Goal: Task Accomplishment & Management: Use online tool/utility

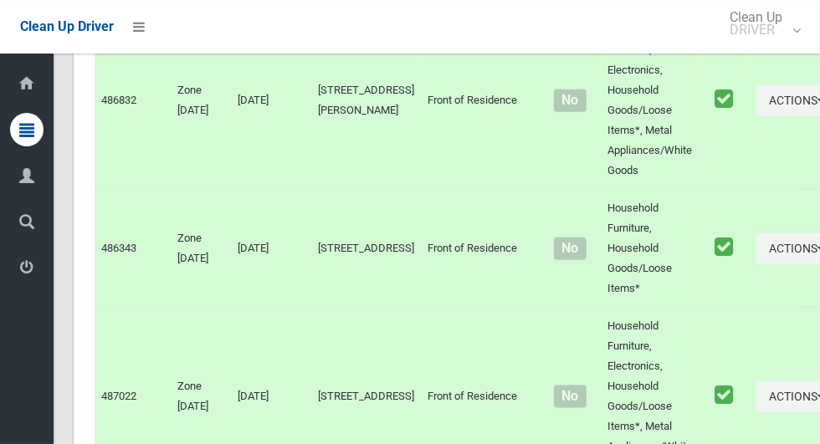
scroll to position [7333, 0]
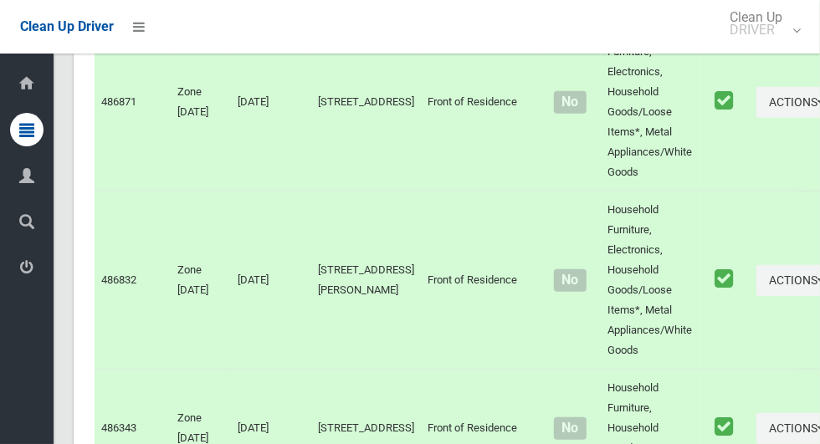
click at [28, 268] on icon at bounding box center [26, 267] width 15 height 33
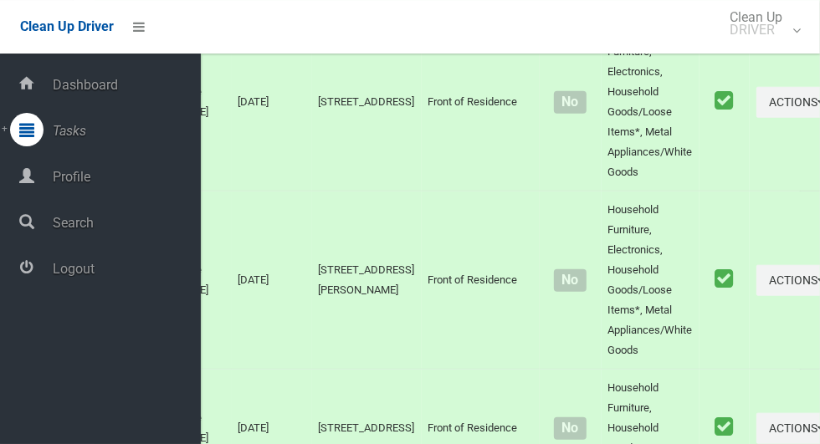
click at [66, 277] on span "Logout" at bounding box center [124, 269] width 153 height 16
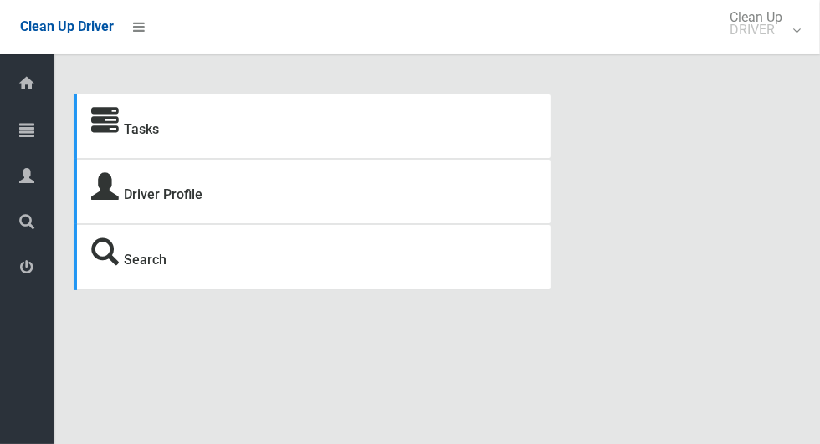
click at [20, 130] on icon at bounding box center [26, 129] width 15 height 33
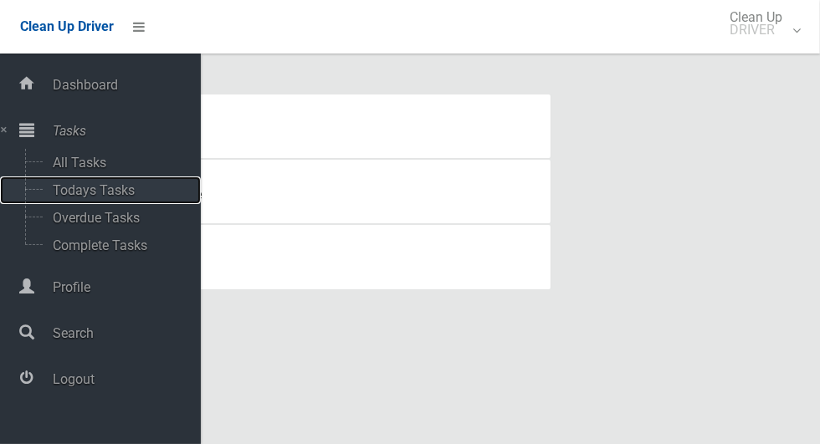
click at [78, 198] on span "Todays Tasks" at bounding box center [117, 190] width 139 height 16
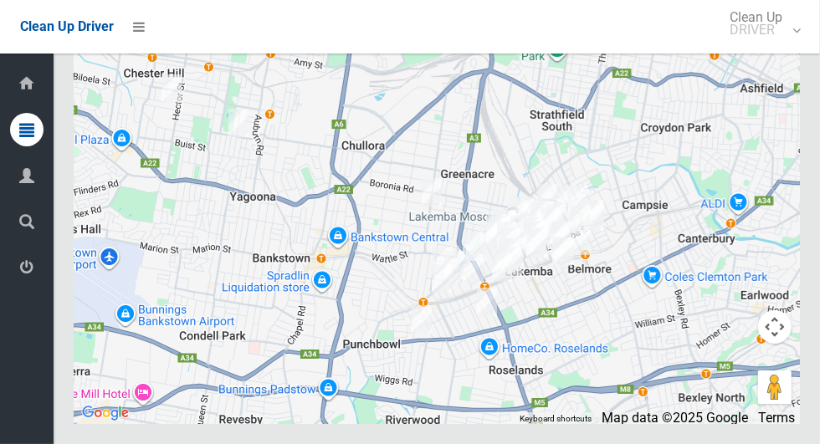
scroll to position [10251, 0]
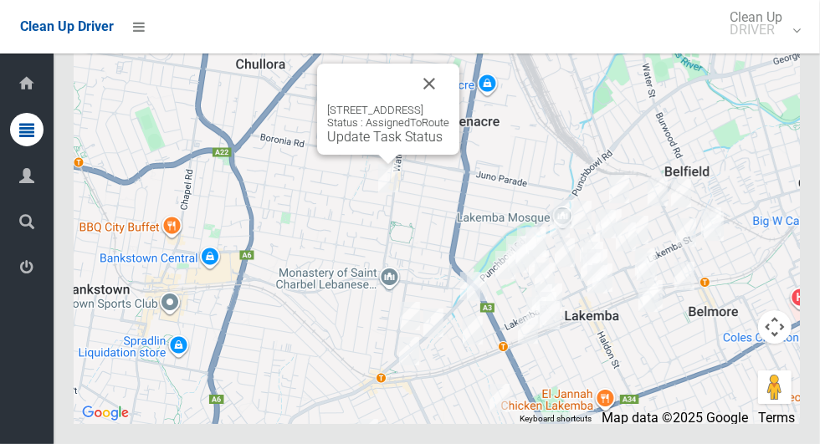
click at [449, 104] on button "Close" at bounding box center [429, 84] width 40 height 40
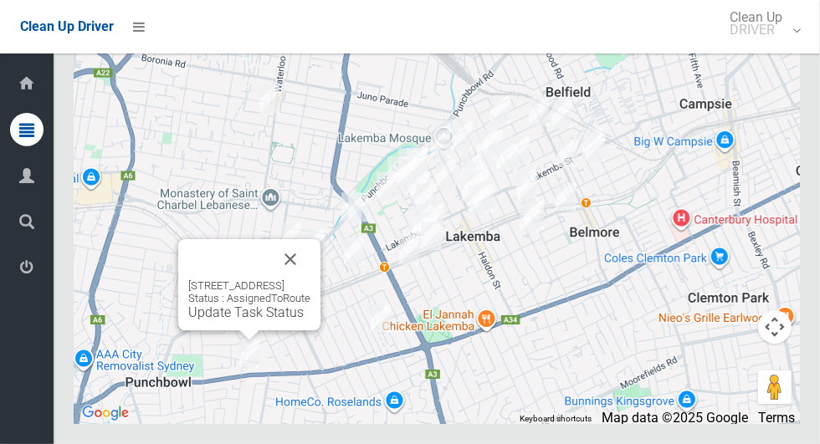
click at [310, 280] on button "Close" at bounding box center [290, 259] width 40 height 40
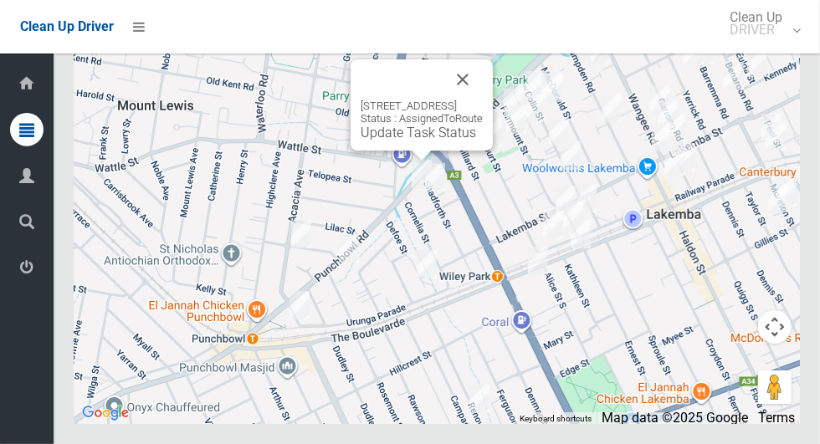
click at [447, 261] on div "646 Punchbowl Road, WILEY PARK NSW 2195 Status : AssignedToRoute Update Task St…" at bounding box center [437, 215] width 726 height 418
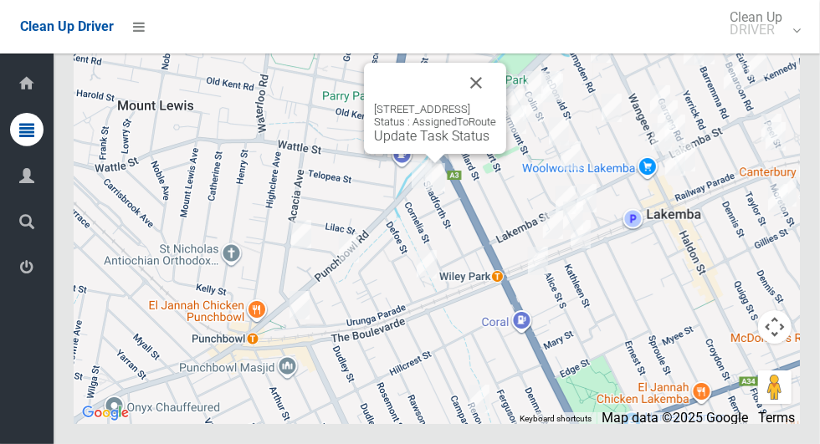
click at [496, 103] on button "Close" at bounding box center [476, 83] width 40 height 40
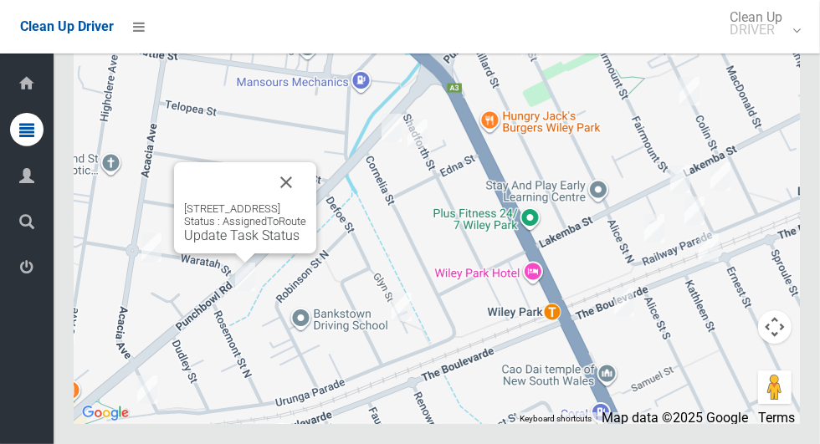
click at [306, 203] on button "Close" at bounding box center [286, 182] width 40 height 40
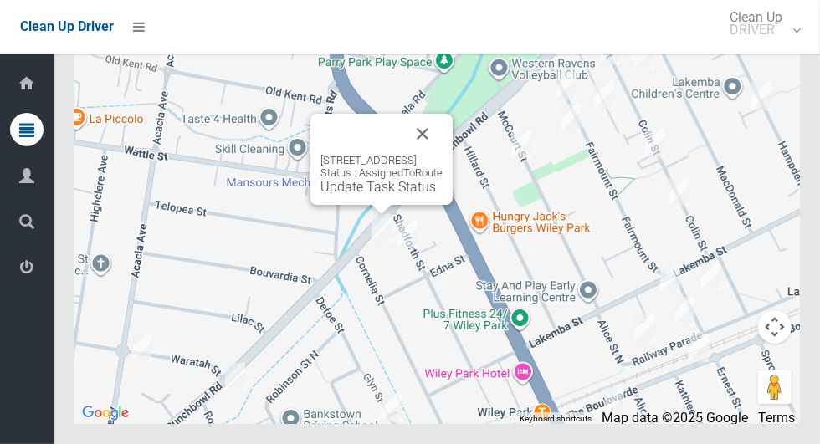
click at [443, 154] on button "Close" at bounding box center [423, 134] width 40 height 40
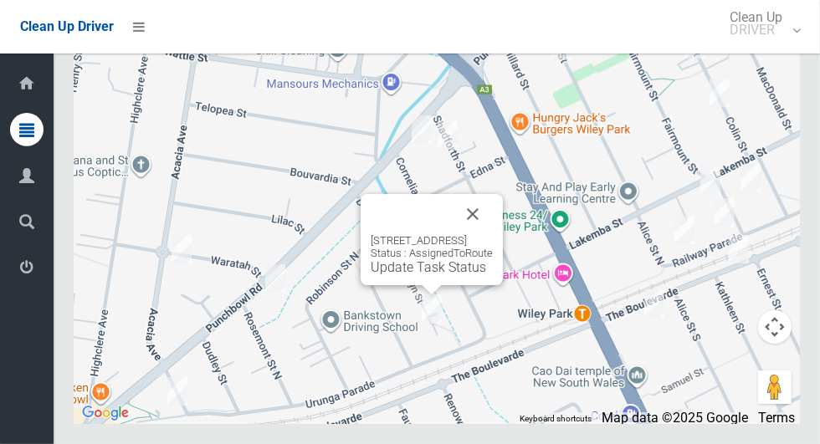
click at [493, 234] on button "Close" at bounding box center [473, 214] width 40 height 40
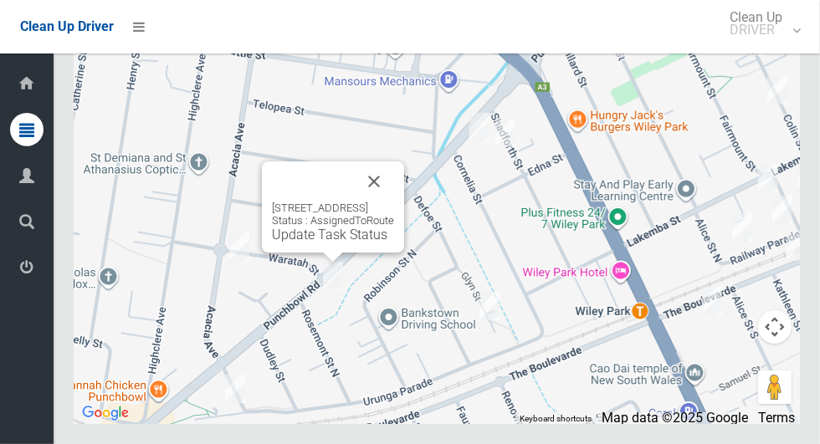
click at [394, 202] on button "Close" at bounding box center [374, 182] width 40 height 40
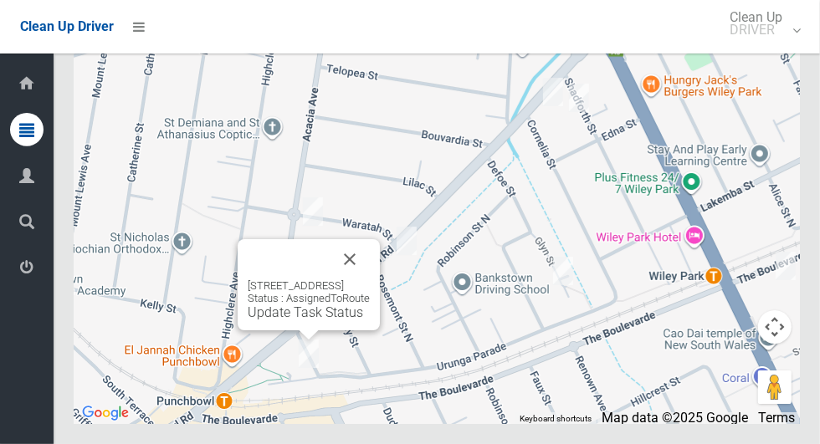
click at [370, 280] on button "Close" at bounding box center [350, 259] width 40 height 40
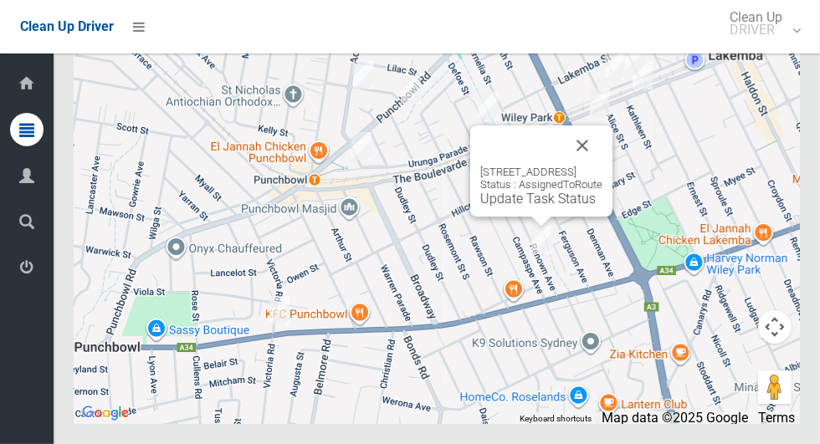
click at [603, 166] on button "Close" at bounding box center [582, 146] width 40 height 40
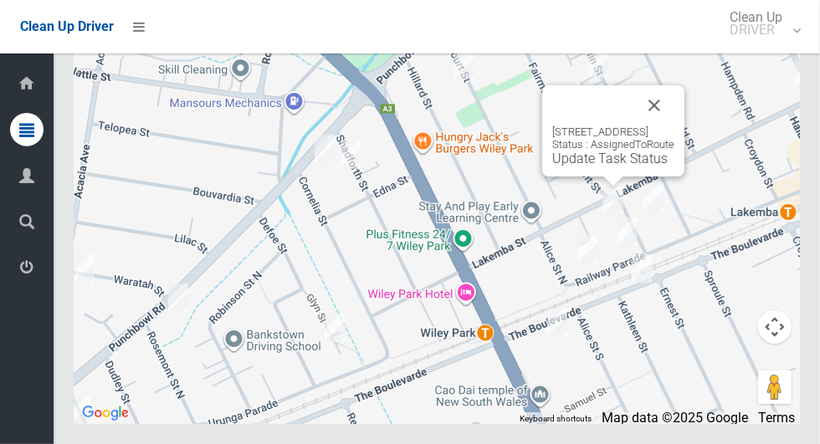
click at [675, 126] on button "Close" at bounding box center [654, 105] width 40 height 40
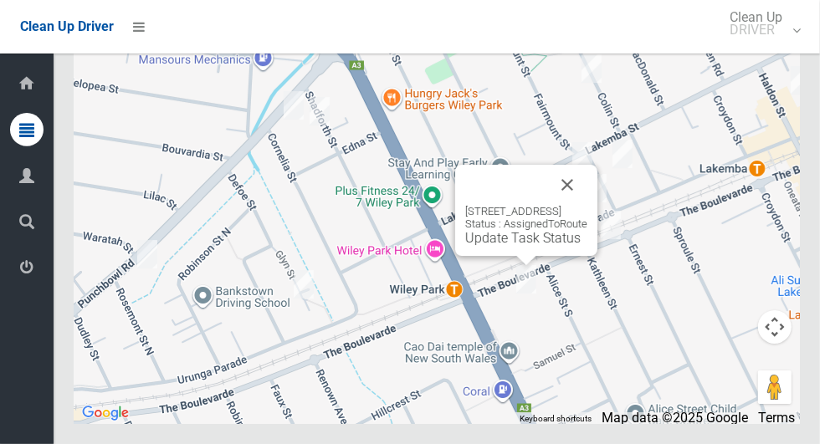
click at [588, 205] on button "Close" at bounding box center [567, 185] width 40 height 40
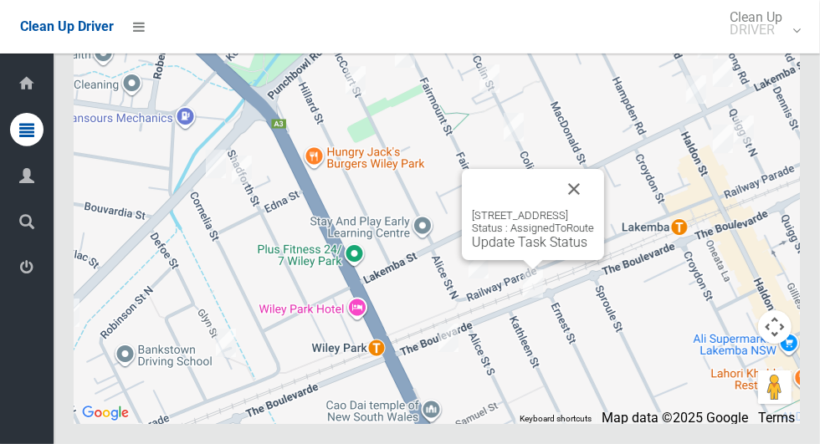
click at [594, 209] on button "Close" at bounding box center [574, 189] width 40 height 40
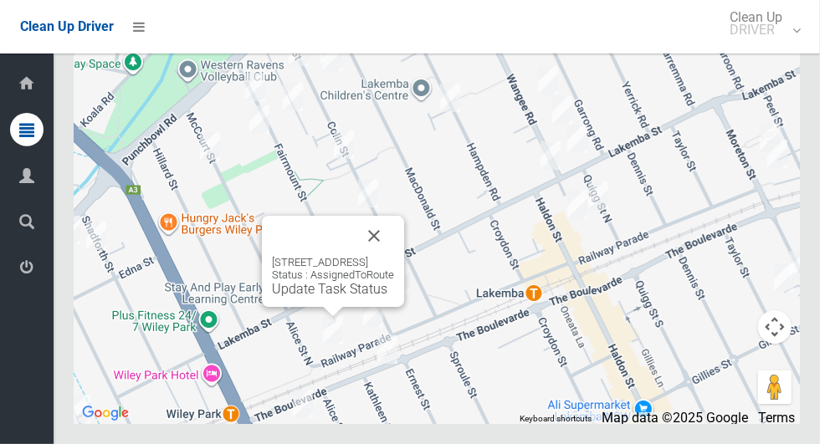
click at [394, 256] on button "Close" at bounding box center [374, 236] width 40 height 40
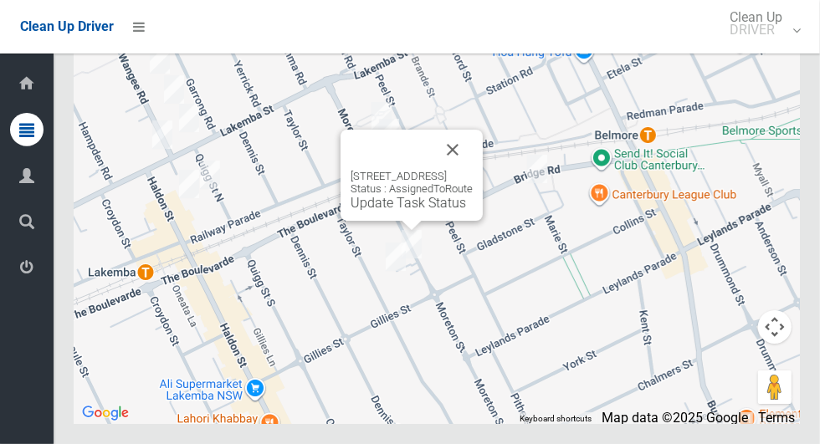
click at [473, 170] on button "Close" at bounding box center [453, 150] width 40 height 40
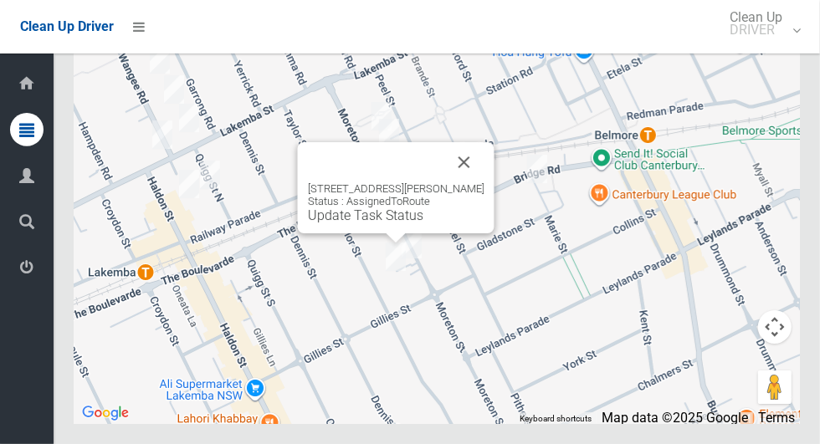
click at [456, 182] on button "Close" at bounding box center [464, 162] width 40 height 40
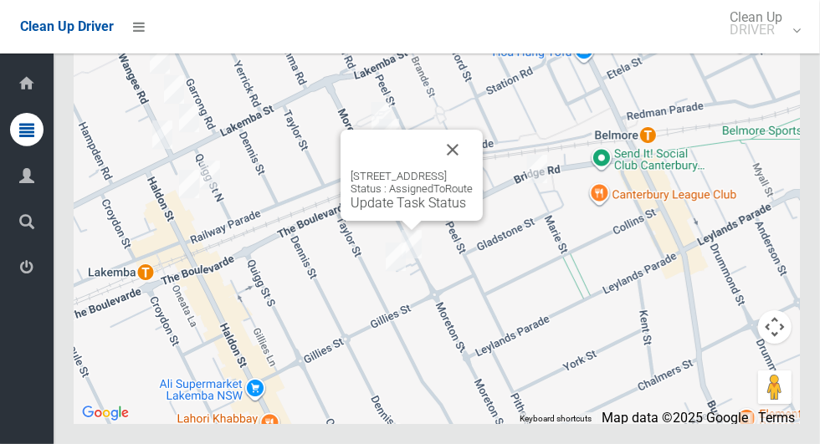
click at [473, 170] on button "Close" at bounding box center [453, 150] width 40 height 40
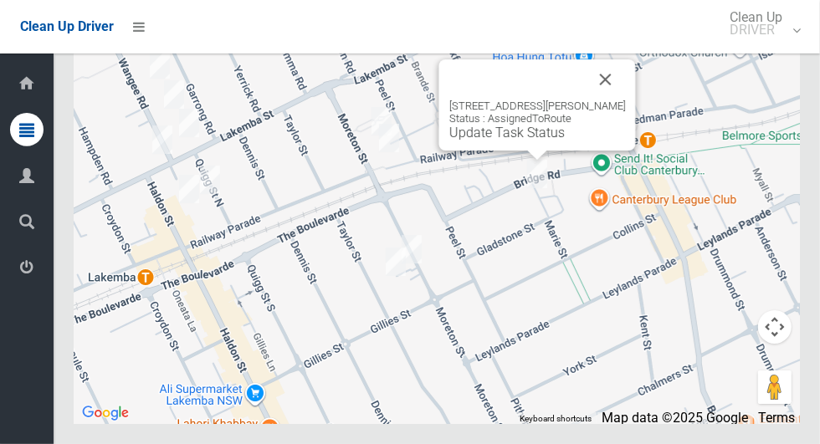
click at [598, 100] on button "Close" at bounding box center [606, 79] width 40 height 40
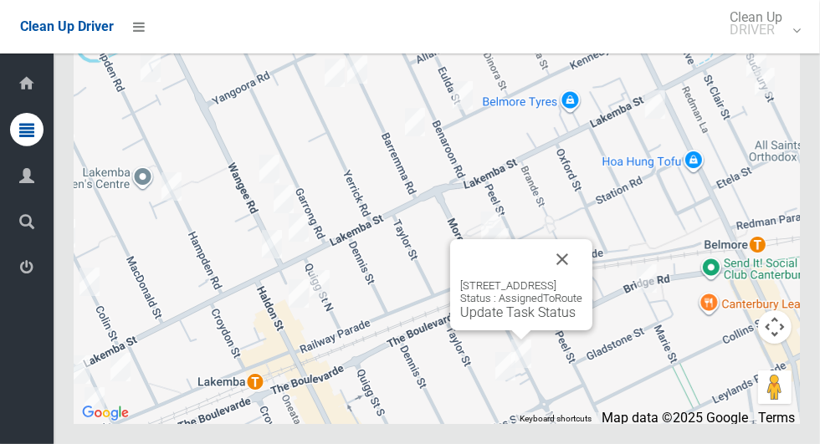
click at [582, 280] on button "Close" at bounding box center [562, 259] width 40 height 40
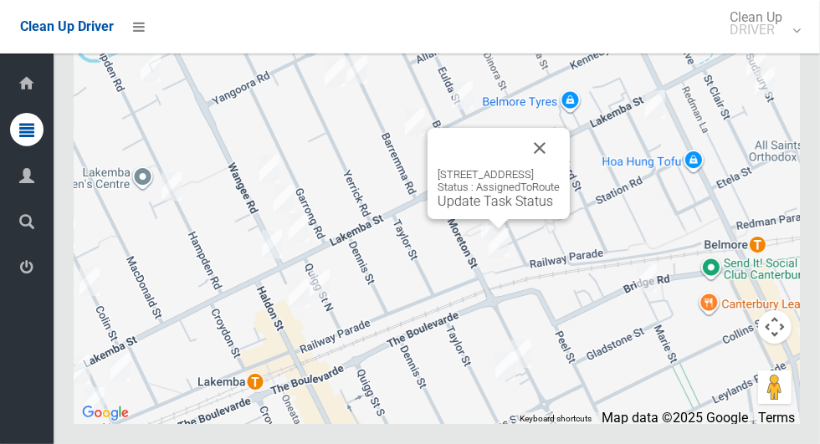
click at [560, 168] on button "Close" at bounding box center [540, 148] width 40 height 40
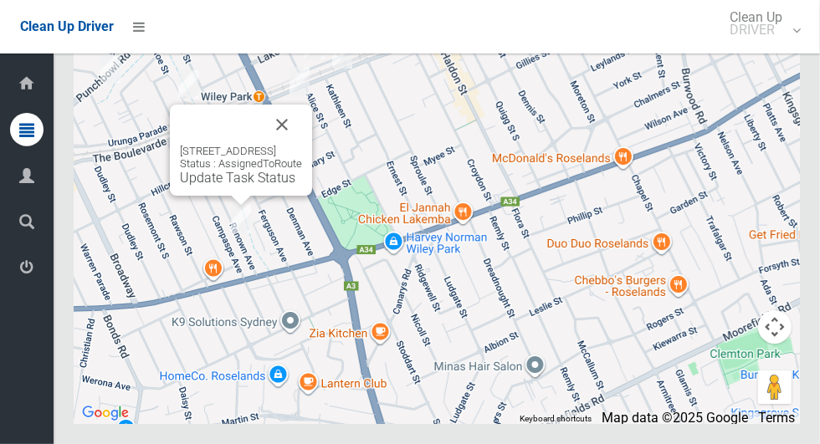
click at [302, 145] on button "Close" at bounding box center [282, 125] width 40 height 40
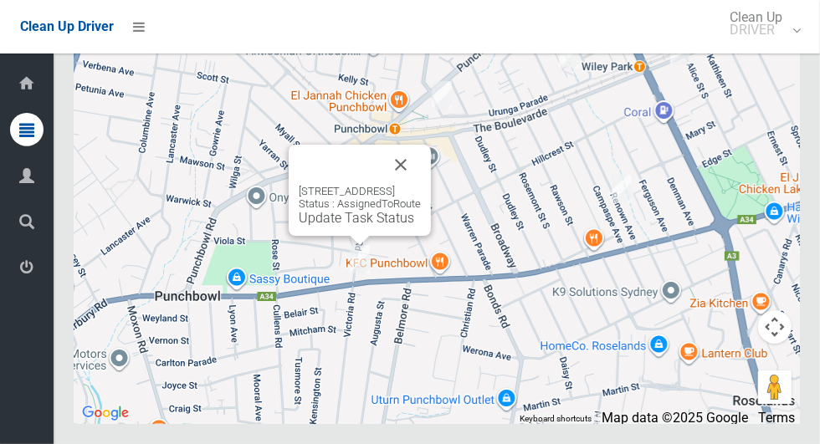
click at [421, 185] on button "Close" at bounding box center [401, 165] width 40 height 40
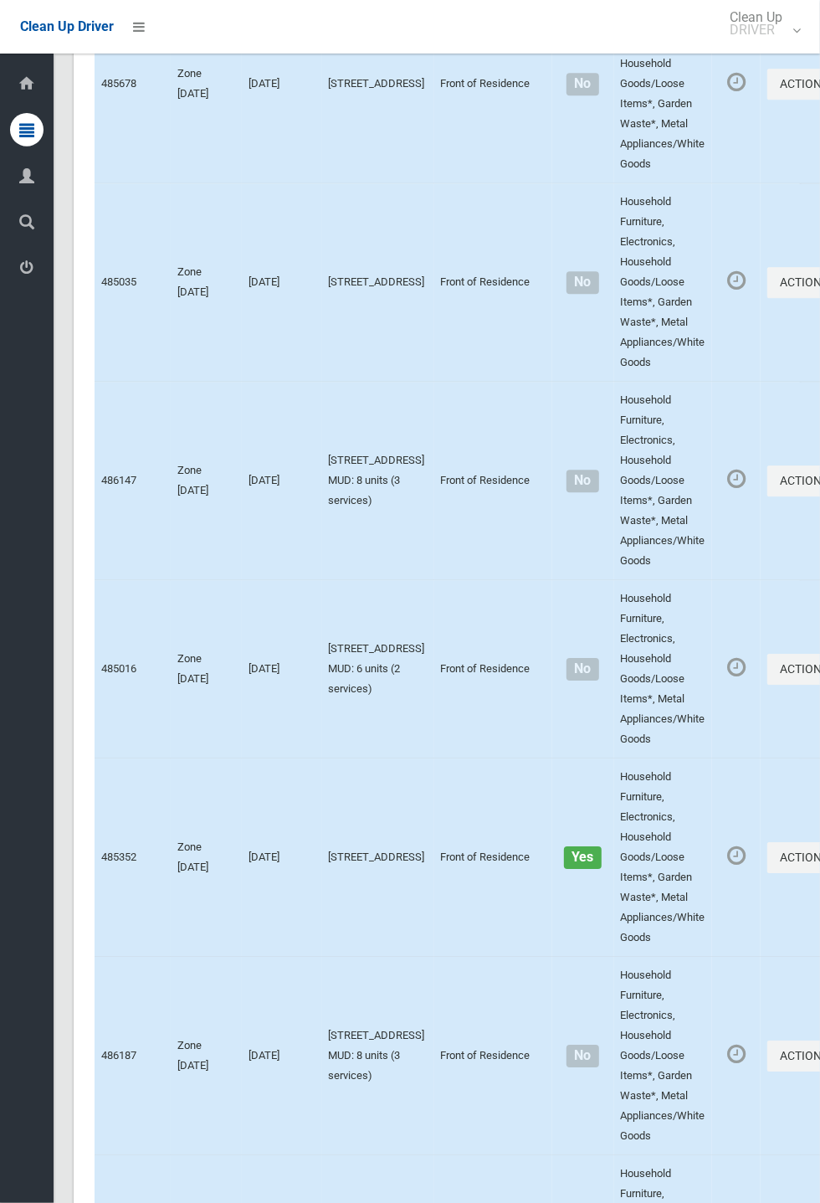
scroll to position [2360, 0]
click at [819, 444] on button "Actions" at bounding box center [807, 479] width 80 height 31
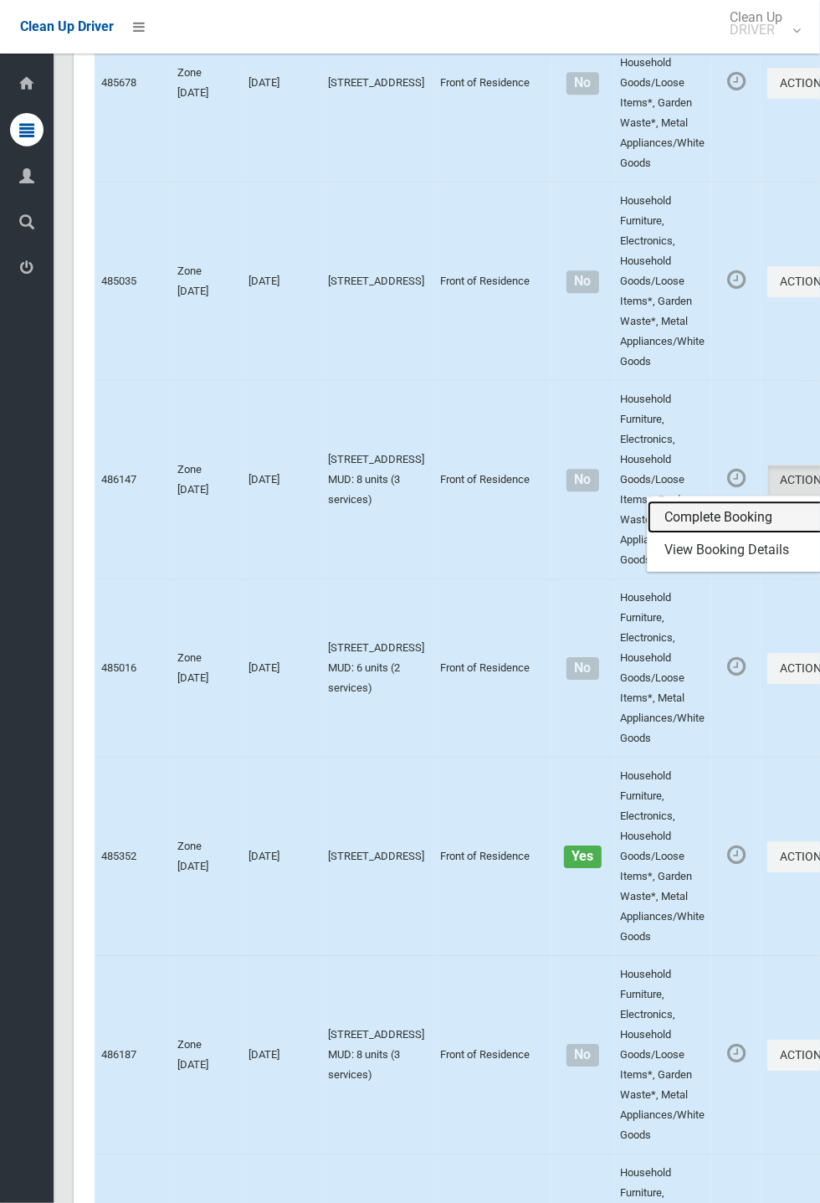
click at [697, 444] on link "Complete Booking" at bounding box center [747, 516] width 199 height 33
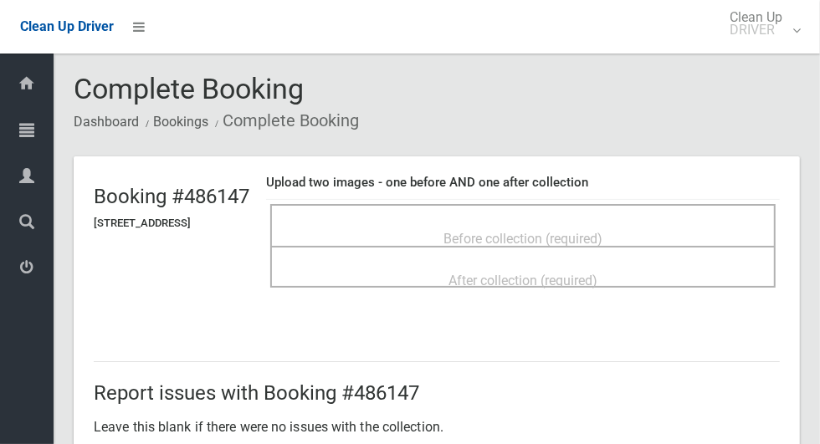
click at [603, 231] on span "Before collection (required)" at bounding box center [523, 239] width 159 height 16
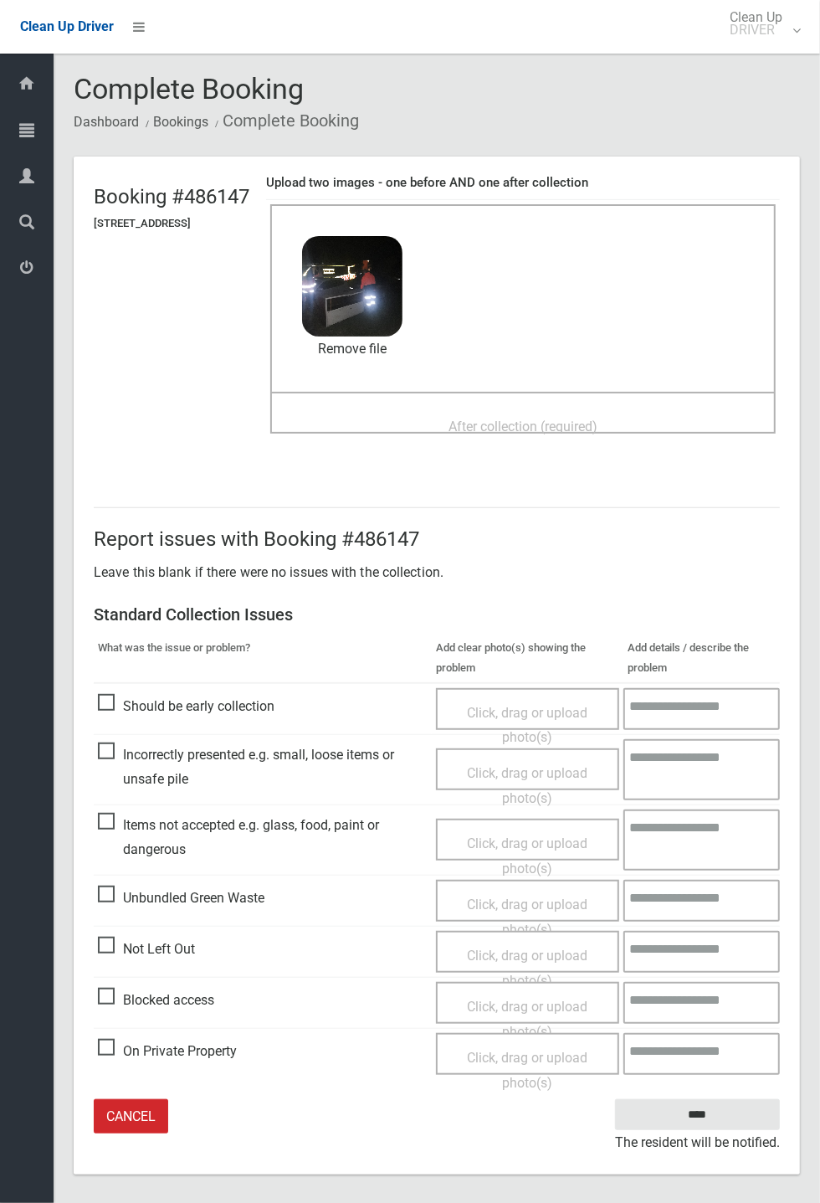
click at [598, 426] on span "After collection (required)" at bounding box center [523, 426] width 149 height 16
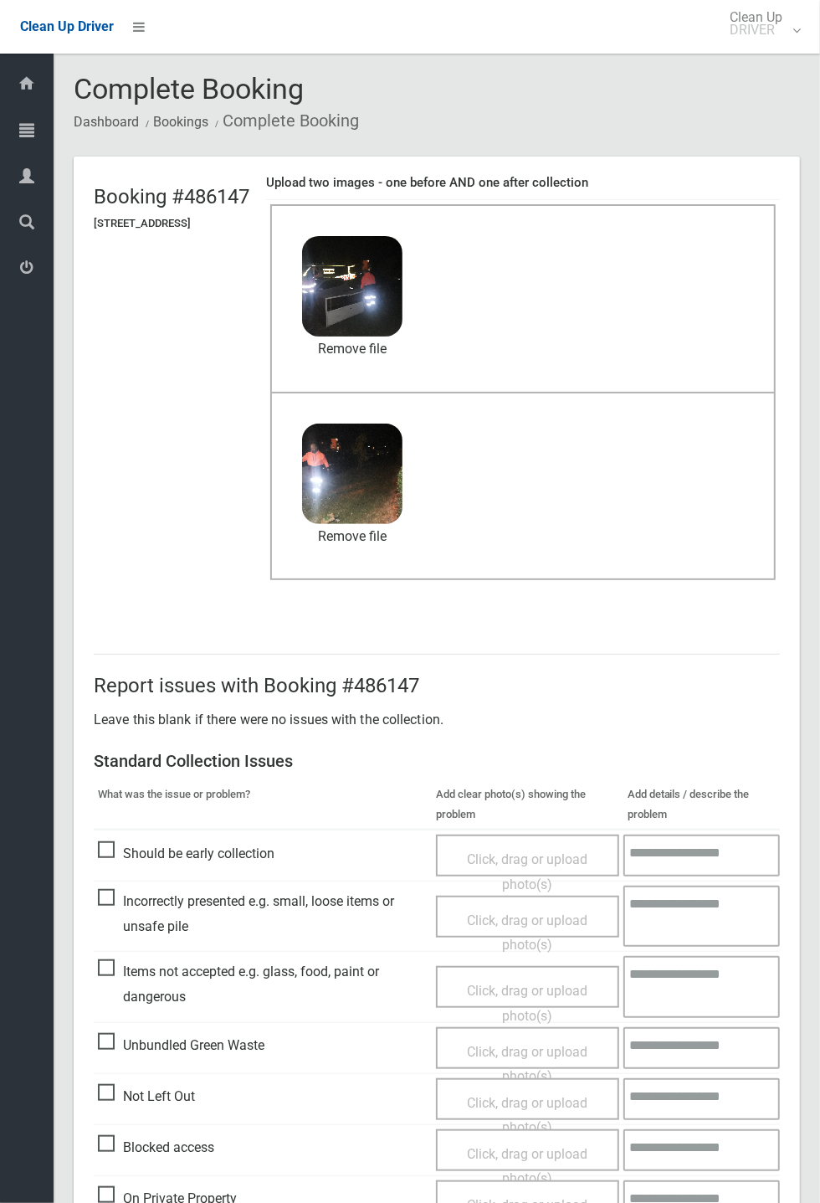
scroll to position [78, 0]
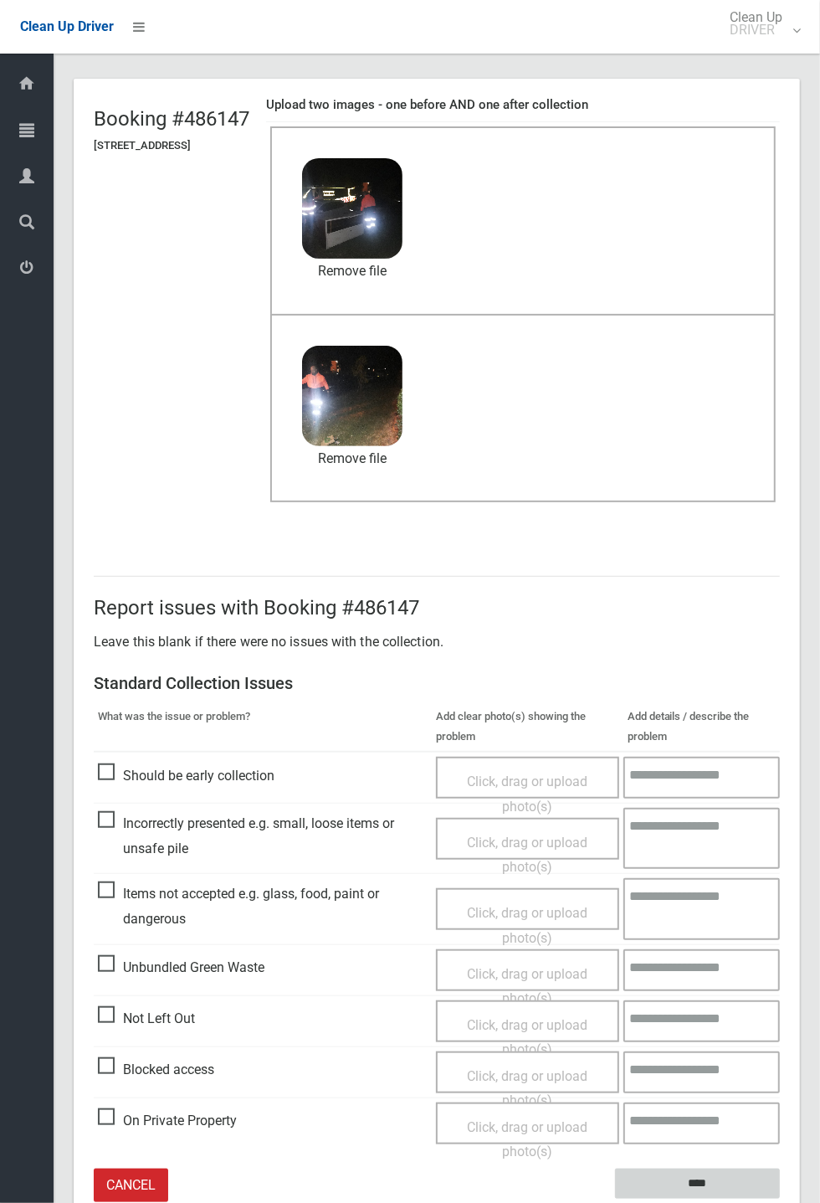
click at [780, 1199] on input "****" at bounding box center [697, 1183] width 165 height 31
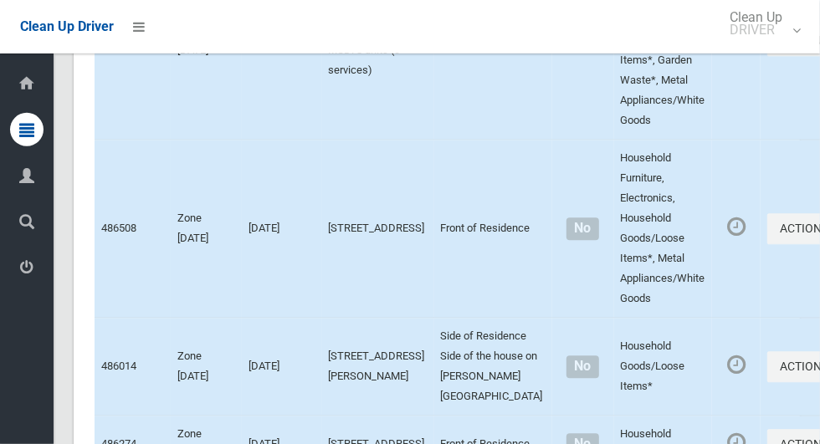
scroll to position [10251, 0]
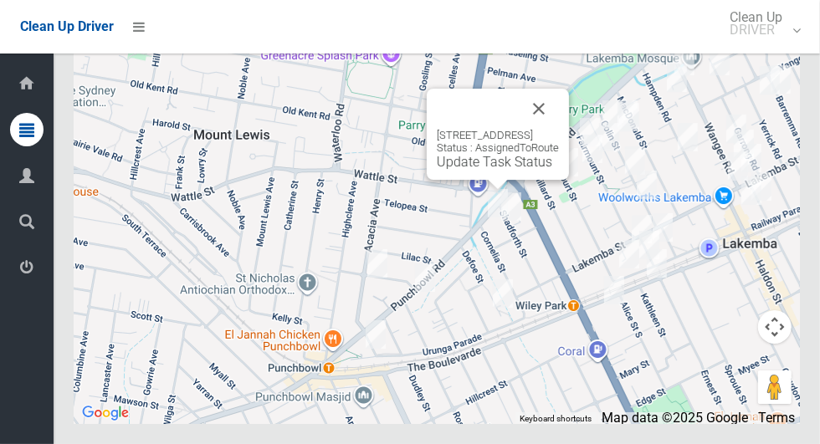
click at [472, 170] on link "Update Task Status" at bounding box center [494, 162] width 115 height 16
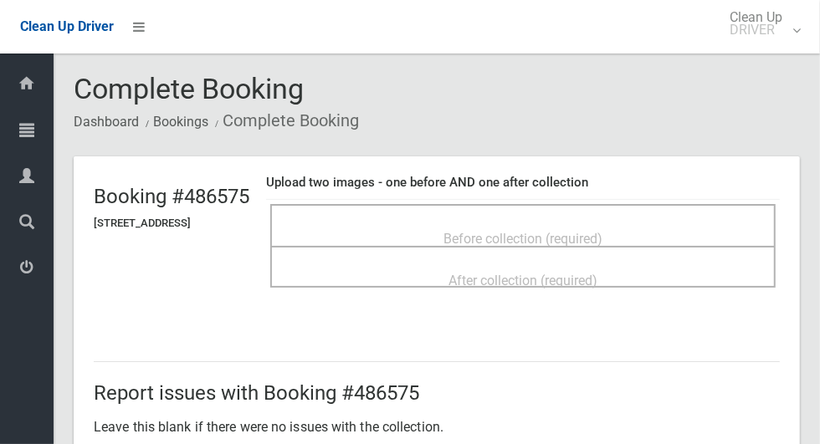
click at [603, 232] on span "Before collection (required)" at bounding box center [523, 239] width 159 height 16
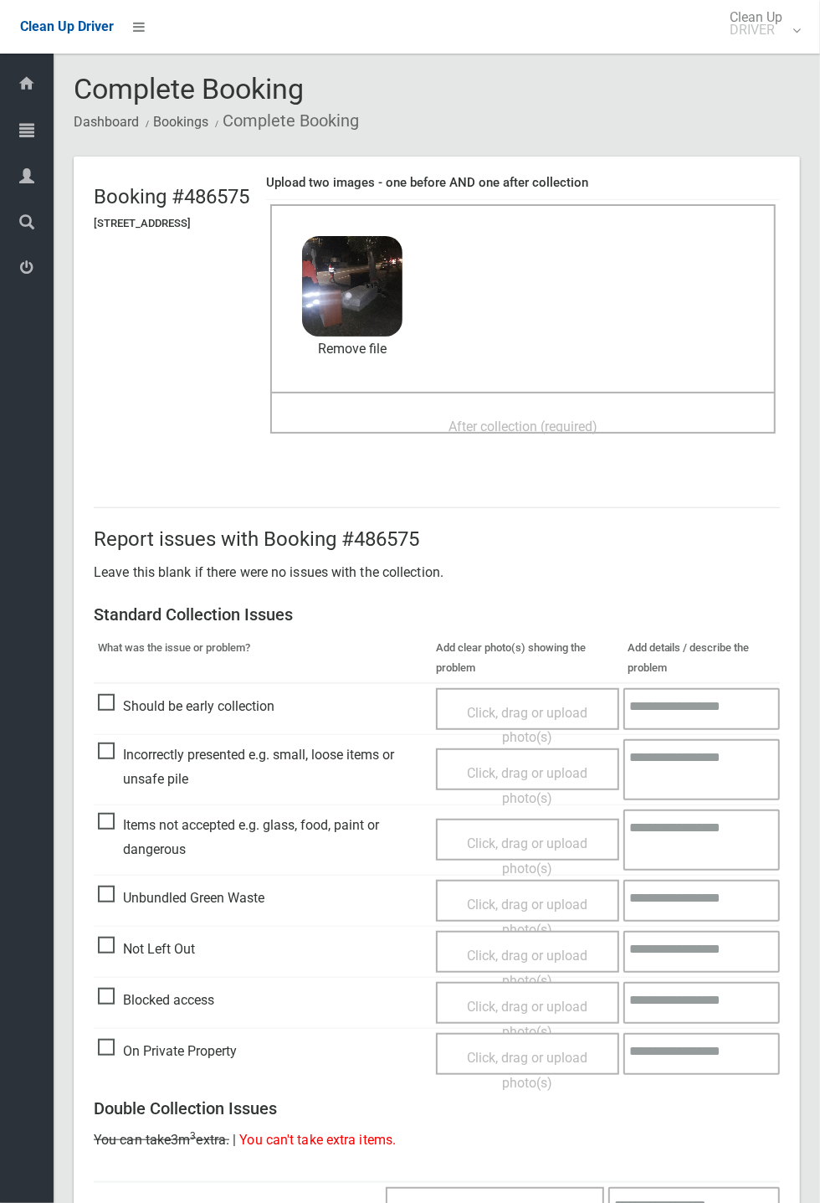
click at [598, 434] on span "After collection (required)" at bounding box center [523, 426] width 149 height 16
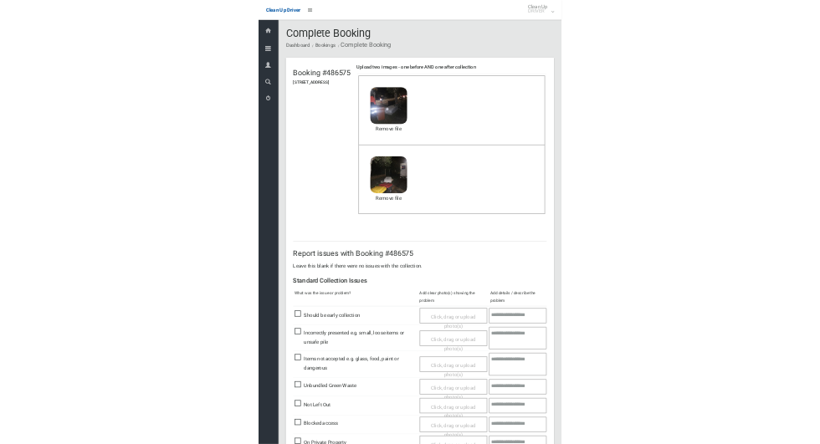
scroll to position [581, 0]
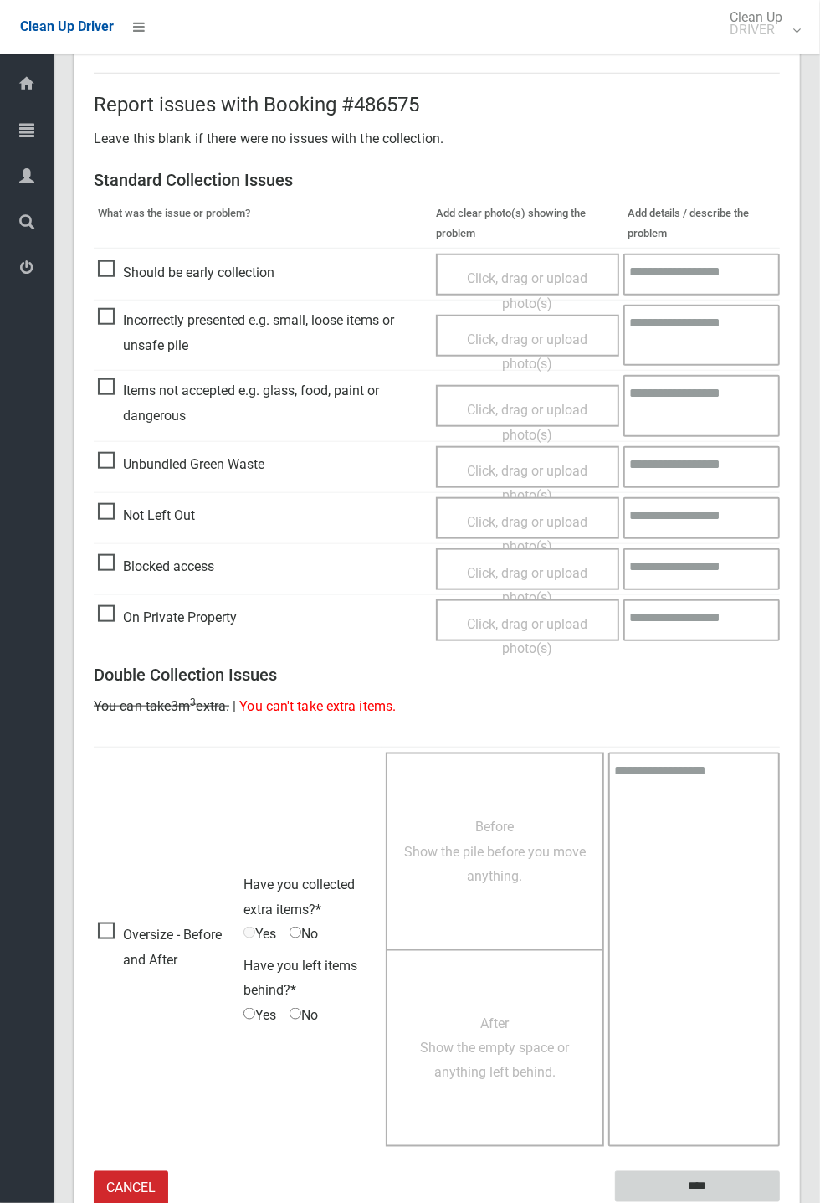
click at [706, 444] on input "****" at bounding box center [697, 1186] width 165 height 31
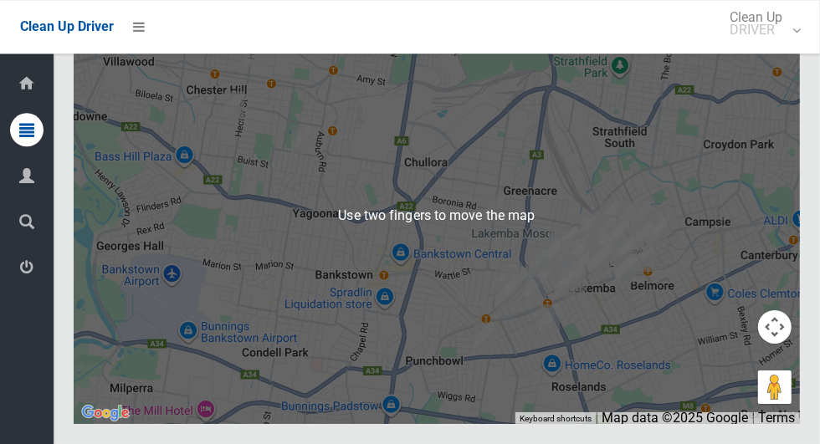
scroll to position [10240, 0]
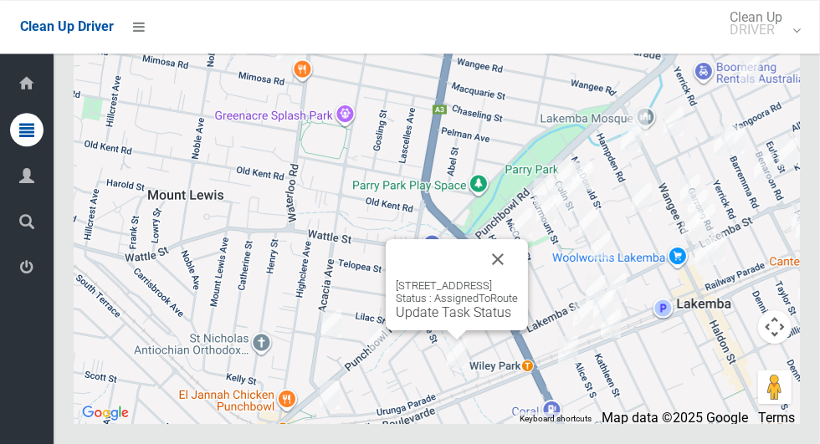
click at [423, 321] on link "Update Task Status" at bounding box center [453, 313] width 115 height 16
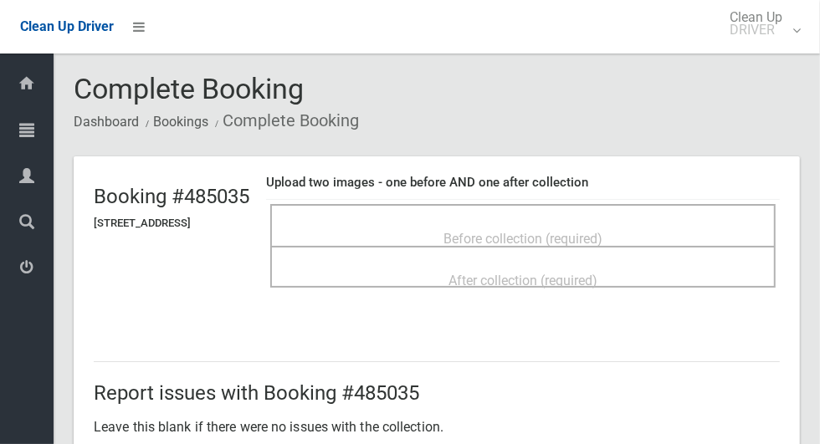
click at [580, 234] on span "Before collection (required)" at bounding box center [523, 239] width 159 height 16
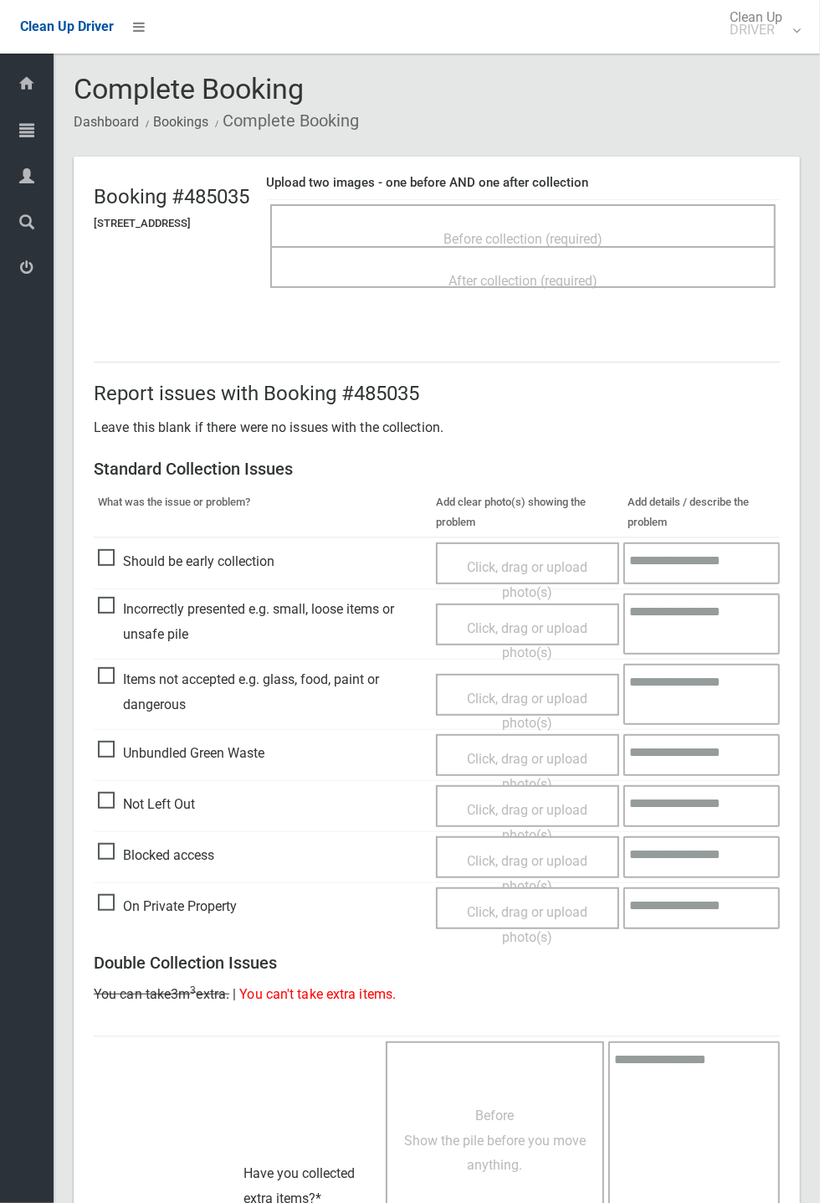
click at [603, 234] on span "Before collection (required)" at bounding box center [523, 239] width 159 height 16
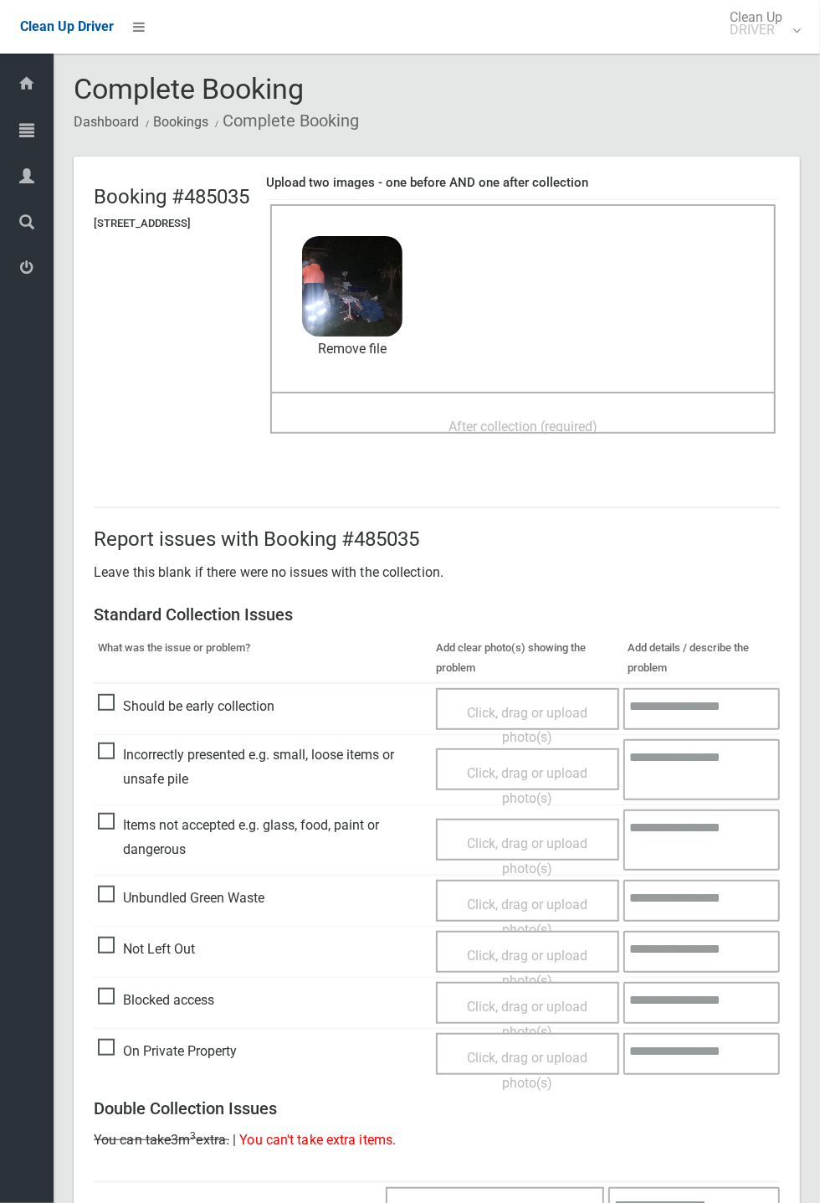
click at [598, 418] on span "After collection (required)" at bounding box center [523, 426] width 149 height 16
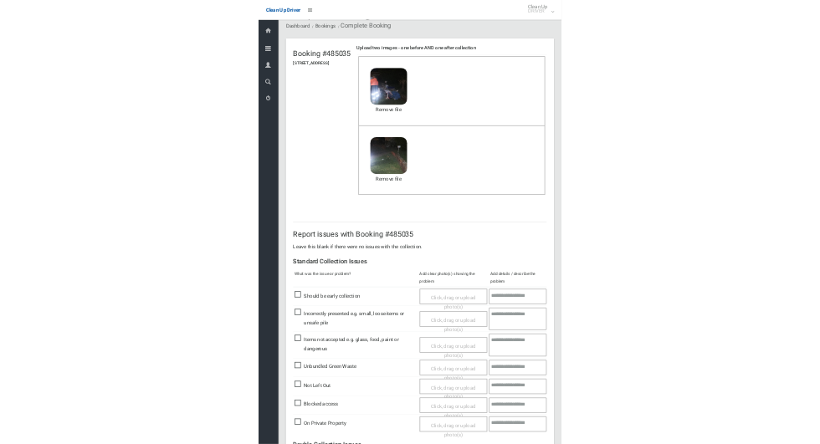
scroll to position [581, 0]
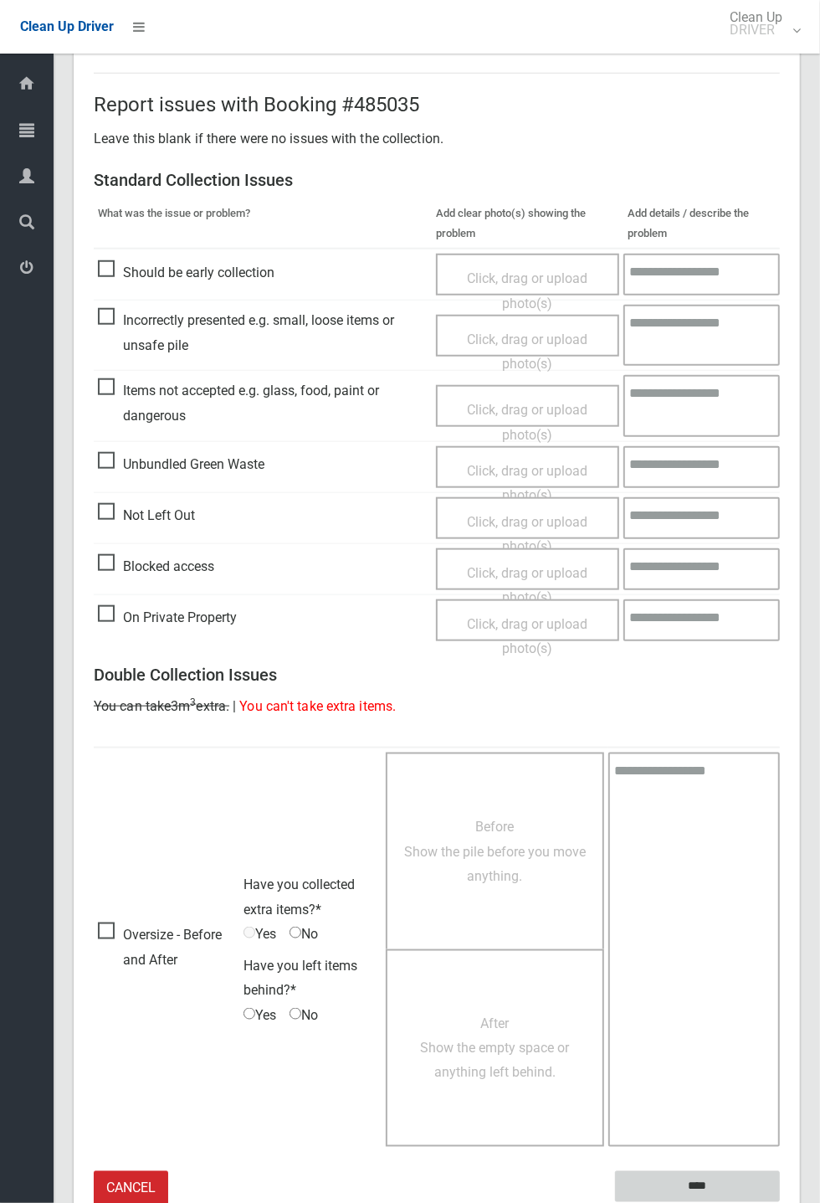
click at [704, 444] on input "****" at bounding box center [697, 1186] width 165 height 31
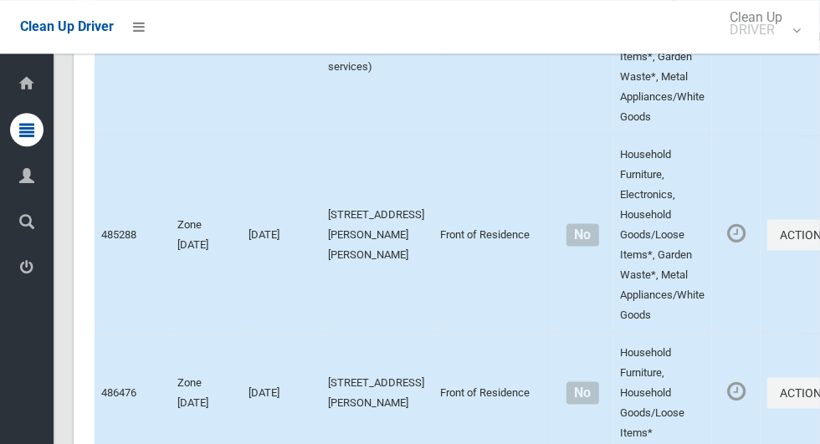
scroll to position [10251, 0]
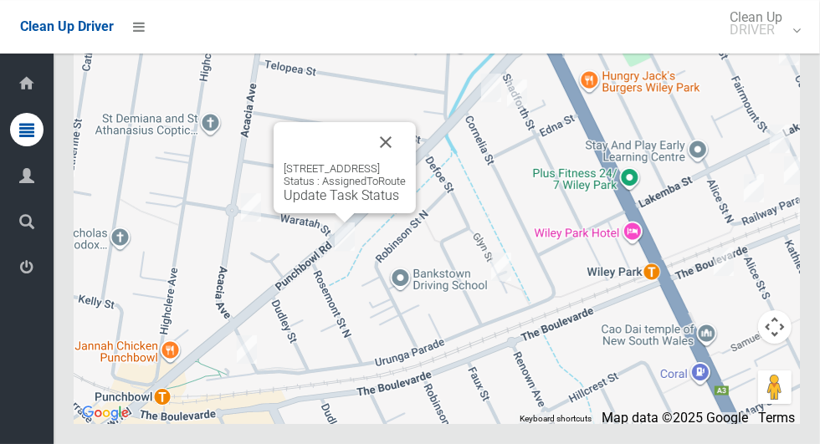
click at [330, 213] on div "718 Punchbowl Road, WILEY PARK NSW 2195 Status : AssignedToRoute Update Task St…" at bounding box center [345, 167] width 142 height 91
click at [325, 213] on div "718 Punchbowl Road, WILEY PARK NSW 2195 Status : AssignedToRoute Update Task St…" at bounding box center [345, 167] width 142 height 91
click at [310, 213] on div "718 Punchbowl Road, WILEY PARK NSW 2195 Status : AssignedToRoute Update Task St…" at bounding box center [345, 167] width 142 height 91
click at [284, 203] on link "Update Task Status" at bounding box center [341, 195] width 115 height 16
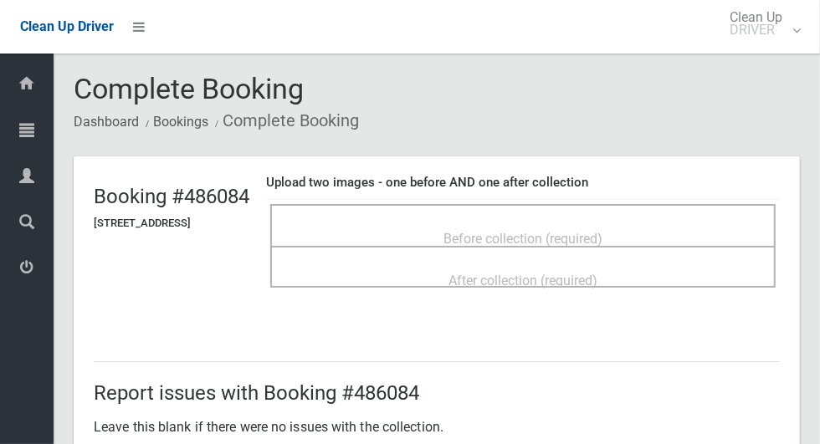
click at [516, 231] on span "Before collection (required)" at bounding box center [523, 239] width 159 height 16
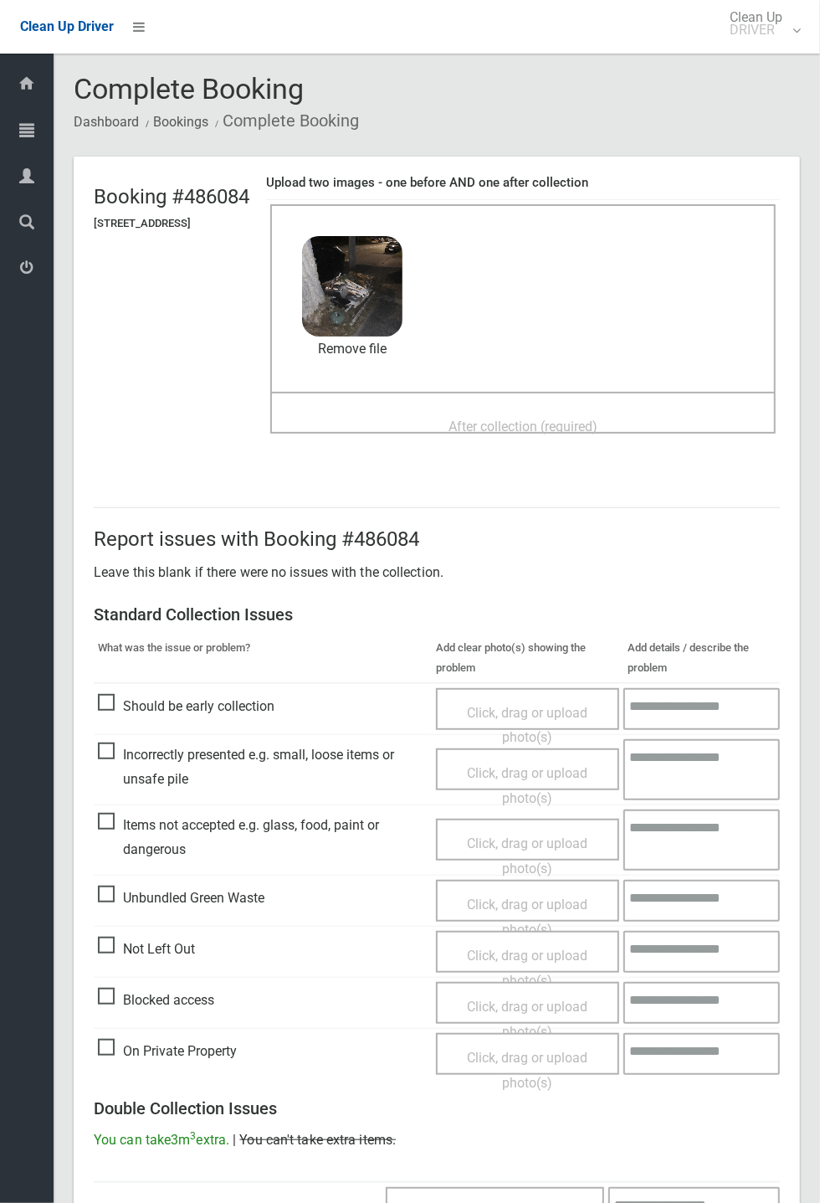
click at [375, 435] on div "After collection (required)" at bounding box center [523, 425] width 469 height 31
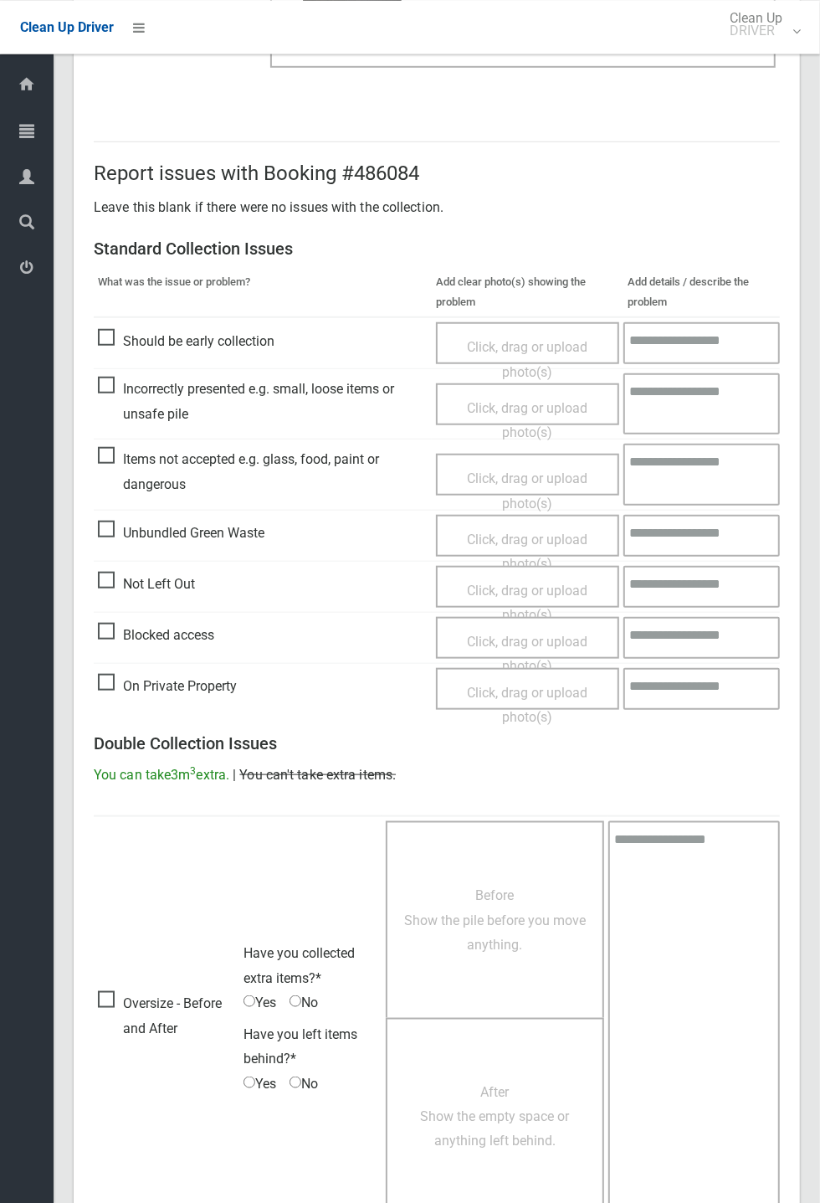
scroll to position [581, 0]
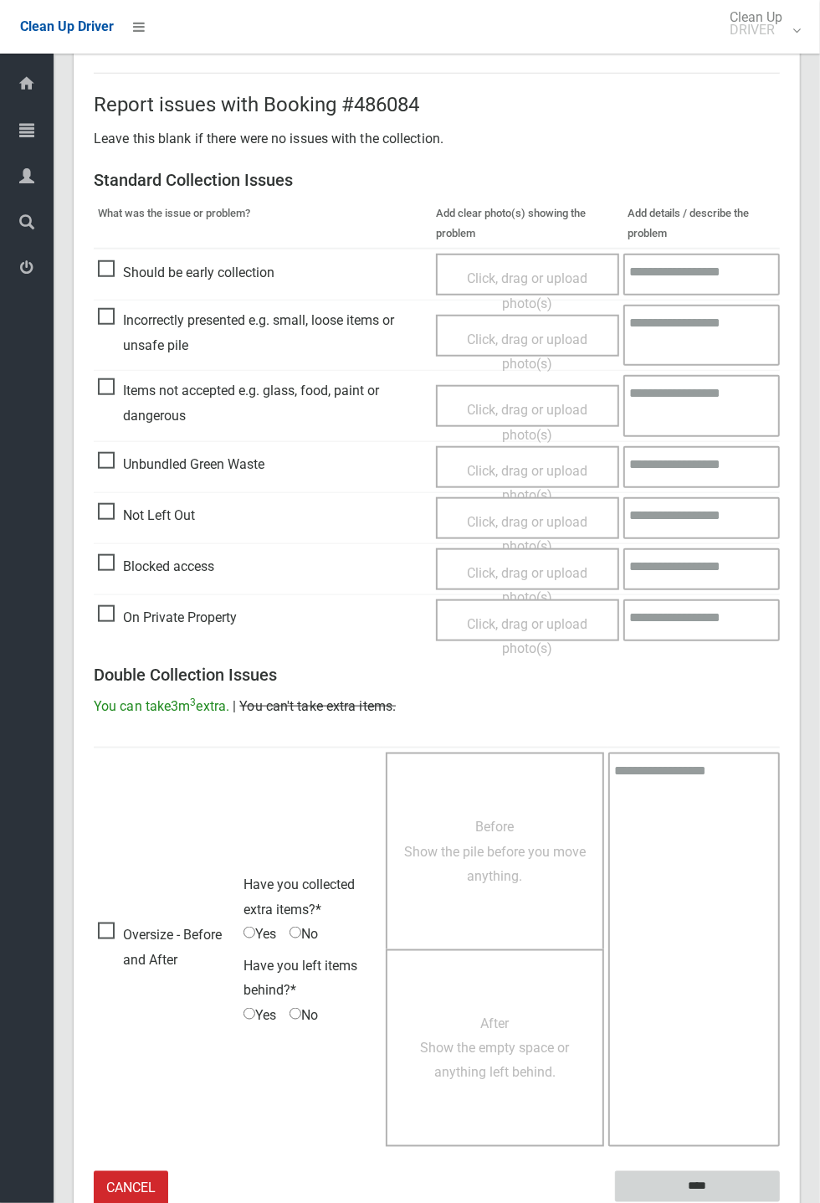
click at [644, 444] on input "****" at bounding box center [697, 1186] width 165 height 31
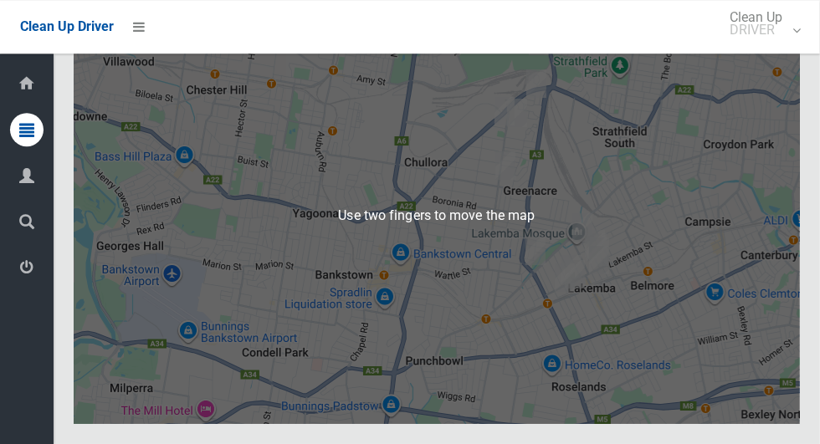
scroll to position [10246, 0]
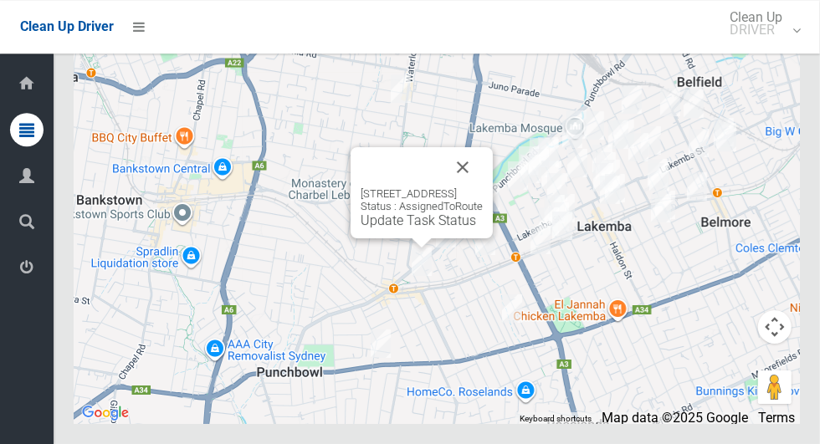
click at [493, 226] on div "[STREET_ADDRESS] Status : AssignedToRoute Update Task Status" at bounding box center [422, 192] width 142 height 91
click at [483, 187] on button "Close" at bounding box center [463, 167] width 40 height 40
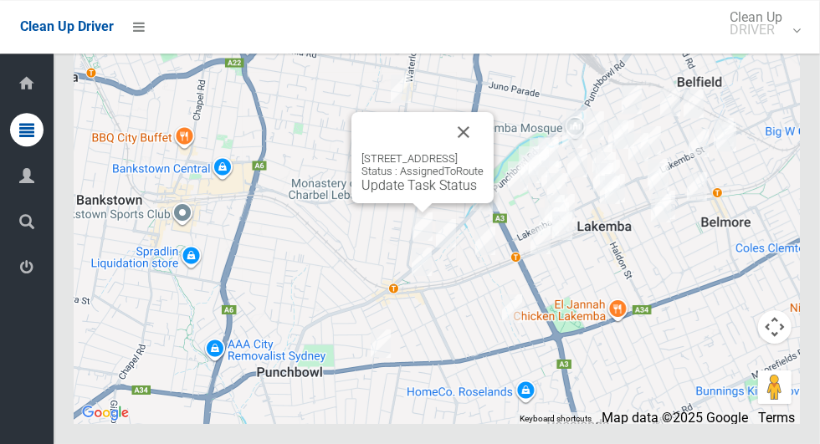
click at [412, 193] on link "Update Task Status" at bounding box center [419, 185] width 115 height 16
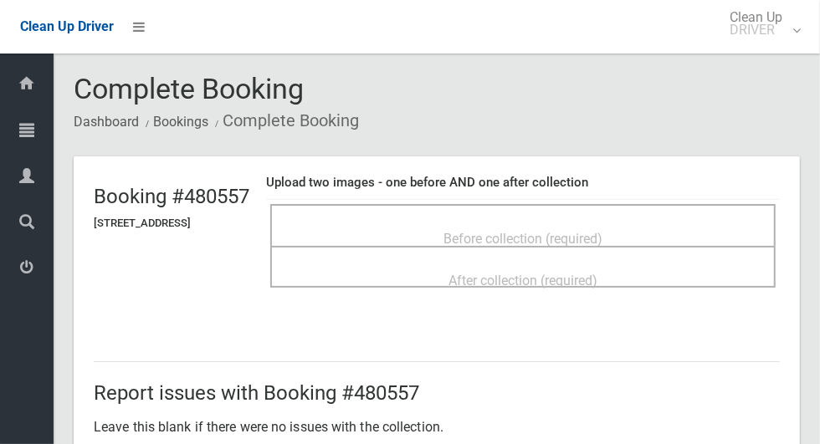
click at [559, 231] on span "Before collection (required)" at bounding box center [523, 239] width 159 height 16
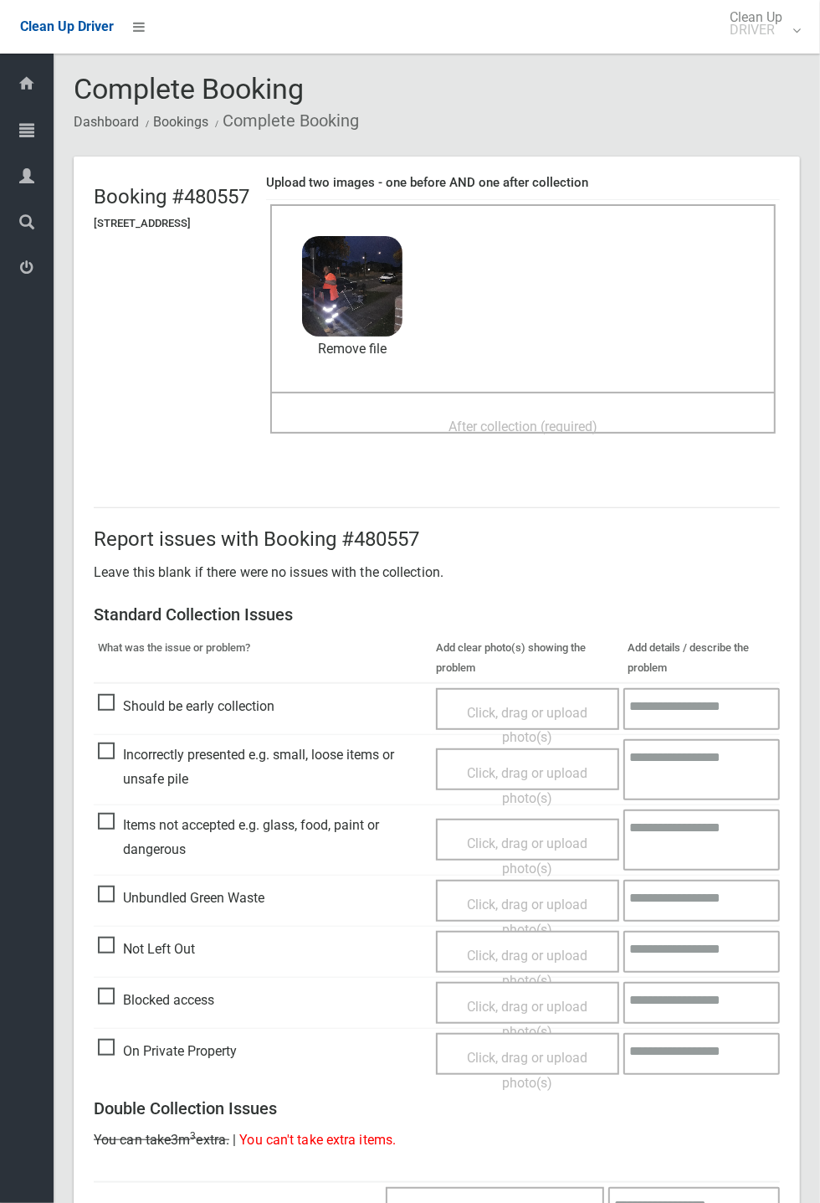
click at [598, 434] on span "After collection (required)" at bounding box center [523, 426] width 149 height 16
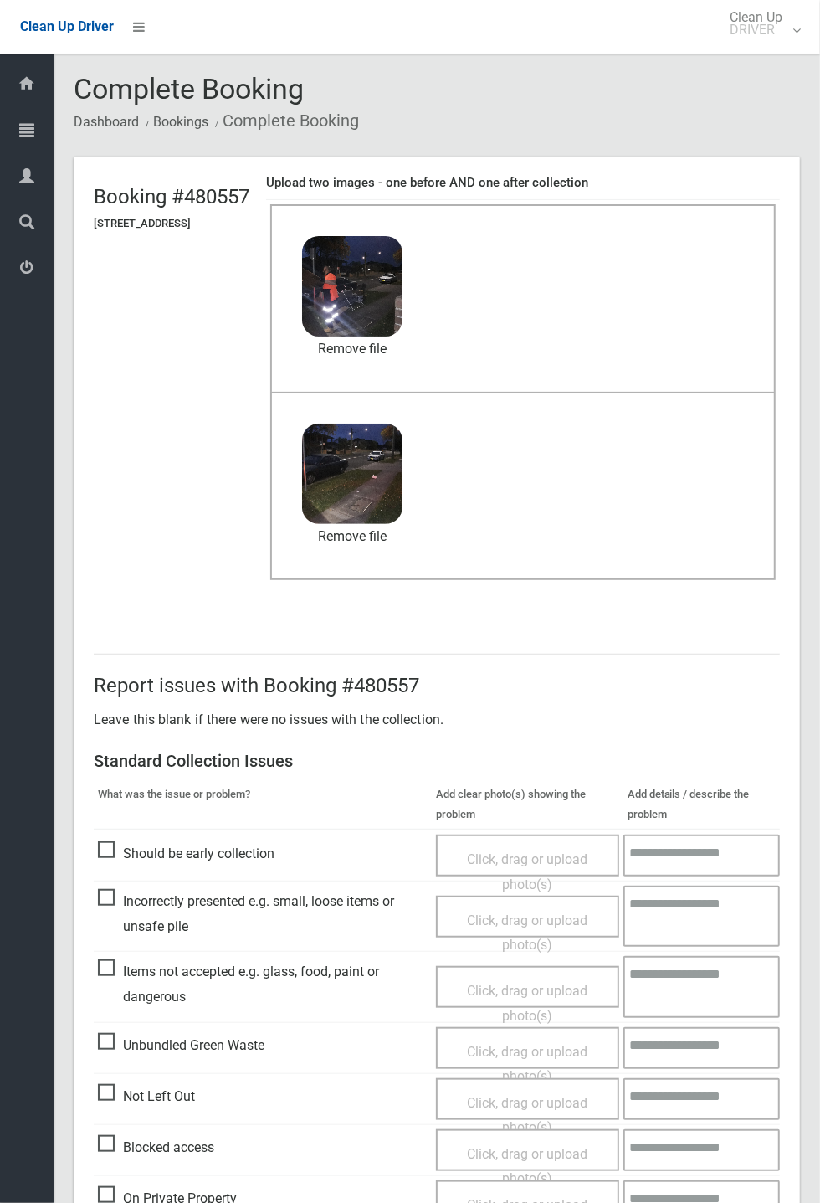
scroll to position [581, 0]
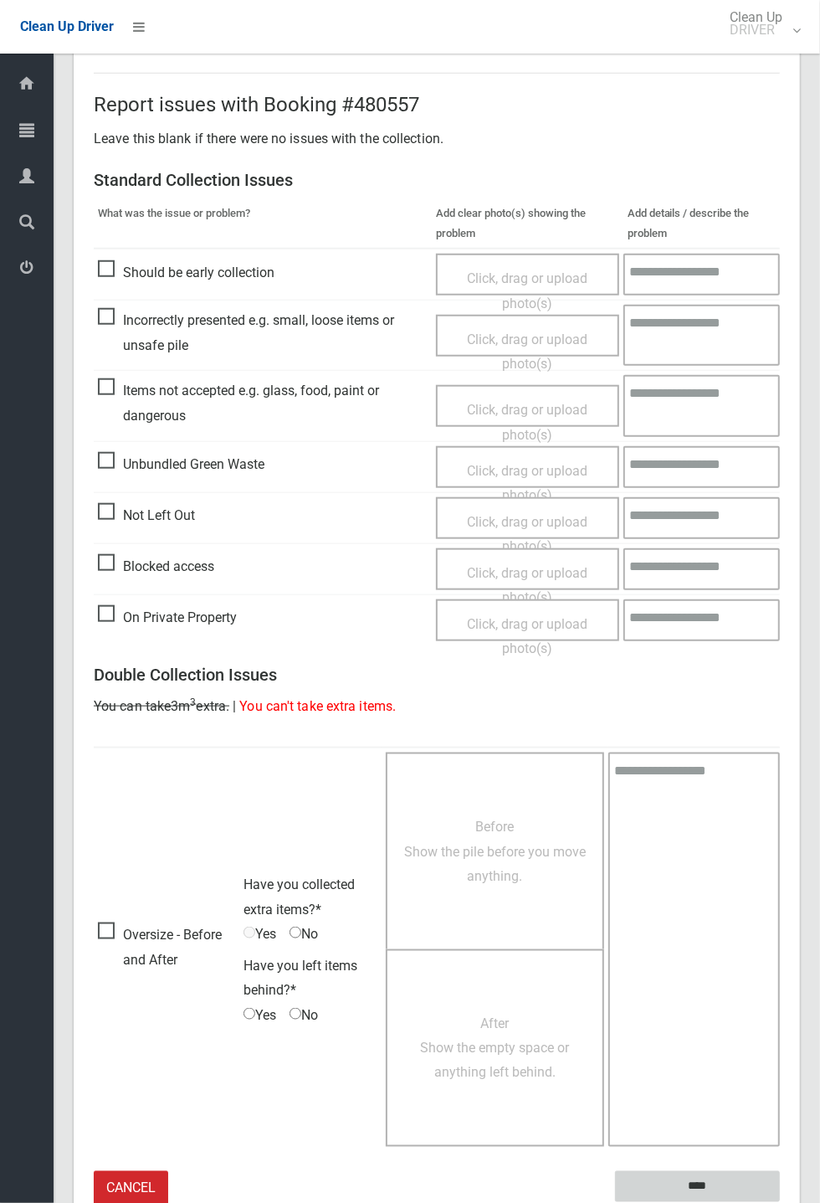
click at [780, 444] on input "****" at bounding box center [697, 1186] width 165 height 31
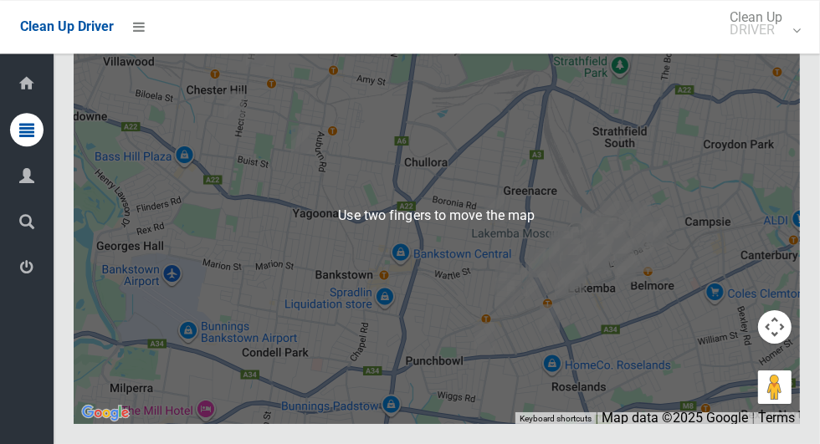
scroll to position [10251, 0]
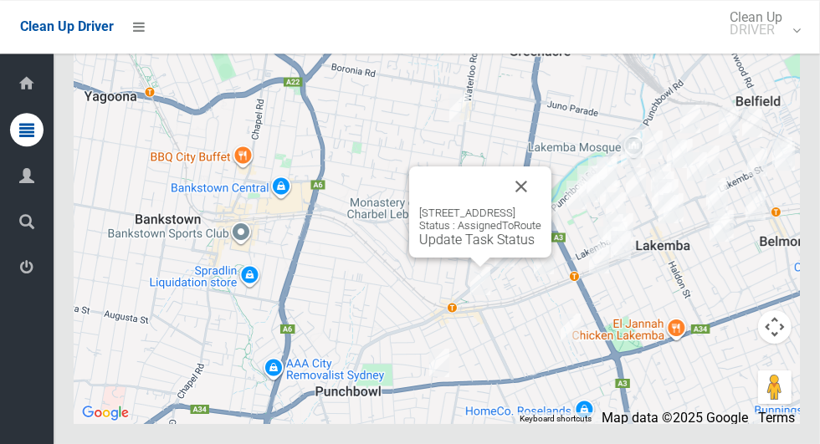
click at [541, 207] on button "Close" at bounding box center [521, 187] width 40 height 40
click at [479, 248] on link "Update Task Status" at bounding box center [476, 240] width 115 height 16
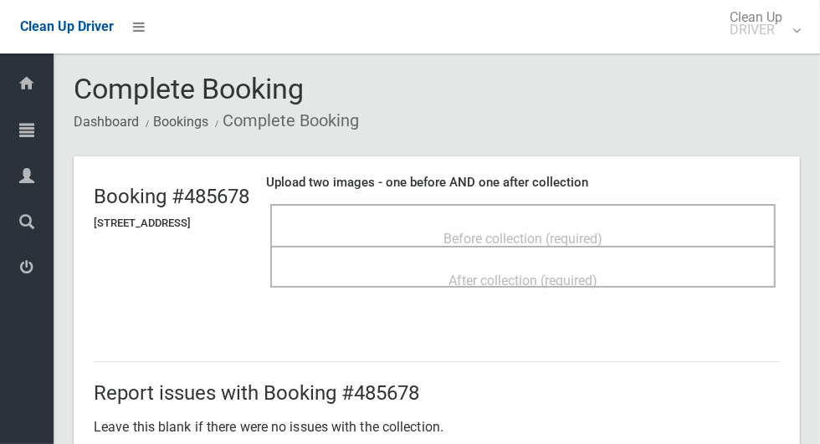
click at [545, 231] on span "Before collection (required)" at bounding box center [523, 239] width 159 height 16
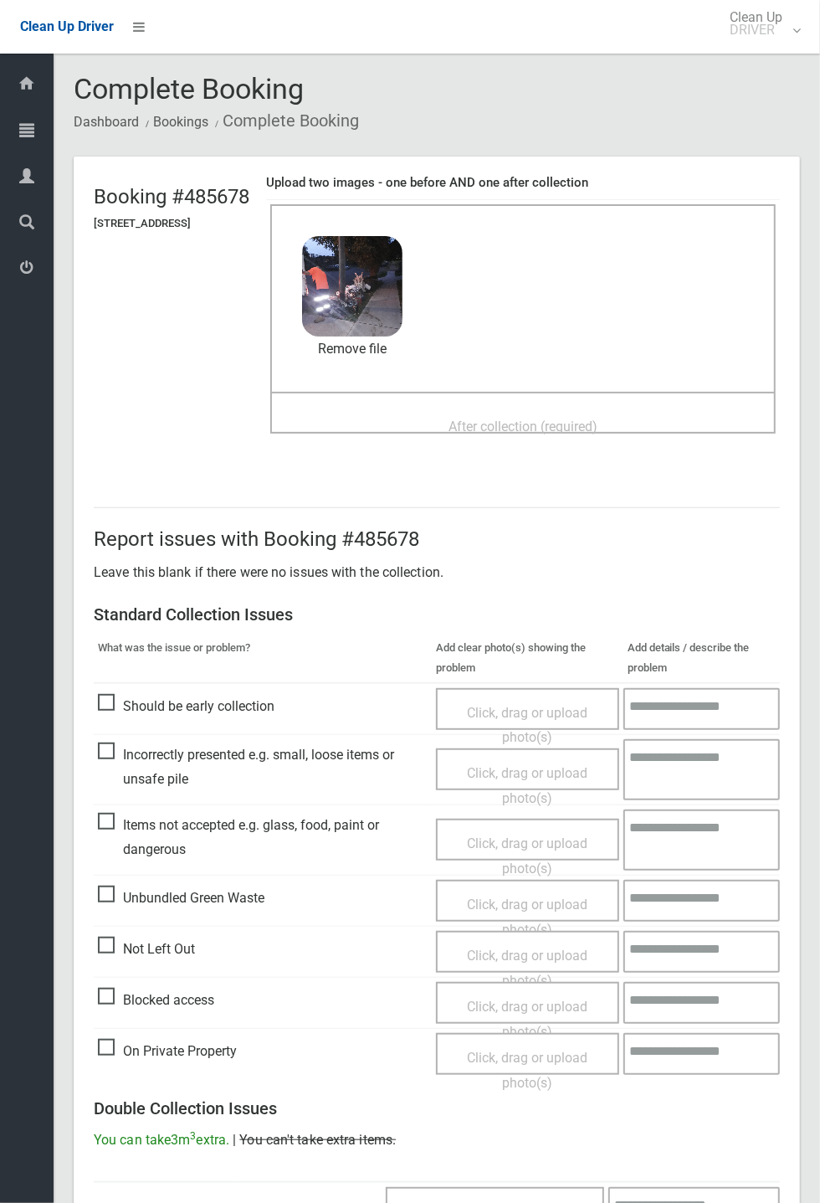
click at [598, 434] on span "After collection (required)" at bounding box center [523, 426] width 149 height 16
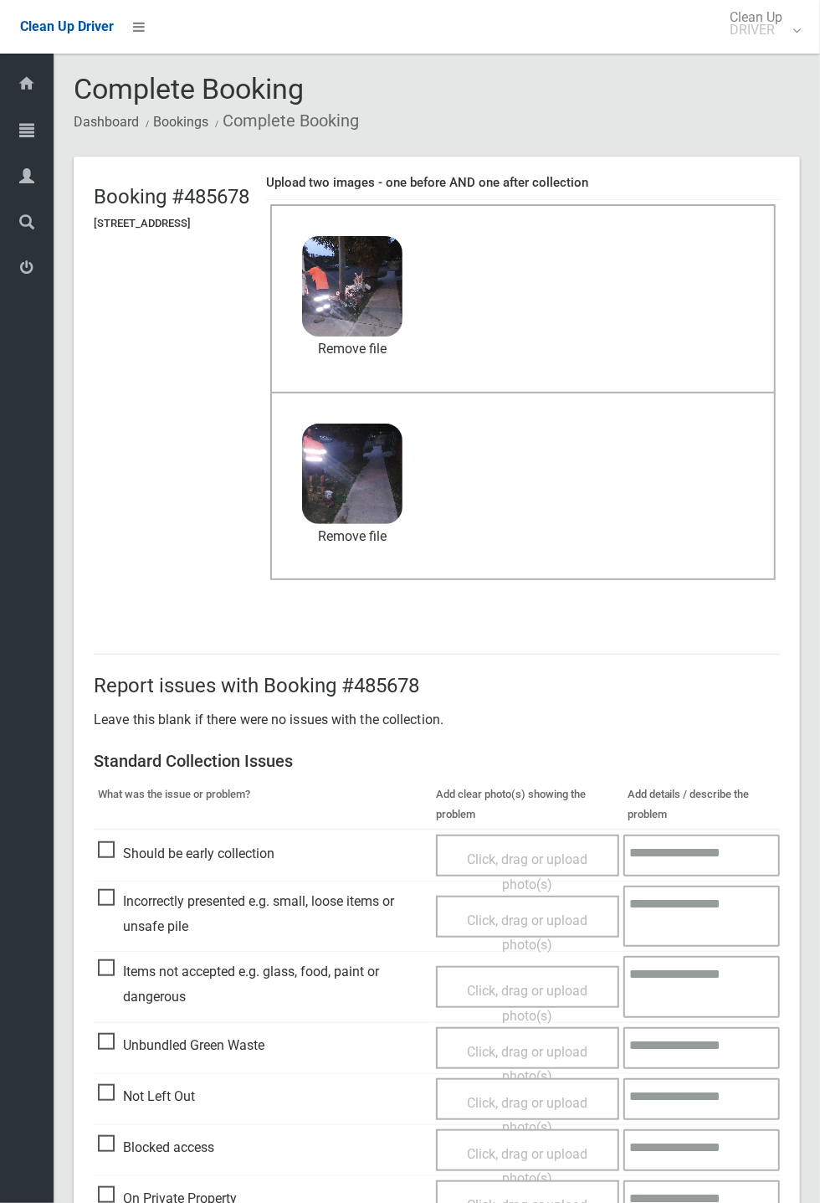
scroll to position [581, 0]
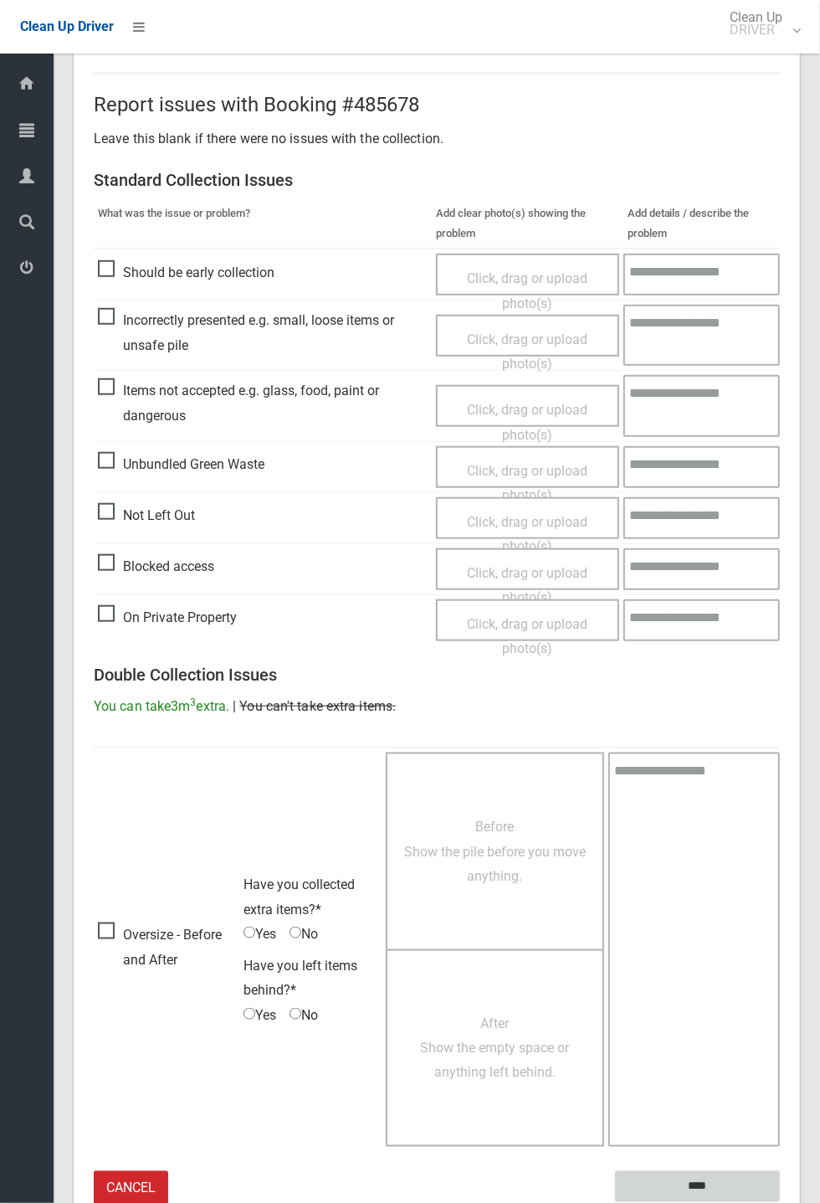
click at [780, 444] on input "****" at bounding box center [697, 1186] width 165 height 31
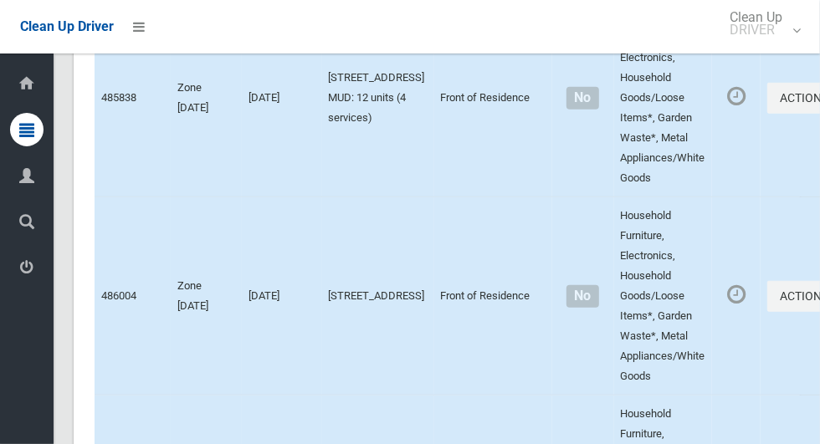
scroll to position [10251, 0]
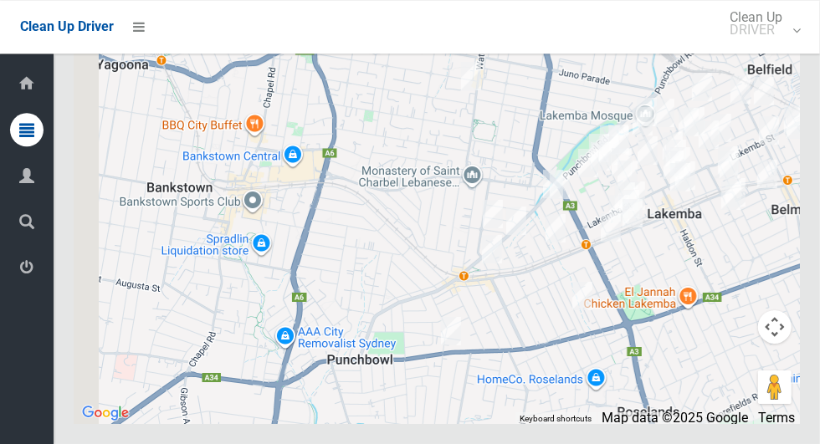
click at [548, 328] on div at bounding box center [437, 215] width 726 height 418
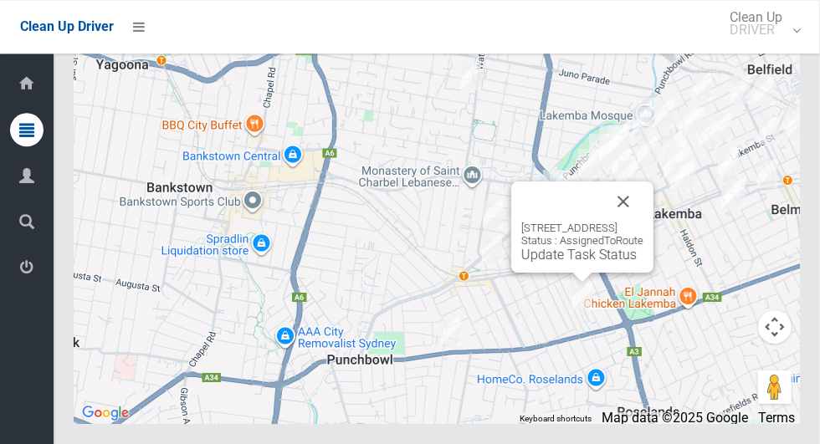
click at [644, 222] on button "Close" at bounding box center [623, 202] width 40 height 40
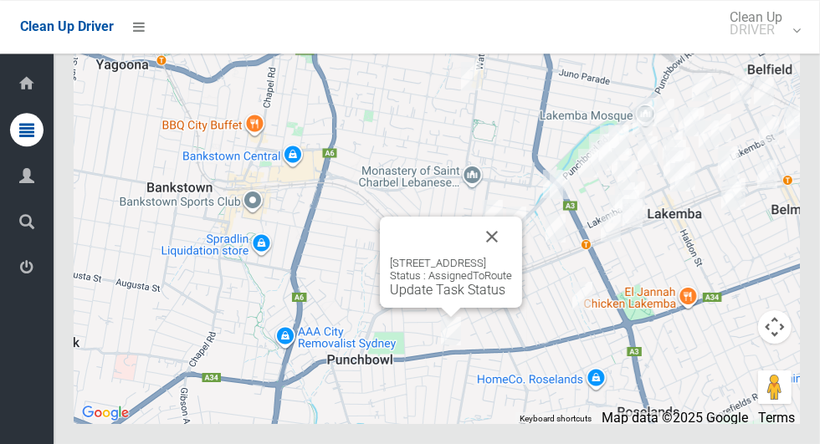
click at [433, 298] on link "Update Task Status" at bounding box center [447, 290] width 115 height 16
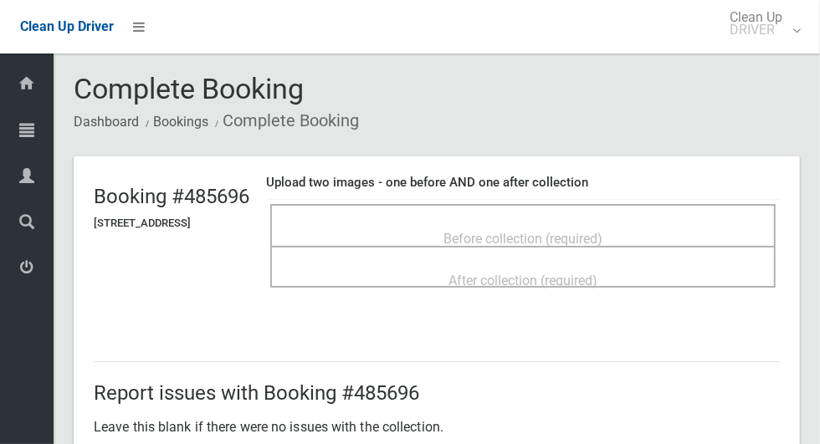
click at [603, 231] on span "Before collection (required)" at bounding box center [523, 239] width 159 height 16
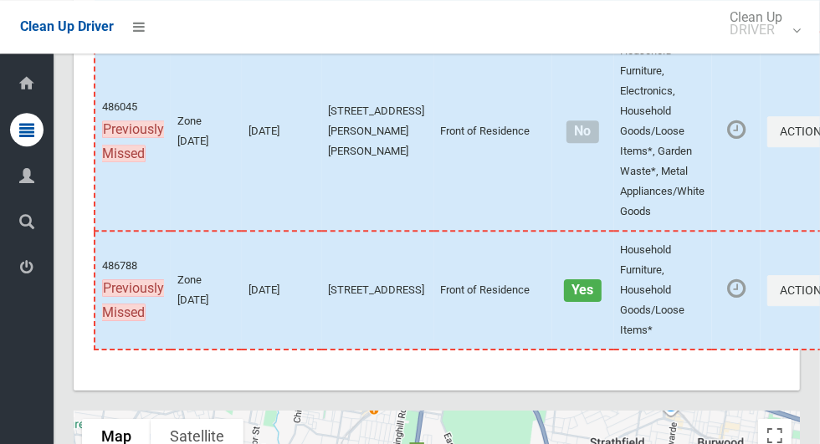
scroll to position [9168, 0]
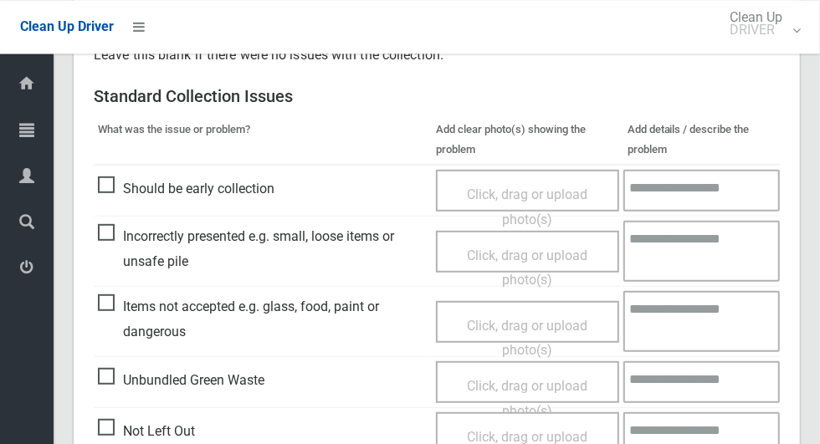
scroll to position [365, 0]
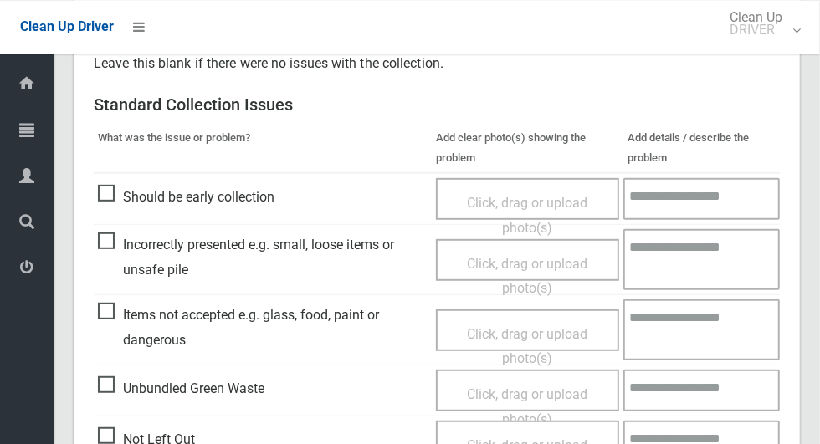
click at [108, 436] on span "Not Left Out" at bounding box center [146, 439] width 97 height 25
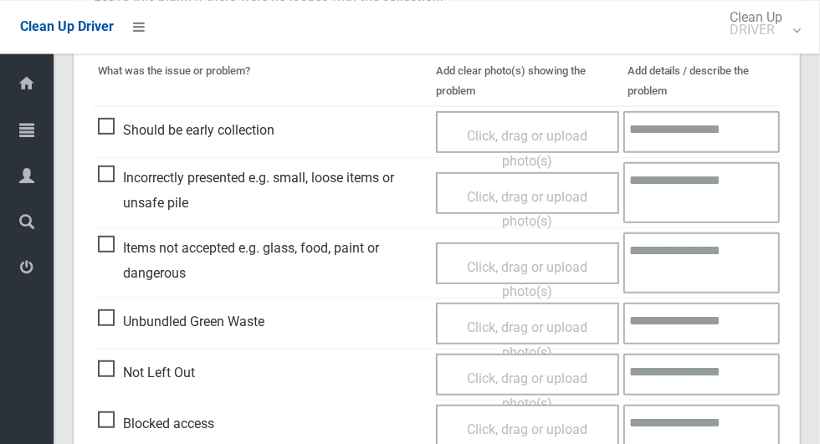
scroll to position [430, 0]
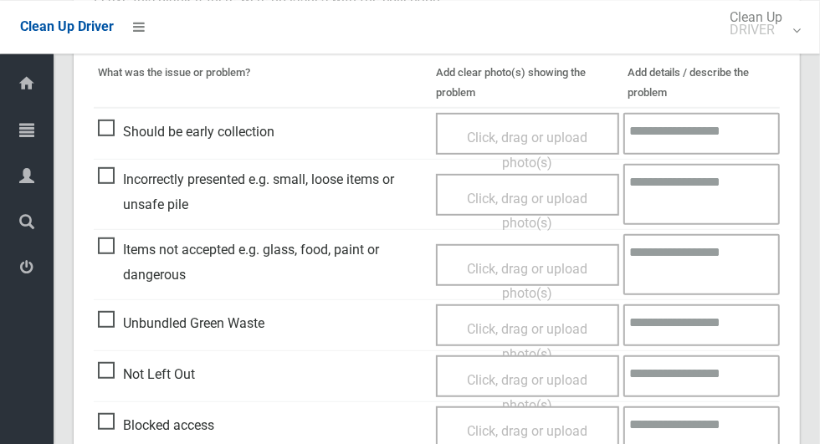
click at [546, 380] on span "Click, drag or upload photo(s)" at bounding box center [527, 392] width 121 height 41
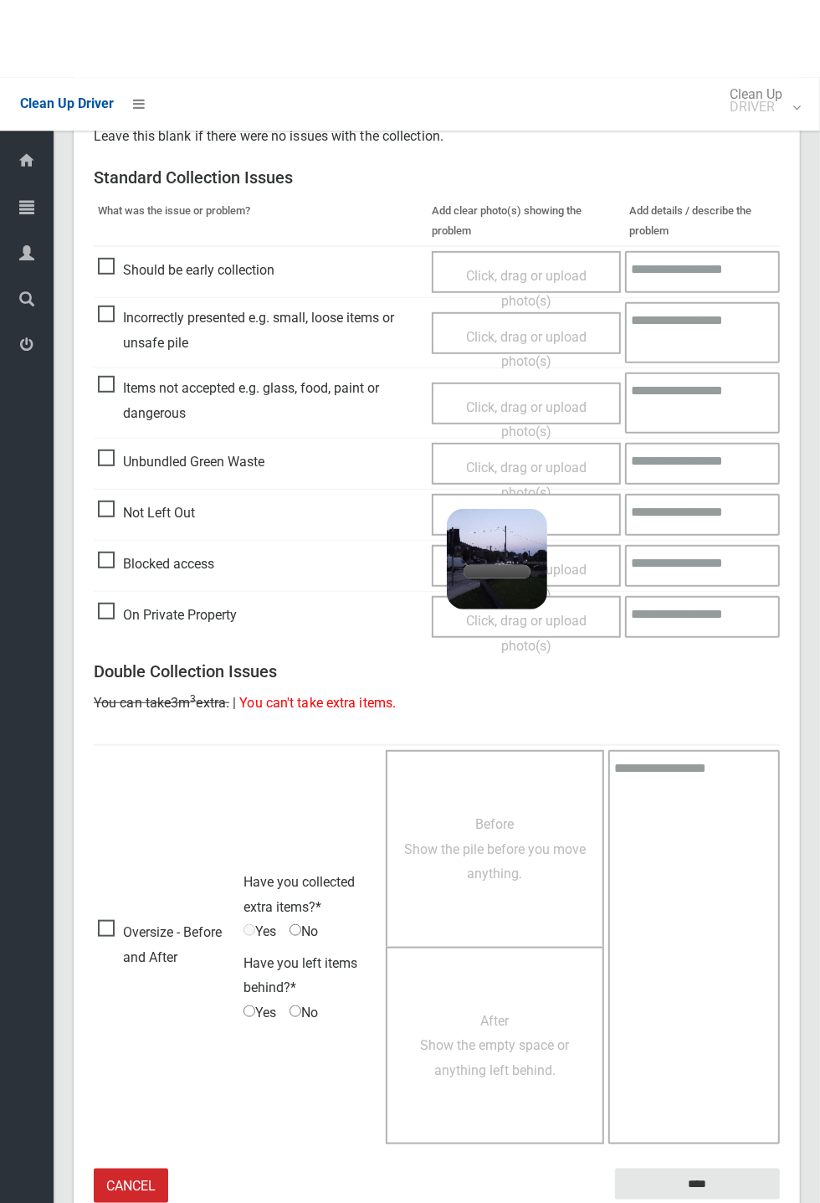
scroll to position [291, 0]
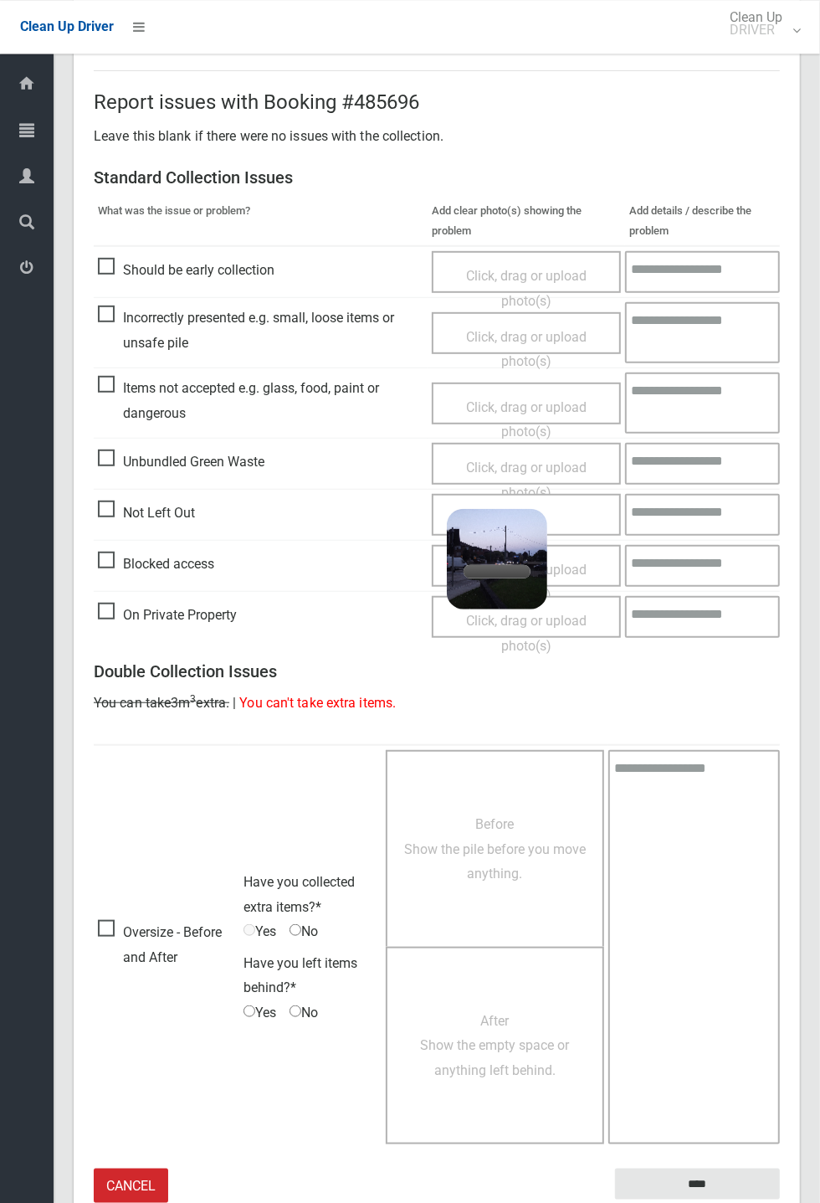
click at [598, 444] on div "Click, drag or upload photo(s) 1.9 MB 2025-10-0105.29.575775015536781930442.jpg…" at bounding box center [526, 515] width 189 height 42
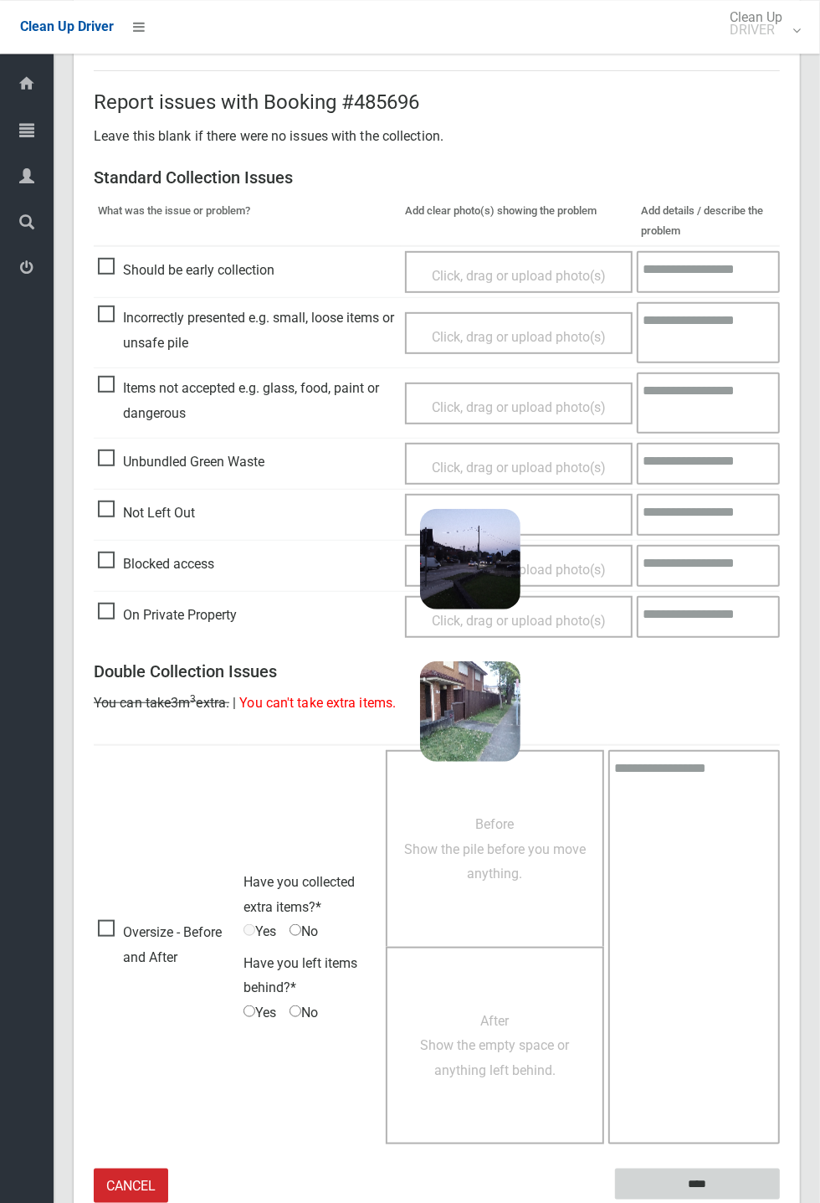
click at [780, 444] on input "****" at bounding box center [697, 1183] width 165 height 31
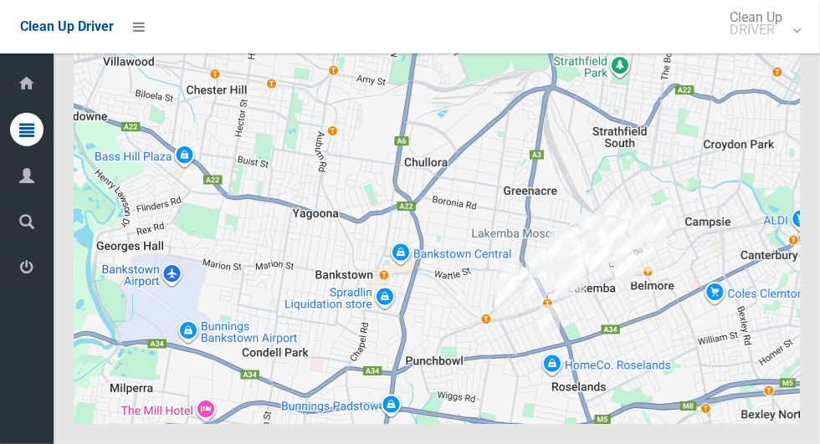
scroll to position [10249, 0]
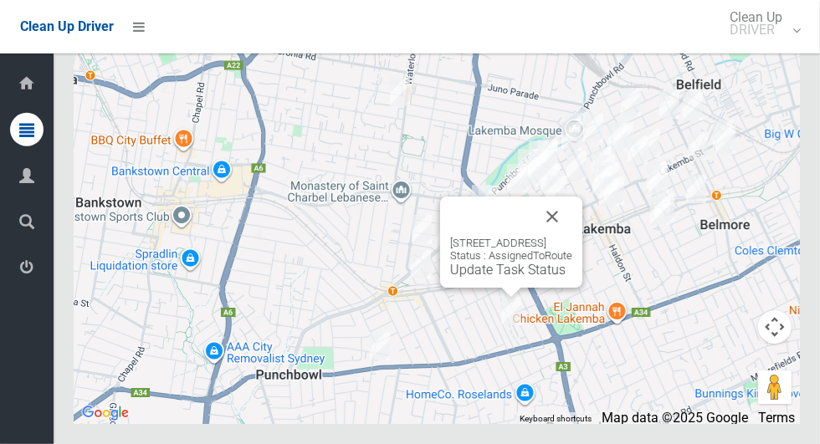
click at [495, 278] on link "Update Task Status" at bounding box center [507, 270] width 115 height 16
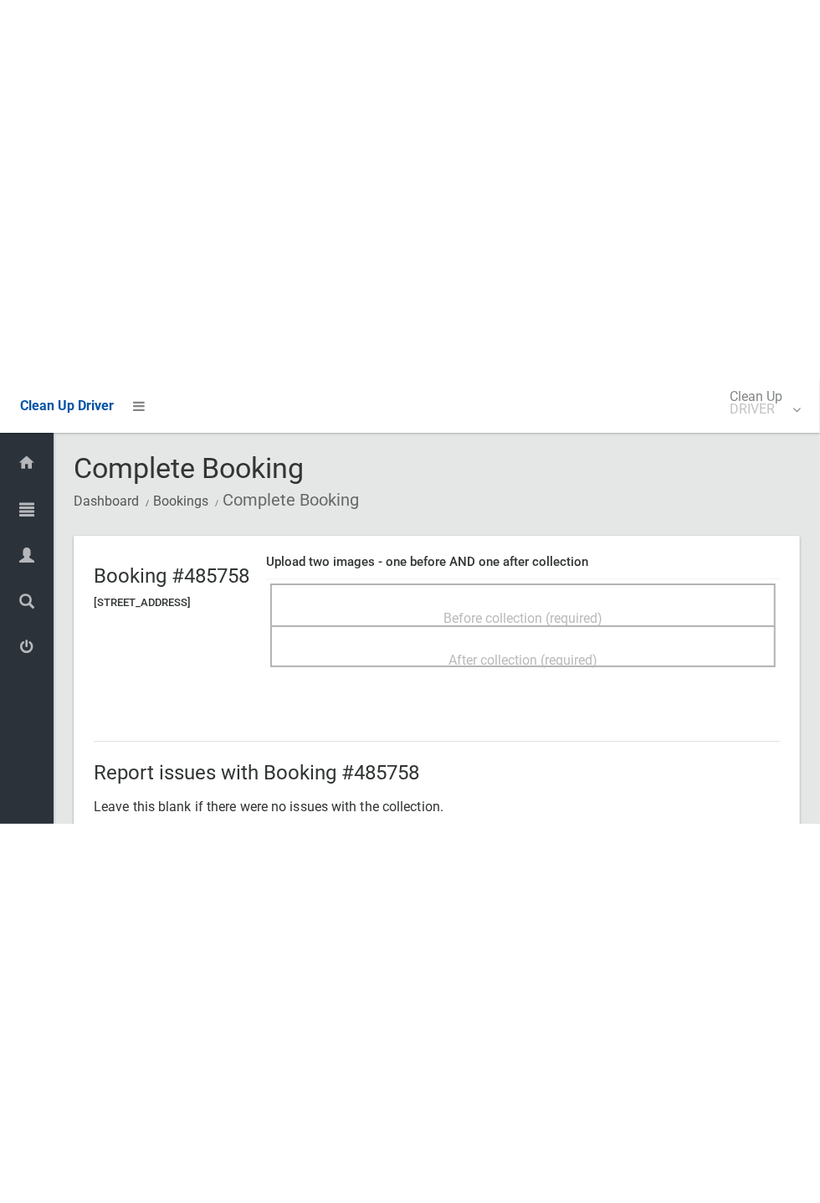
scroll to position [33, 0]
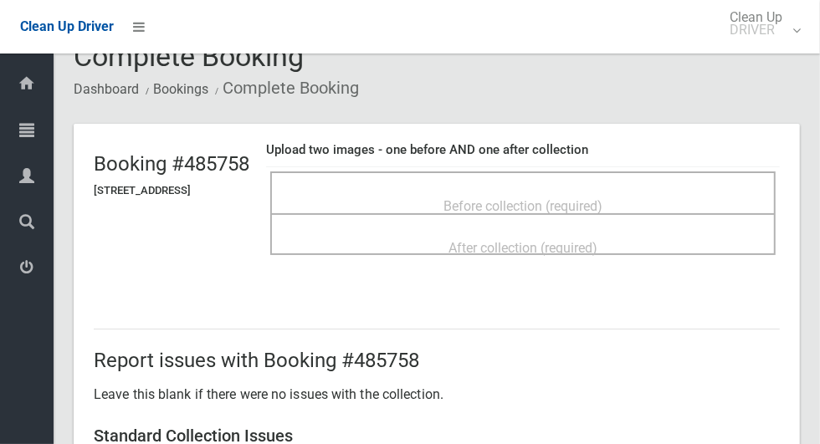
click at [632, 190] on div "Before collection (required)" at bounding box center [523, 205] width 469 height 31
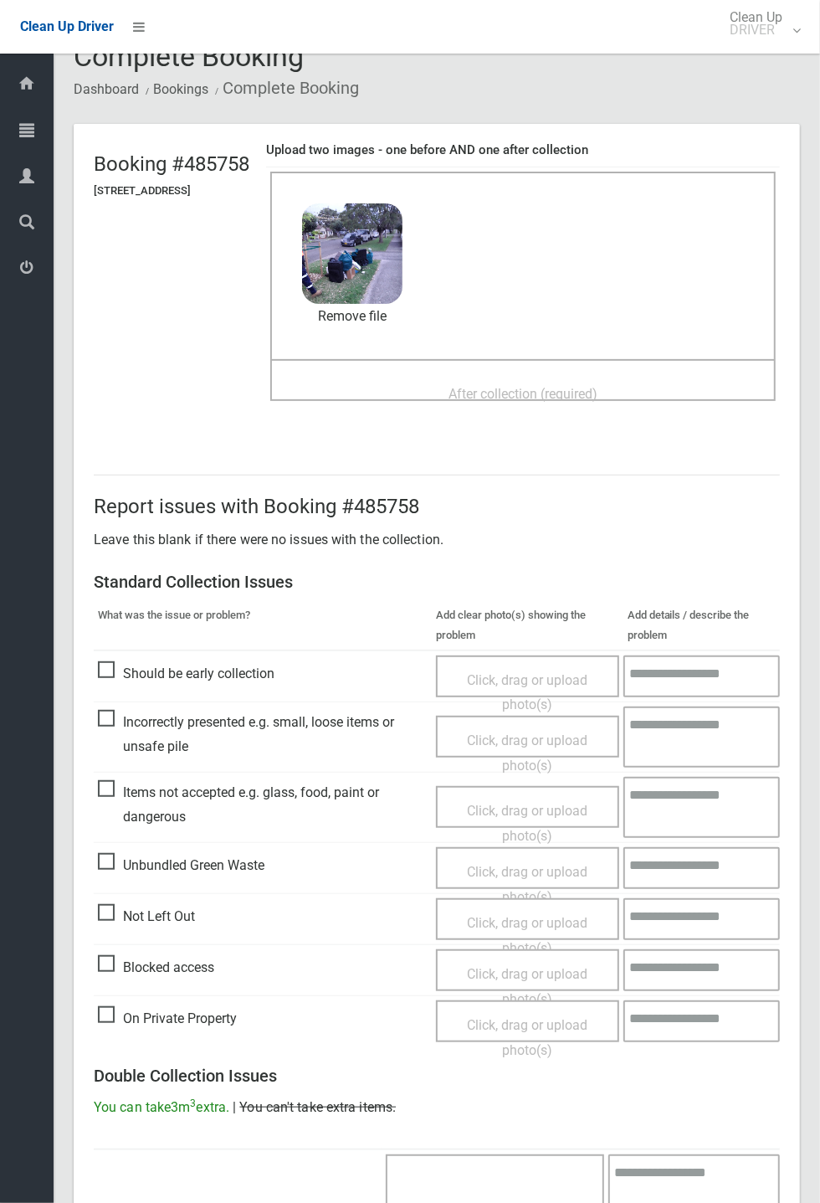
click at [583, 397] on span "After collection (required)" at bounding box center [523, 394] width 149 height 16
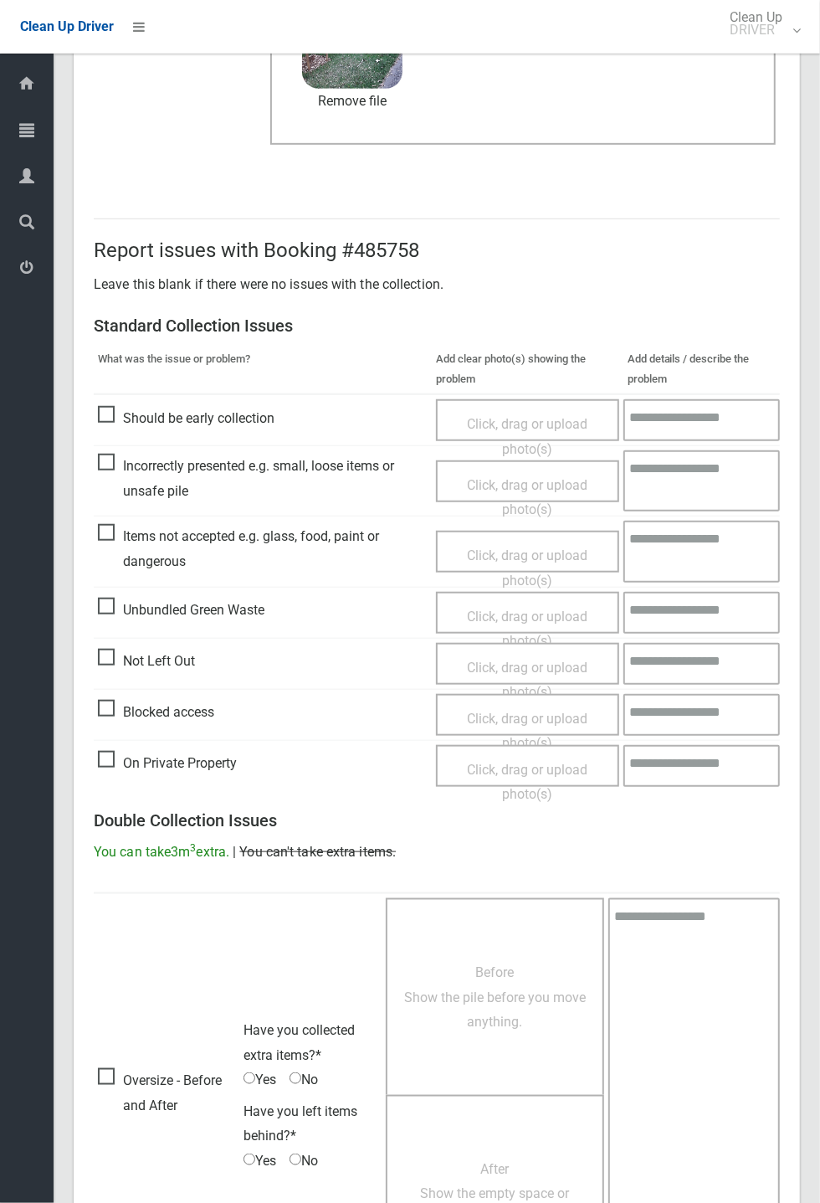
scroll to position [582, 0]
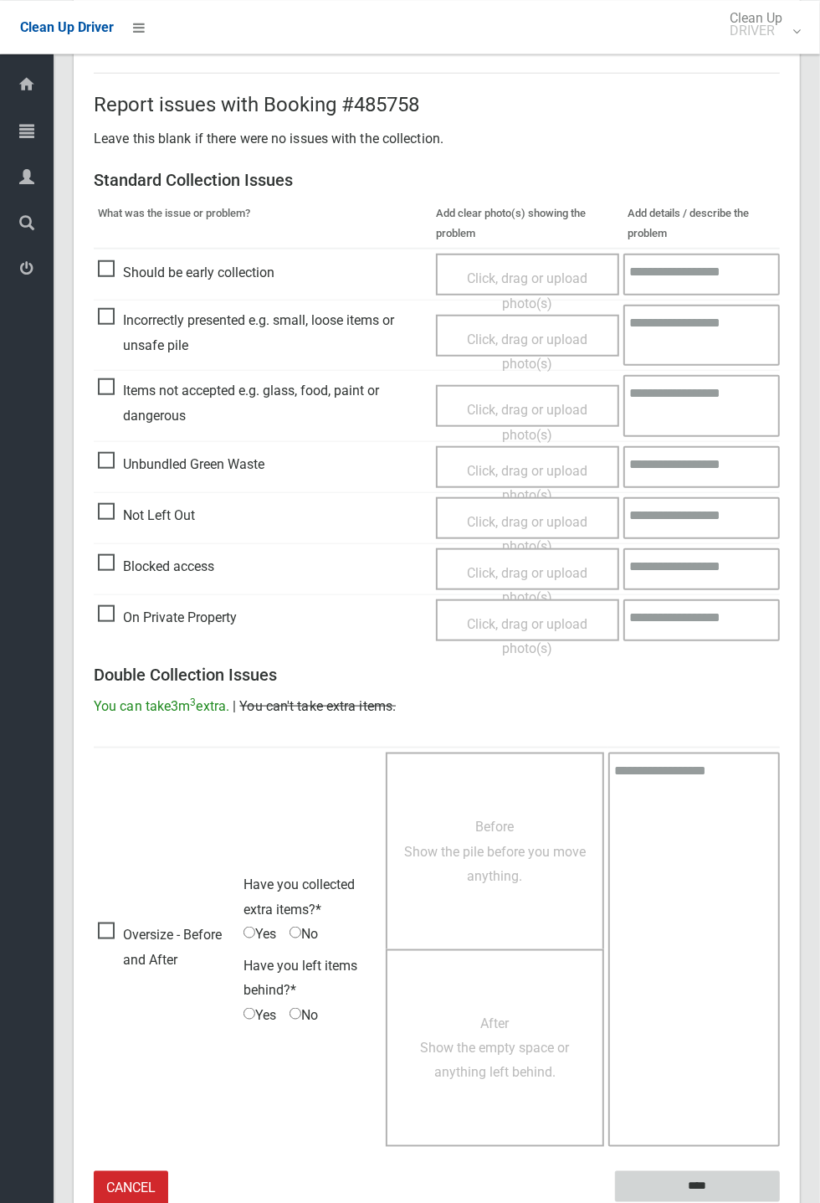
click at [780, 444] on input "****" at bounding box center [697, 1185] width 165 height 31
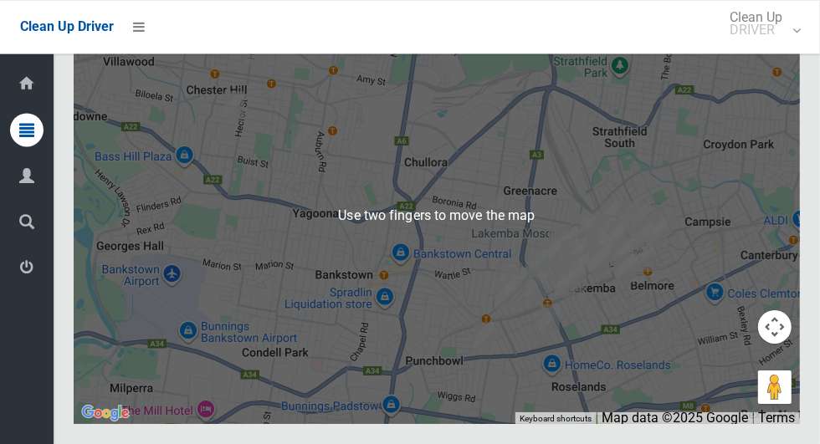
scroll to position [10248, 0]
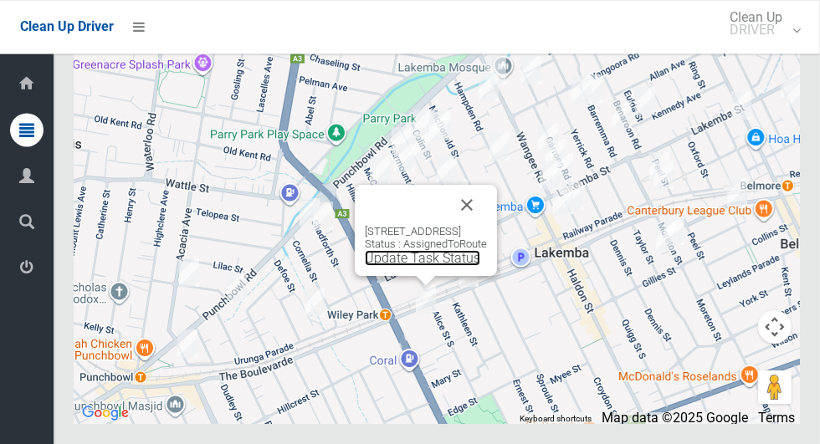
click at [365, 266] on link "Update Task Status" at bounding box center [422, 258] width 115 height 16
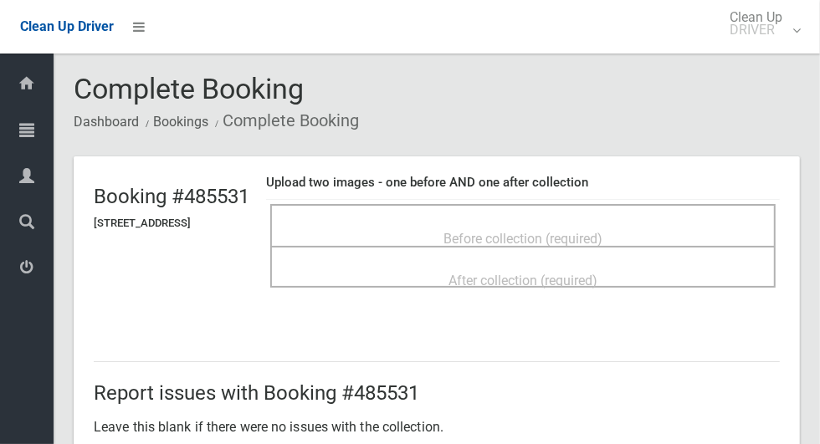
scroll to position [20, 0]
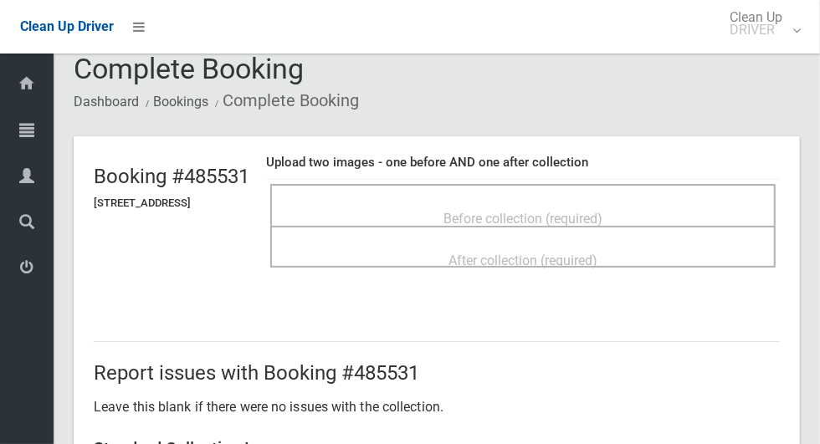
click at [739, 210] on div "Before collection (required)" at bounding box center [523, 218] width 469 height 31
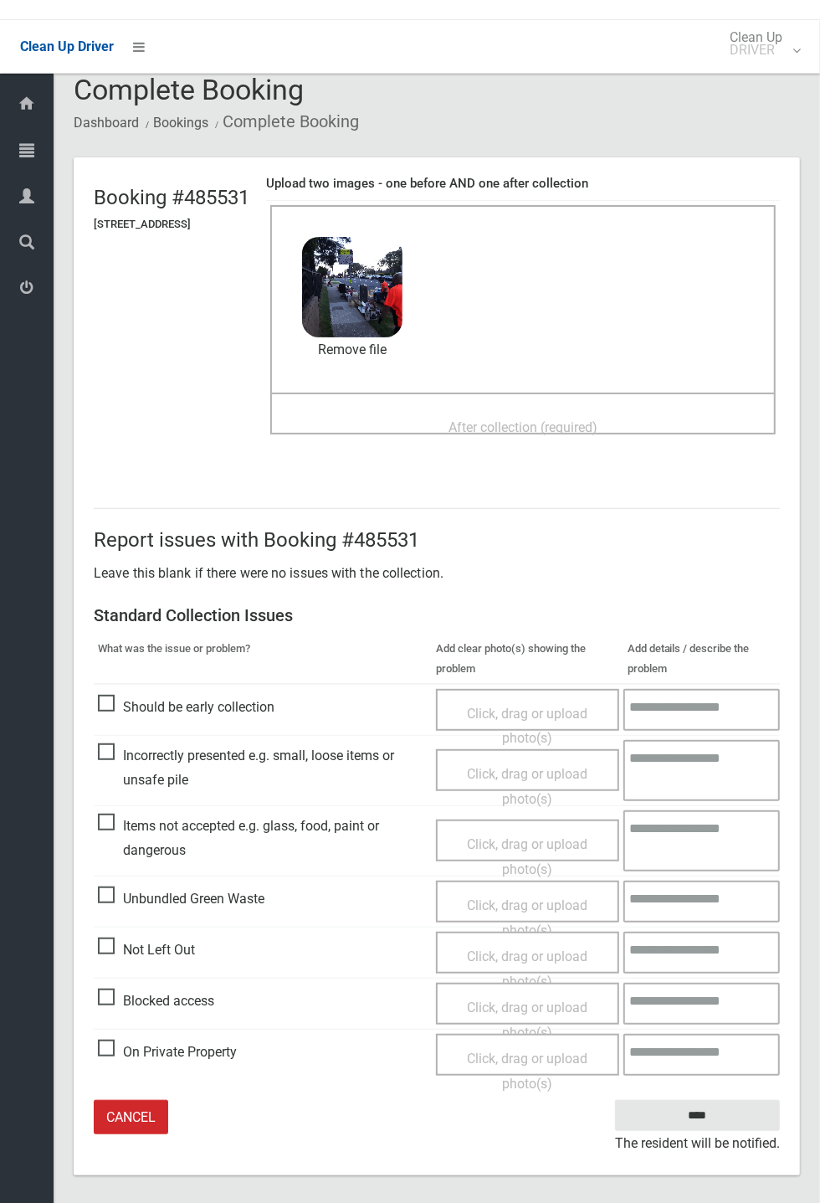
scroll to position [0, 0]
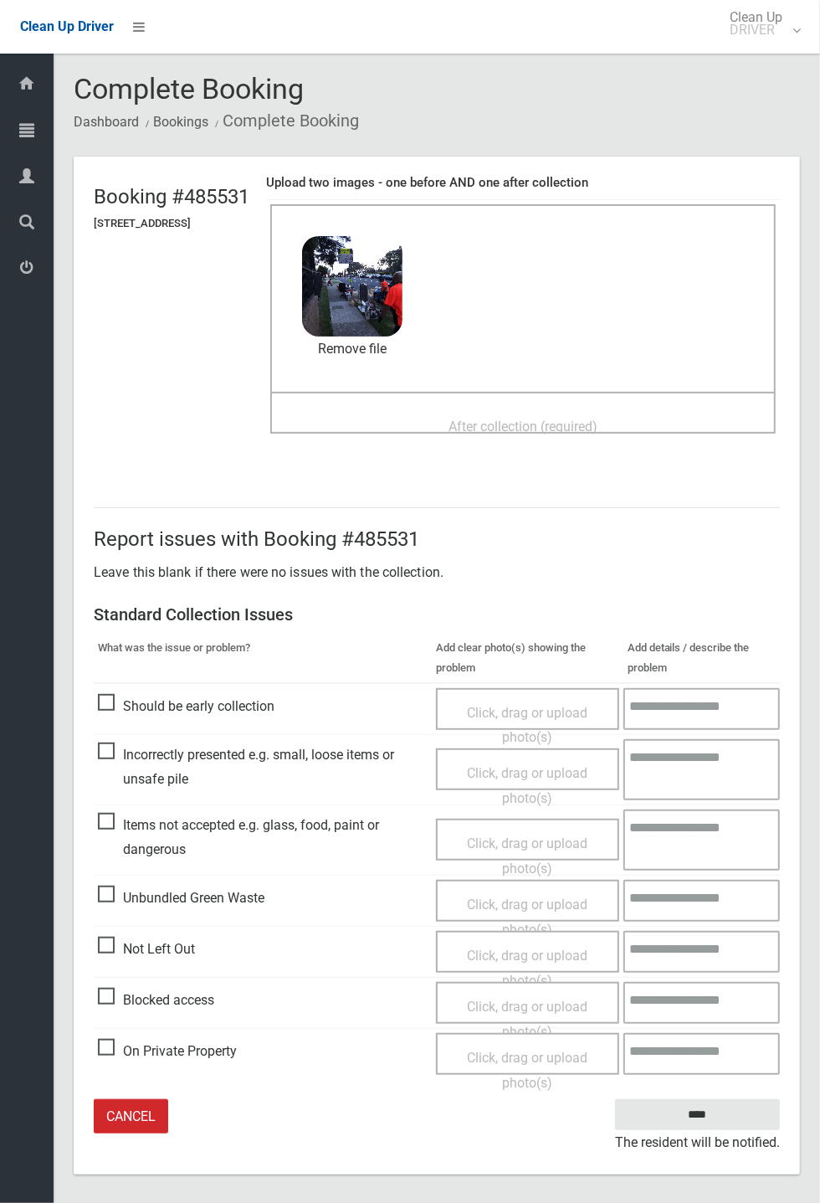
click at [598, 432] on span "After collection (required)" at bounding box center [523, 426] width 149 height 16
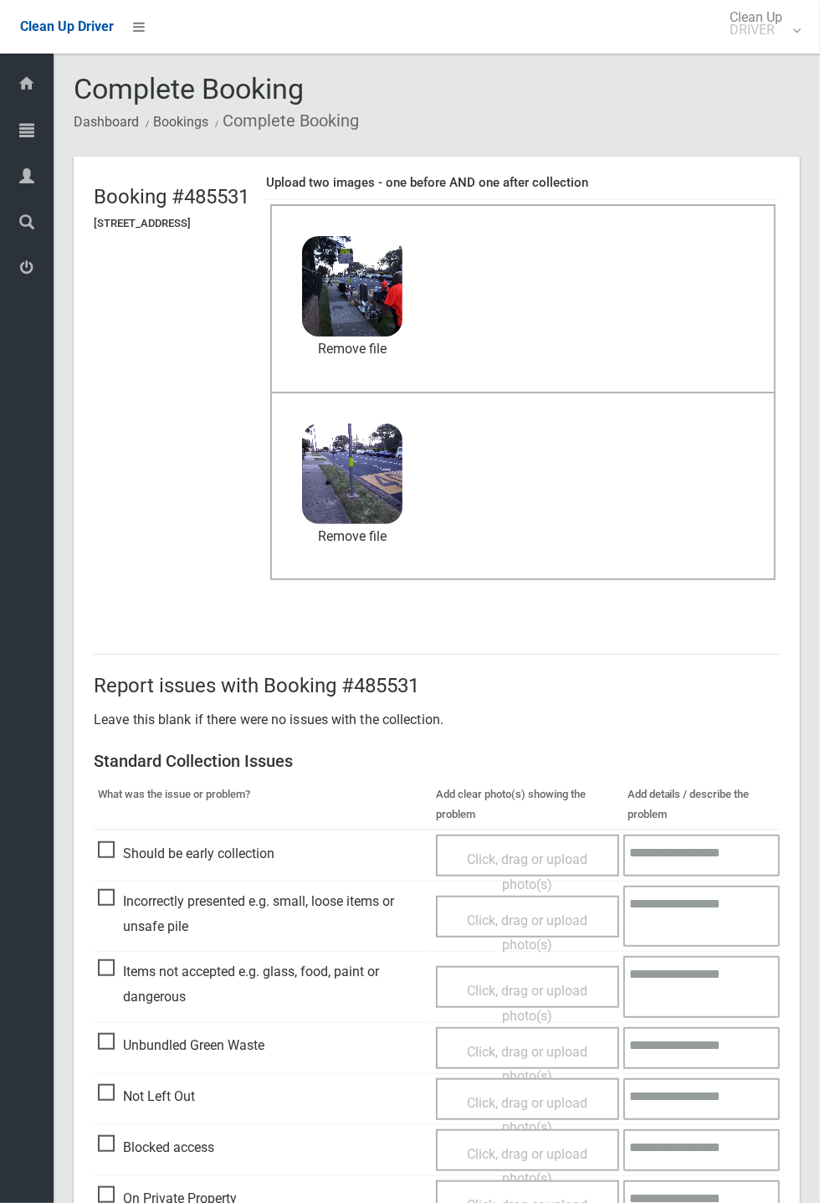
scroll to position [78, 0]
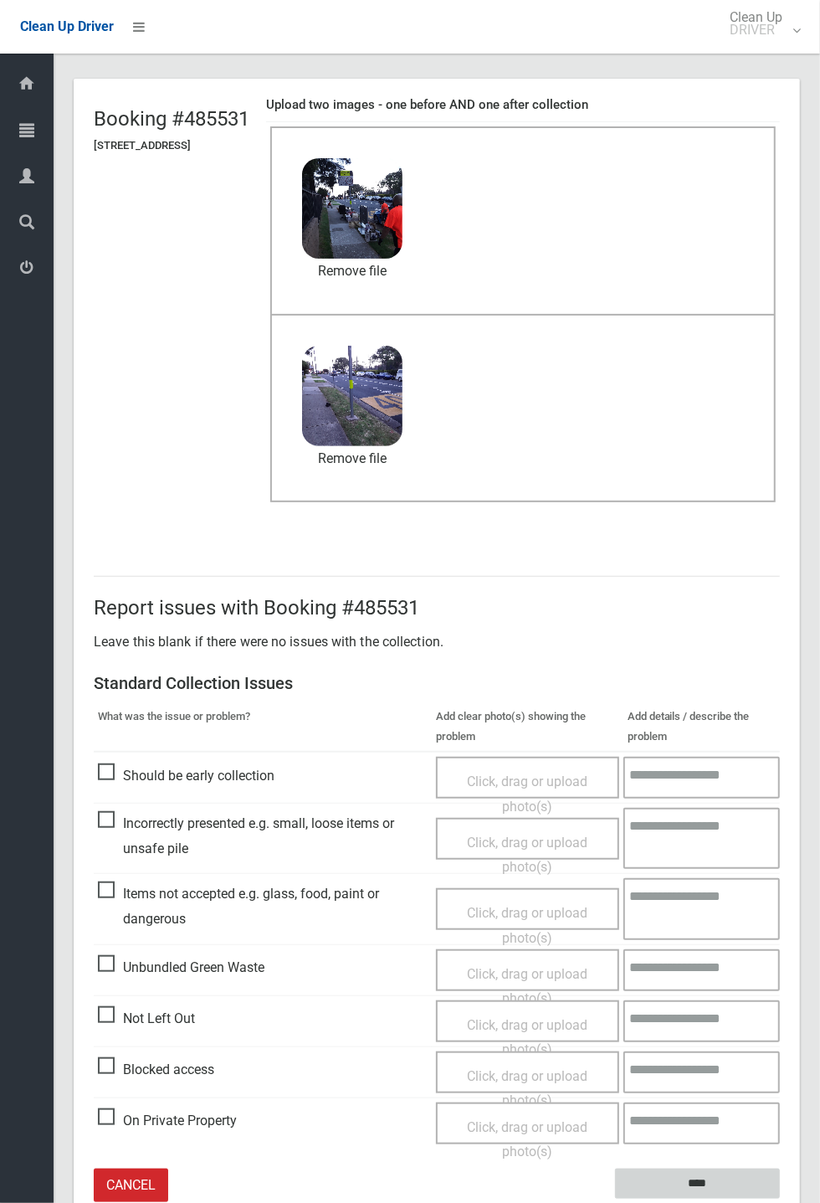
click at [780, 444] on input "****" at bounding box center [697, 1183] width 165 height 31
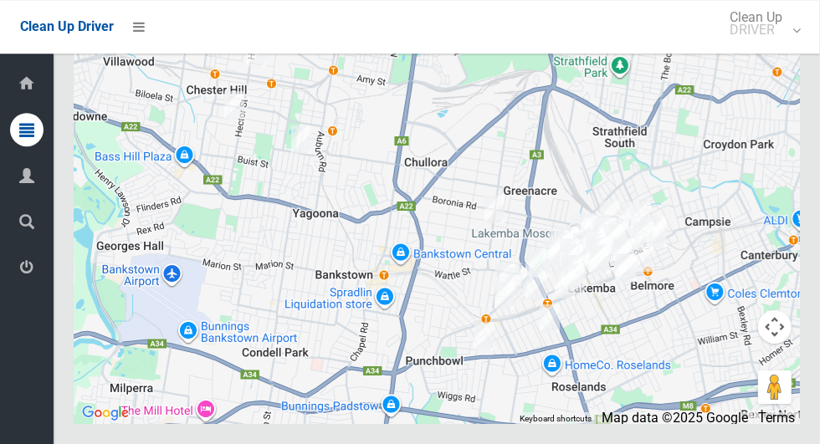
scroll to position [10251, 0]
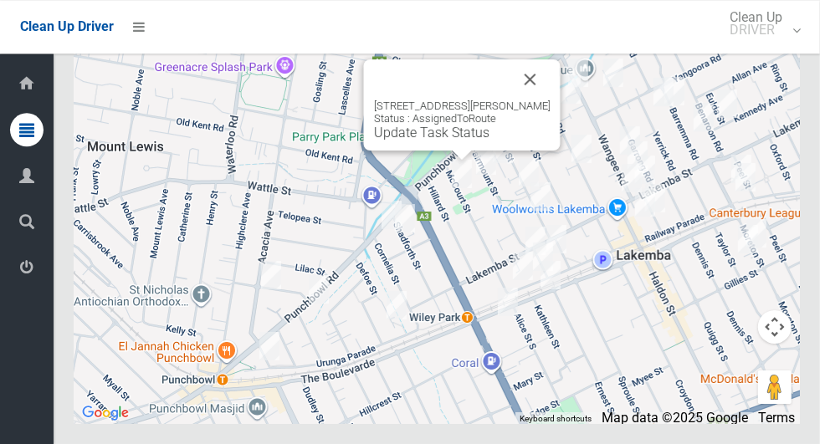
click at [551, 100] on button "Close" at bounding box center [531, 79] width 40 height 40
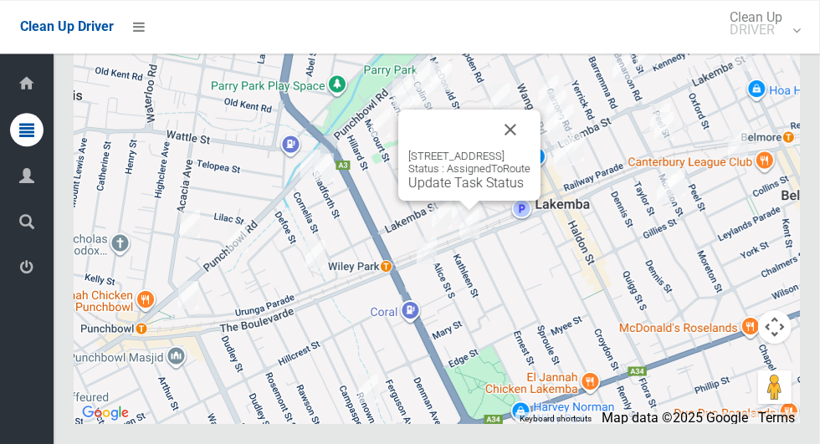
click at [459, 201] on div "[STREET_ADDRESS] Status : AssignedToRoute Update Task Status" at bounding box center [469, 155] width 142 height 91
click at [439, 191] on link "Update Task Status" at bounding box center [465, 183] width 115 height 16
click at [434, 191] on link "Update Task Status" at bounding box center [465, 183] width 115 height 16
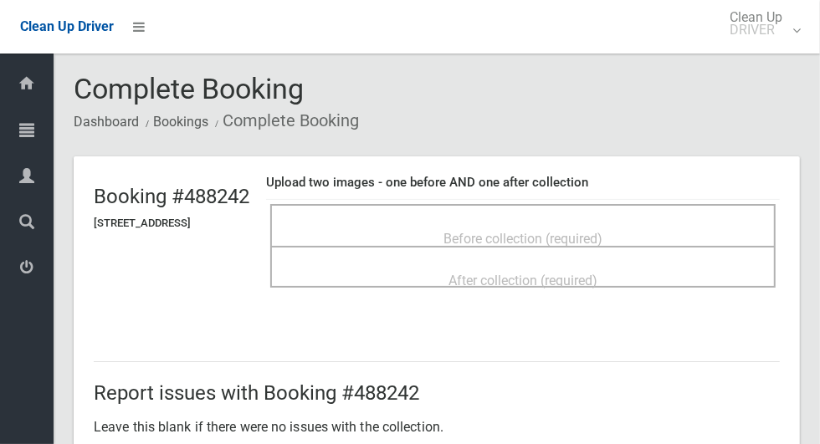
click at [603, 231] on span "Before collection (required)" at bounding box center [523, 239] width 159 height 16
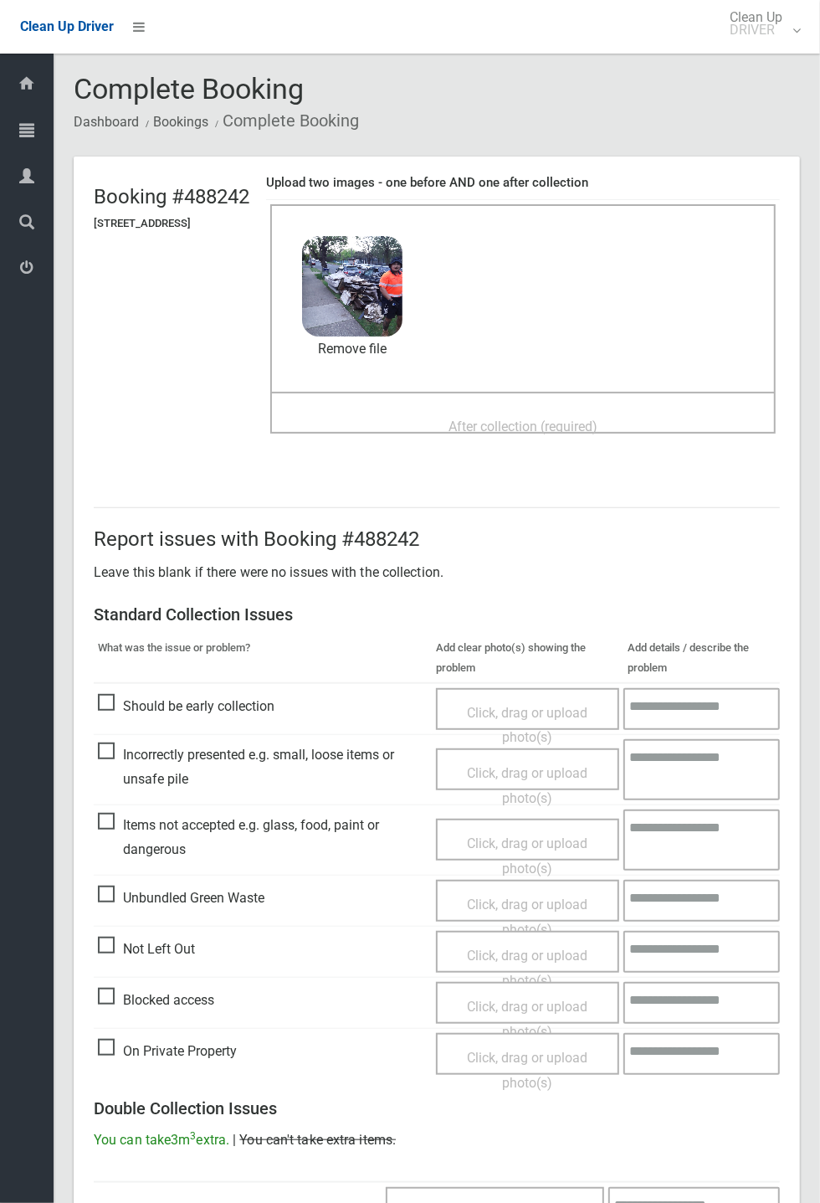
click at [598, 429] on span "After collection (required)" at bounding box center [523, 426] width 149 height 16
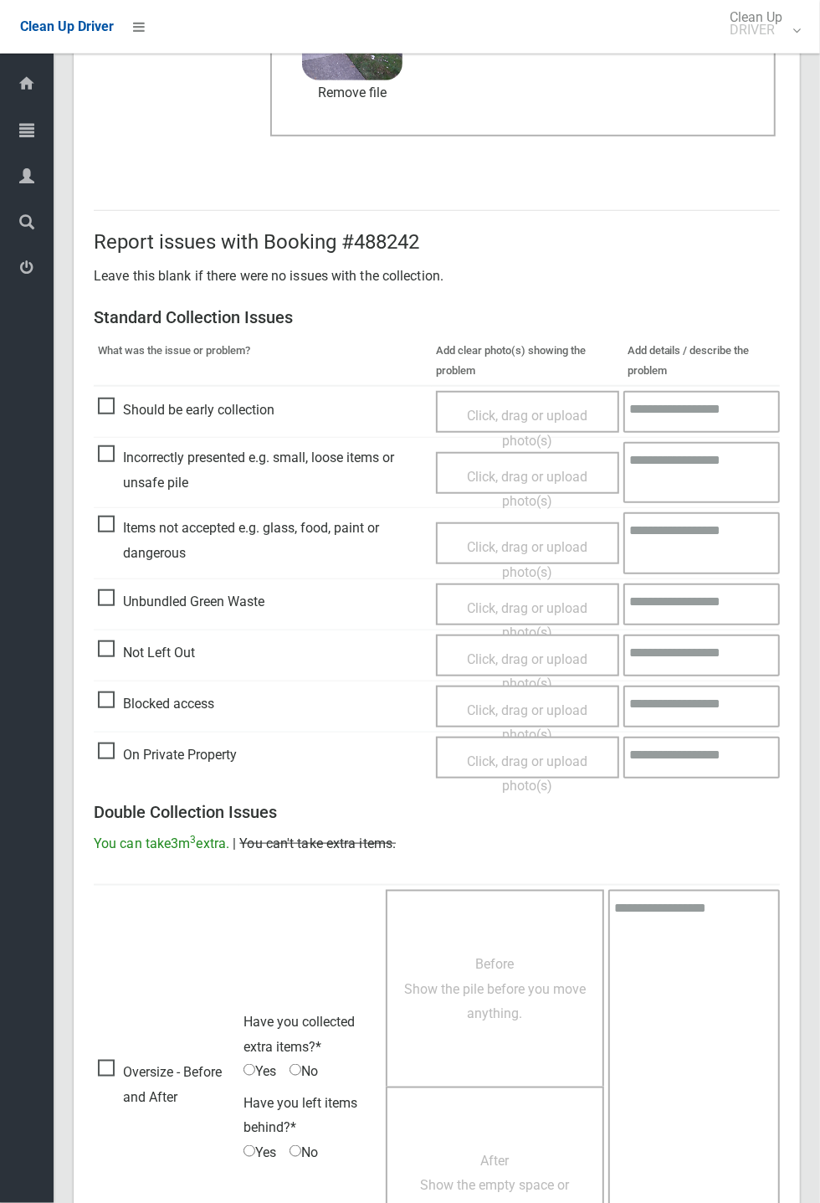
scroll to position [581, 0]
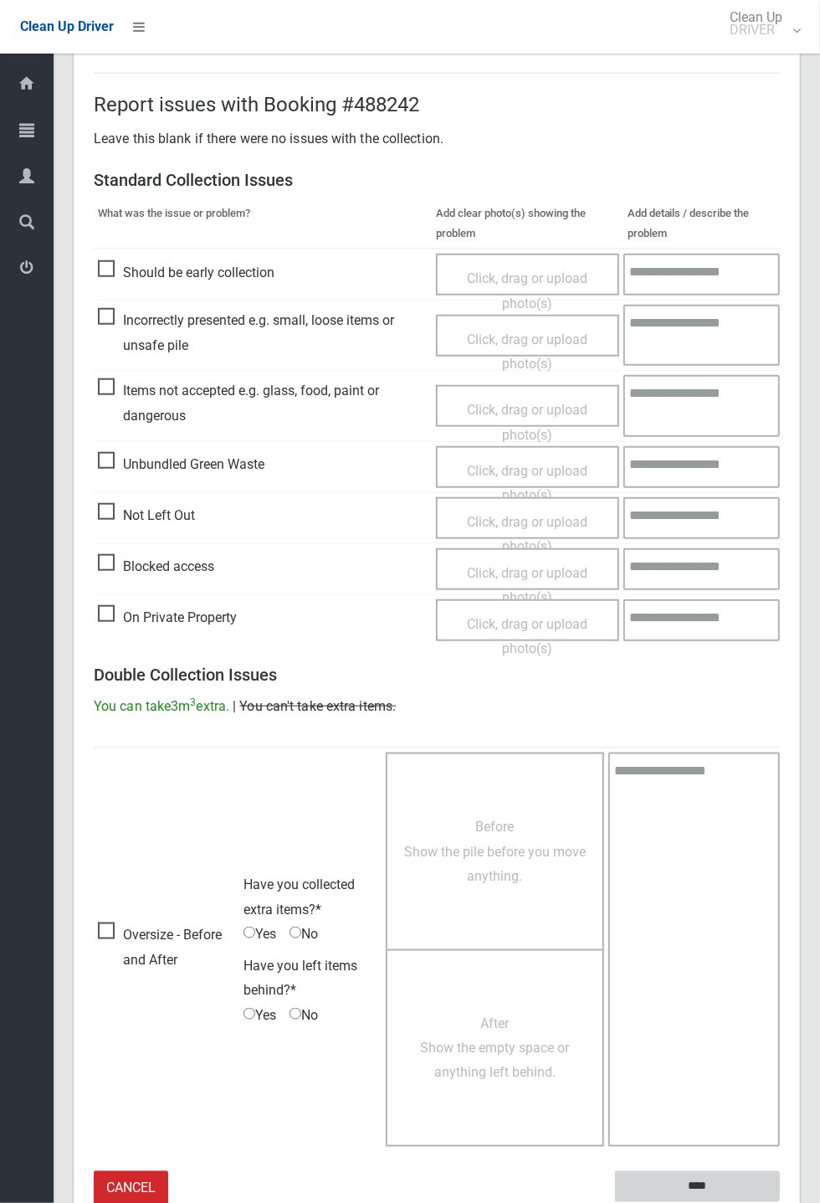
click at [780, 444] on input "****" at bounding box center [697, 1186] width 165 height 31
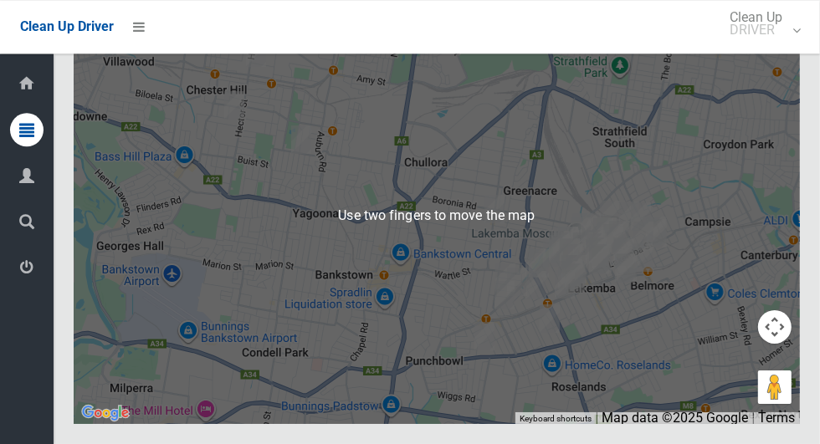
scroll to position [10227, 0]
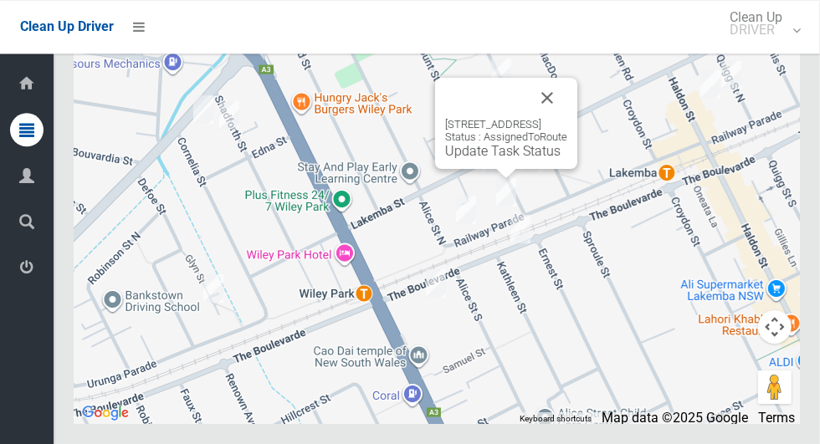
click at [567, 159] on div "65 Railway Parade, LAKEMBA NSW 2195 Status : AssignedToRoute Update Task Status" at bounding box center [506, 138] width 122 height 41
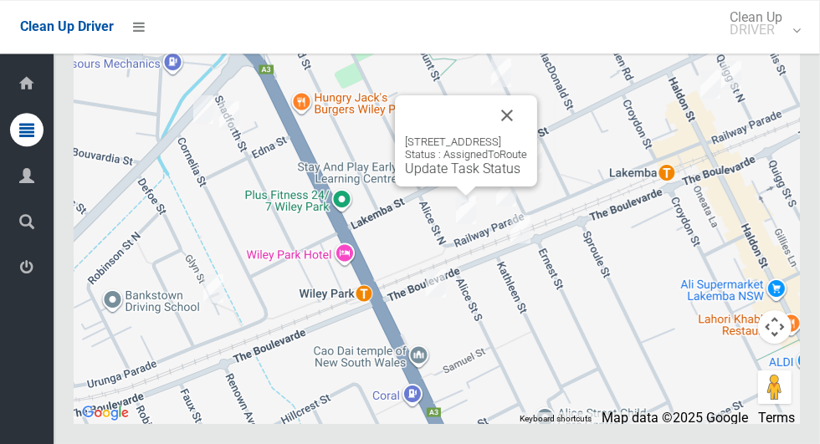
click at [527, 136] on button "Close" at bounding box center [507, 115] width 40 height 40
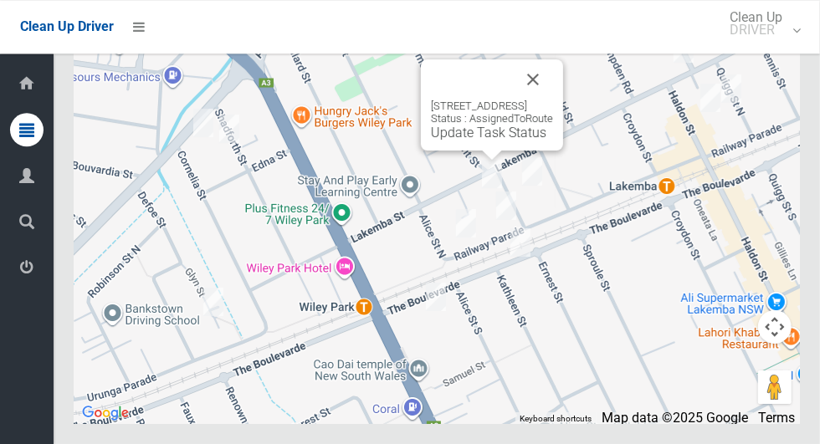
click at [553, 100] on button "Close" at bounding box center [533, 79] width 40 height 40
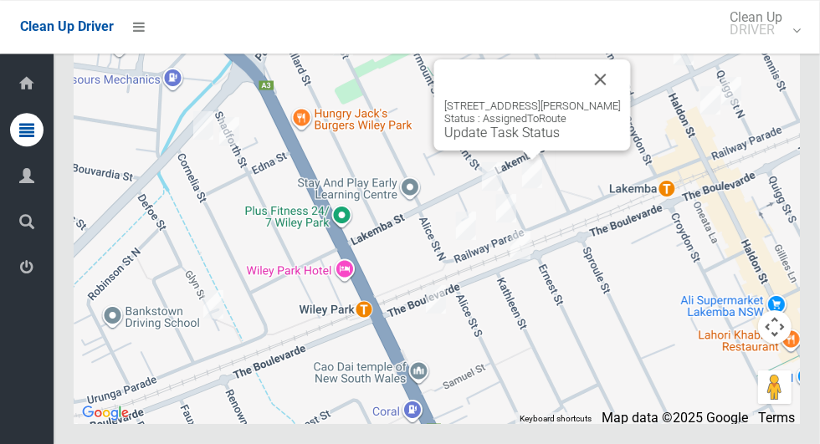
click at [603, 100] on button "Close" at bounding box center [601, 79] width 40 height 40
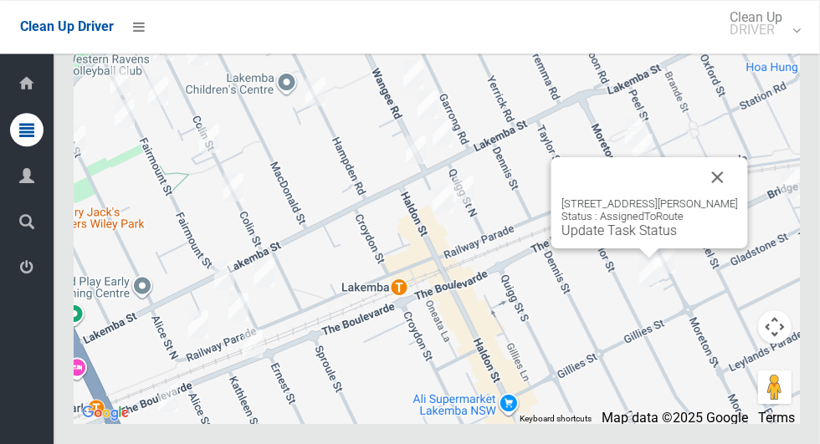
click at [706, 198] on button "Close" at bounding box center [718, 177] width 40 height 40
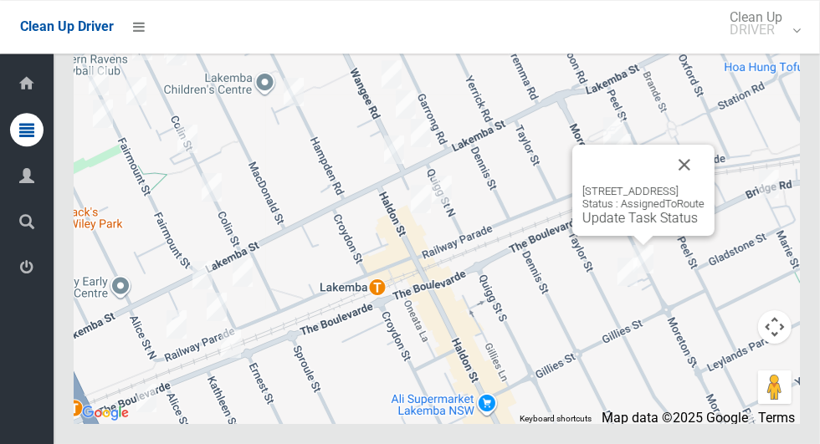
click at [705, 185] on button "Close" at bounding box center [685, 165] width 40 height 40
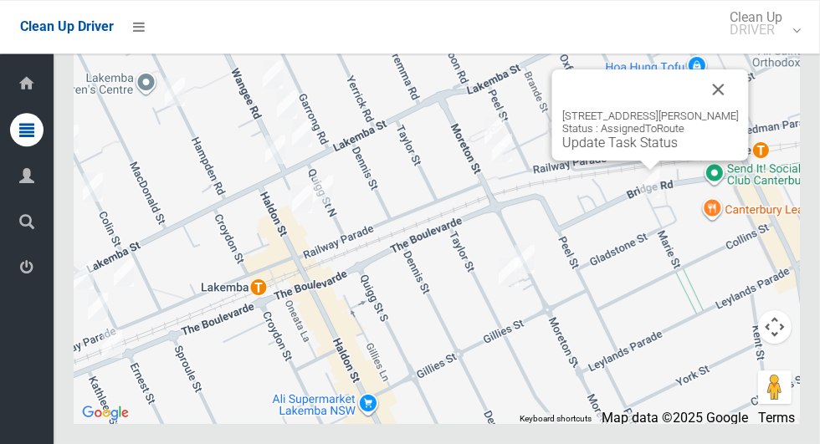
click at [733, 110] on button "Close" at bounding box center [719, 89] width 40 height 40
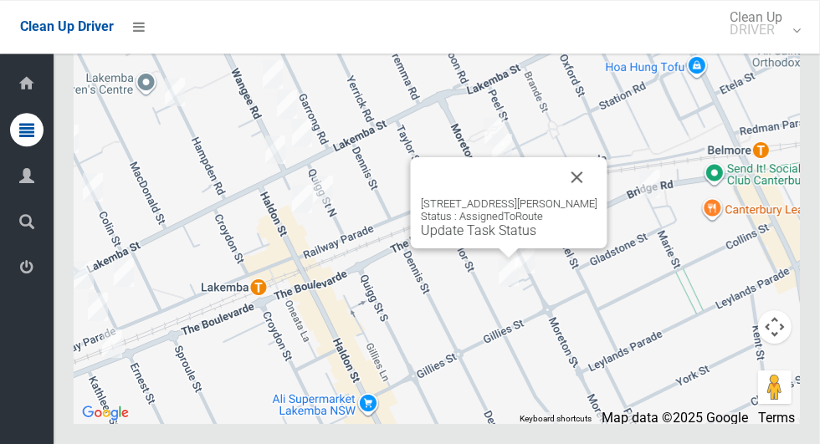
click at [495, 239] on link "Update Task Status" at bounding box center [478, 231] width 115 height 16
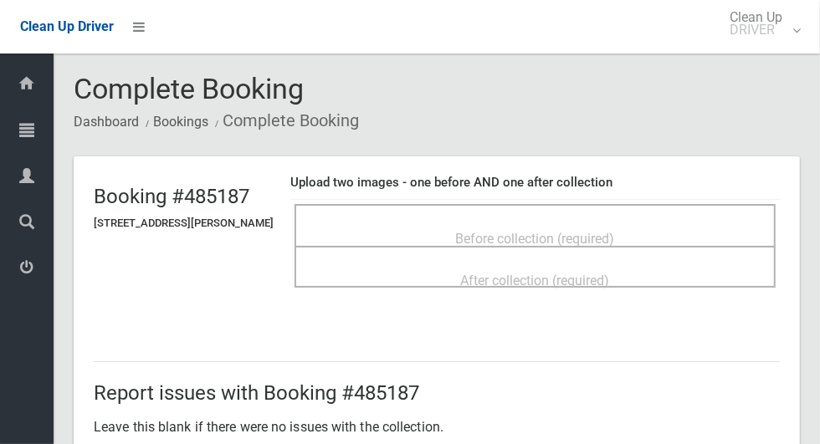
click at [371, 224] on div "Before collection (required)" at bounding box center [535, 238] width 444 height 31
click at [367, 223] on div "Before collection (required)" at bounding box center [535, 238] width 444 height 31
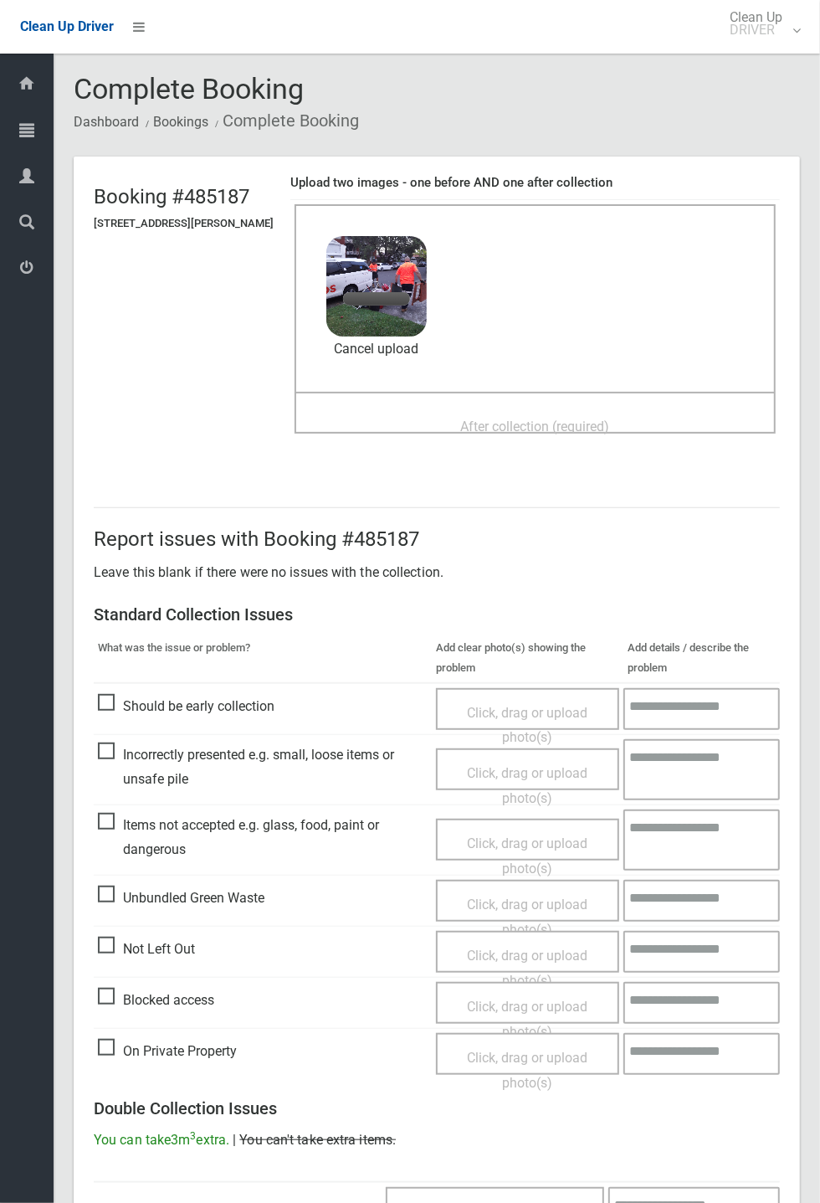
click at [574, 422] on span "After collection (required)" at bounding box center [535, 426] width 149 height 16
click at [409, 351] on link "Cancel upload" at bounding box center [376, 348] width 100 height 25
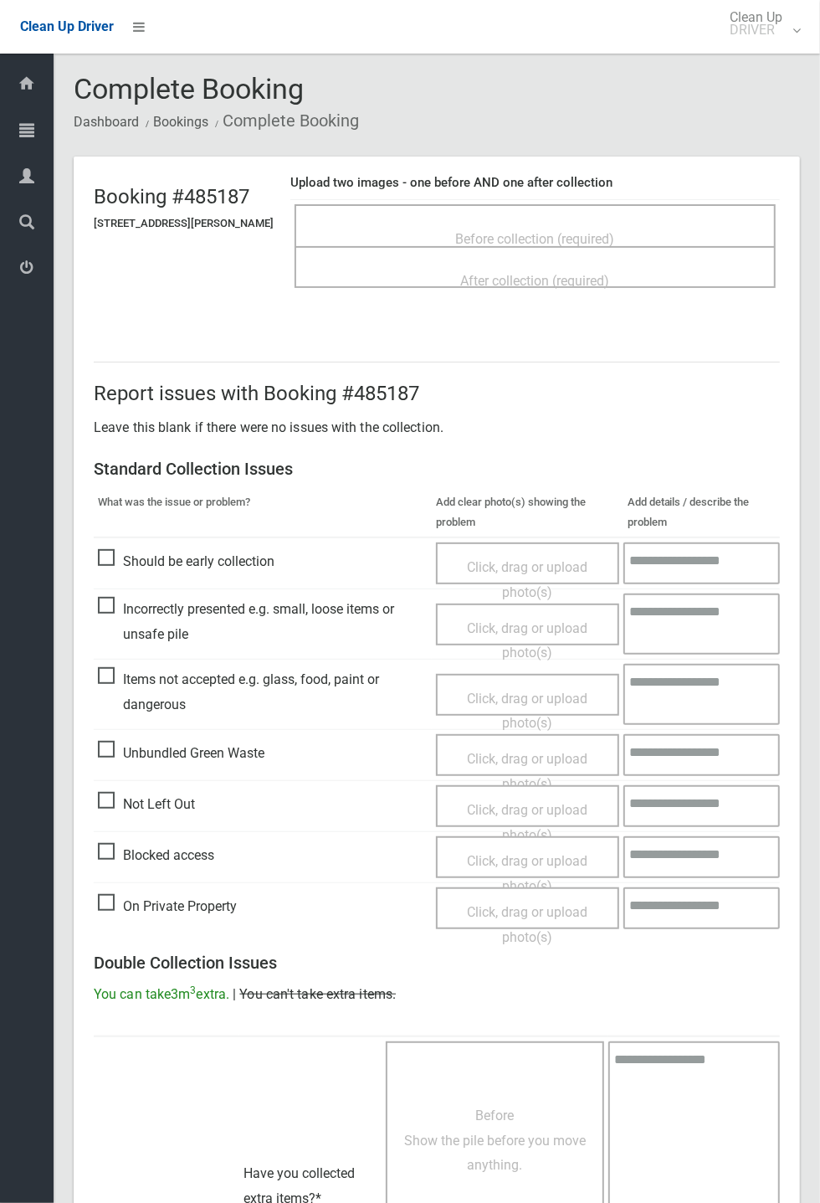
click at [495, 237] on span "Before collection (required)" at bounding box center [535, 239] width 159 height 16
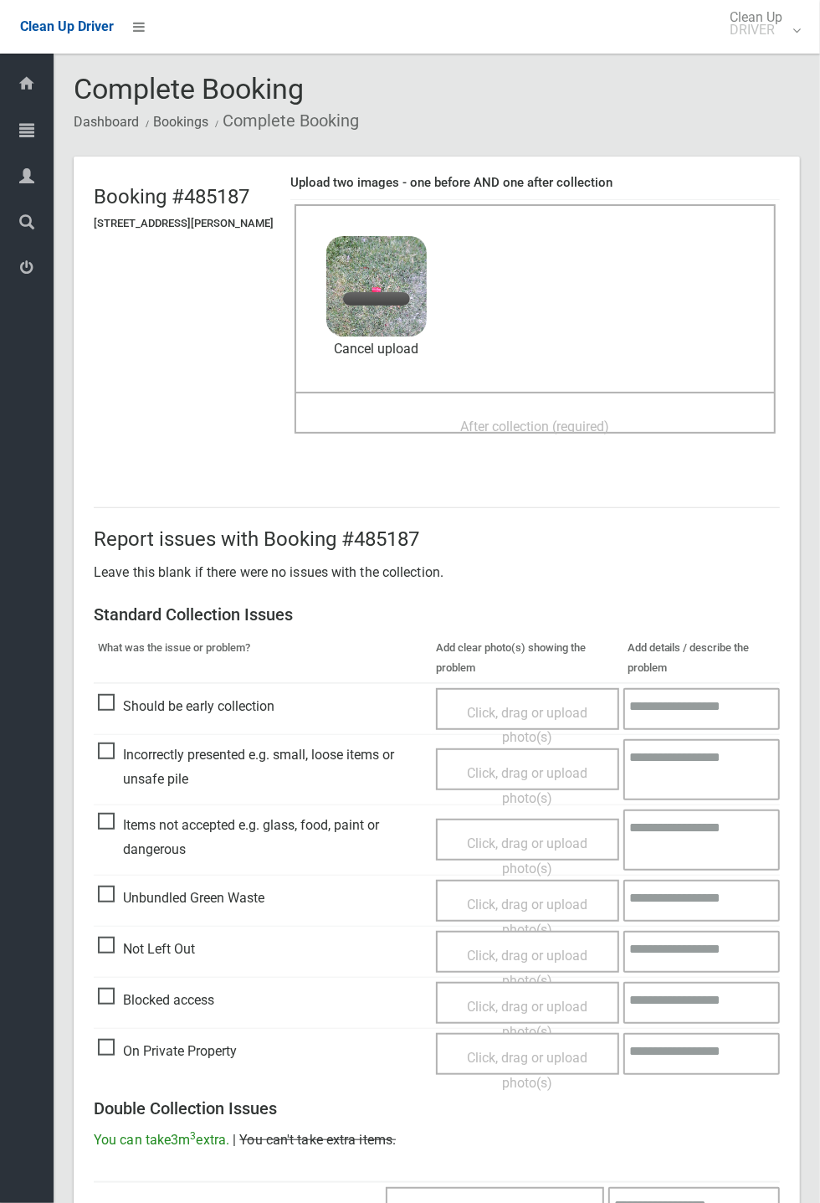
click at [562, 418] on span "After collection (required)" at bounding box center [535, 426] width 149 height 16
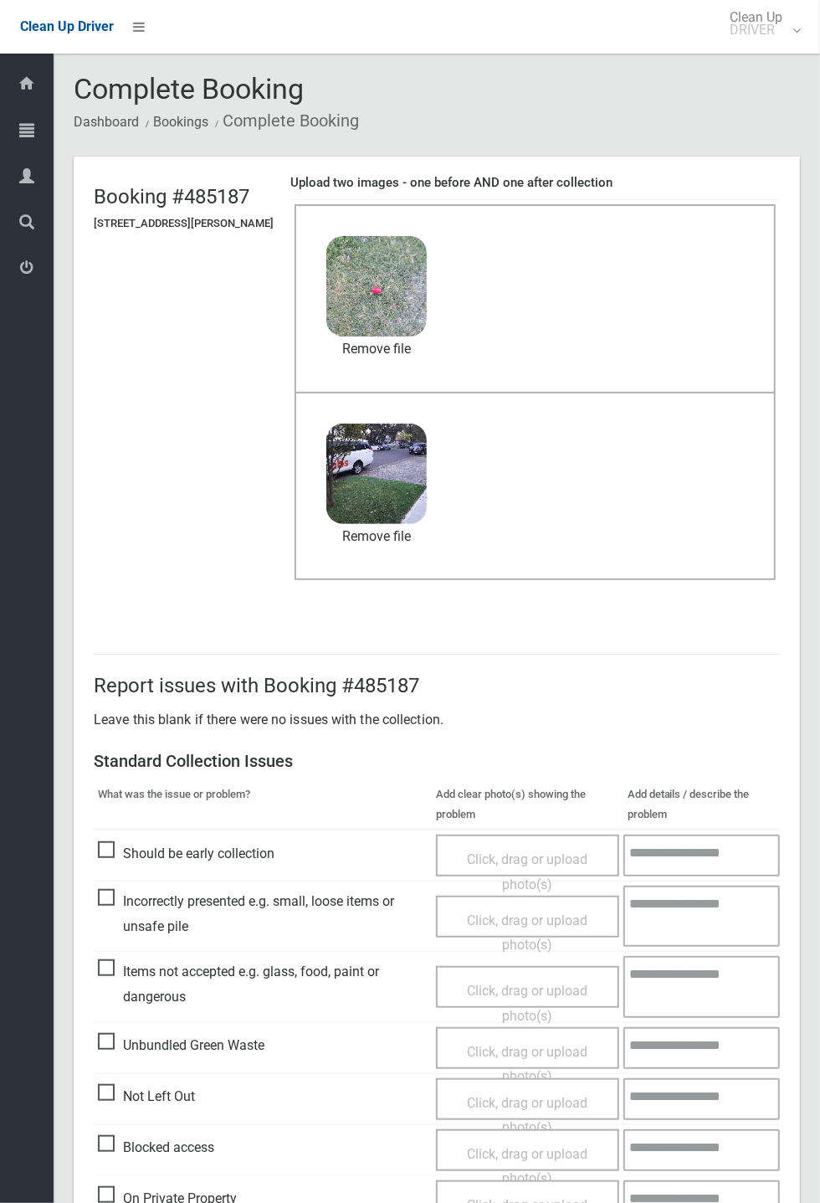
scroll to position [581, 0]
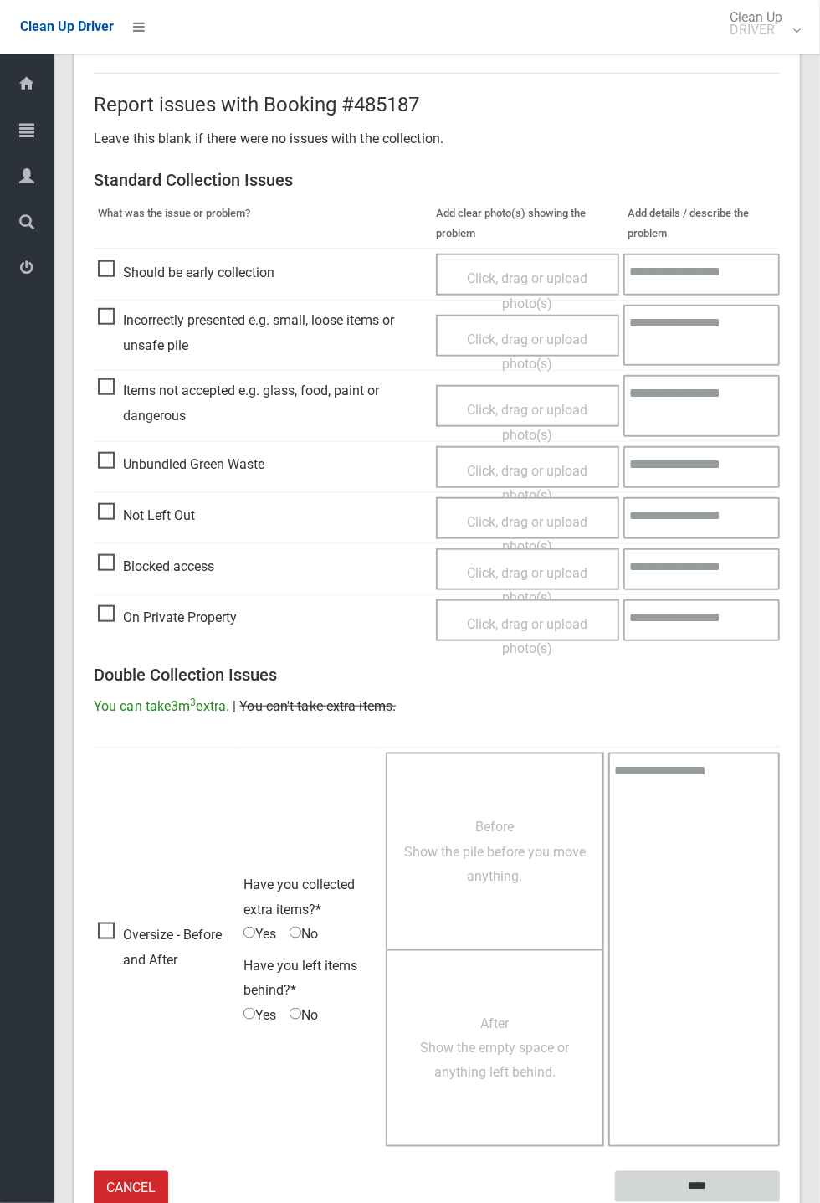
click at [780, 444] on input "****" at bounding box center [697, 1186] width 165 height 31
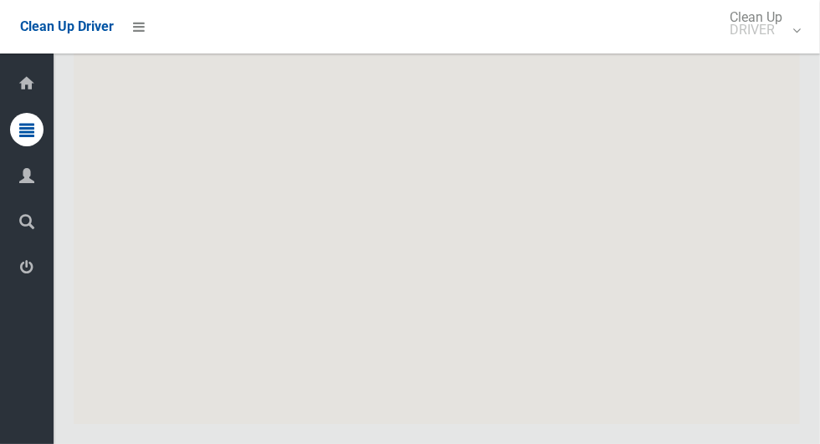
scroll to position [10251, 0]
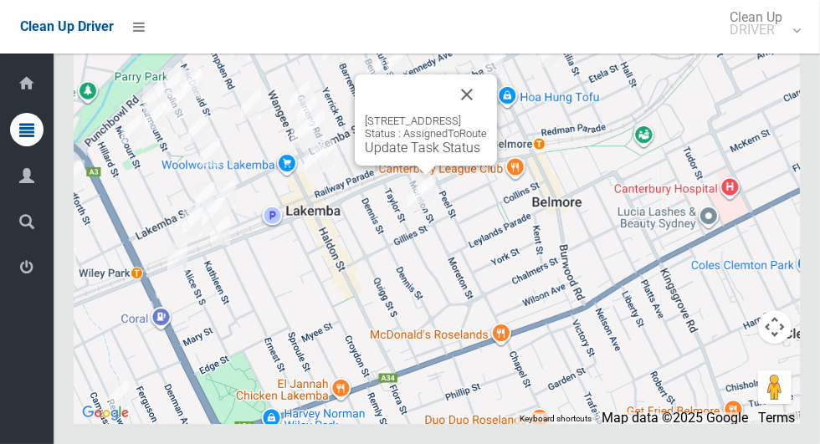
click at [424, 166] on div "61 Moreton Street, LAKEMBA NSW 2195 Status : AssignedToRoute Update Task Status" at bounding box center [426, 119] width 142 height 91
click at [423, 156] on link "Update Task Status" at bounding box center [422, 148] width 115 height 16
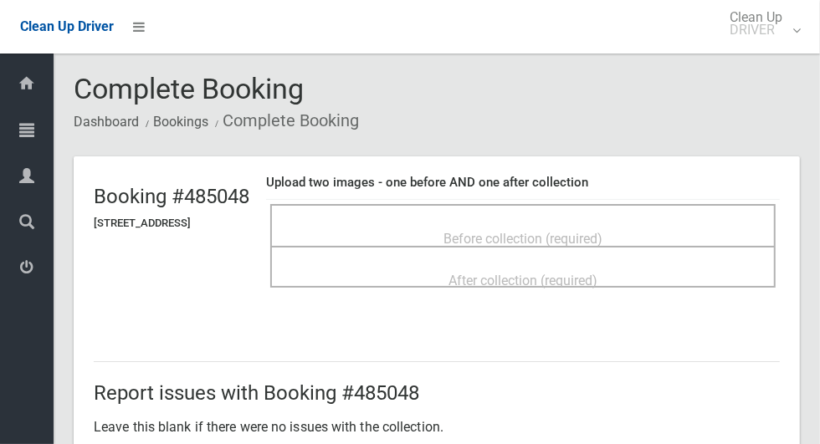
click at [529, 231] on span "Before collection (required)" at bounding box center [523, 239] width 159 height 16
click at [572, 231] on span "Before collection (required)" at bounding box center [523, 239] width 159 height 16
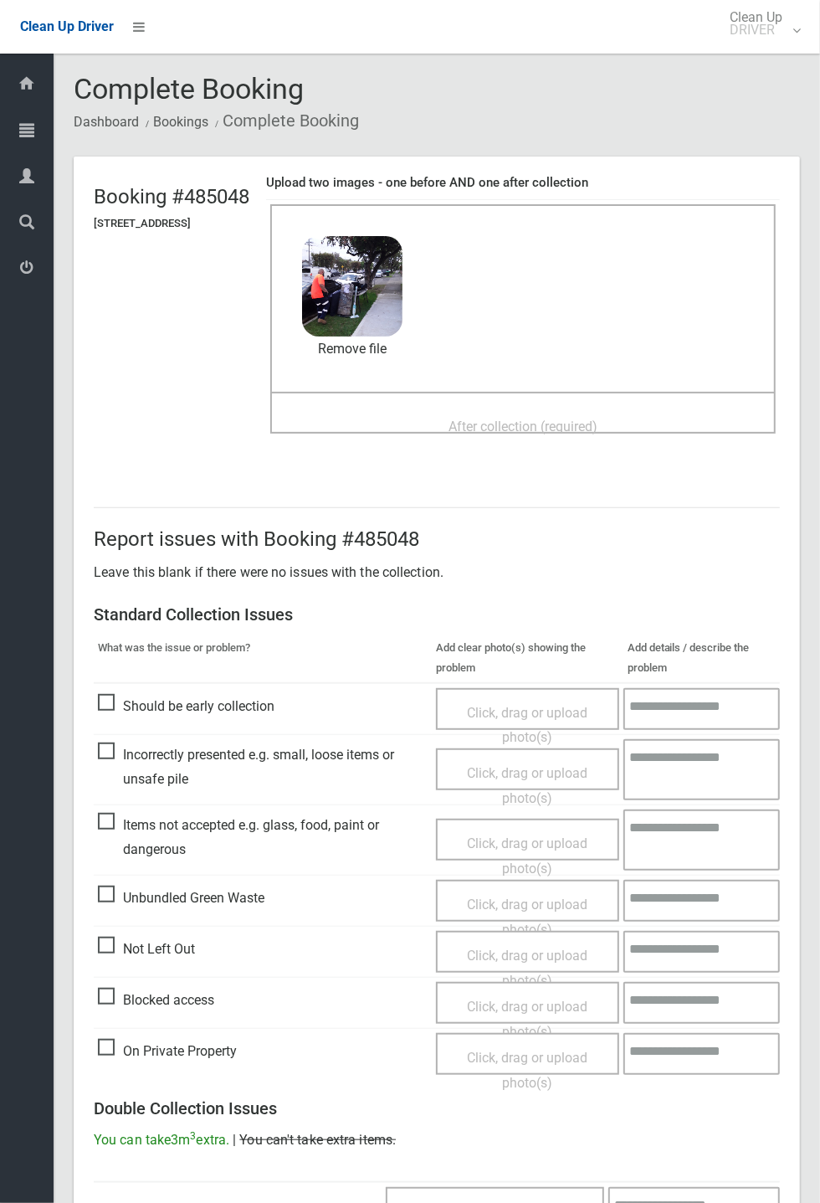
click at [598, 429] on span "After collection (required)" at bounding box center [523, 426] width 149 height 16
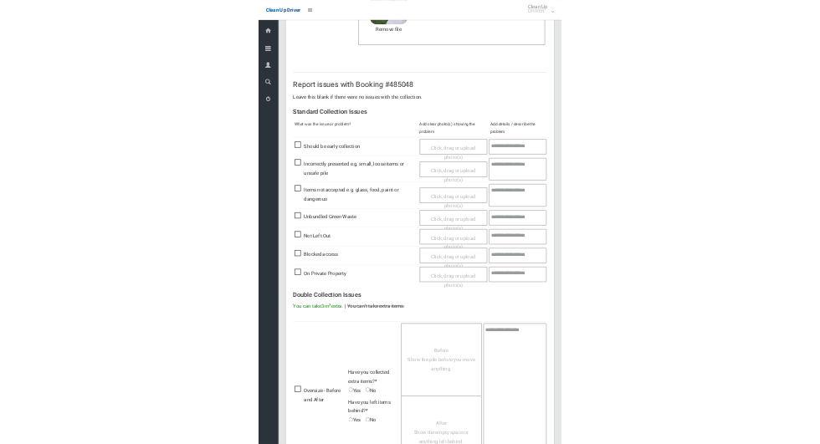
scroll to position [581, 0]
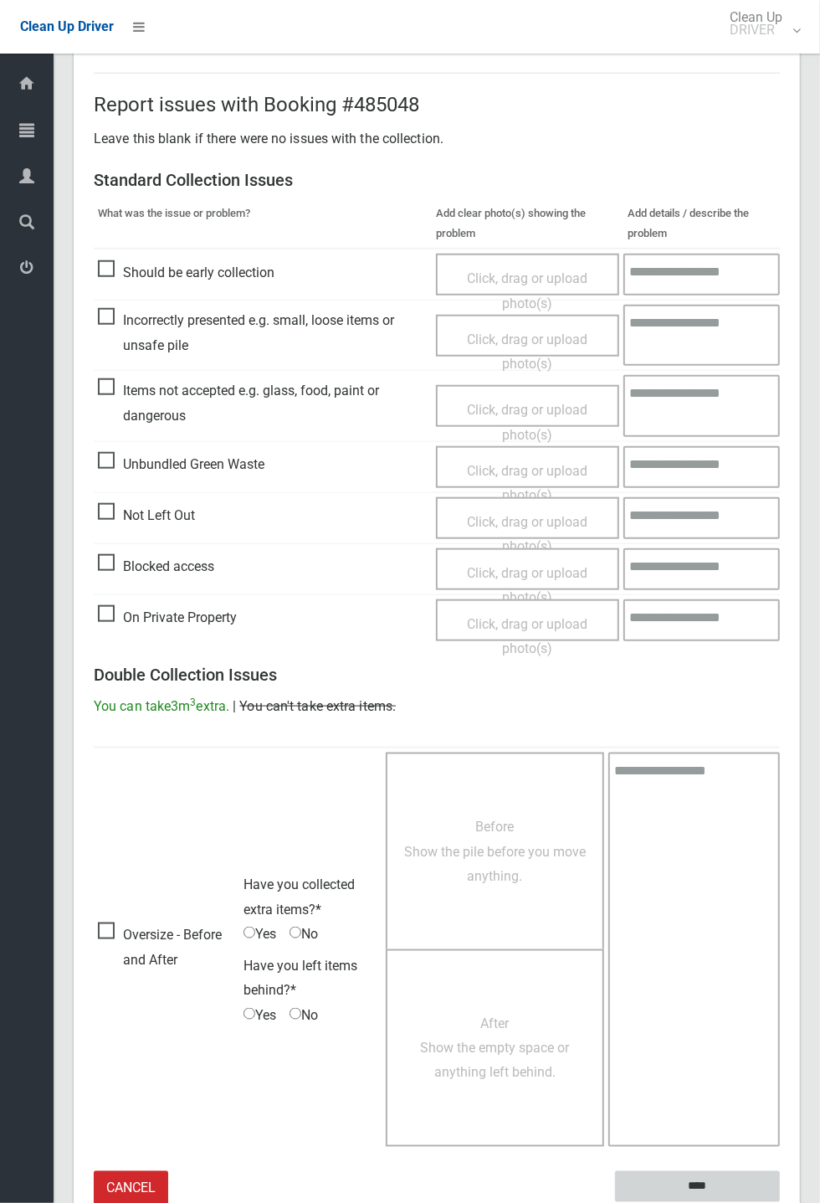
click at [780, 444] on input "****" at bounding box center [697, 1186] width 165 height 31
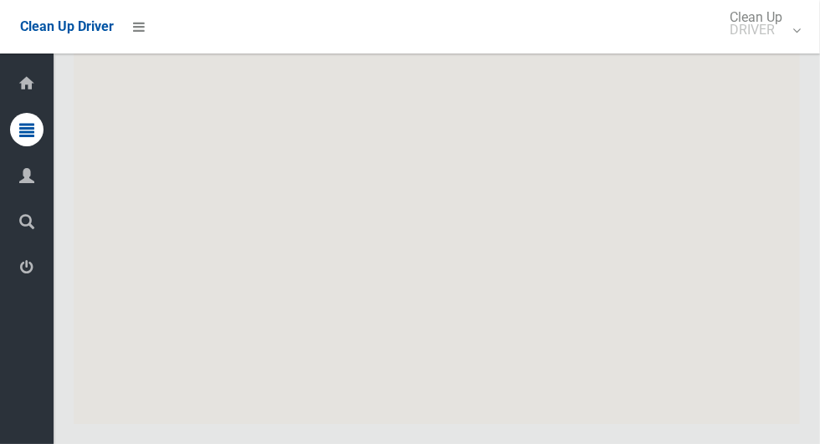
scroll to position [10251, 0]
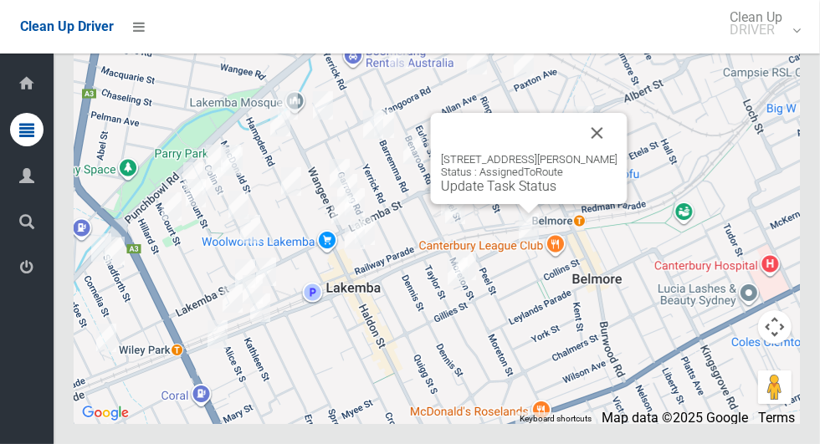
click at [530, 204] on div "[STREET_ADDRESS][PERSON_NAME] Status : AssignedToRoute Update Task Status" at bounding box center [529, 158] width 197 height 91
click at [502, 194] on link "Update Task Status" at bounding box center [498, 186] width 115 height 16
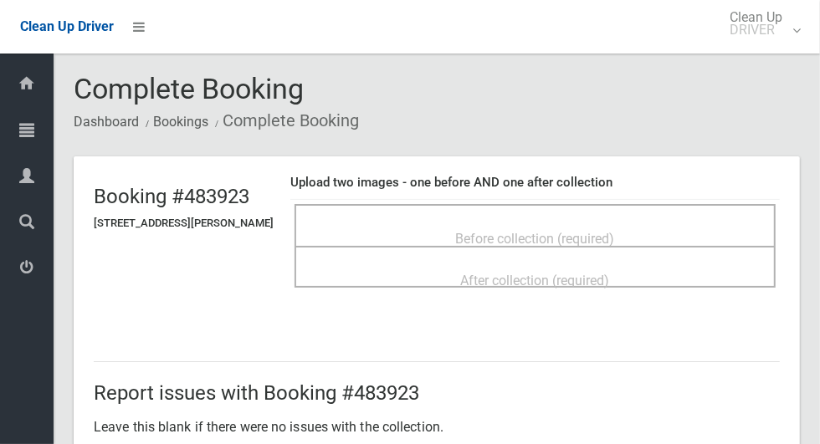
click at [609, 231] on span "Before collection (required)" at bounding box center [535, 239] width 159 height 16
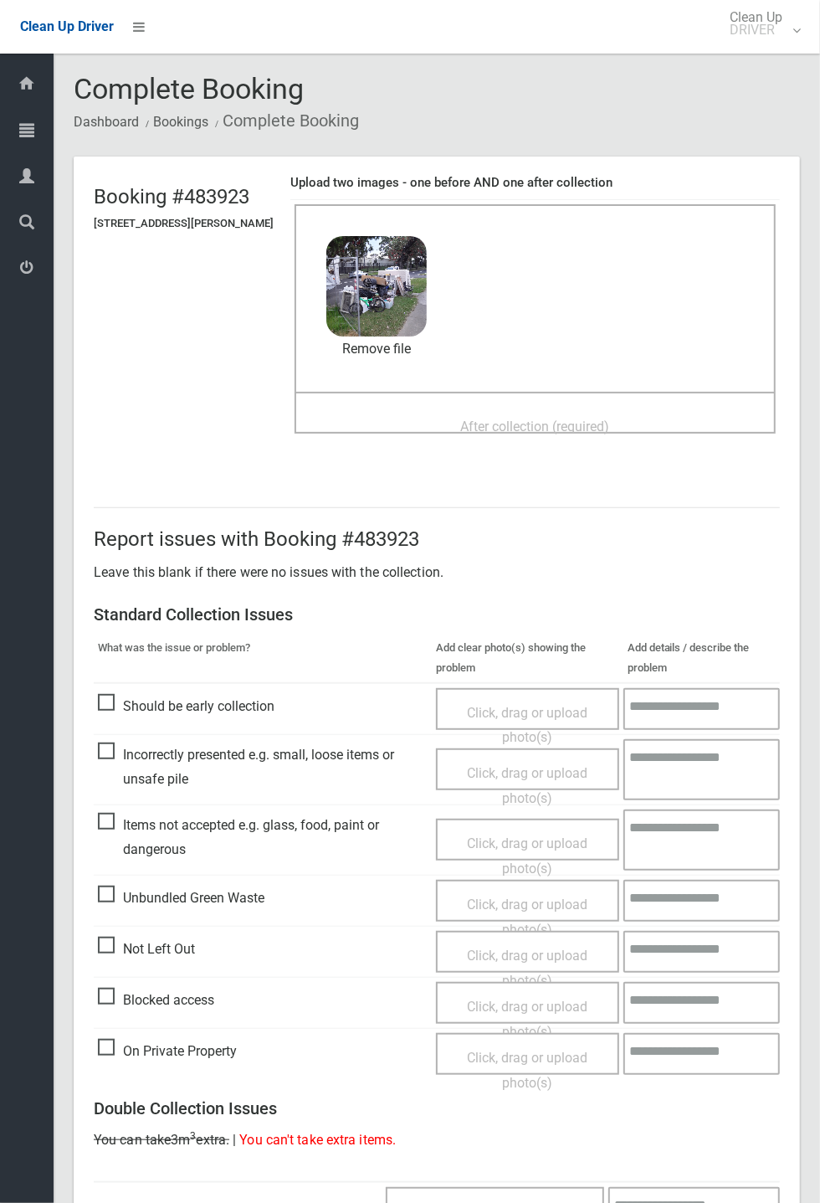
click at [579, 427] on span "After collection (required)" at bounding box center [535, 426] width 149 height 16
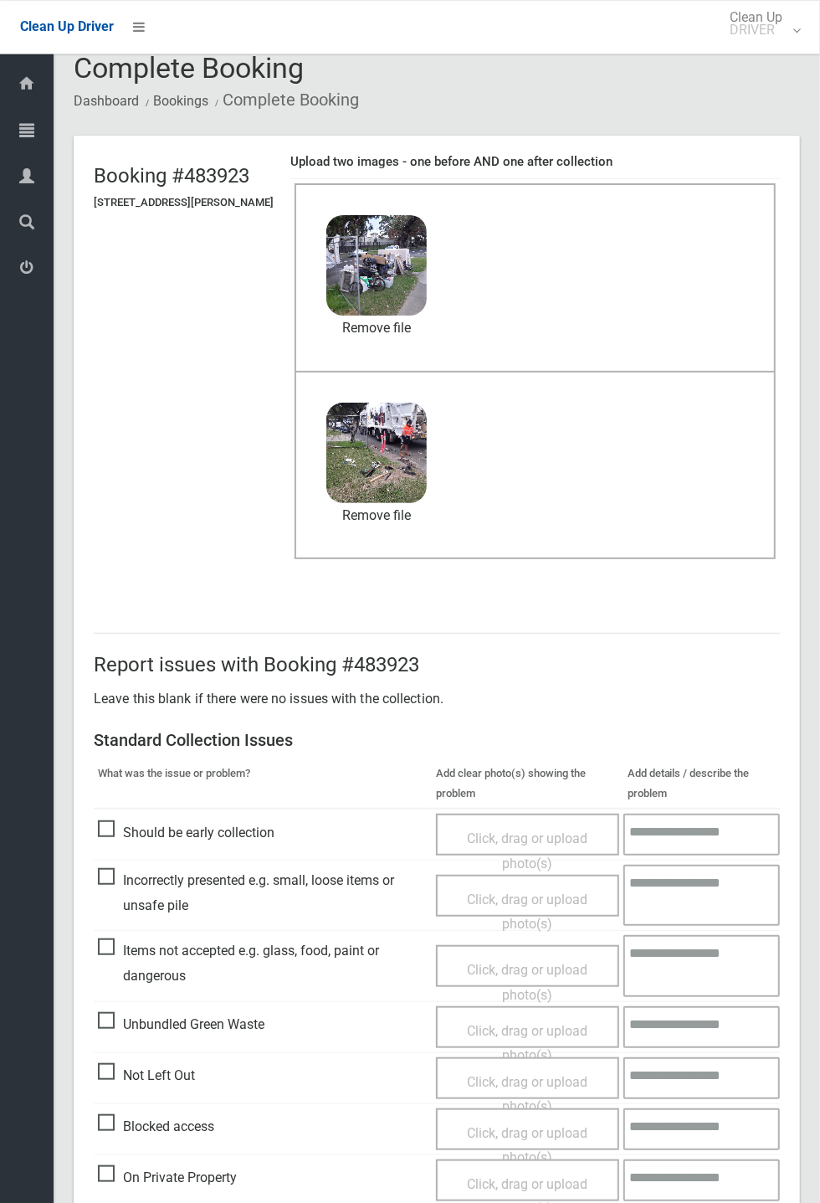
scroll to position [581, 0]
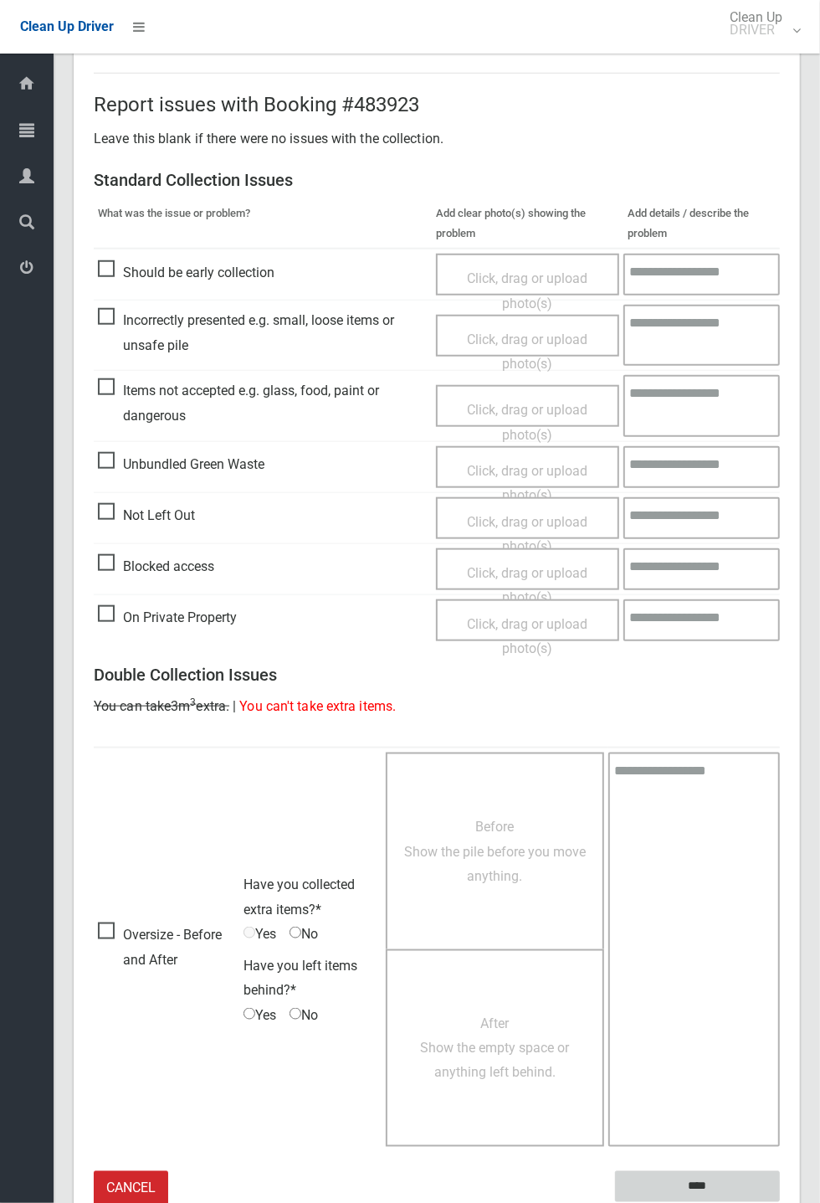
click at [780, 444] on input "****" at bounding box center [697, 1186] width 165 height 31
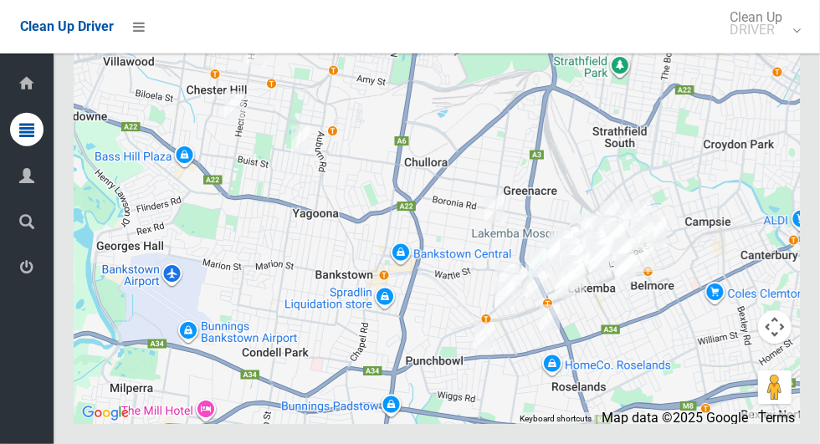
scroll to position [10251, 0]
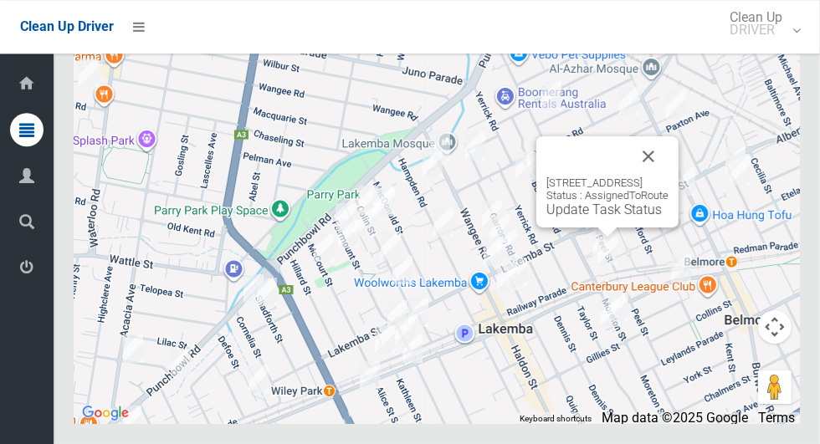
click at [669, 177] on button "Close" at bounding box center [649, 156] width 40 height 40
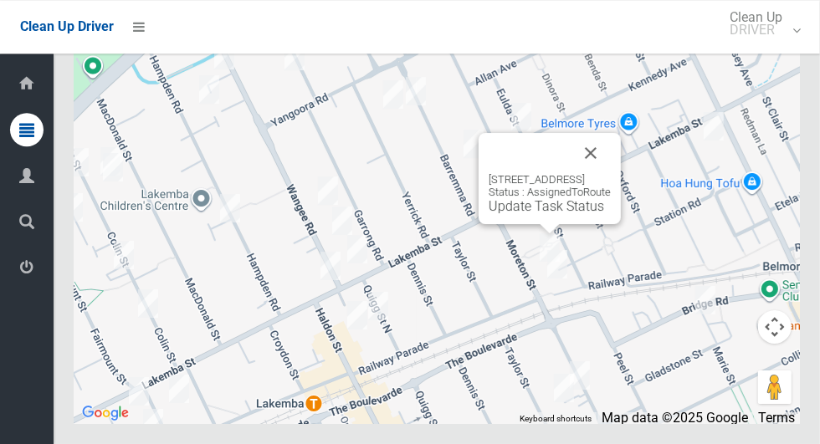
click at [611, 173] on button "Close" at bounding box center [591, 153] width 40 height 40
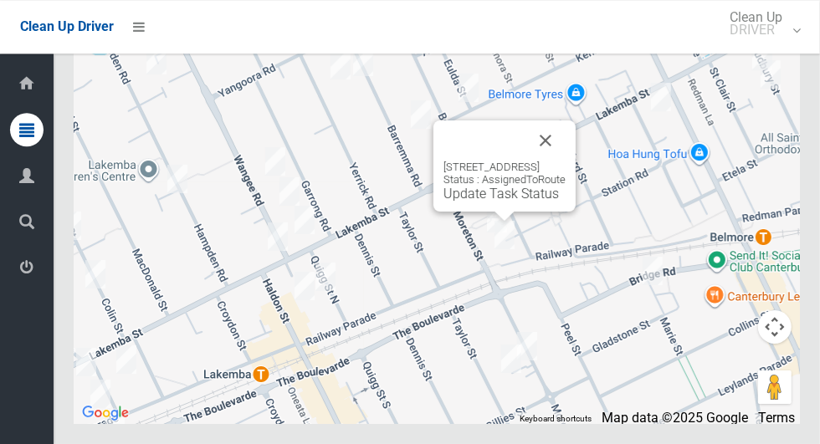
click at [500, 202] on link "Update Task Status" at bounding box center [501, 194] width 115 height 16
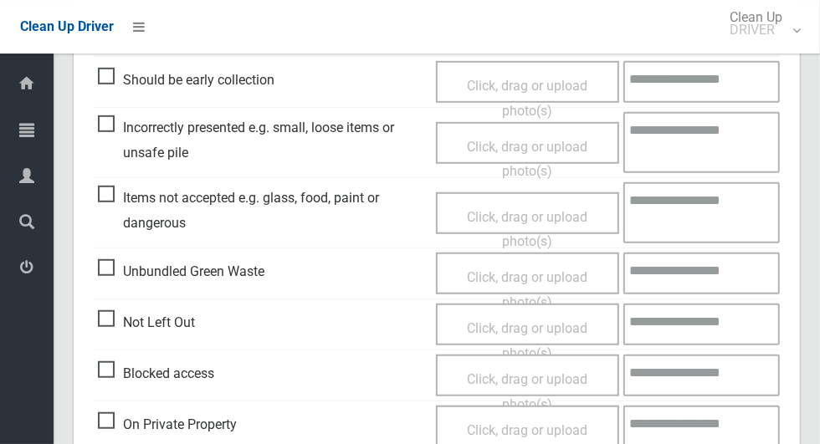
scroll to position [483, 0]
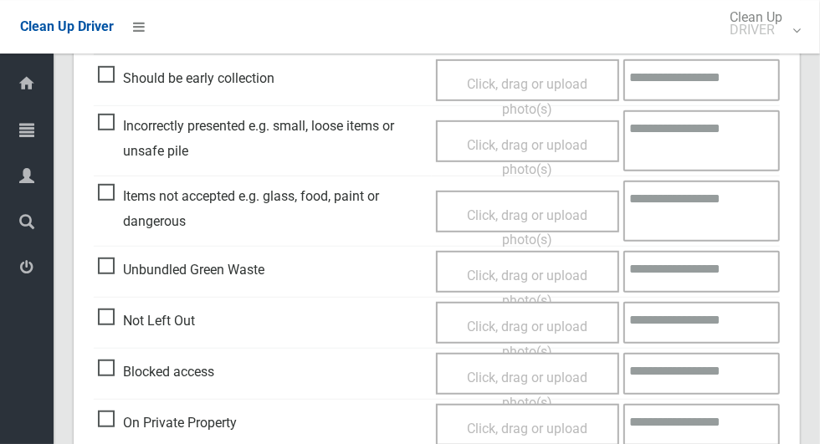
click at [112, 197] on span "Items not accepted e.g. glass, food, paint or dangerous" at bounding box center [263, 208] width 330 height 49
click at [110, 195] on span "Items not accepted e.g. glass, food, paint or dangerous" at bounding box center [263, 208] width 330 height 49
click at [105, 125] on span "Incorrectly presented e.g. small, loose items or unsafe pile" at bounding box center [263, 138] width 330 height 49
click at [554, 148] on span "Click, drag or upload photo(s)" at bounding box center [527, 157] width 121 height 41
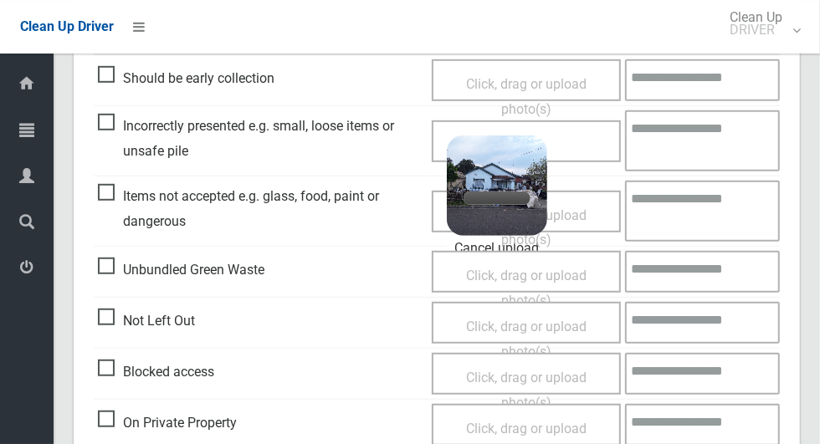
click at [708, 141] on textarea at bounding box center [702, 140] width 155 height 61
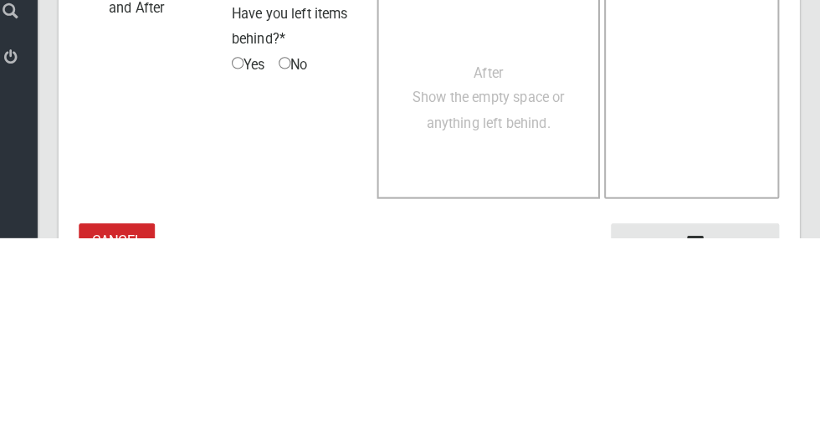
scroll to position [1126, 0]
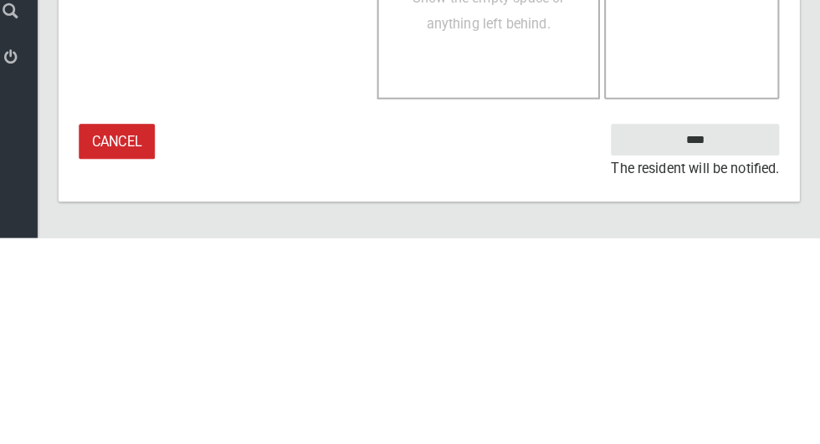
type textarea "**********"
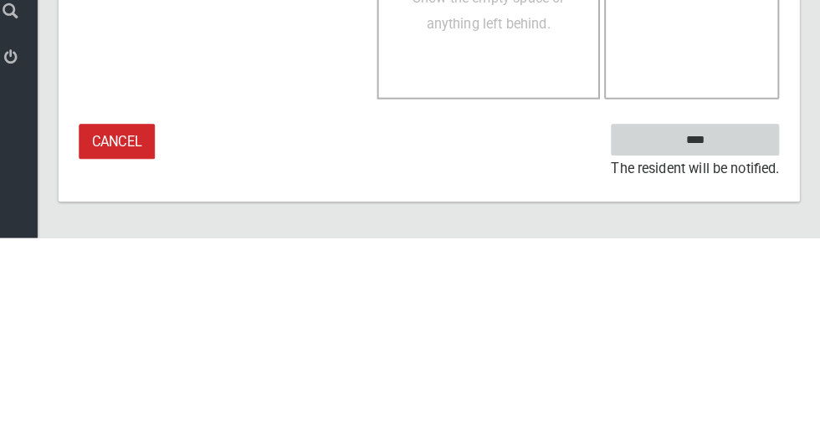
click at [745, 350] on input "****" at bounding box center [697, 348] width 165 height 31
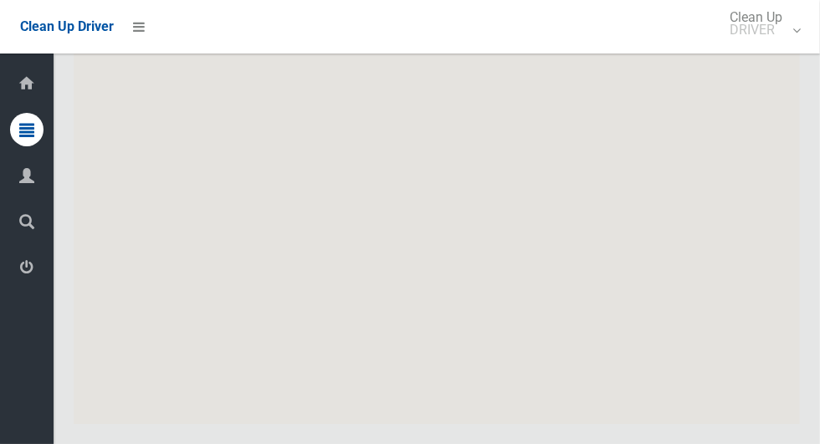
scroll to position [10251, 0]
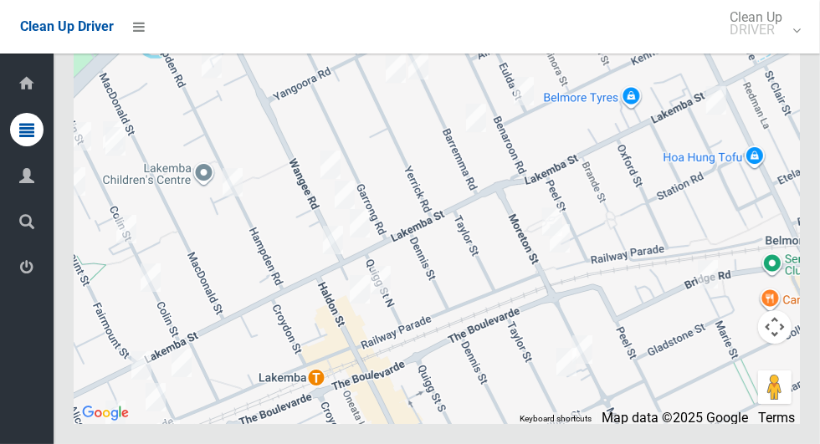
click at [517, 251] on div at bounding box center [437, 215] width 726 height 418
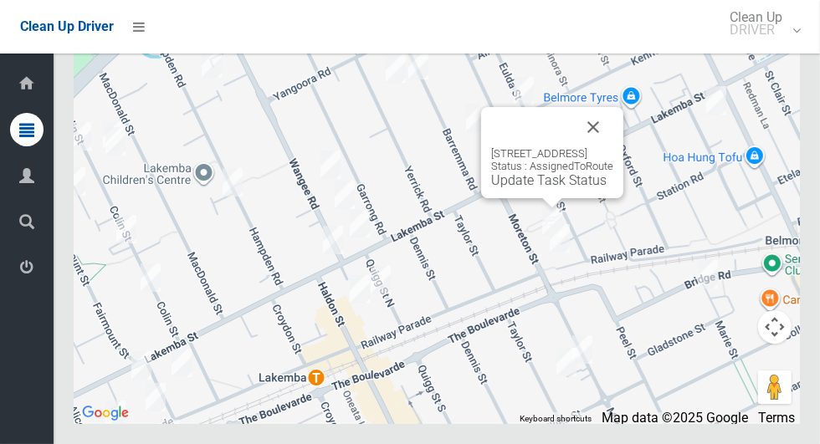
click at [530, 188] on link "Update Task Status" at bounding box center [548, 180] width 115 height 16
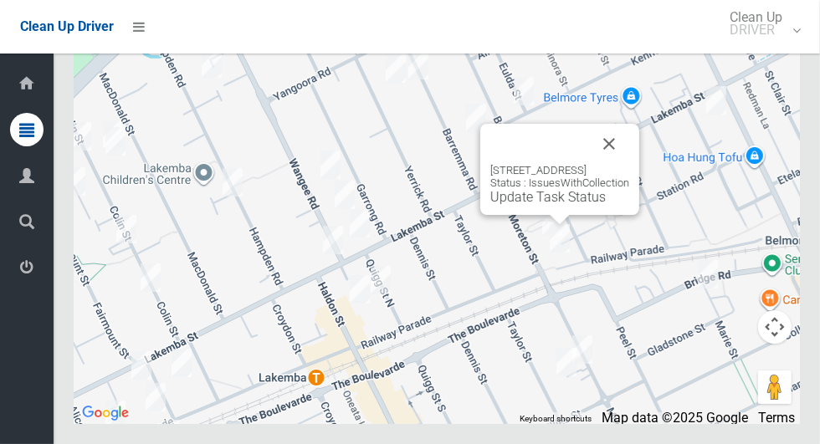
click at [629, 164] on button "Close" at bounding box center [609, 144] width 40 height 40
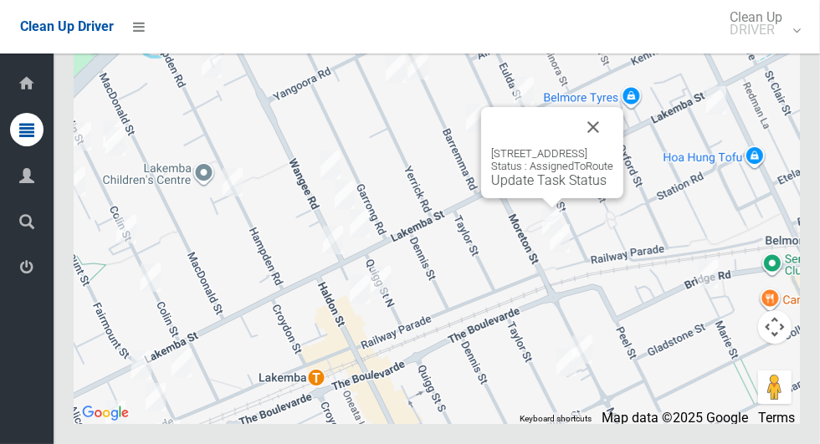
click at [538, 188] on link "Update Task Status" at bounding box center [548, 180] width 115 height 16
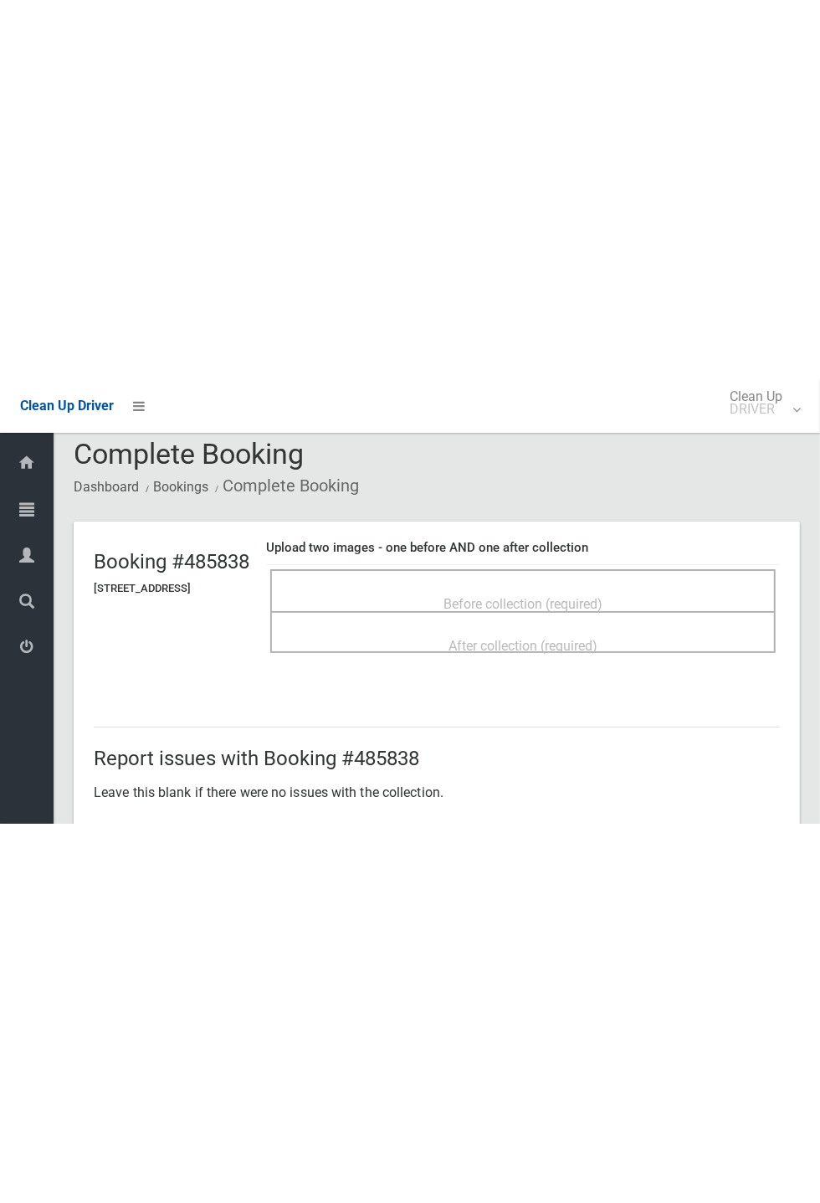
scroll to position [13, 0]
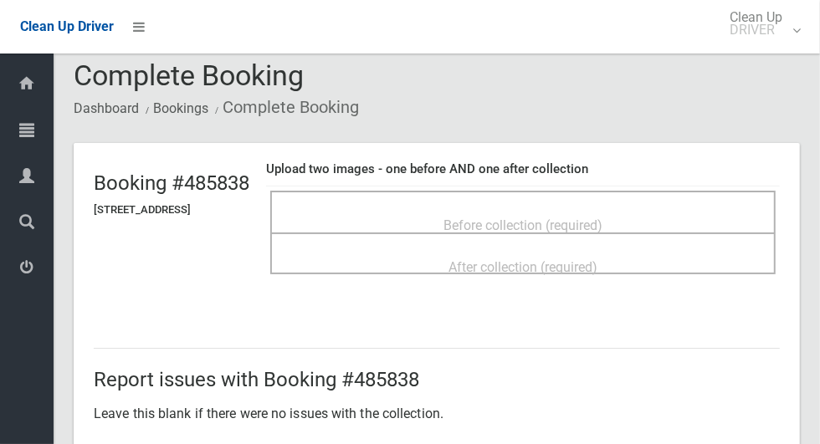
click at [670, 213] on div "Before collection (required)" at bounding box center [523, 224] width 469 height 31
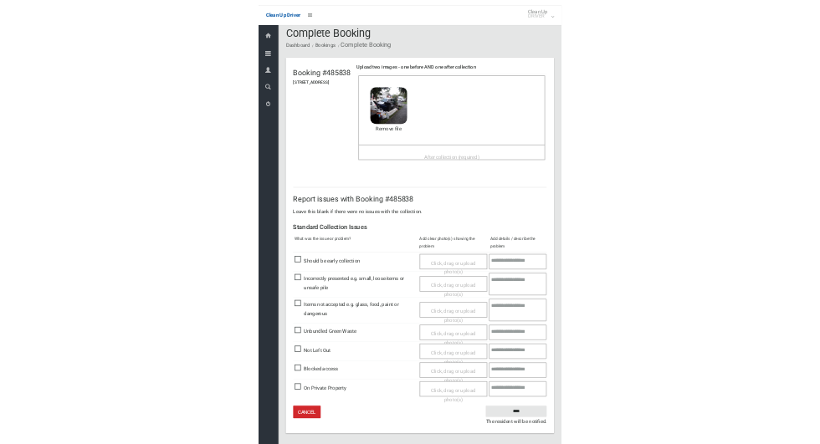
scroll to position [0, 0]
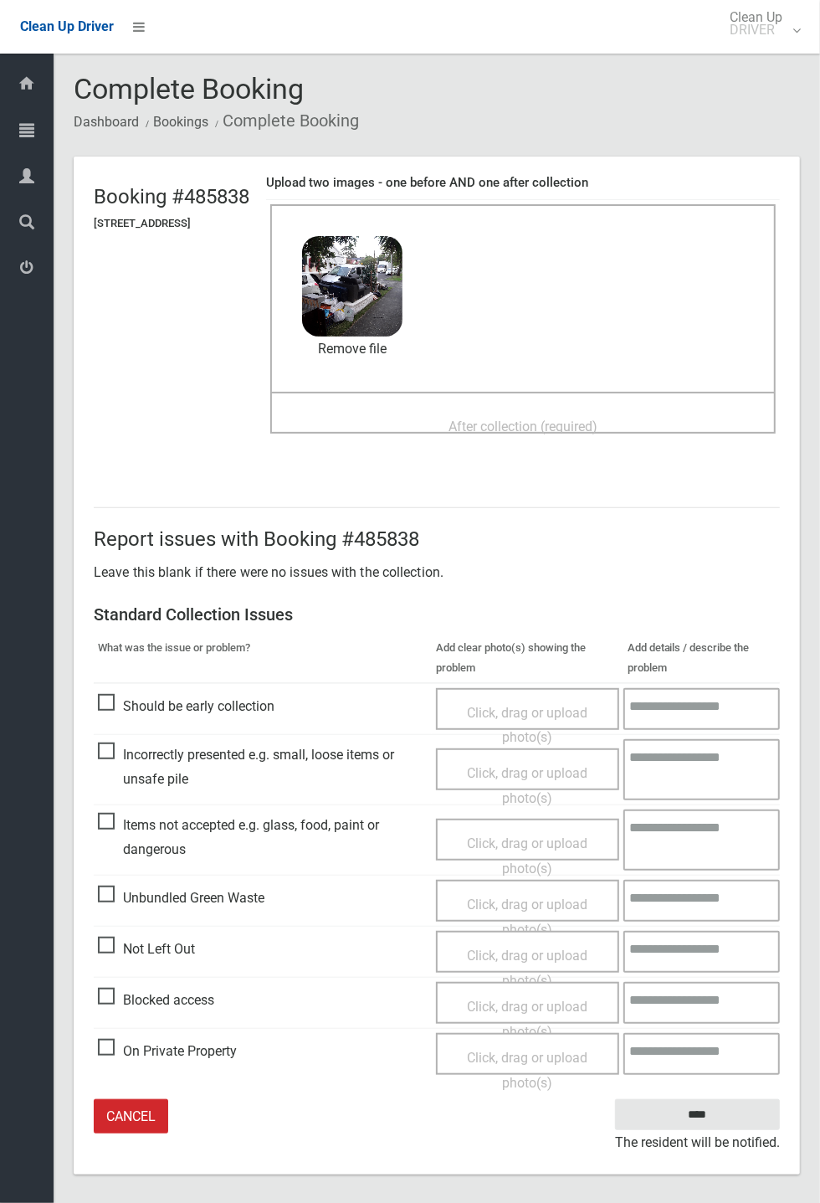
click at [597, 426] on span "After collection (required)" at bounding box center [523, 426] width 149 height 16
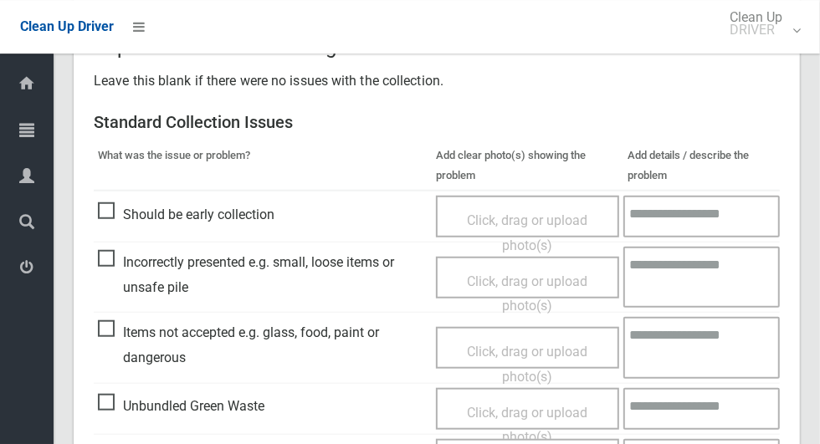
scroll to position [865, 0]
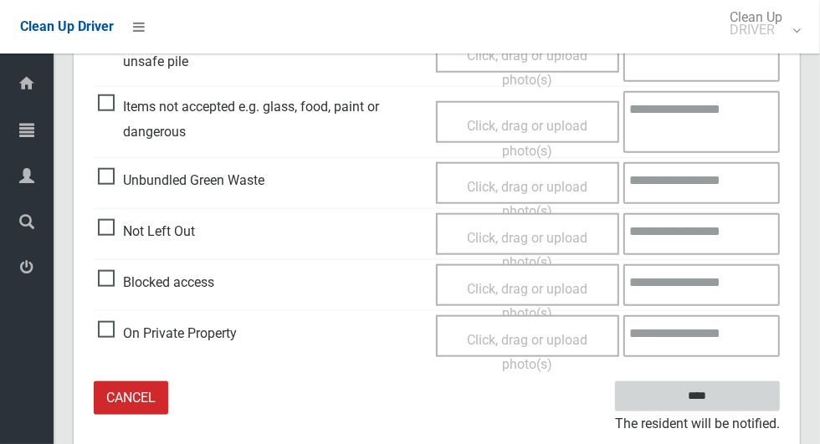
click at [752, 396] on input "****" at bounding box center [697, 397] width 165 height 31
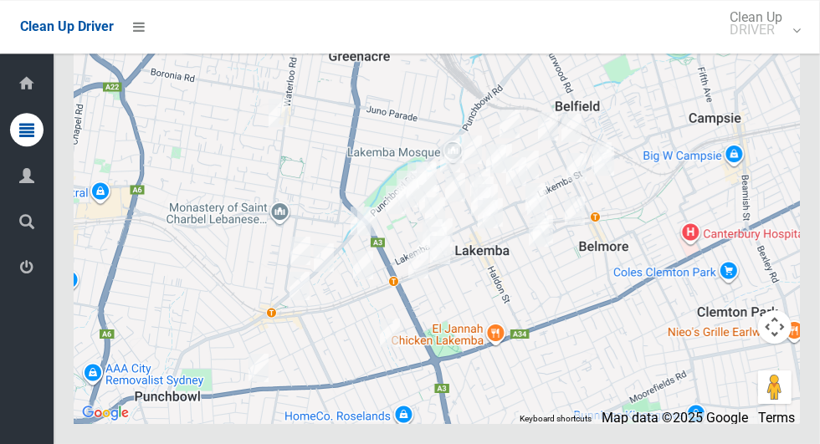
scroll to position [10251, 0]
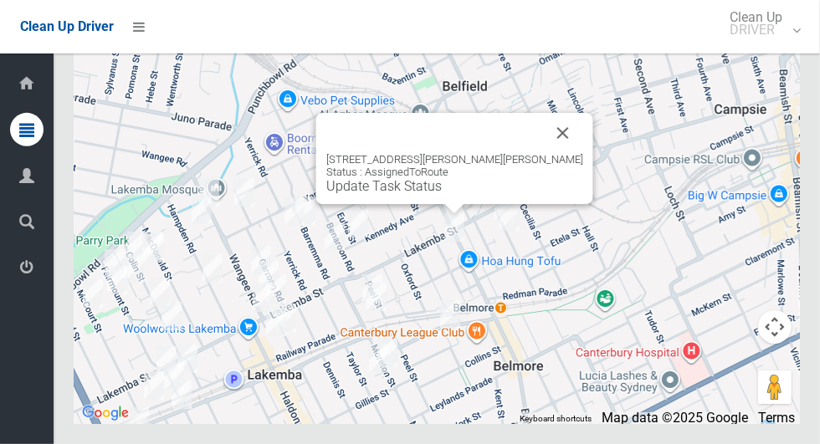
click at [543, 153] on button "Close" at bounding box center [563, 133] width 40 height 40
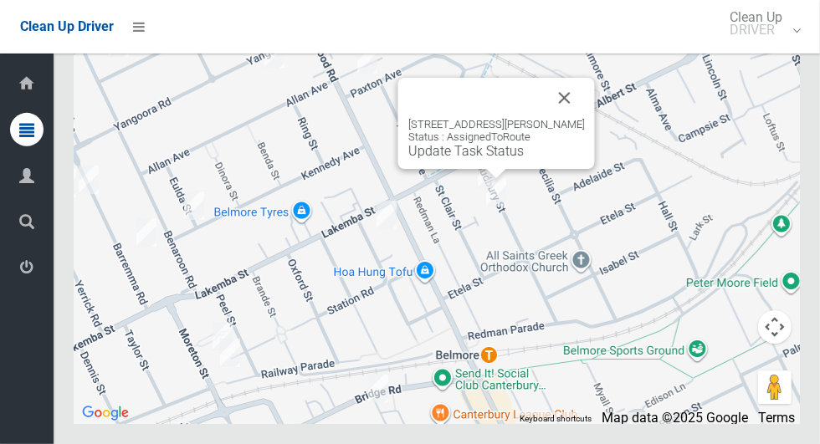
click at [565, 118] on button "Close" at bounding box center [565, 98] width 40 height 40
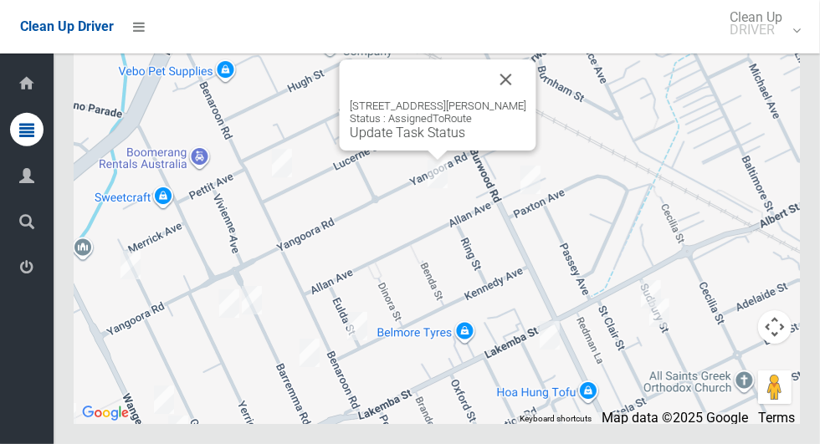
click at [500, 100] on button "Close" at bounding box center [506, 79] width 40 height 40
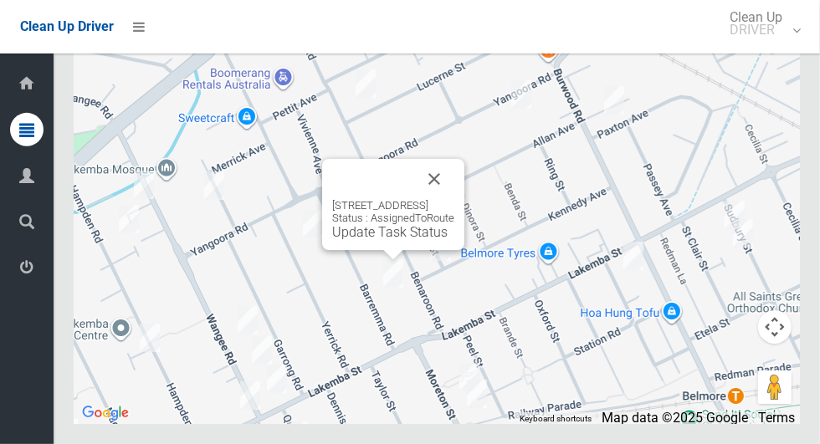
click at [454, 199] on button "Close" at bounding box center [434, 179] width 40 height 40
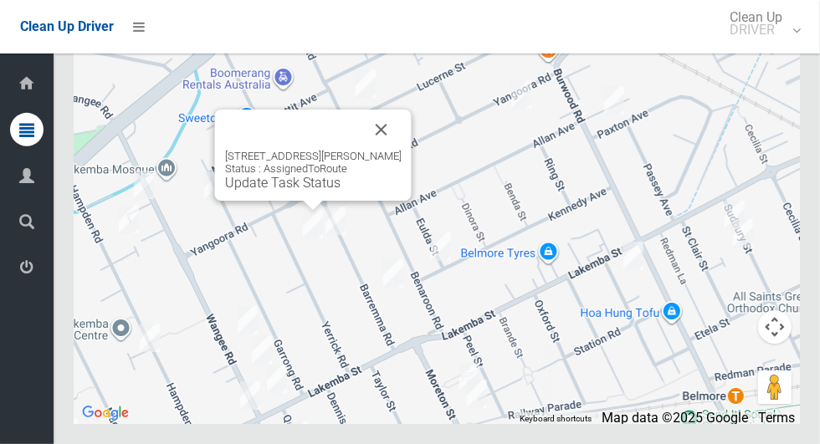
click at [384, 150] on button "Close" at bounding box center [382, 130] width 40 height 40
click at [366, 150] on button "Close" at bounding box center [382, 130] width 40 height 40
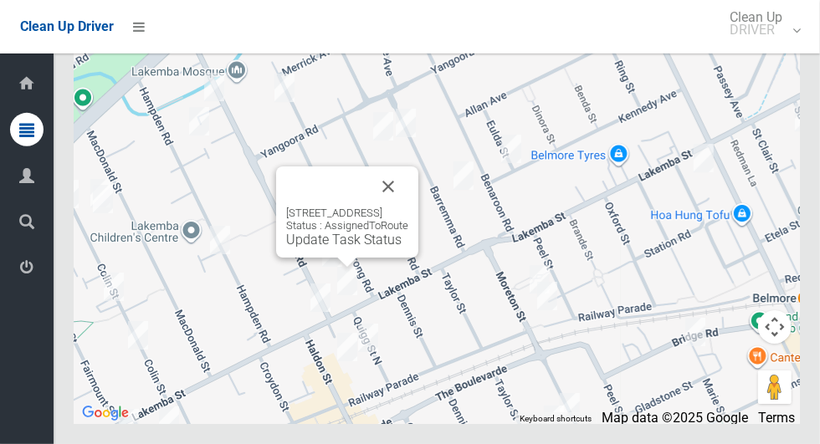
click at [408, 207] on button "Close" at bounding box center [388, 187] width 40 height 40
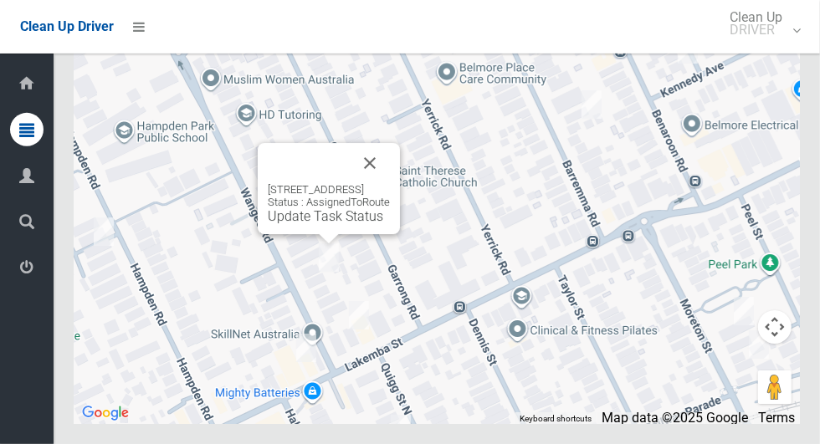
click at [390, 183] on button "Close" at bounding box center [370, 163] width 40 height 40
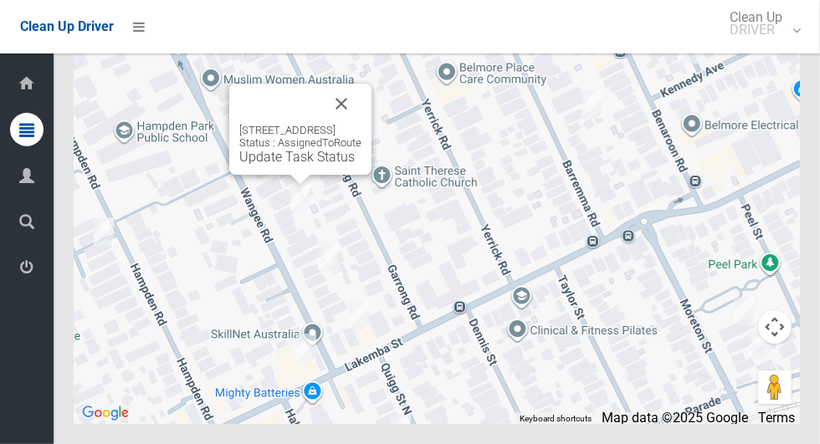
click at [362, 124] on button "Close" at bounding box center [341, 104] width 40 height 40
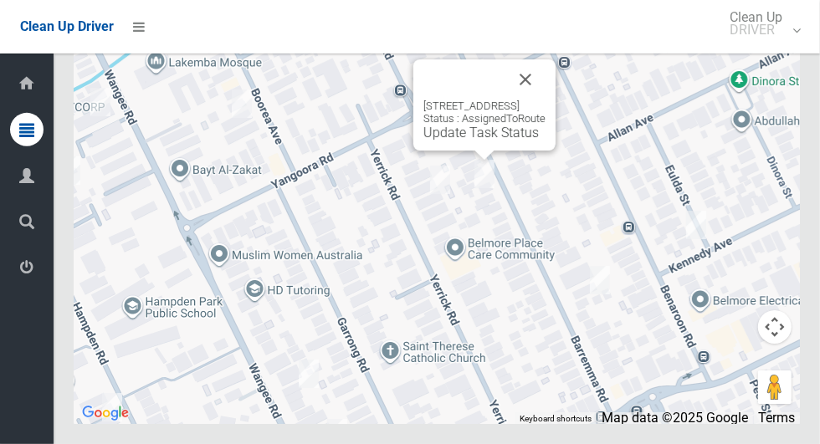
click at [546, 100] on button "Close" at bounding box center [526, 79] width 40 height 40
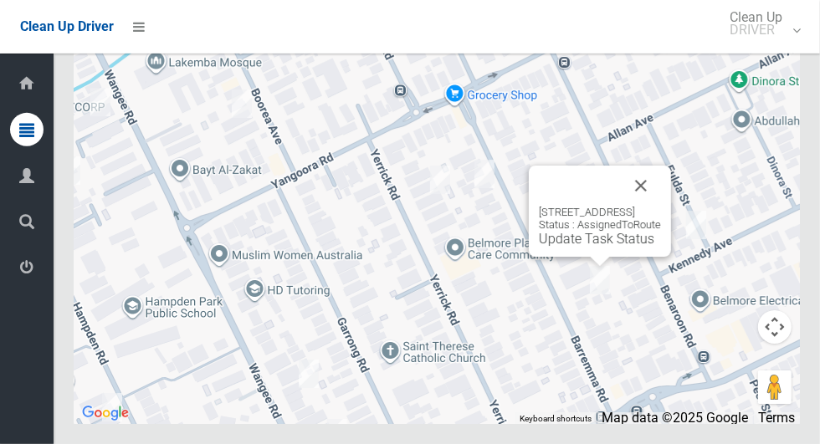
click at [661, 206] on button "Close" at bounding box center [641, 186] width 40 height 40
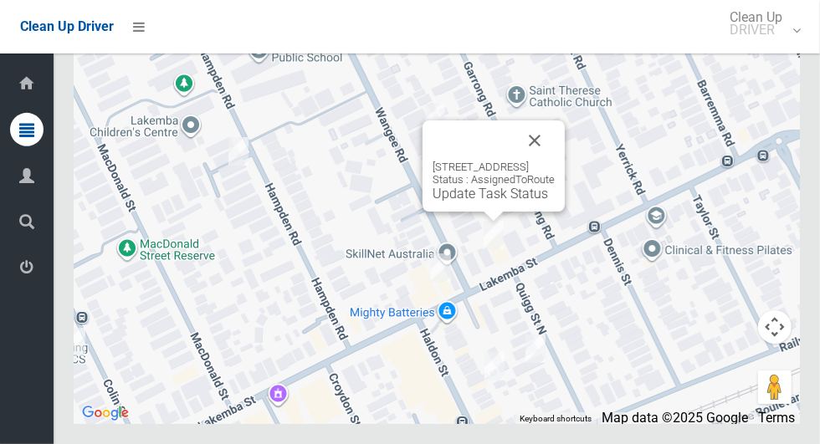
click at [555, 161] on button "Close" at bounding box center [535, 141] width 40 height 40
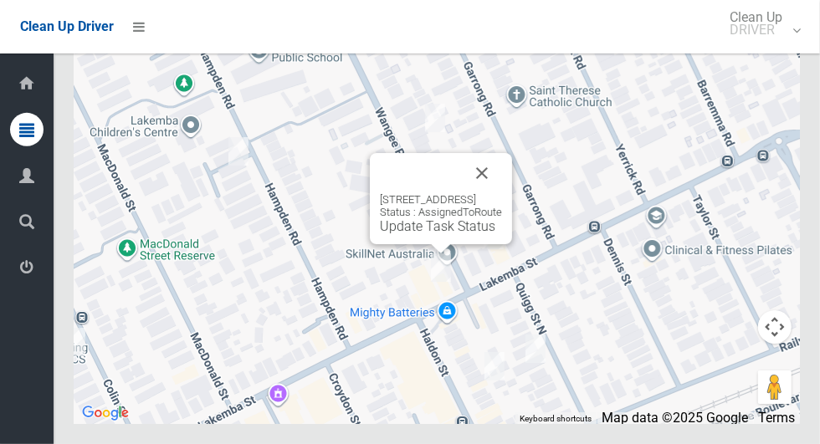
click at [502, 193] on button "Close" at bounding box center [482, 173] width 40 height 40
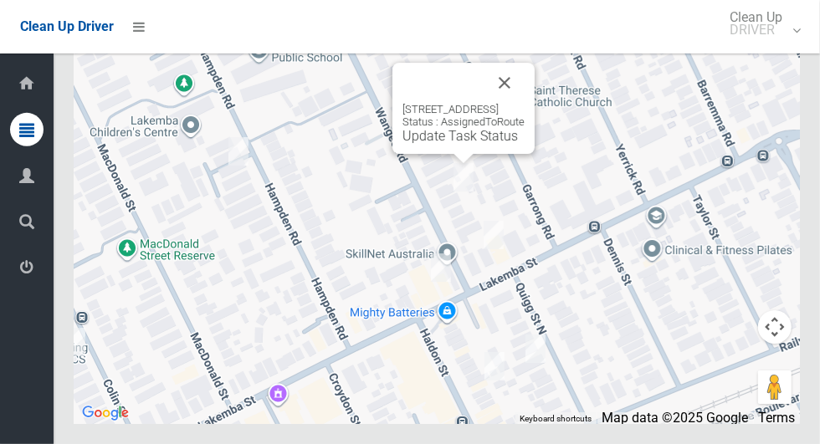
click at [522, 103] on button "Close" at bounding box center [505, 83] width 40 height 40
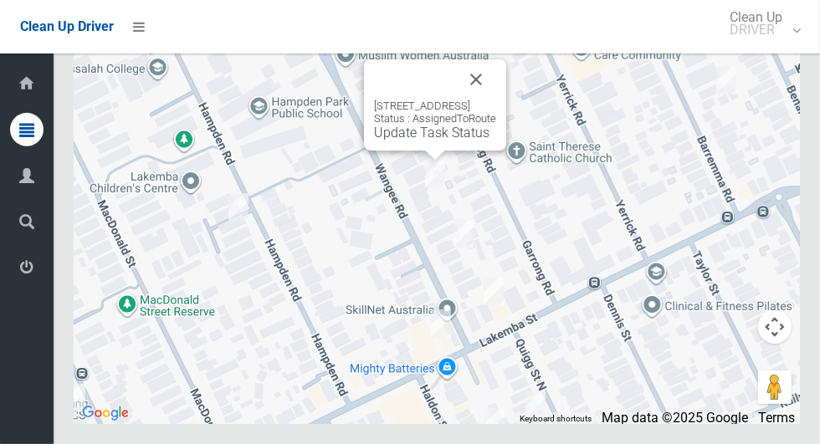
click at [496, 100] on button "Close" at bounding box center [476, 79] width 40 height 40
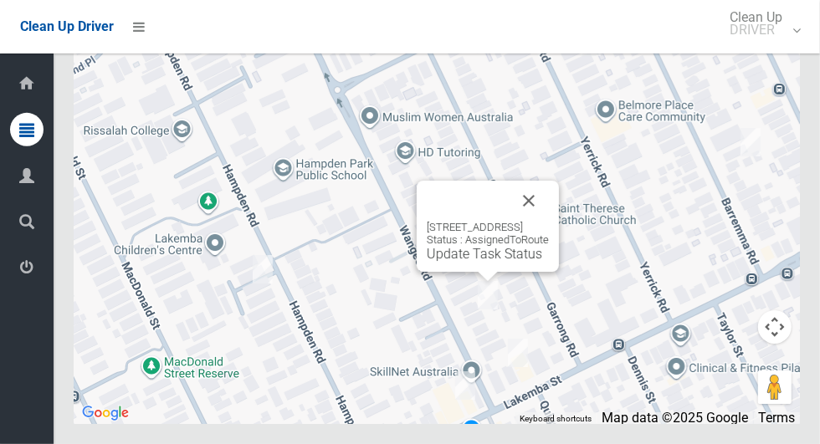
click at [549, 221] on button "Close" at bounding box center [529, 201] width 40 height 40
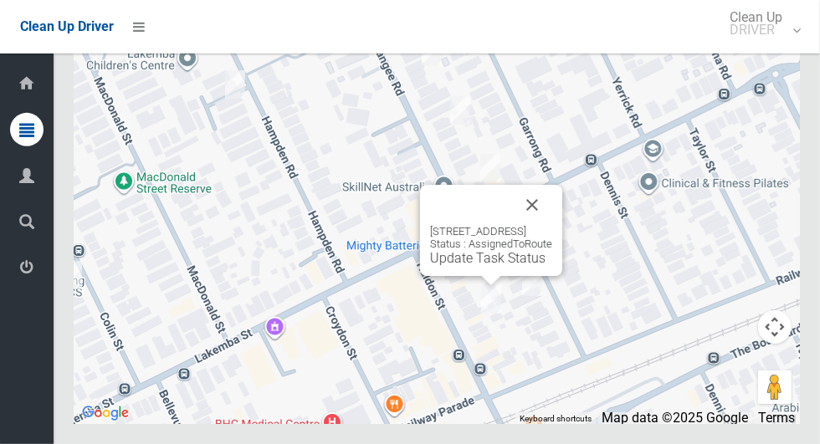
click at [552, 225] on button "Close" at bounding box center [532, 205] width 40 height 40
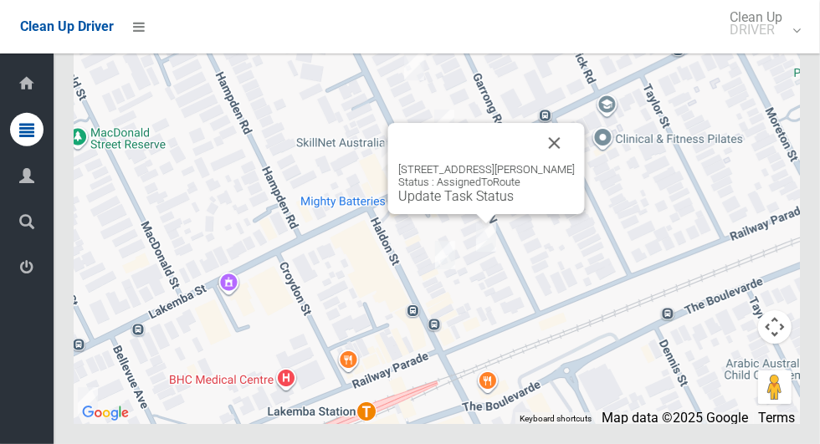
click at [565, 163] on button "Close" at bounding box center [555, 143] width 40 height 40
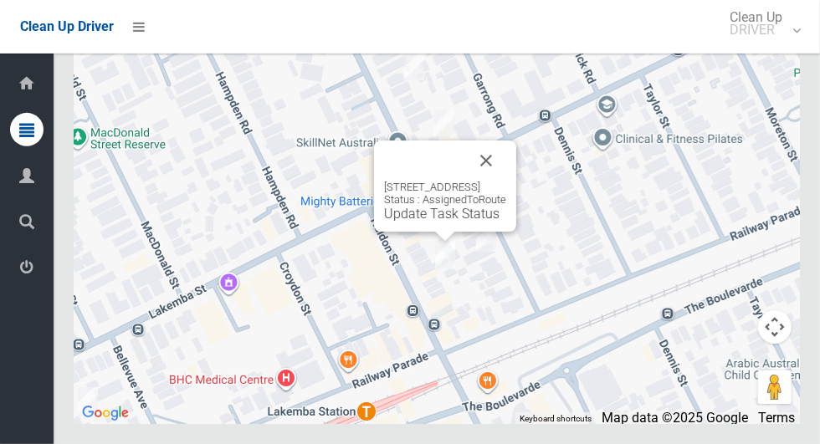
click at [506, 181] on button "Close" at bounding box center [486, 161] width 40 height 40
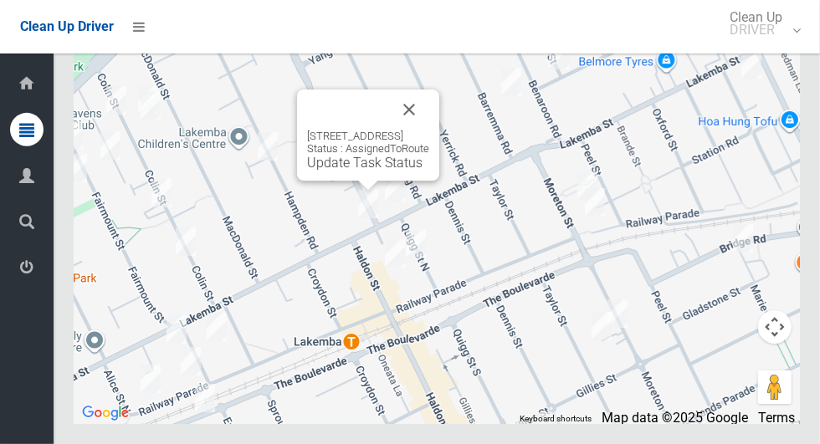
click at [429, 130] on button "Close" at bounding box center [409, 110] width 40 height 40
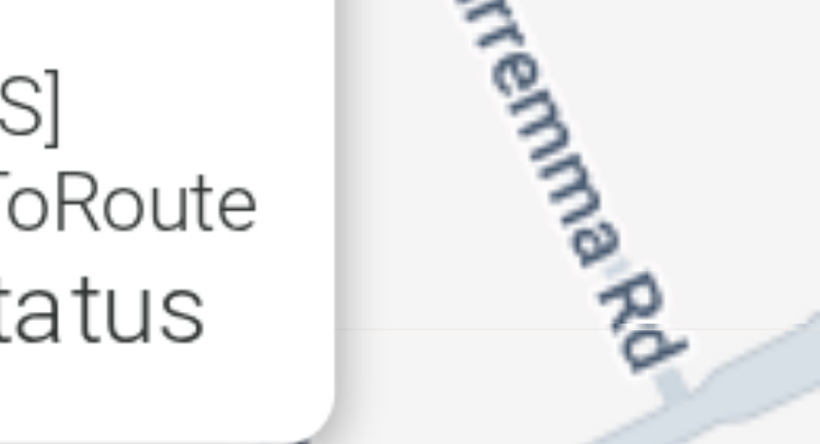
click at [456, 113] on button "Close" at bounding box center [436, 93] width 40 height 40
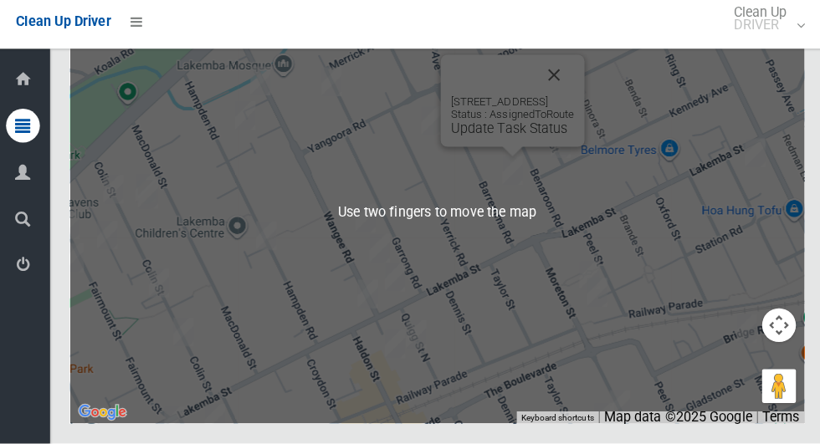
scroll to position [10220, 0]
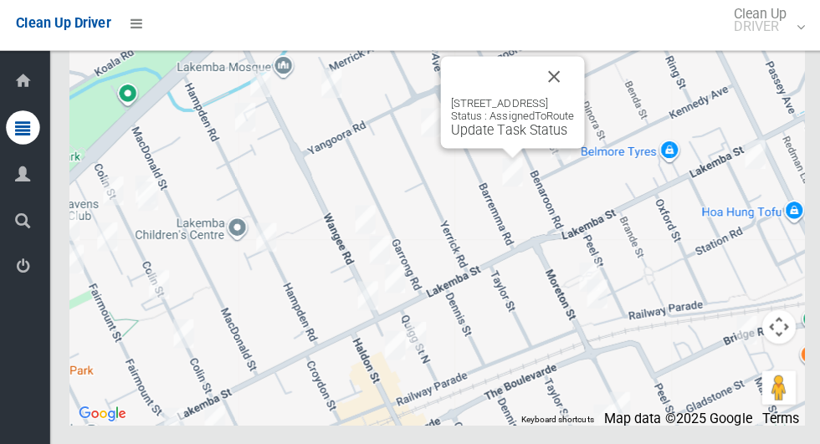
click at [572, 100] on button "Close" at bounding box center [552, 79] width 40 height 40
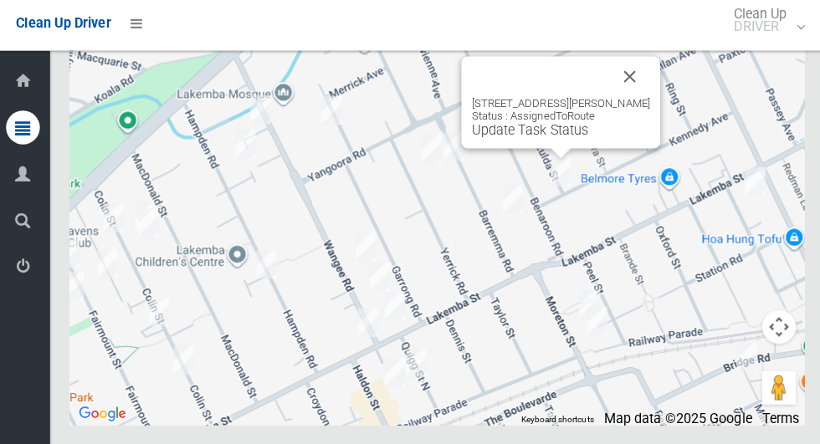
click at [627, 100] on button "Close" at bounding box center [628, 79] width 40 height 40
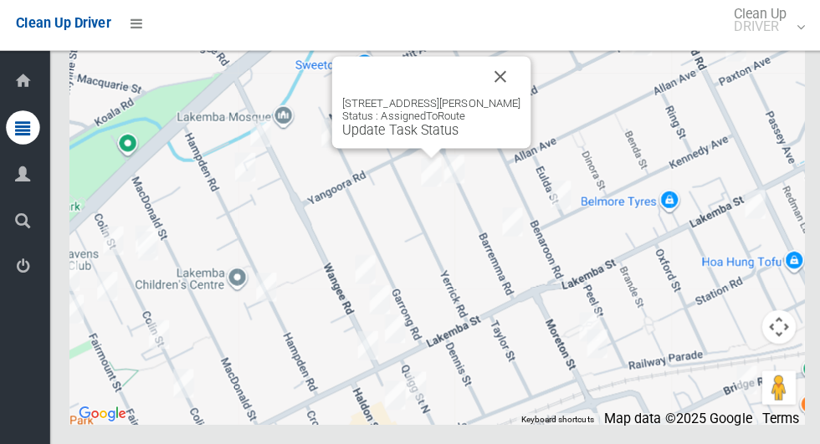
click at [494, 100] on button "Close" at bounding box center [500, 79] width 40 height 40
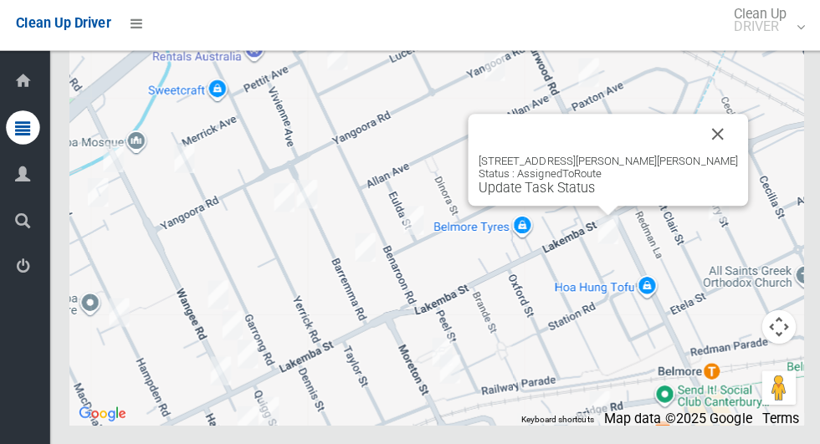
click at [578, 208] on div "39A Cleary Avenue, BELMORE NSW 2192 Status : AssignedToRoute Update Task Status" at bounding box center [606, 161] width 277 height 91
click at [577, 198] on link "Update Task Status" at bounding box center [535, 190] width 115 height 16
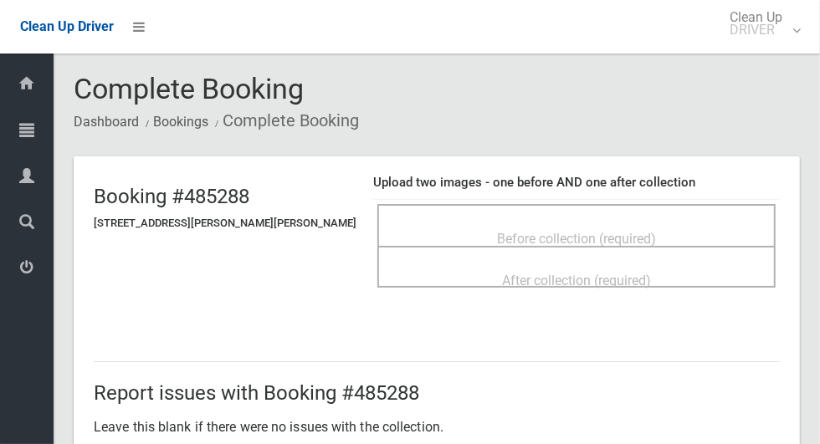
click at [626, 234] on span "Before collection (required)" at bounding box center [576, 239] width 159 height 16
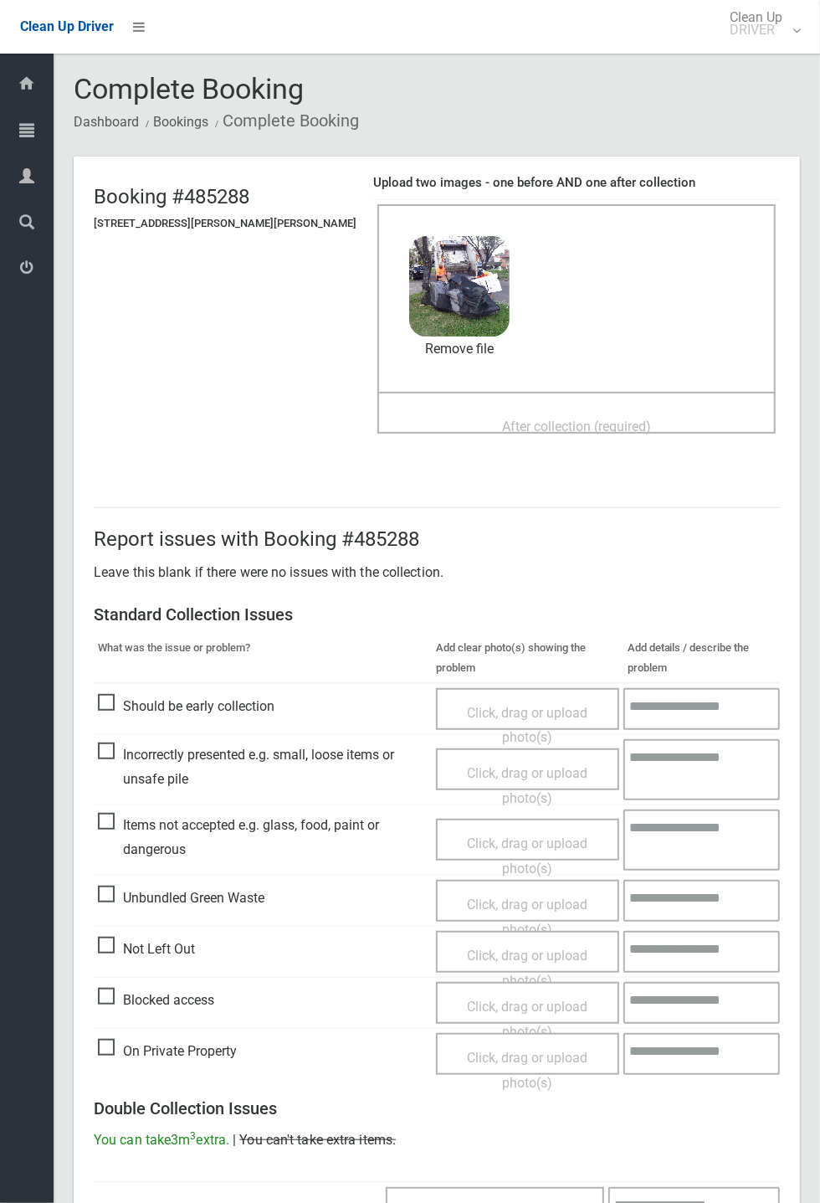
click at [605, 432] on span "After collection (required)" at bounding box center [576, 426] width 149 height 16
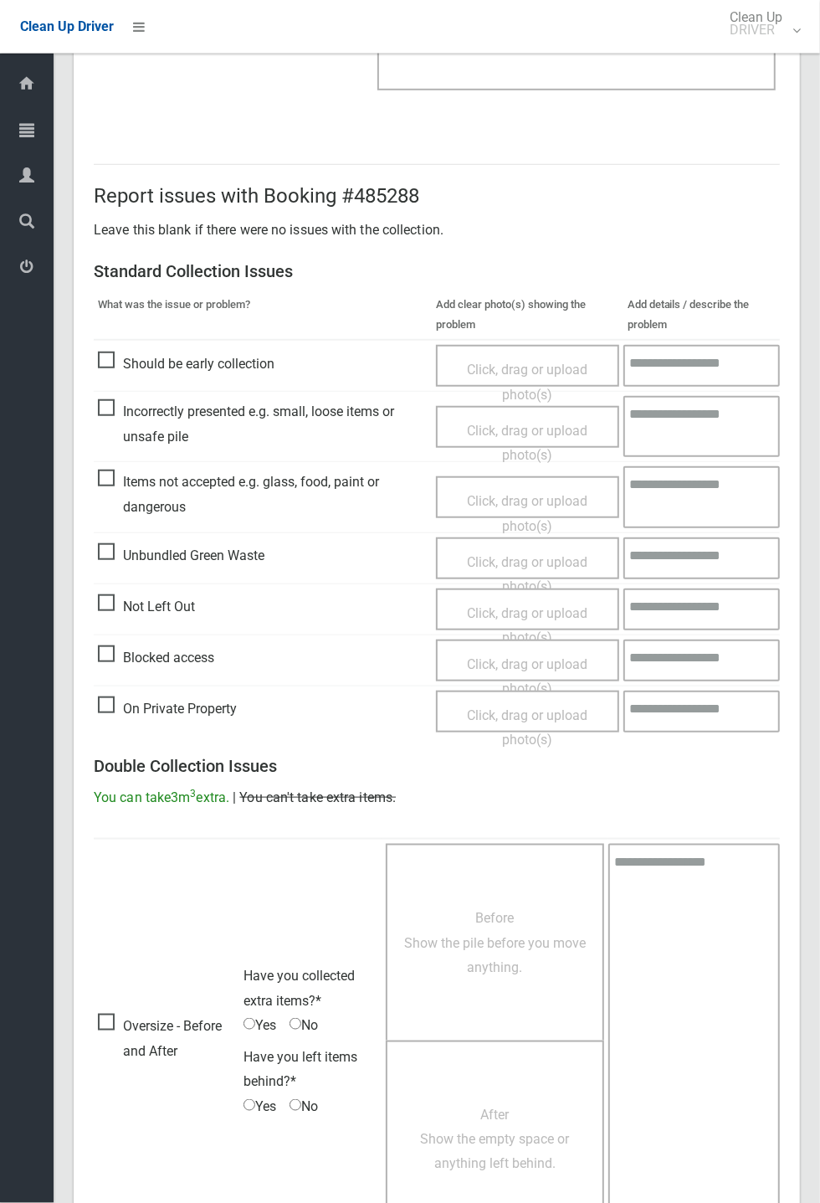
scroll to position [581, 0]
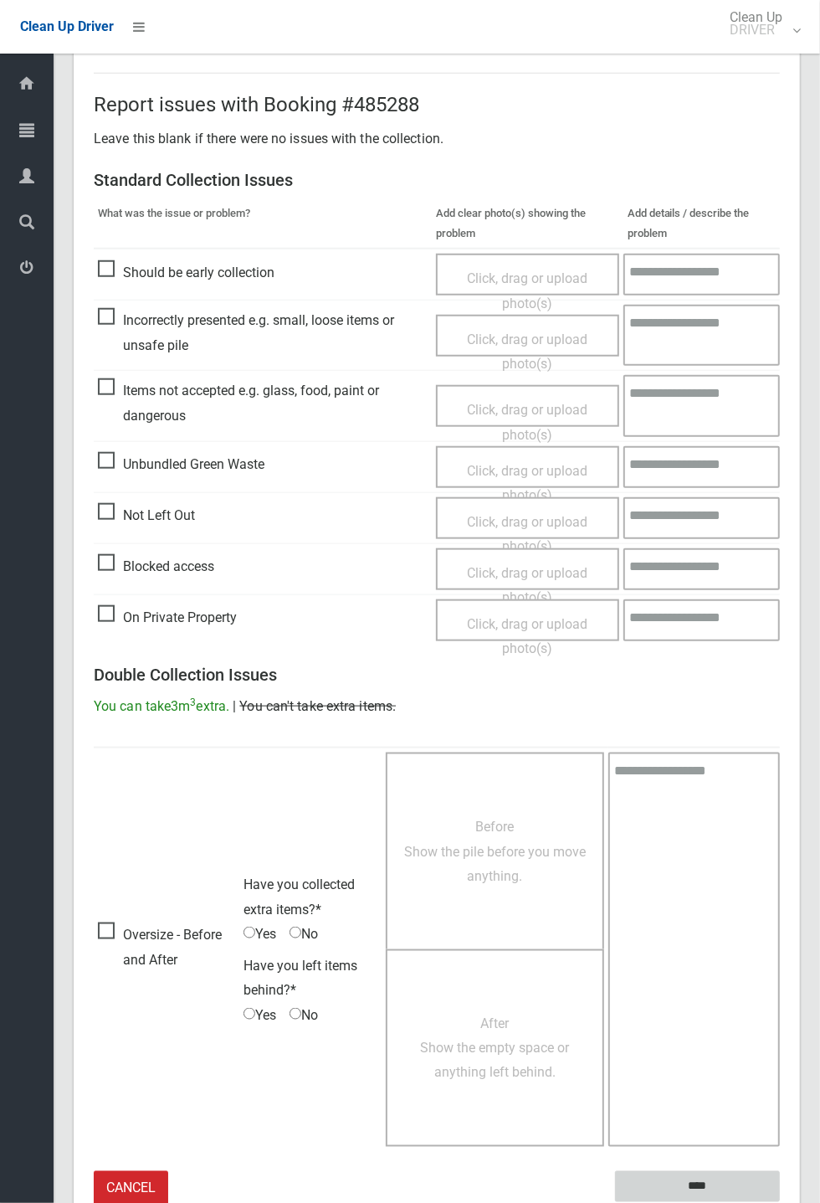
click at [780, 444] on input "****" at bounding box center [697, 1186] width 165 height 31
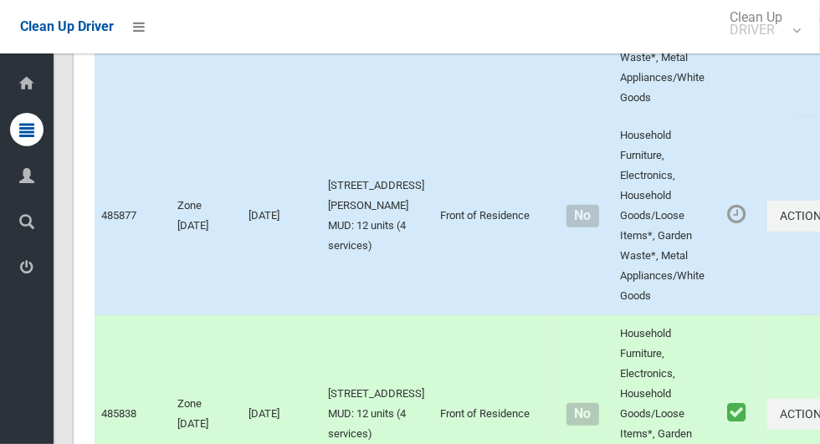
scroll to position [10251, 0]
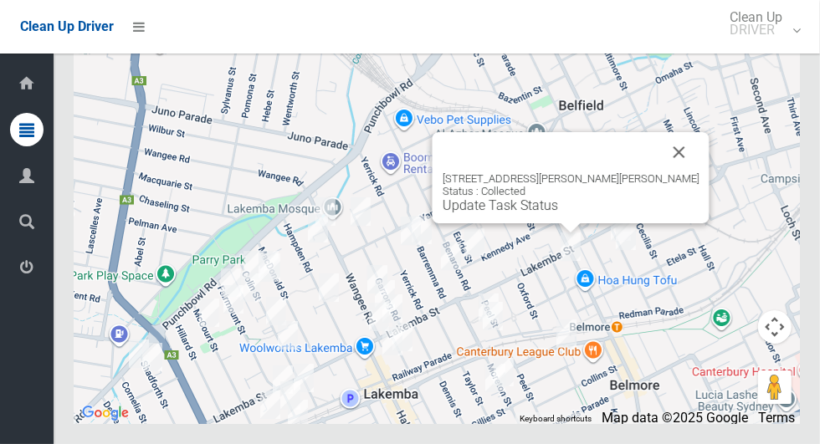
click at [659, 172] on button "Close" at bounding box center [679, 152] width 40 height 40
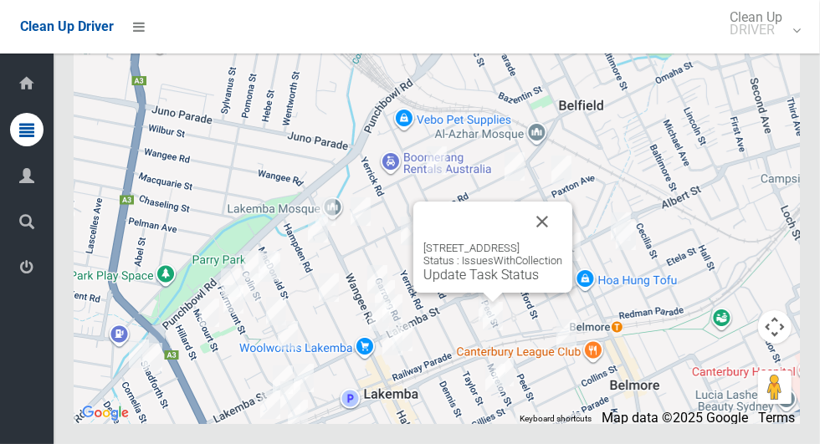
click at [562, 242] on button "Close" at bounding box center [542, 222] width 40 height 40
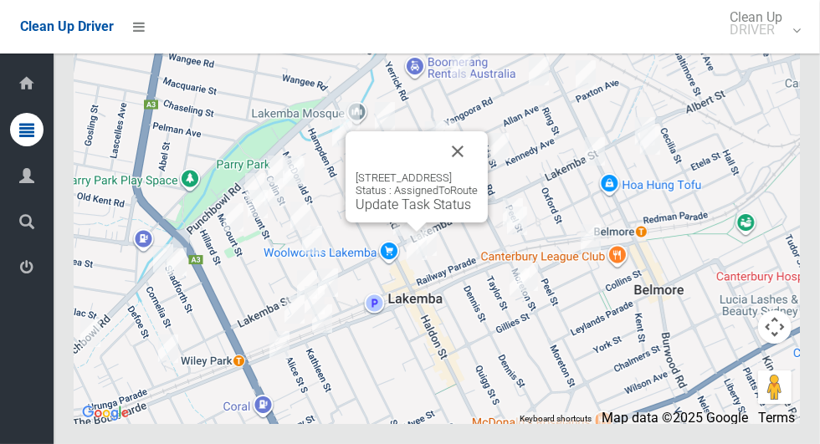
click at [478, 172] on button "Close" at bounding box center [458, 151] width 40 height 40
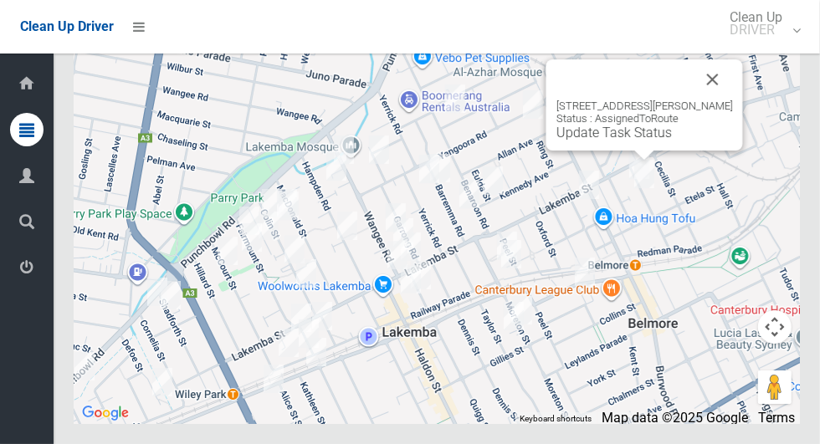
click at [726, 100] on button "Close" at bounding box center [713, 79] width 40 height 40
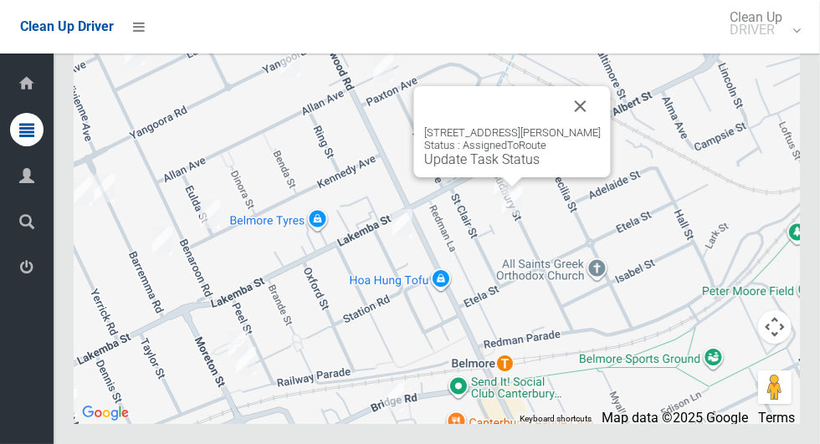
click at [588, 126] on button "Close" at bounding box center [581, 106] width 40 height 40
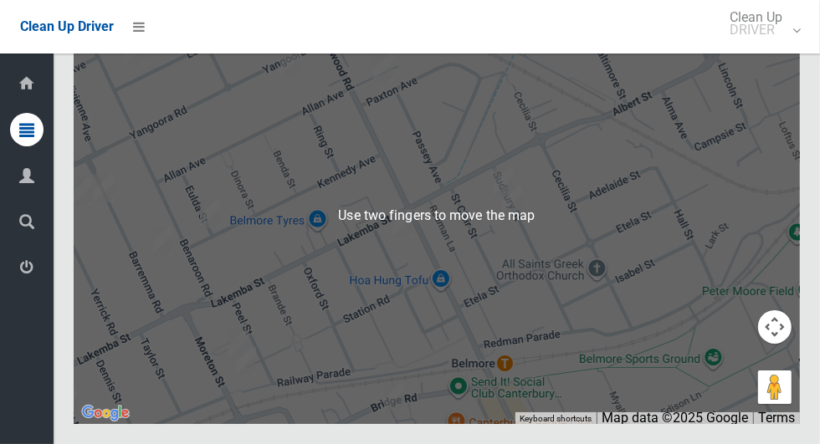
scroll to position [10246, 0]
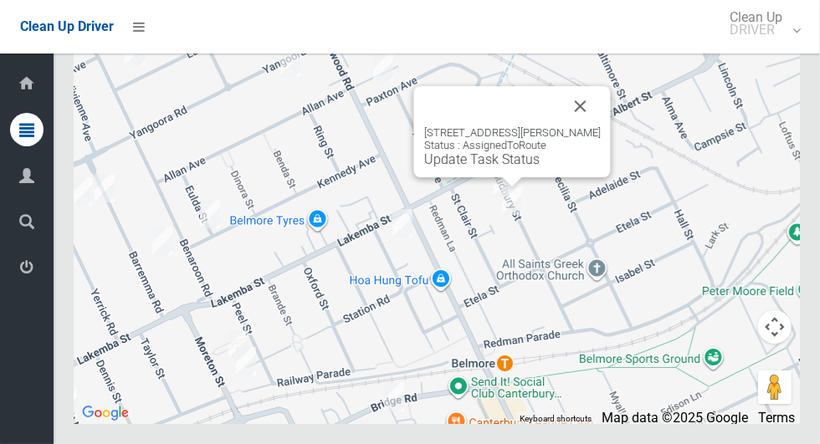
click at [580, 126] on button "Close" at bounding box center [581, 106] width 40 height 40
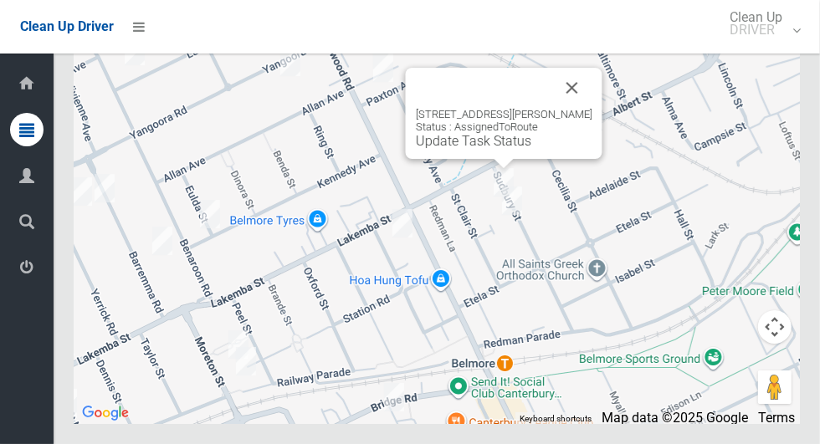
click at [587, 108] on button "Close" at bounding box center [572, 88] width 40 height 40
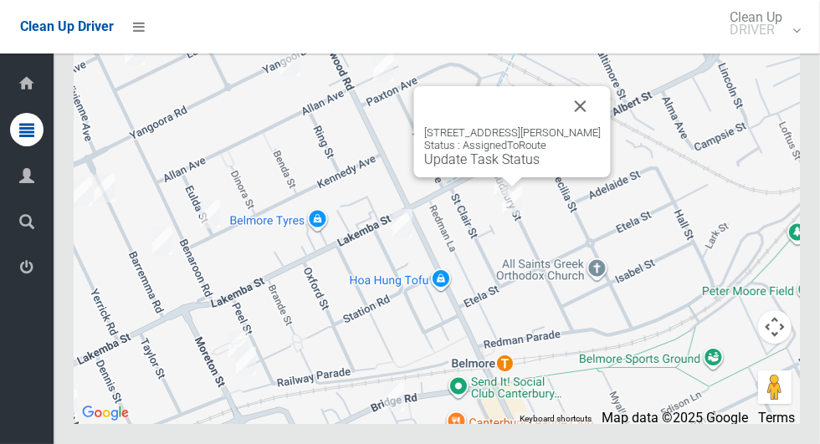
click at [593, 126] on button "Close" at bounding box center [581, 106] width 40 height 40
click at [514, 167] on link "Update Task Status" at bounding box center [481, 159] width 115 height 16
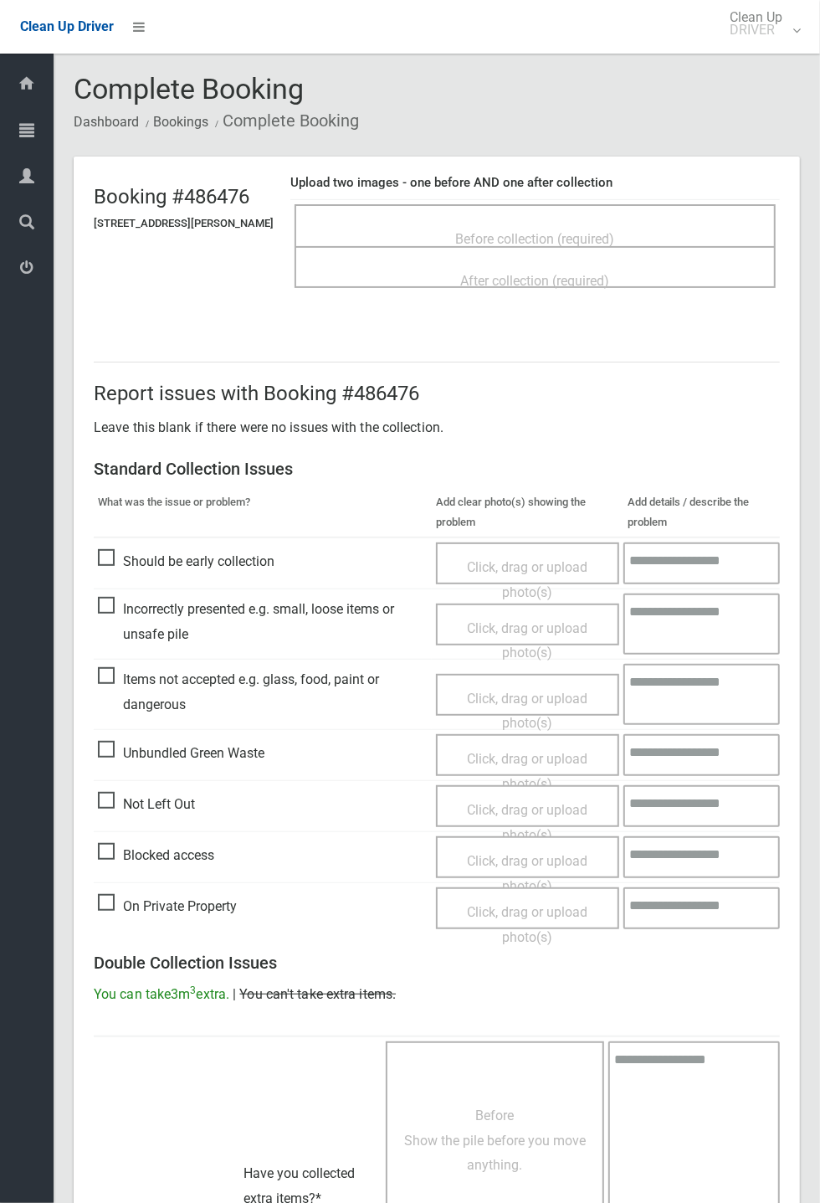
click at [601, 231] on span "Before collection (required)" at bounding box center [535, 239] width 159 height 16
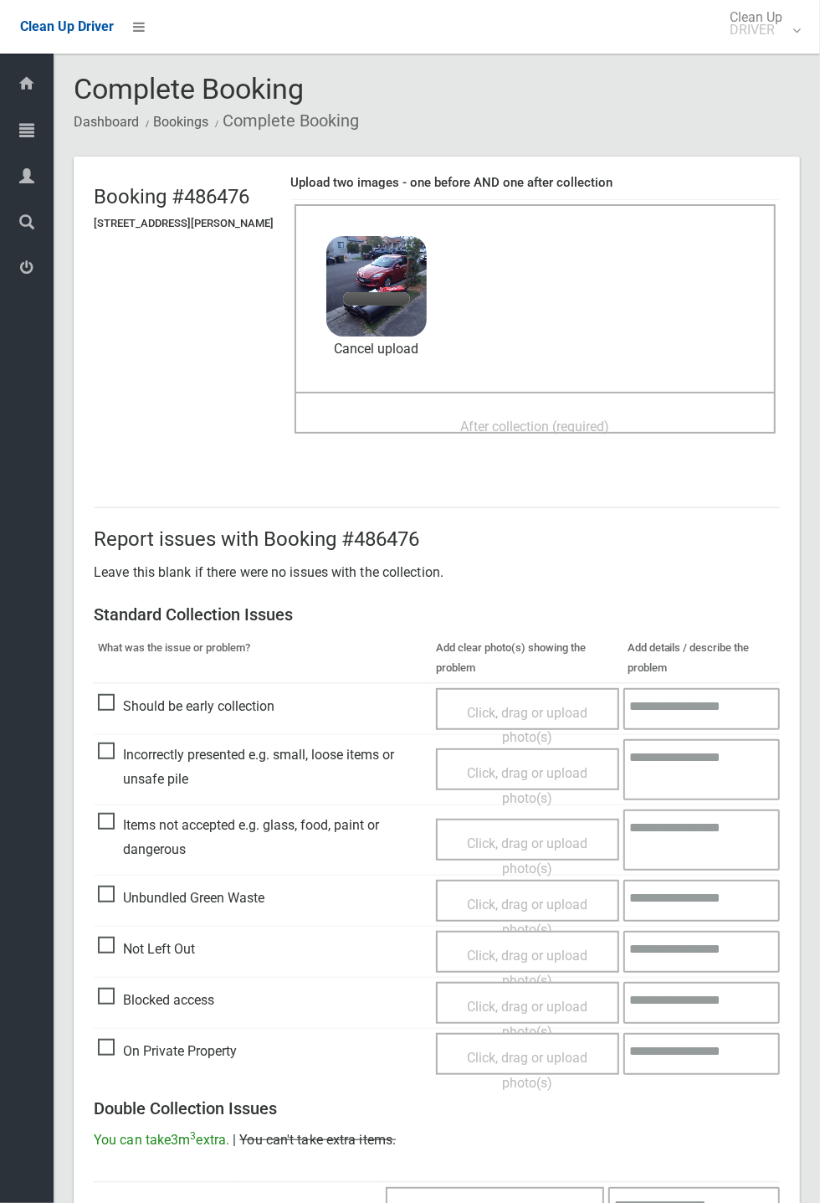
click at [584, 434] on span "After collection (required)" at bounding box center [535, 426] width 149 height 16
click at [534, 420] on span "After collection (required)" at bounding box center [535, 426] width 149 height 16
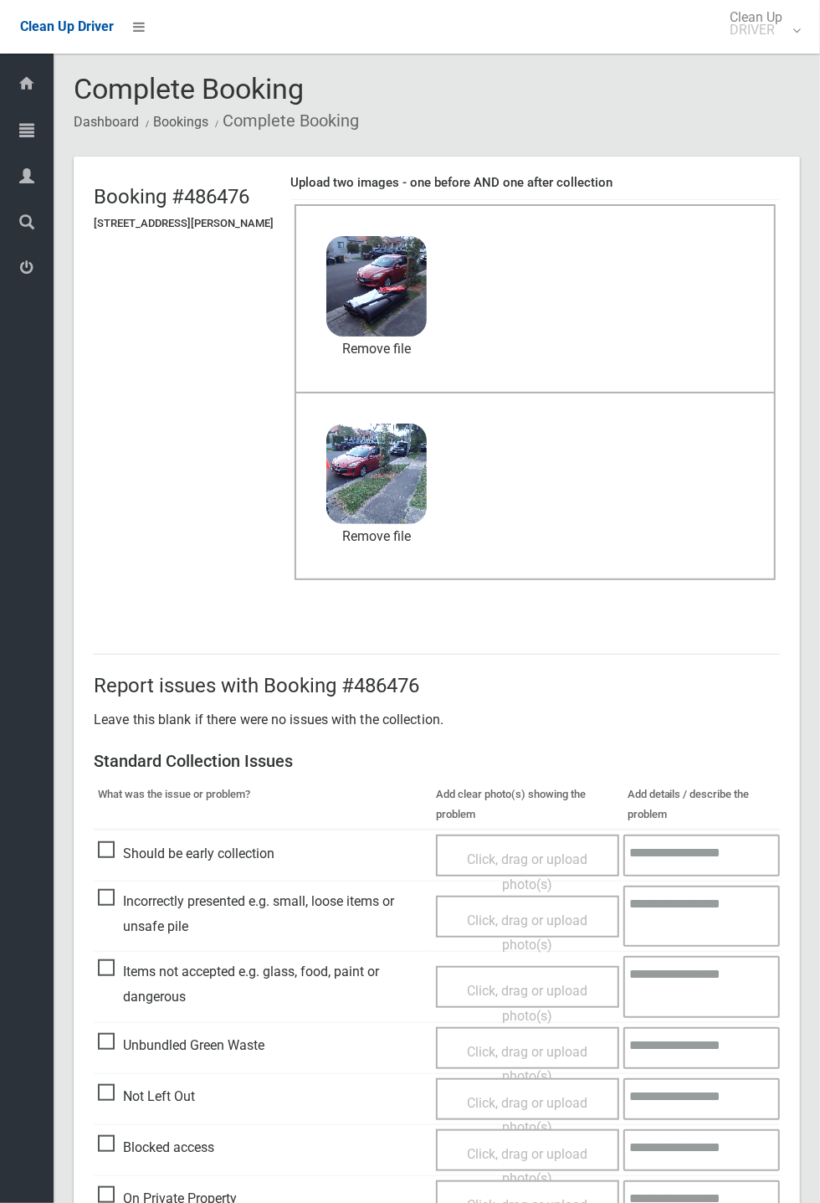
scroll to position [581, 0]
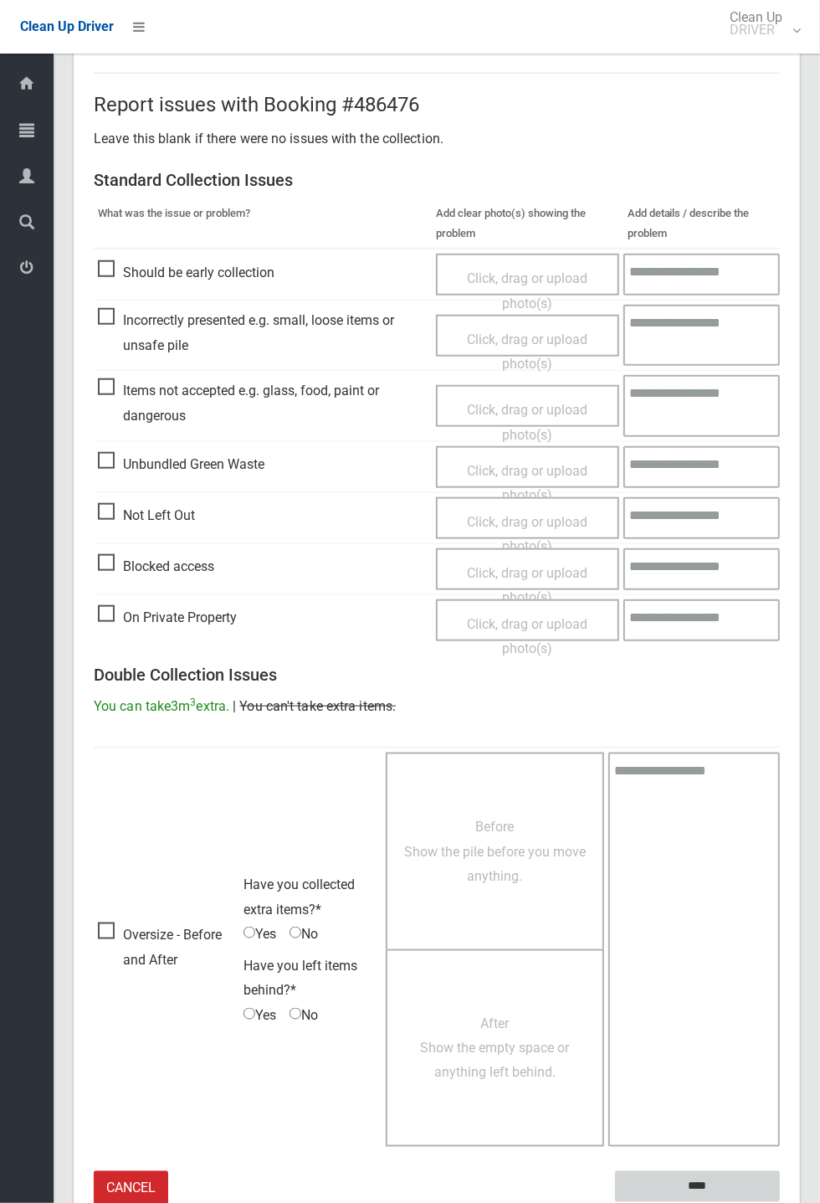
click at [780, 444] on input "****" at bounding box center [697, 1186] width 165 height 31
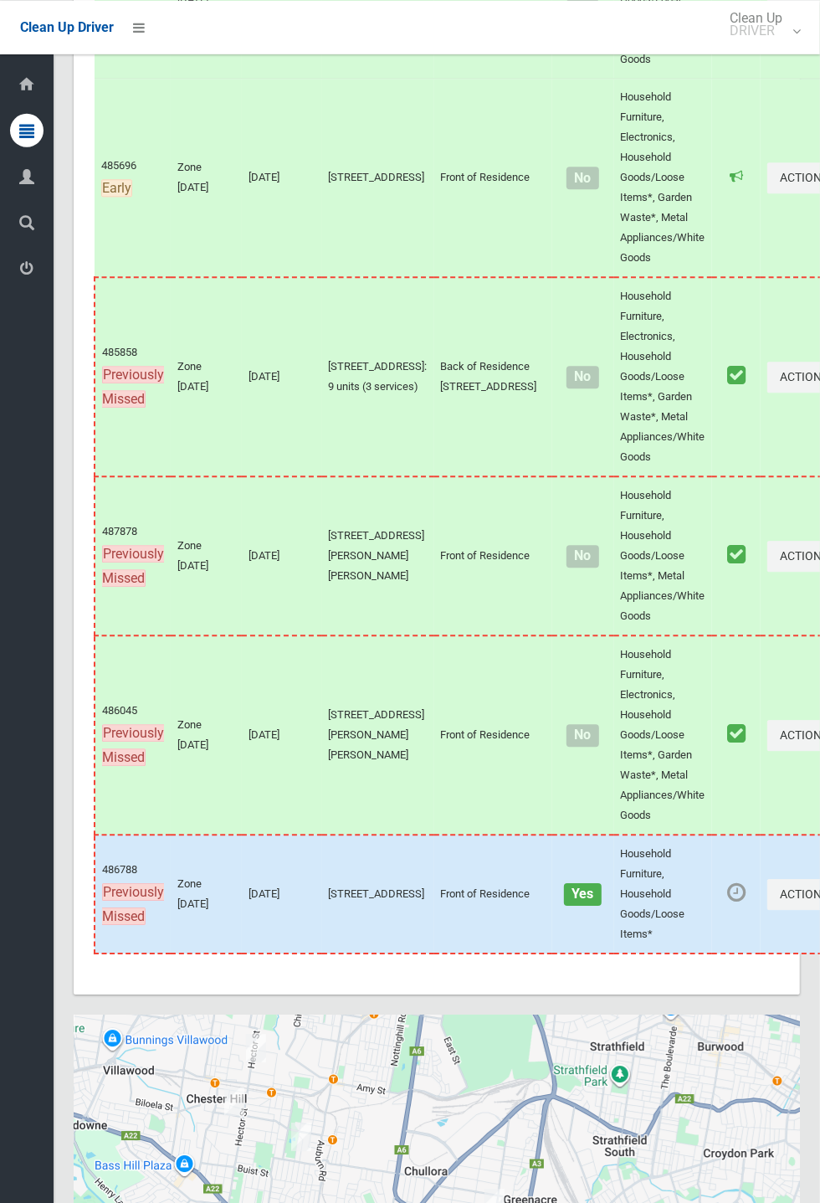
scroll to position [7687, 0]
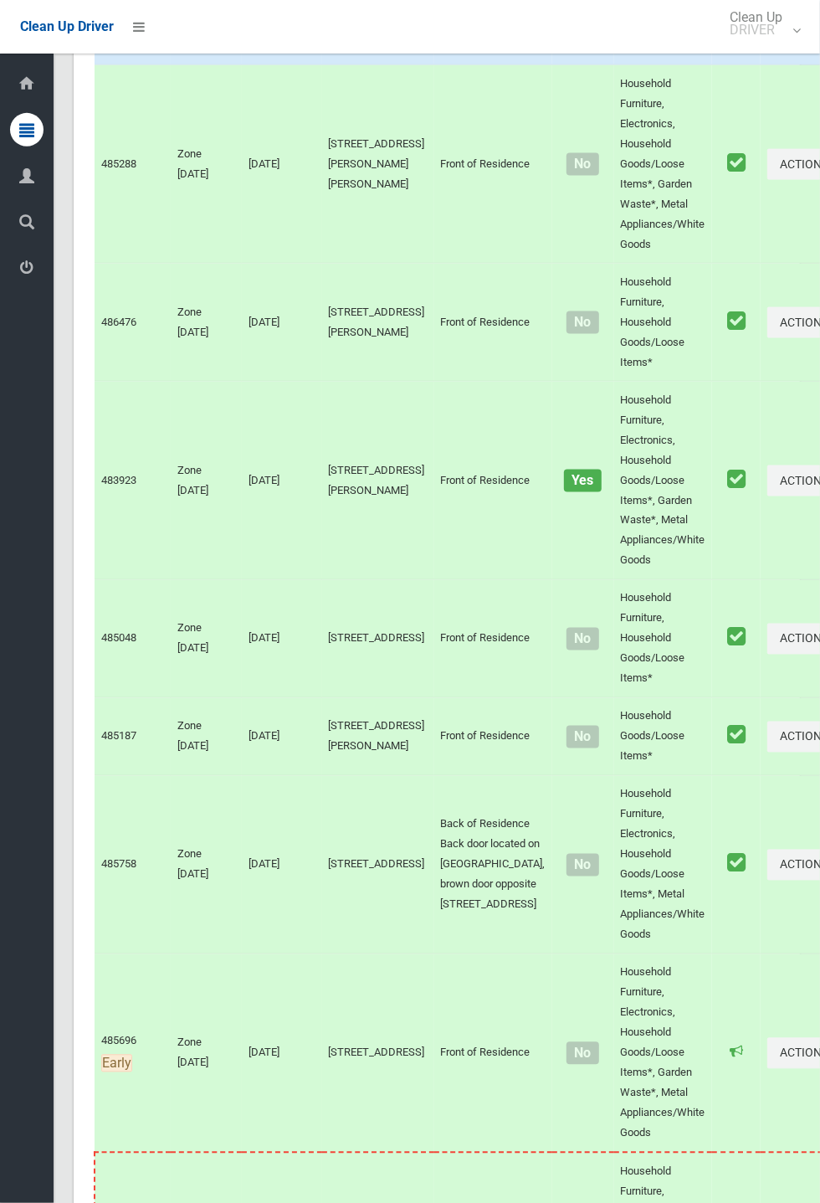
click at [697, 20] on link "Complete Booking" at bounding box center [747, 3] width 199 height 33
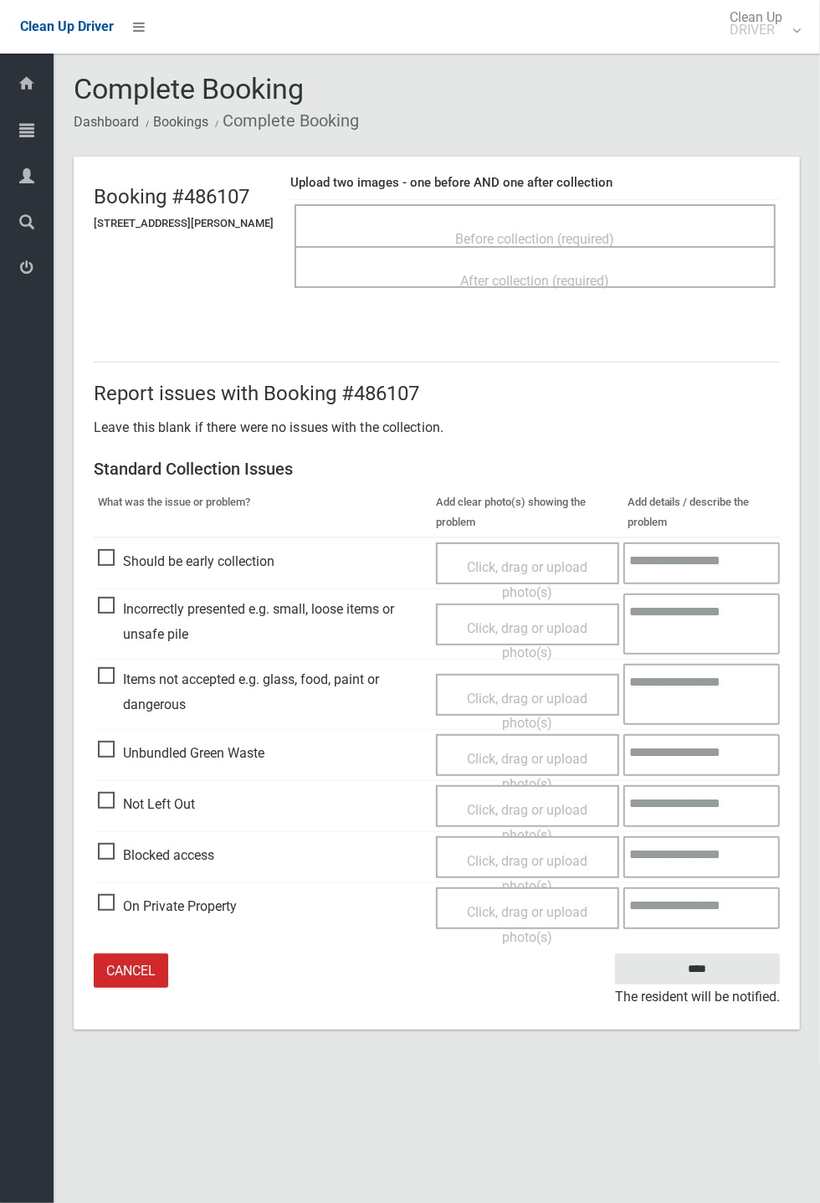
click at [595, 236] on span "Before collection (required)" at bounding box center [535, 239] width 159 height 16
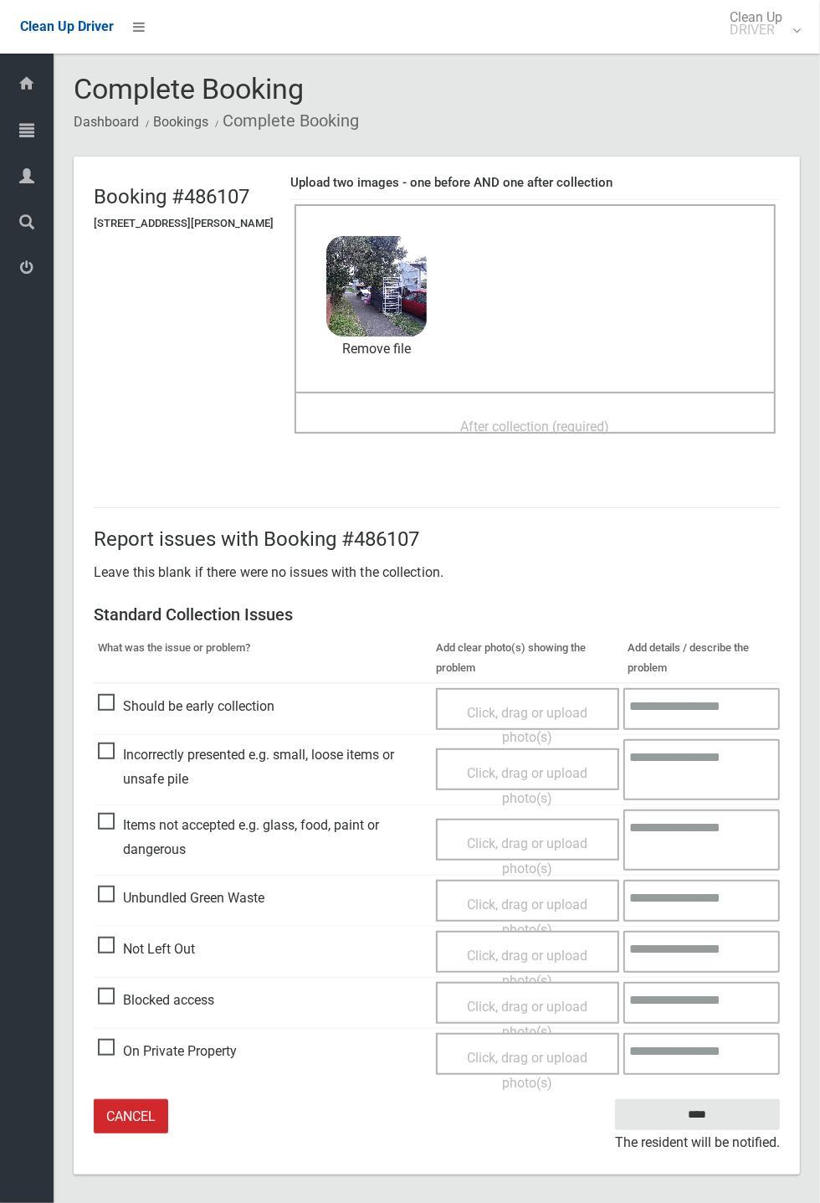
click at [586, 433] on span "After collection (required)" at bounding box center [535, 426] width 149 height 16
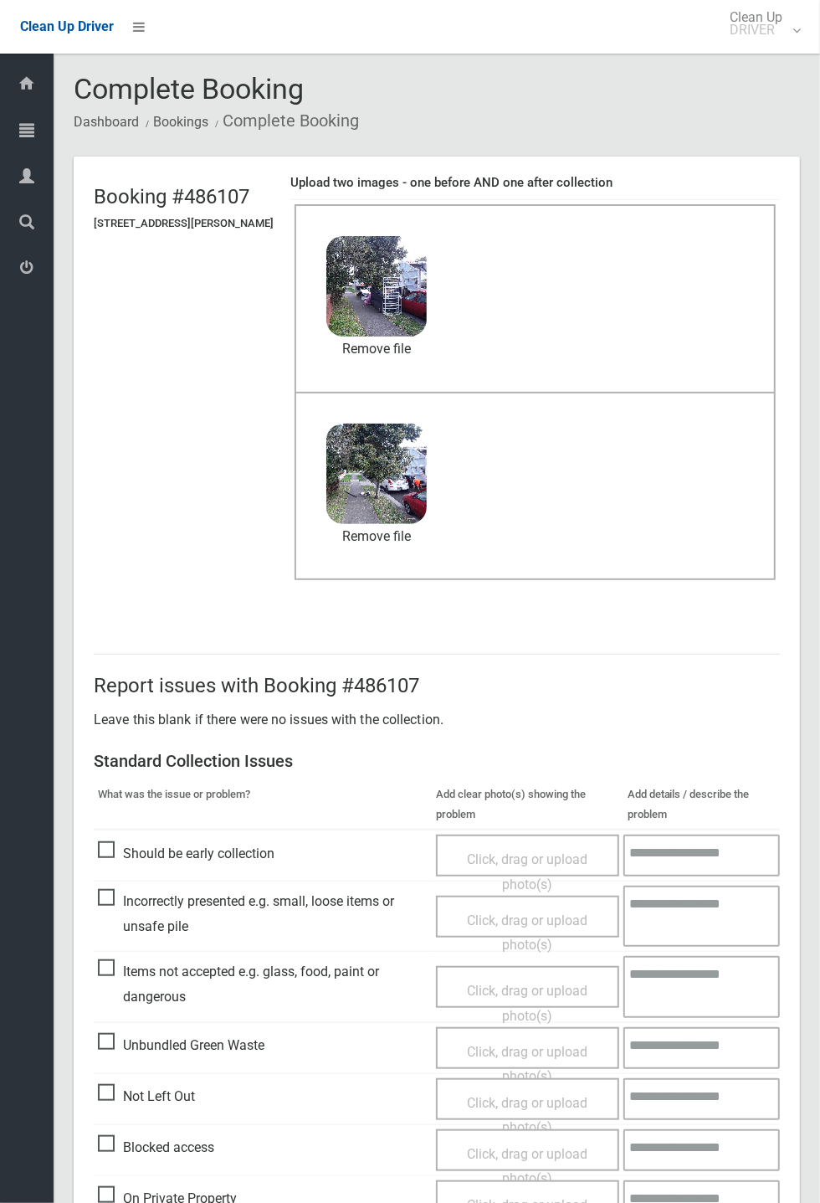
scroll to position [78, 0]
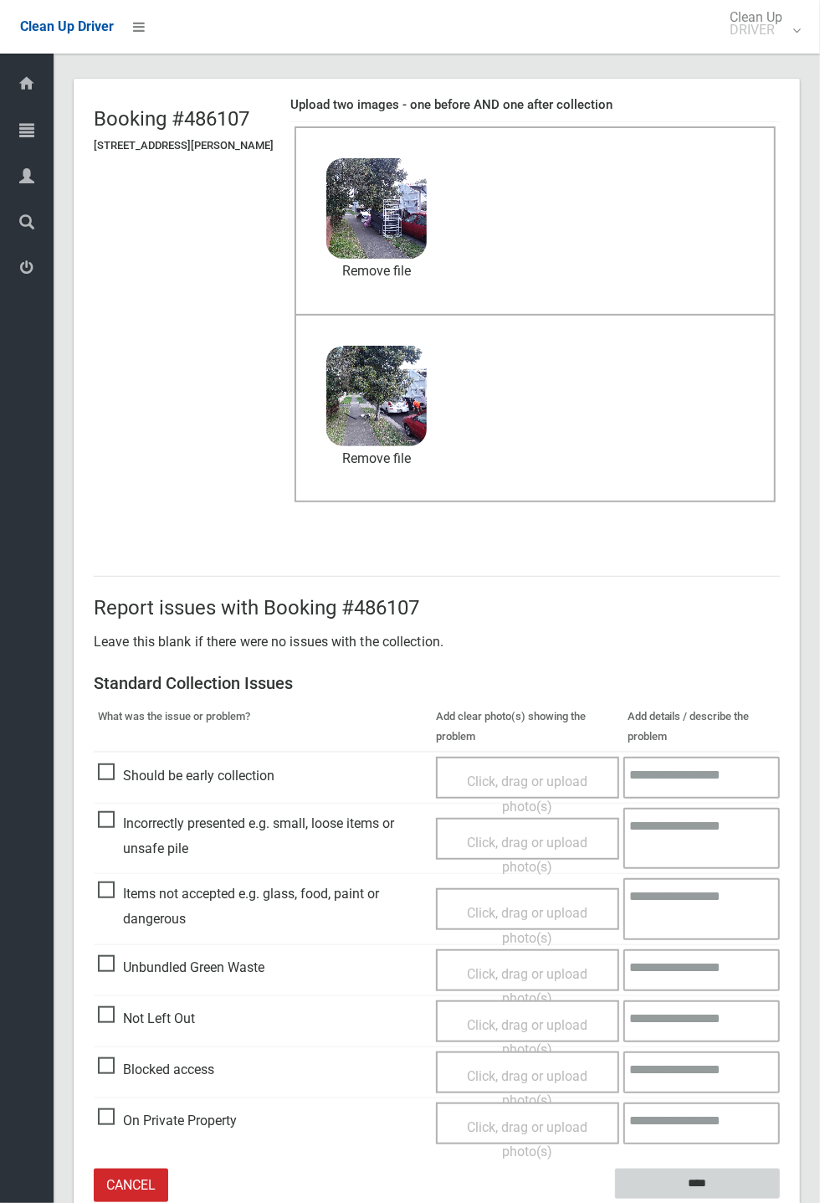
click at [711, 1174] on input "****" at bounding box center [697, 1183] width 165 height 31
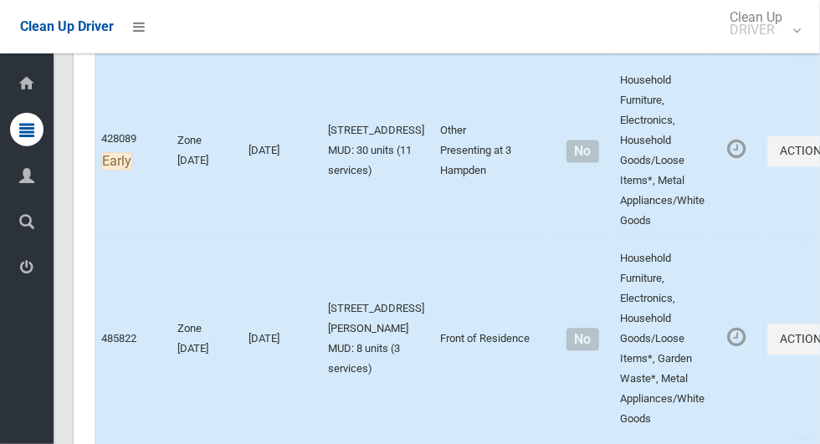
scroll to position [10251, 0]
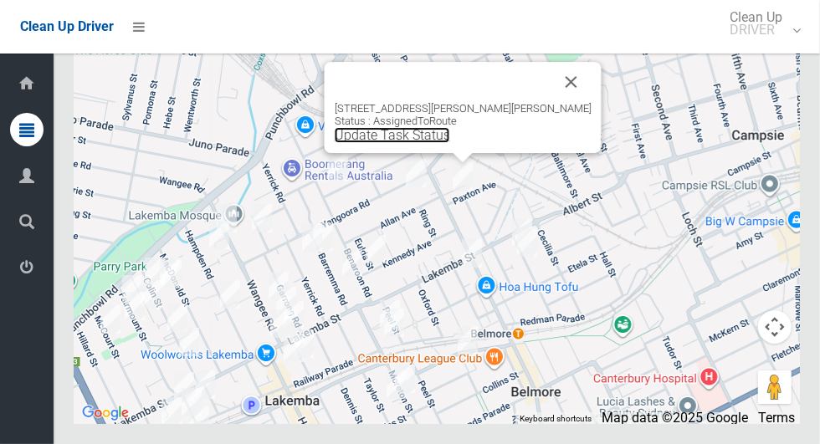
click at [444, 143] on link "Update Task Status" at bounding box center [392, 135] width 115 height 16
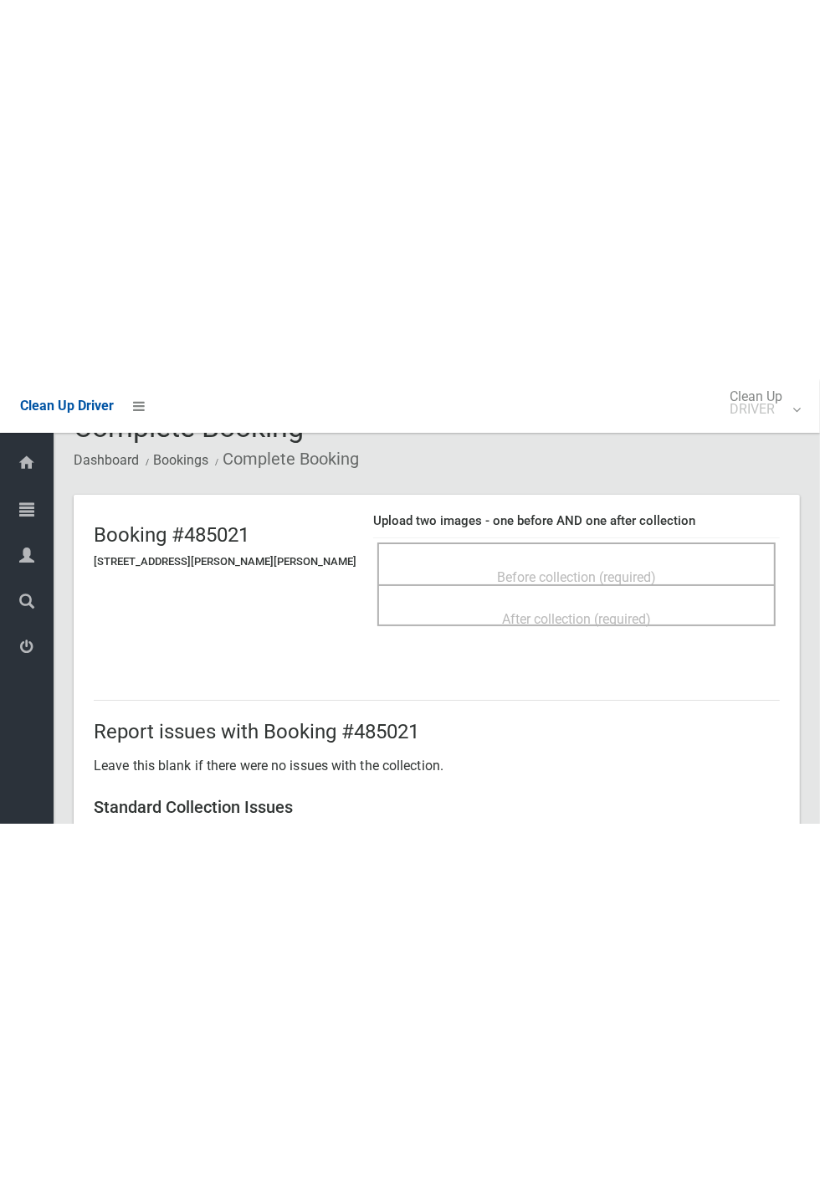
scroll to position [37, 0]
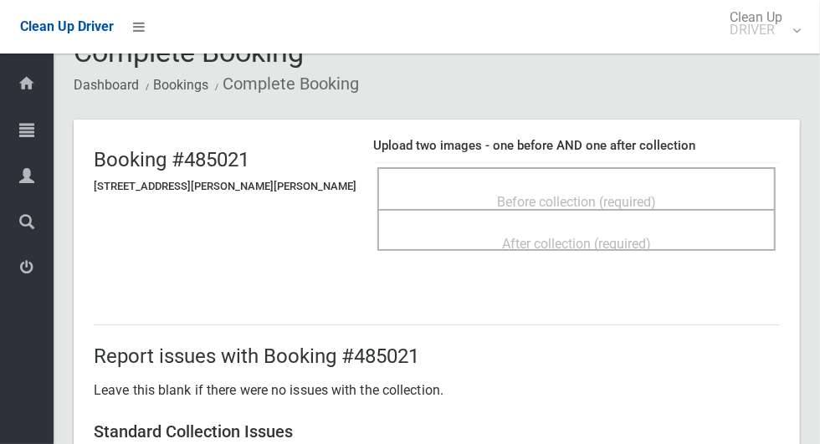
click at [711, 186] on div "Before collection (required)" at bounding box center [577, 201] width 362 height 31
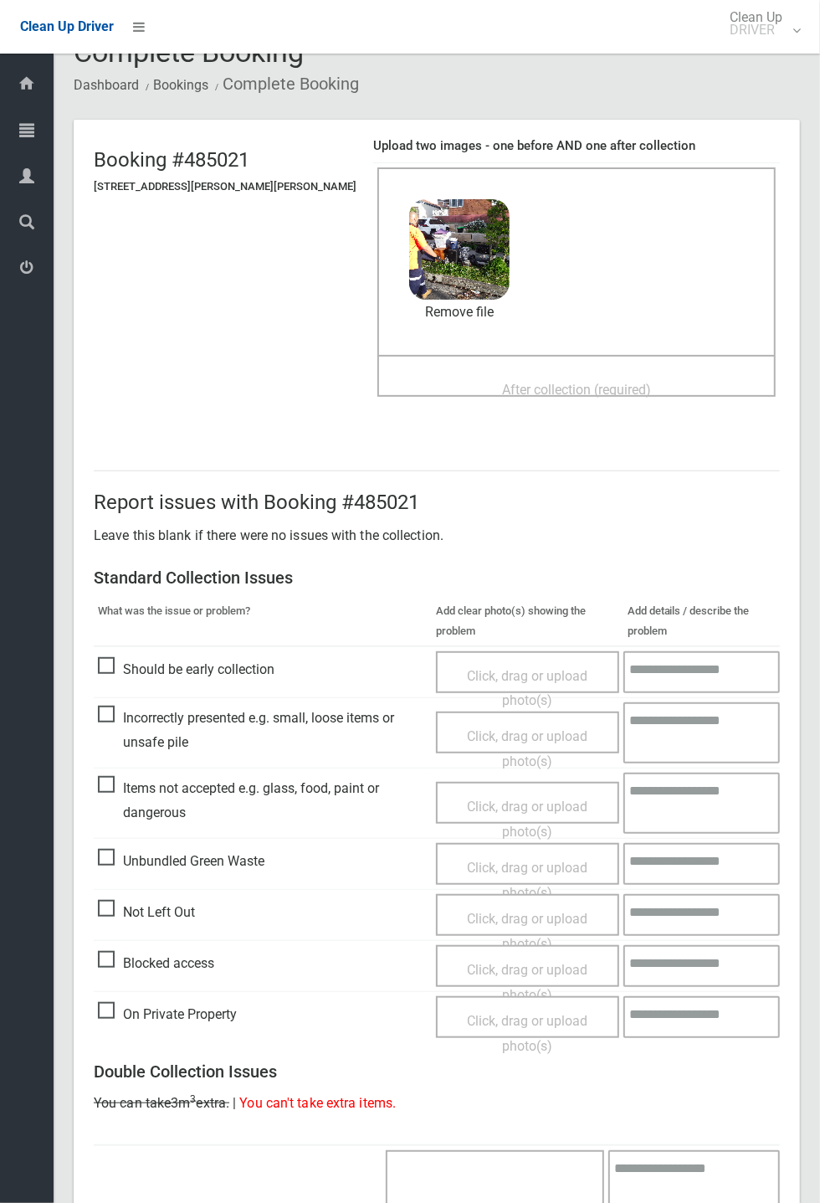
click at [602, 391] on span "After collection (required)" at bounding box center [576, 390] width 149 height 16
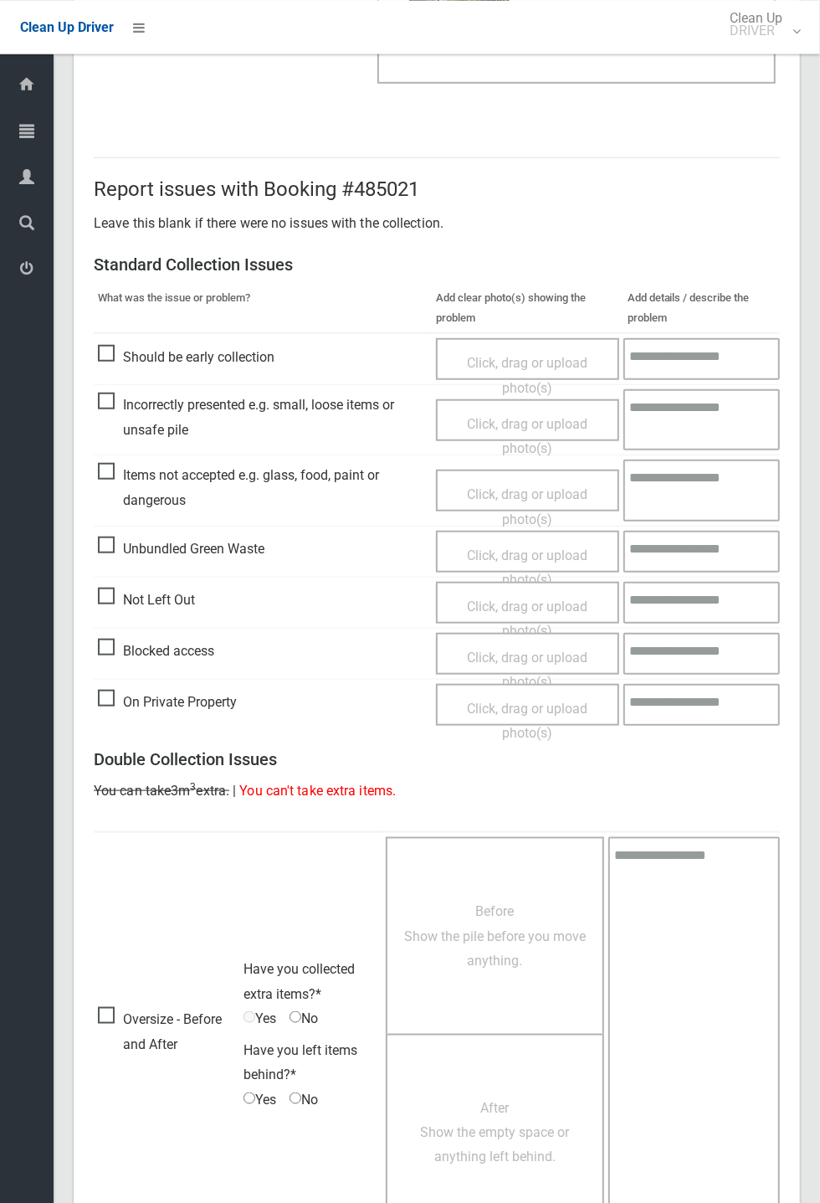
scroll to position [582, 0]
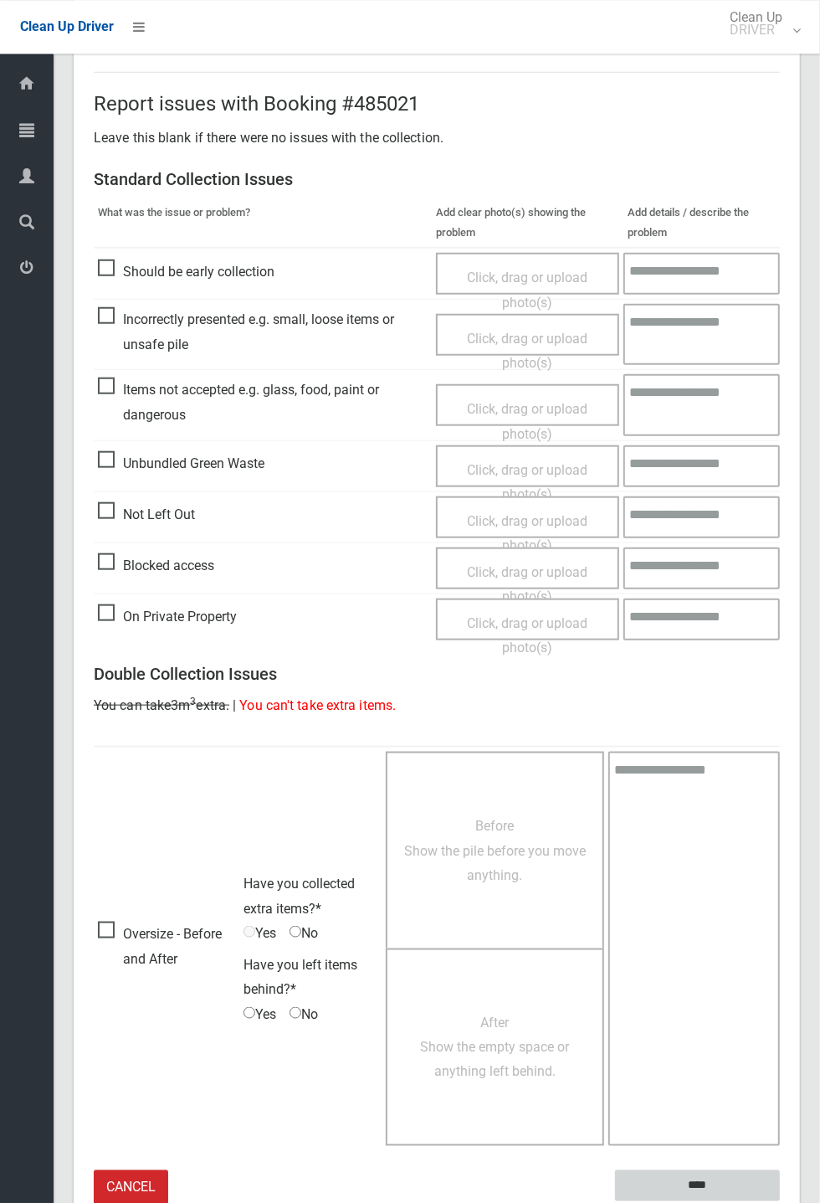
click at [780, 444] on input "****" at bounding box center [697, 1185] width 165 height 31
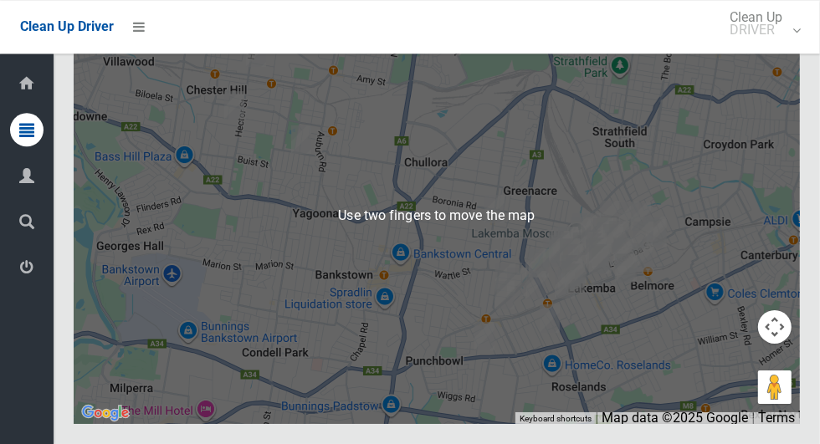
scroll to position [10247, 0]
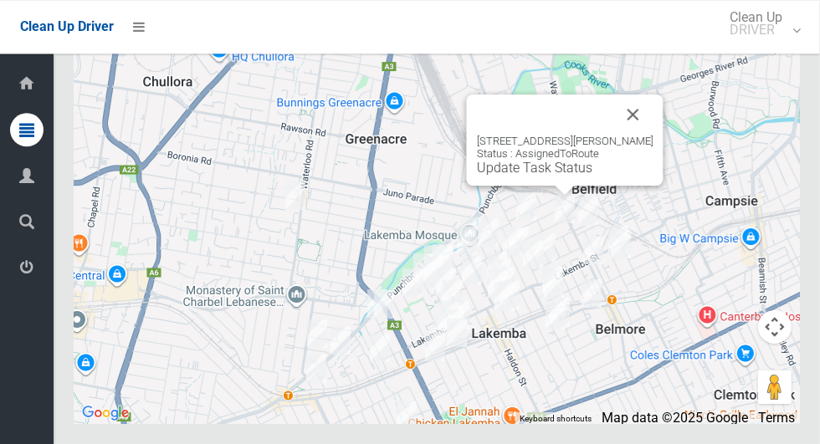
click at [561, 186] on div "12 Yangoora Road, BELMORE NSW 2192 Status : AssignedToRoute Update Task Status" at bounding box center [565, 140] width 197 height 91
click at [536, 176] on link "Update Task Status" at bounding box center [534, 168] width 115 height 16
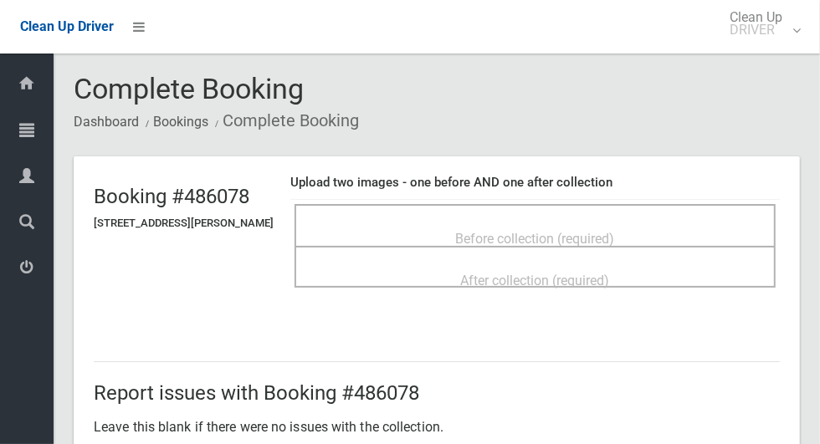
click at [644, 223] on div "Before collection (required)" at bounding box center [535, 238] width 444 height 31
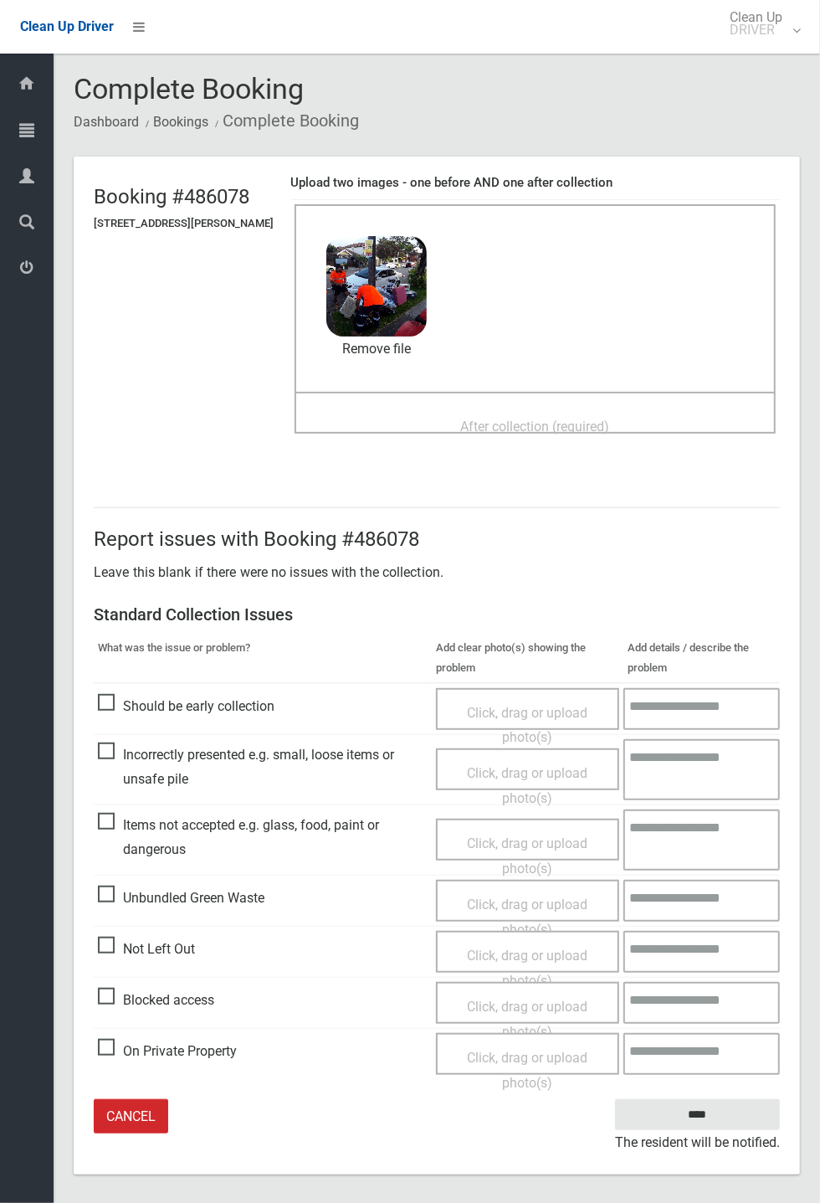
click at [610, 418] on span "After collection (required)" at bounding box center [535, 426] width 149 height 16
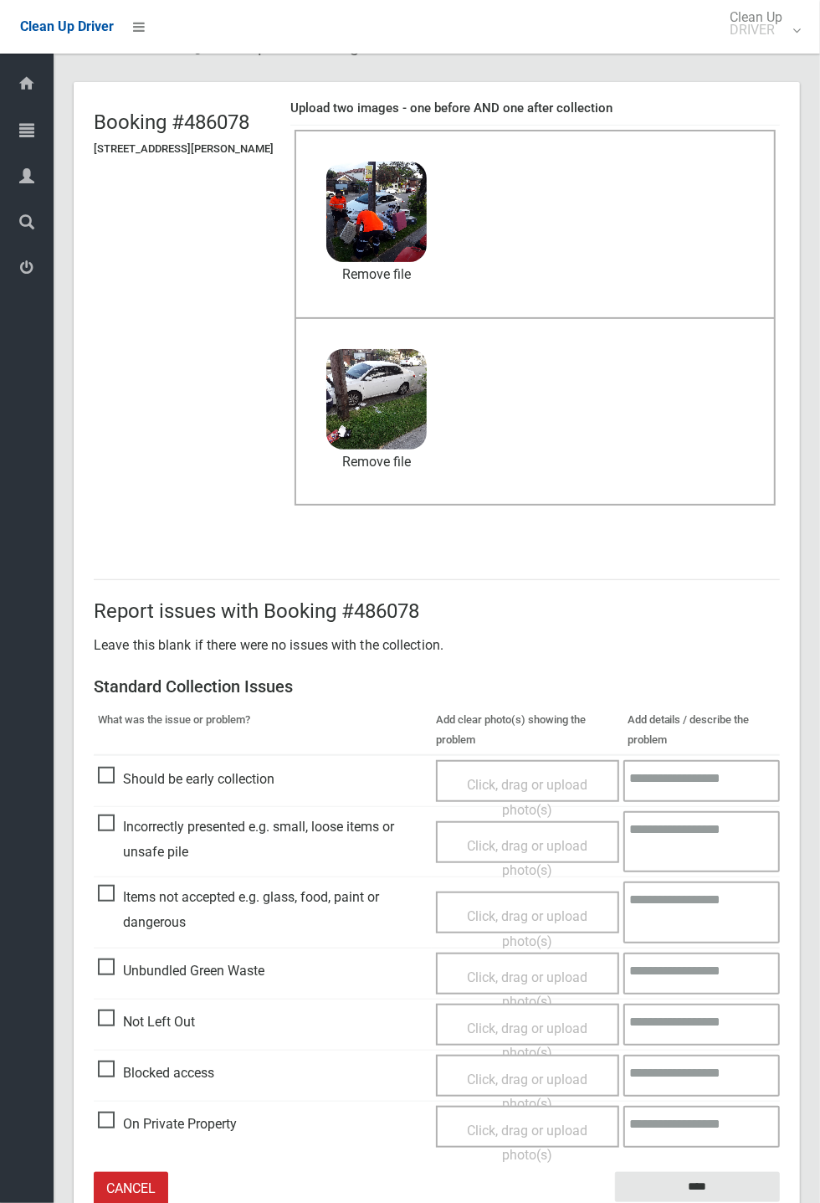
scroll to position [78, 0]
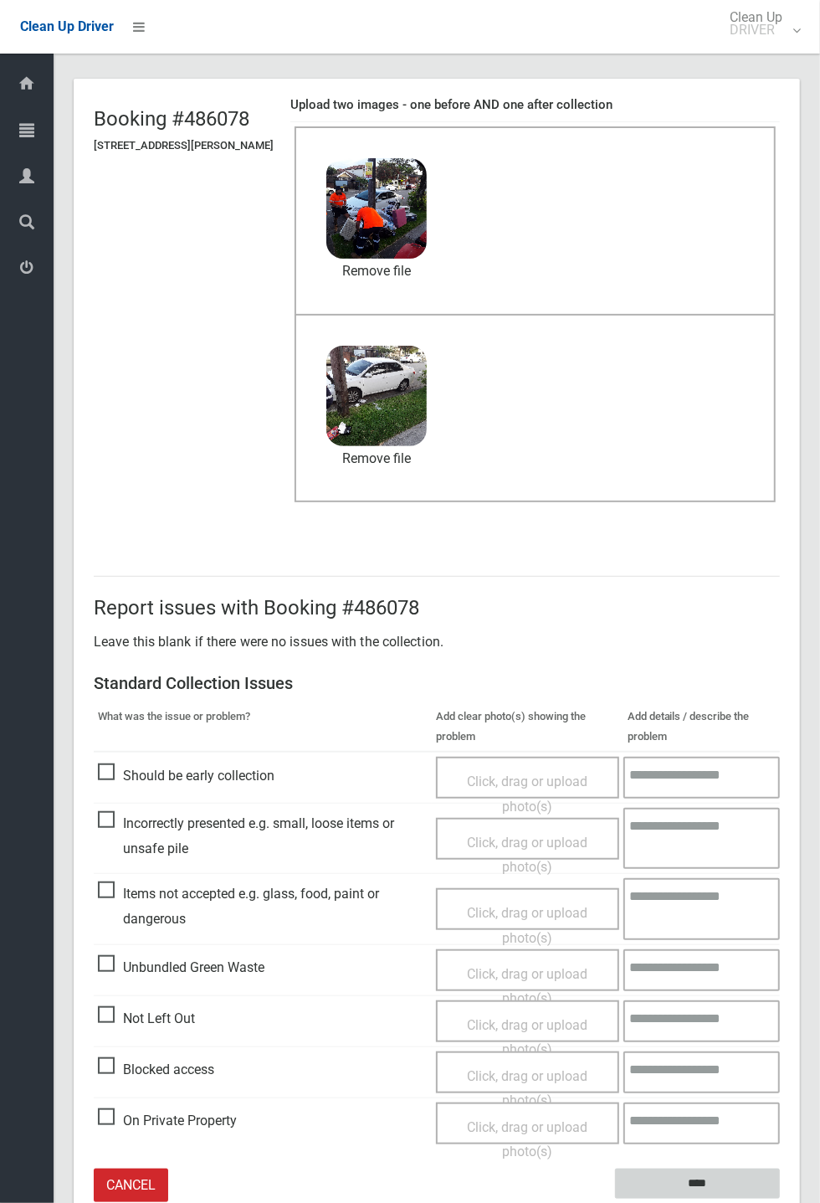
click at [780, 444] on input "****" at bounding box center [697, 1183] width 165 height 31
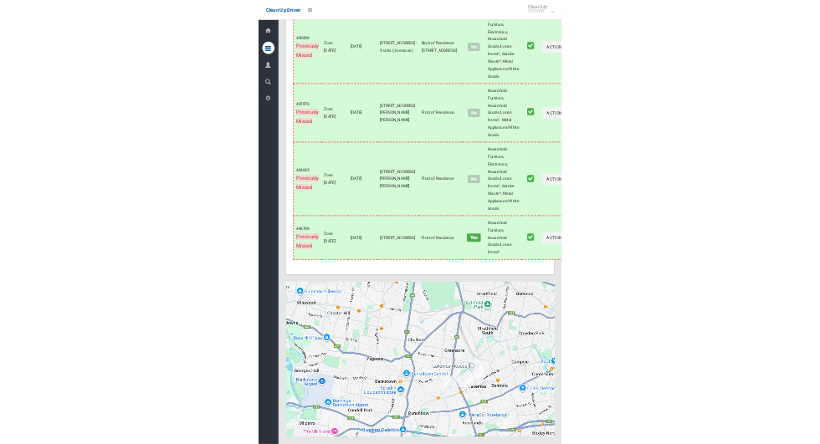
scroll to position [10251, 0]
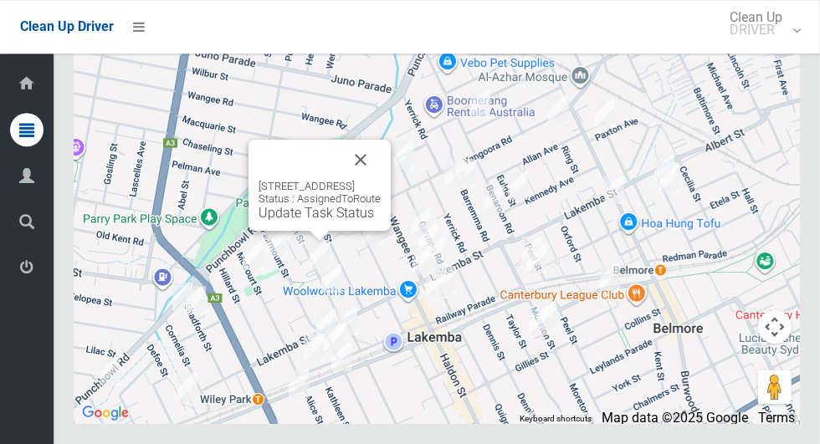
click at [371, 180] on button "Close" at bounding box center [361, 160] width 40 height 40
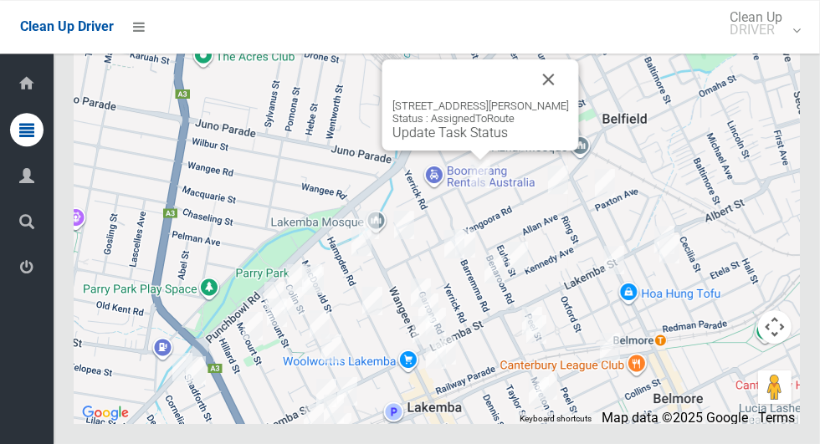
click at [488, 151] on div "63 Lucerne Street, BELMORE NSW 2192 Status : AssignedToRoute Update Task Status" at bounding box center [480, 104] width 197 height 91
click at [472, 141] on link "Update Task Status" at bounding box center [450, 133] width 115 height 16
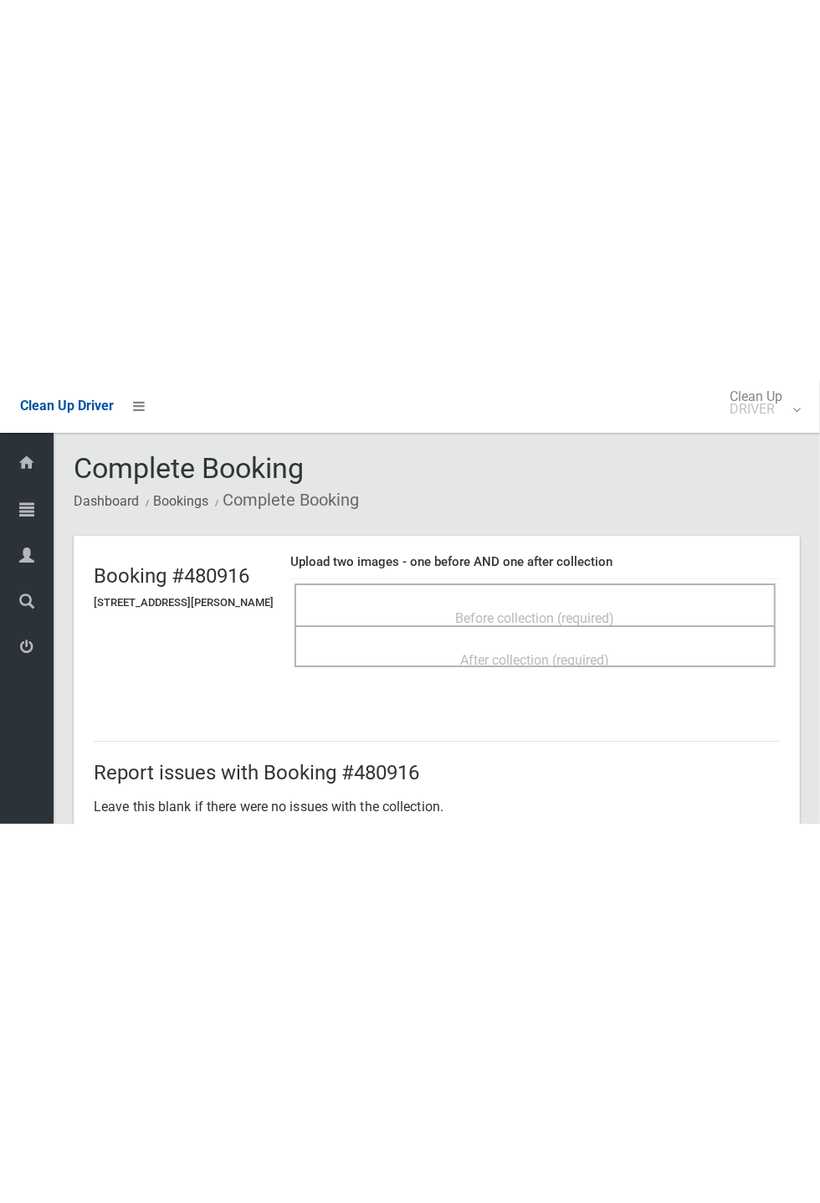
scroll to position [8, 0]
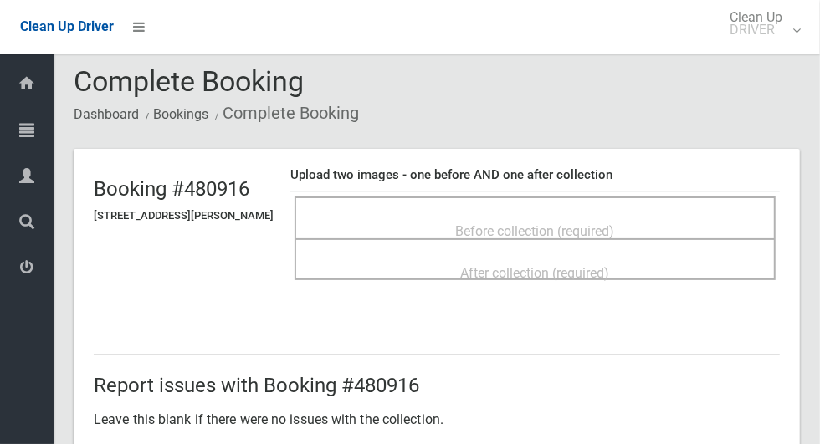
click at [711, 218] on div "Before collection (required)" at bounding box center [535, 230] width 444 height 31
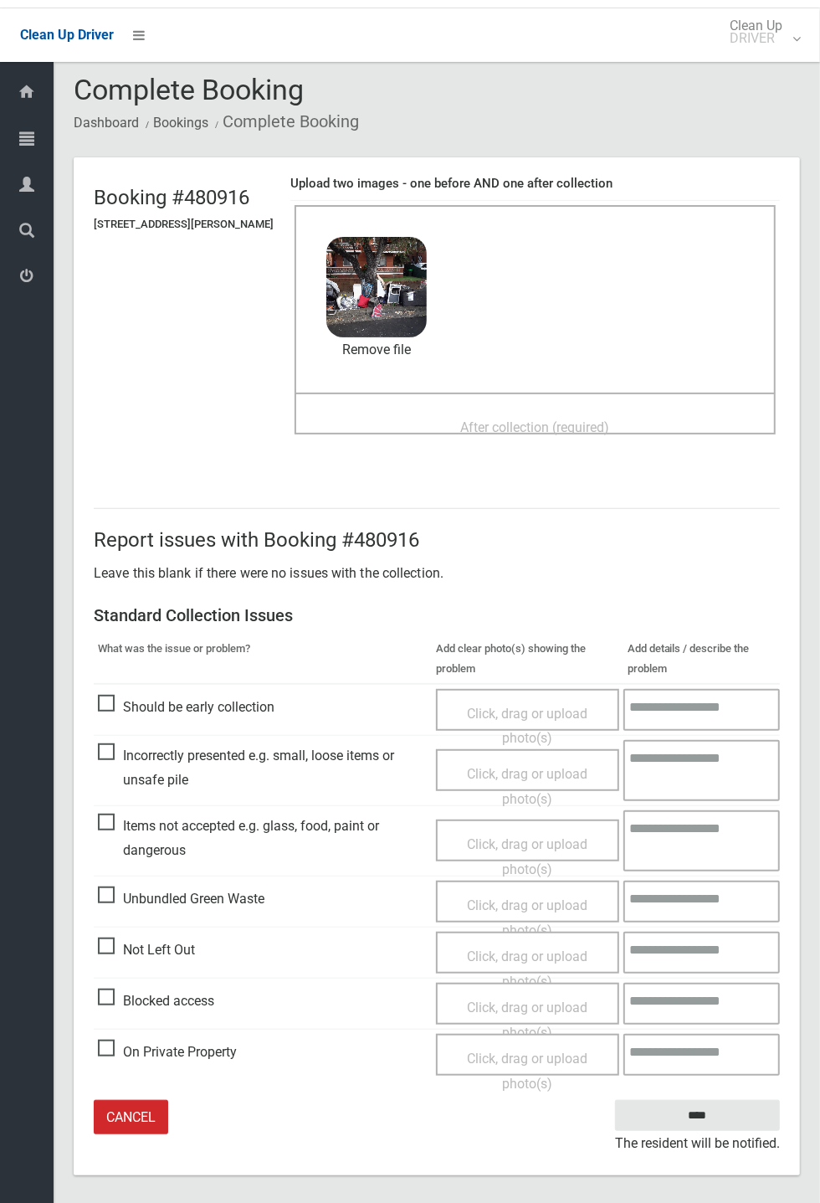
scroll to position [0, 0]
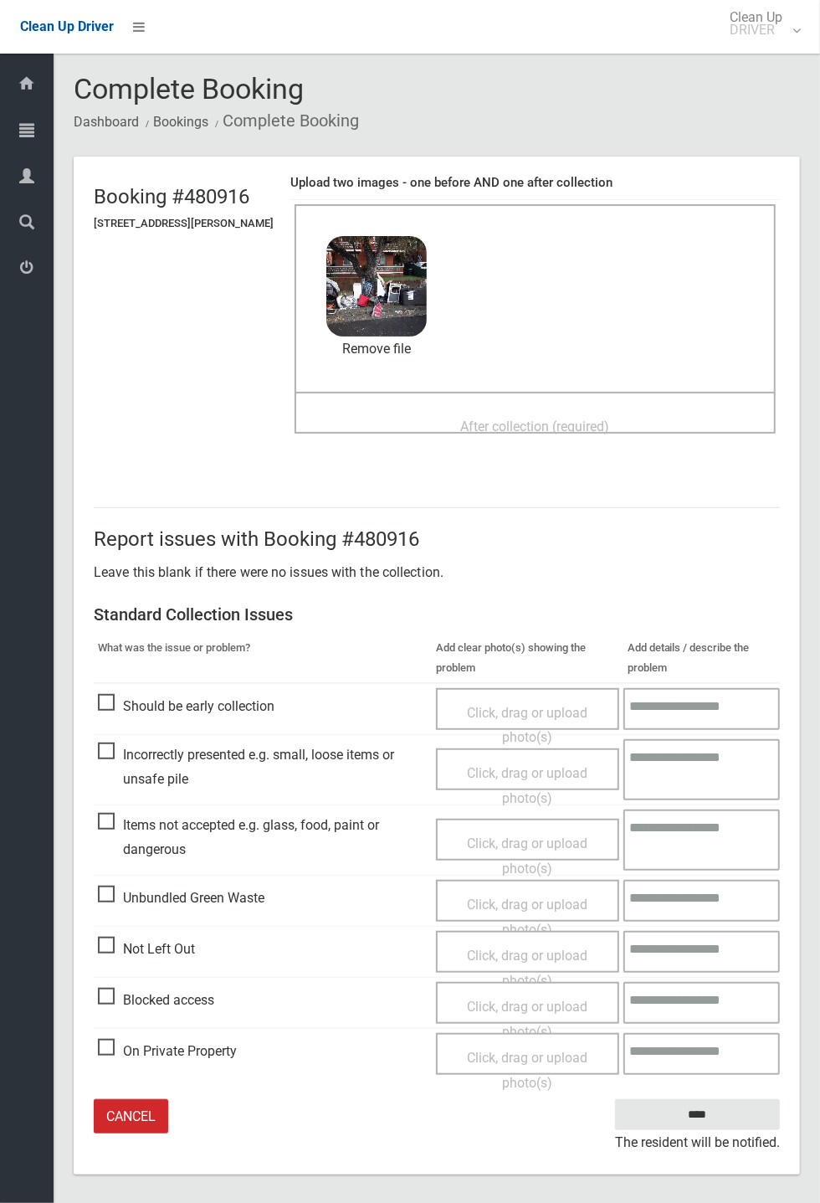
click at [607, 433] on span "After collection (required)" at bounding box center [535, 426] width 149 height 16
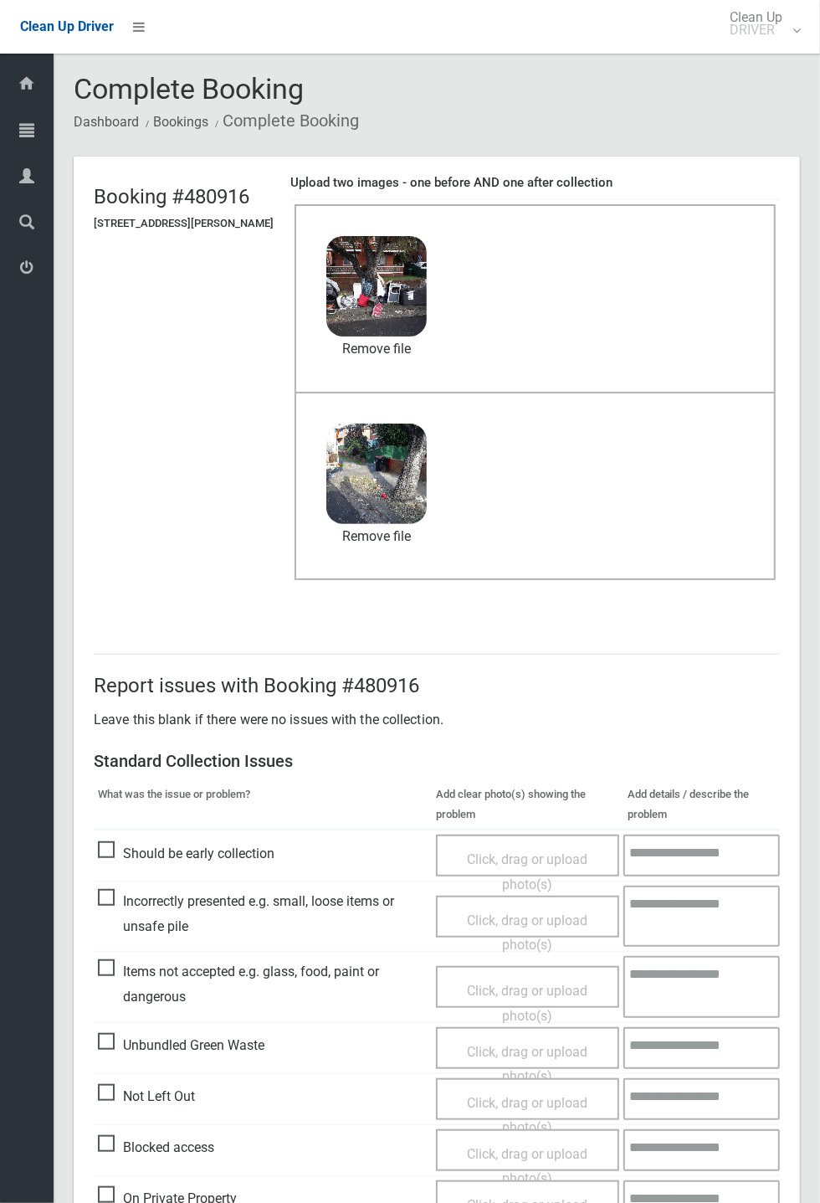
scroll to position [78, 0]
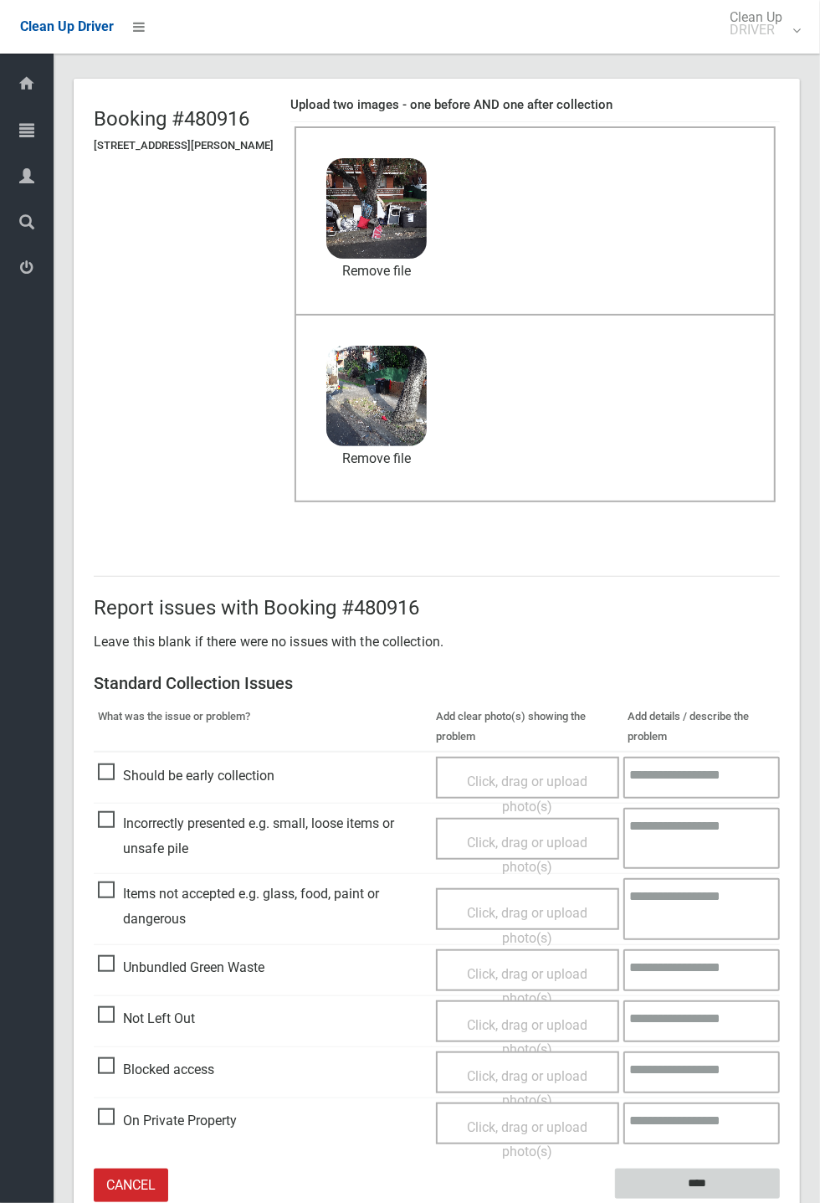
click at [780, 444] on input "****" at bounding box center [697, 1183] width 165 height 31
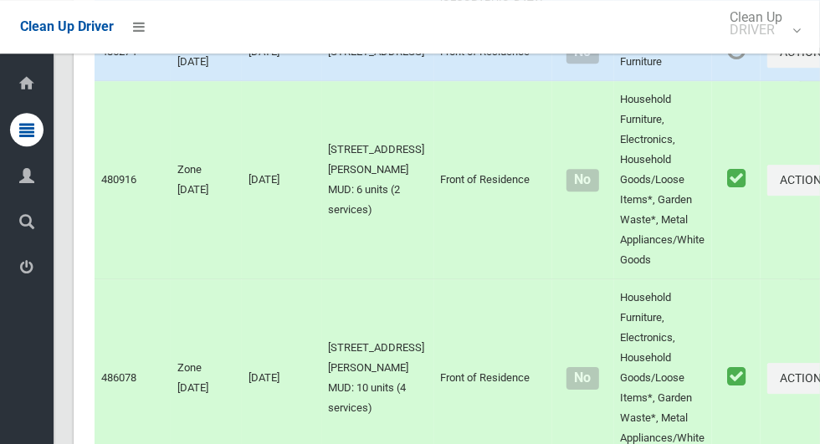
scroll to position [10251, 0]
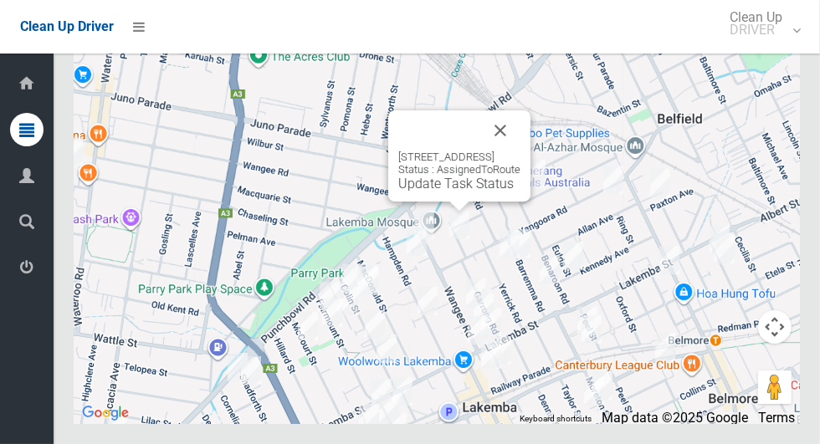
click at [521, 151] on button "Close" at bounding box center [500, 130] width 40 height 40
click at [459, 192] on link "Update Task Status" at bounding box center [455, 184] width 115 height 16
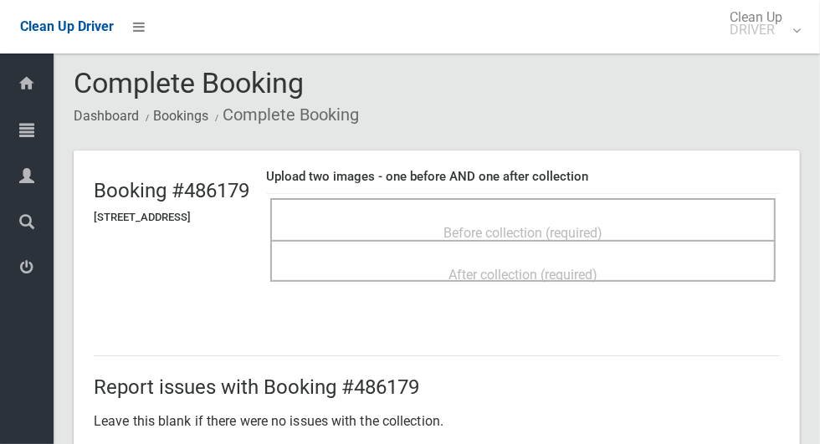
scroll to position [3, 0]
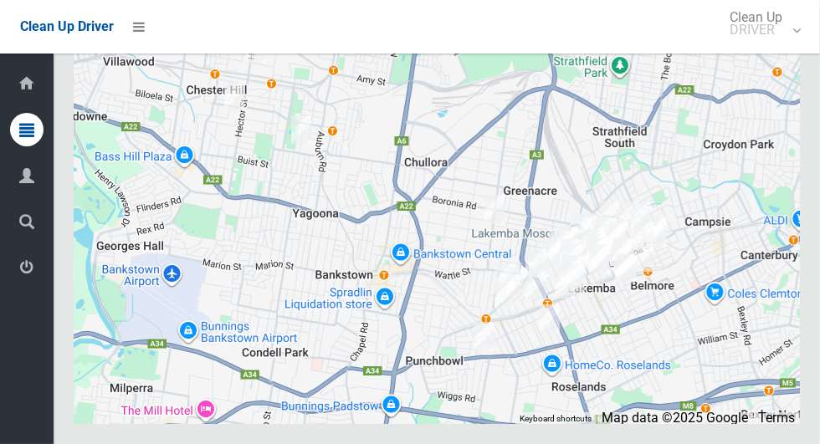
scroll to position [10251, 0]
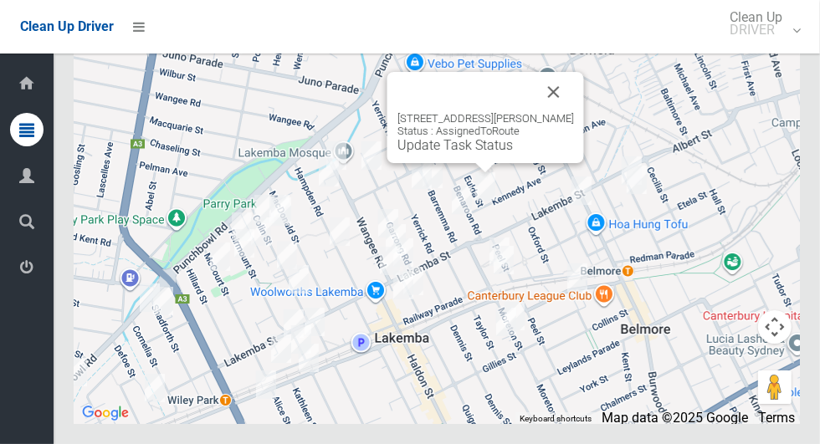
click at [480, 153] on link "Update Task Status" at bounding box center [455, 145] width 115 height 16
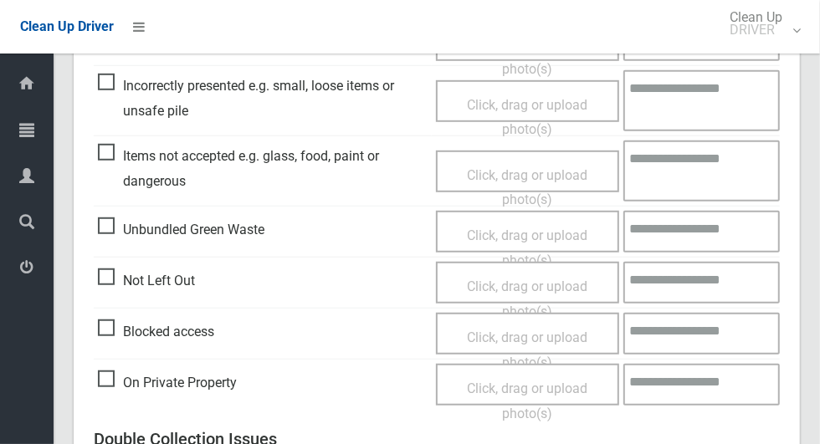
scroll to position [520, 0]
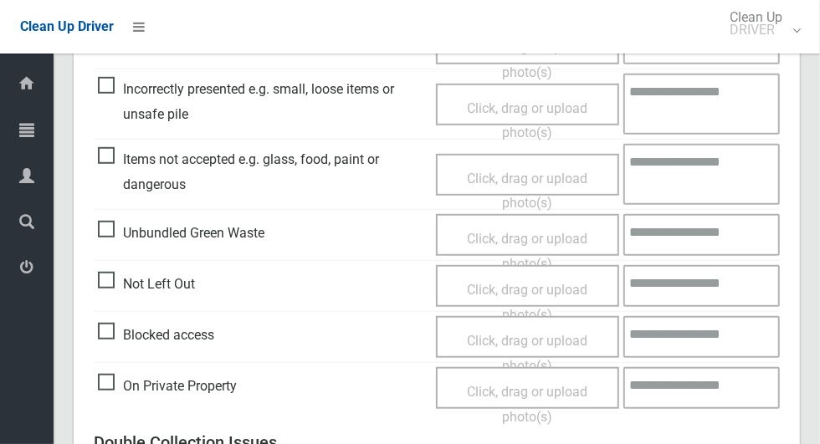
click at [110, 281] on span "Not Left Out" at bounding box center [146, 284] width 97 height 25
click at [550, 293] on span "Click, drag or upload photo(s)" at bounding box center [527, 302] width 121 height 41
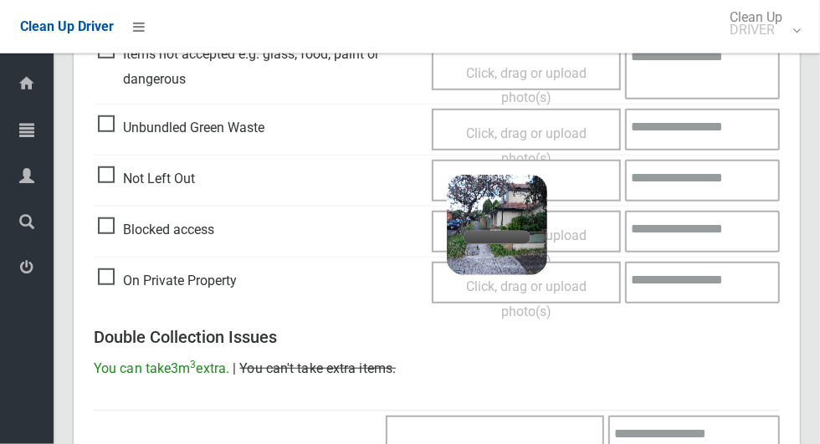
scroll to position [641, 0]
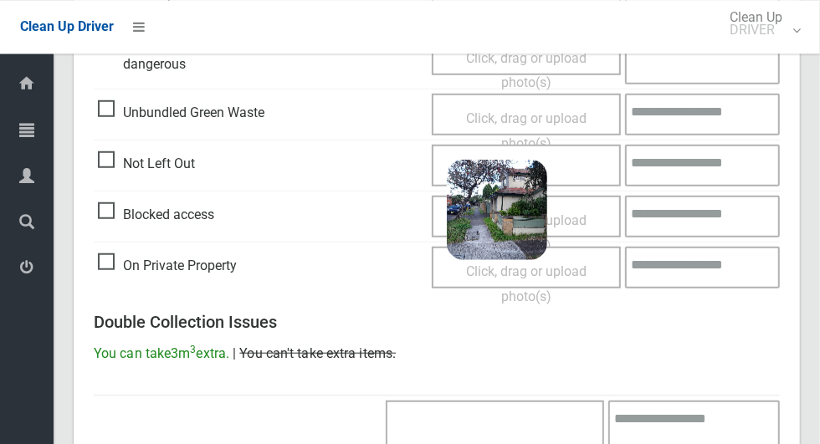
click at [584, 169] on div "Click, drag or upload photo(s) 4.7 MB 2025-10-0107.01.402738853750749953016.jpg…" at bounding box center [526, 165] width 189 height 42
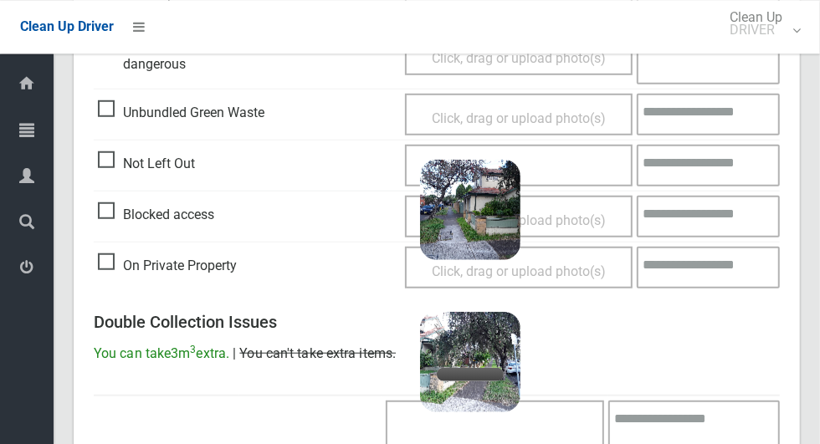
click at [697, 172] on textarea at bounding box center [708, 165] width 143 height 42
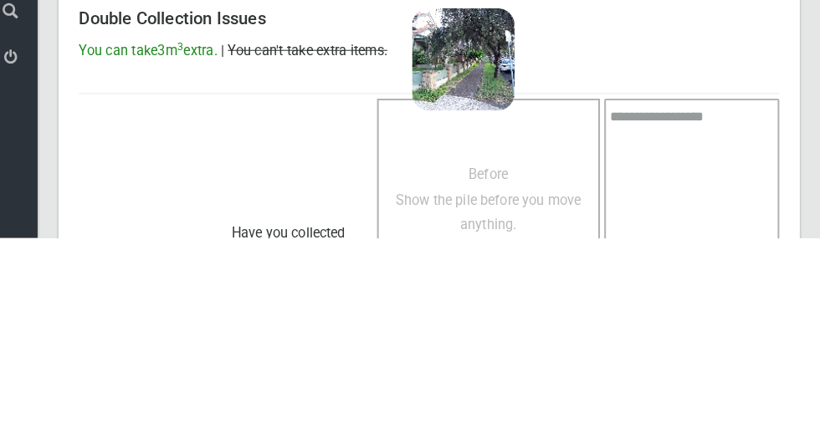
scroll to position [1126, 0]
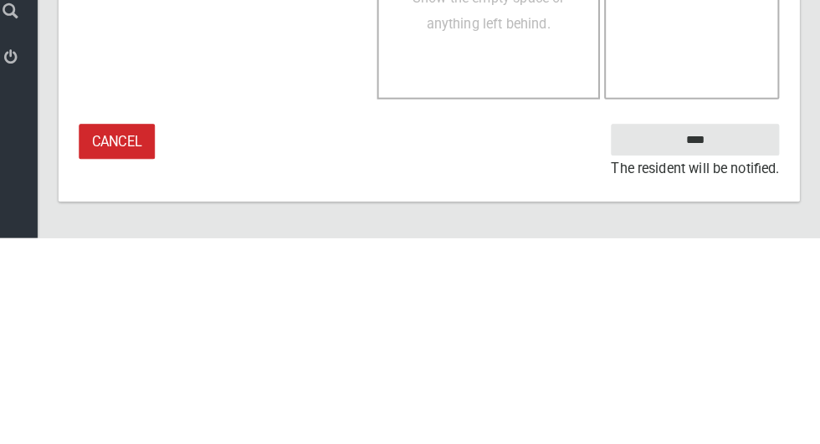
type textarea "**********"
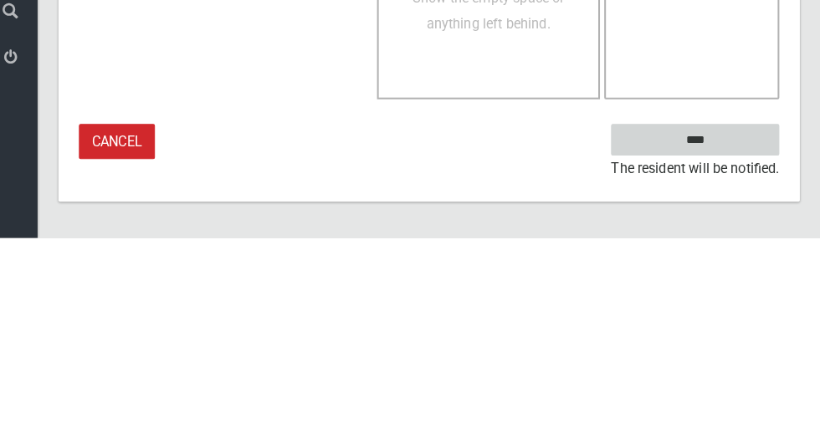
click at [736, 354] on input "****" at bounding box center [697, 348] width 165 height 31
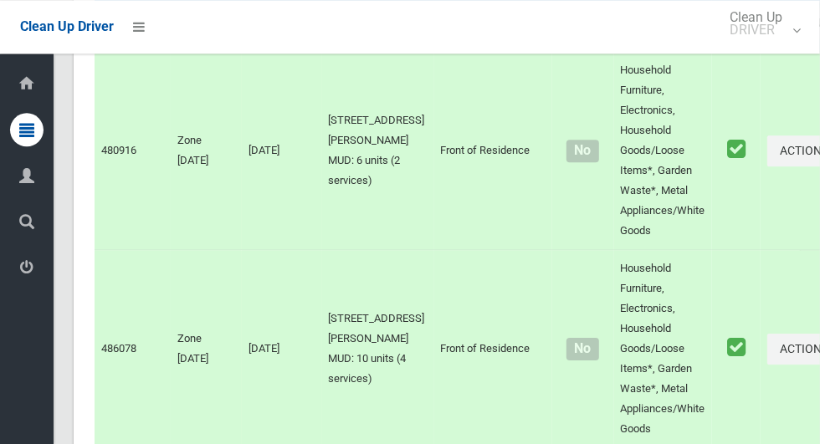
scroll to position [10251, 0]
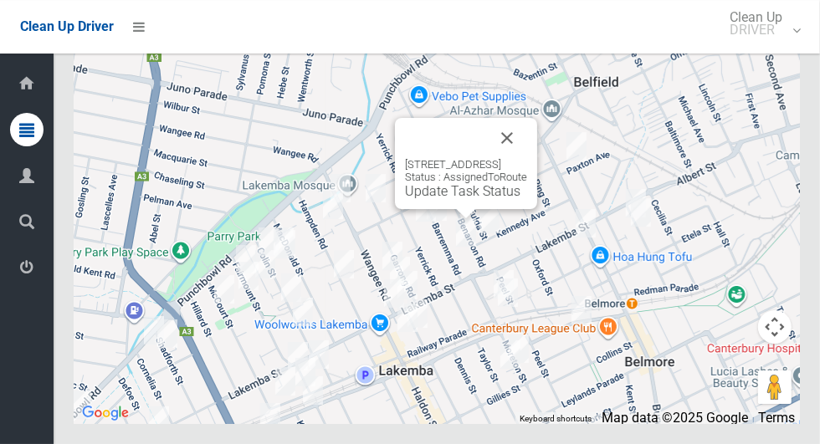
click at [527, 158] on button "Close" at bounding box center [507, 138] width 40 height 40
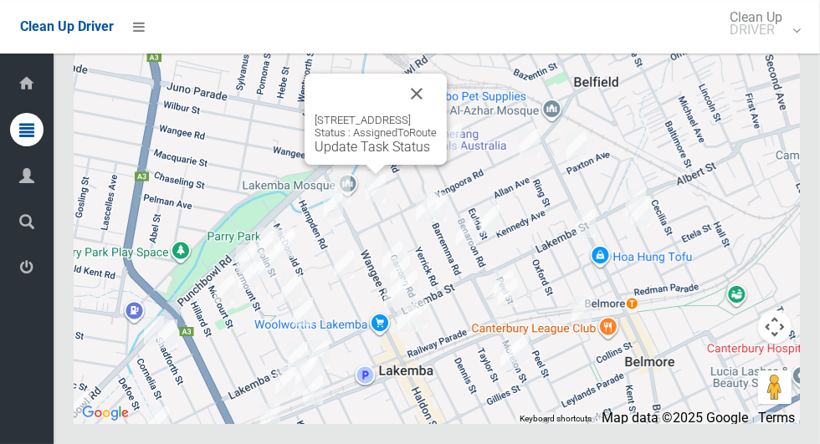
click at [437, 114] on button "Close" at bounding box center [417, 94] width 40 height 40
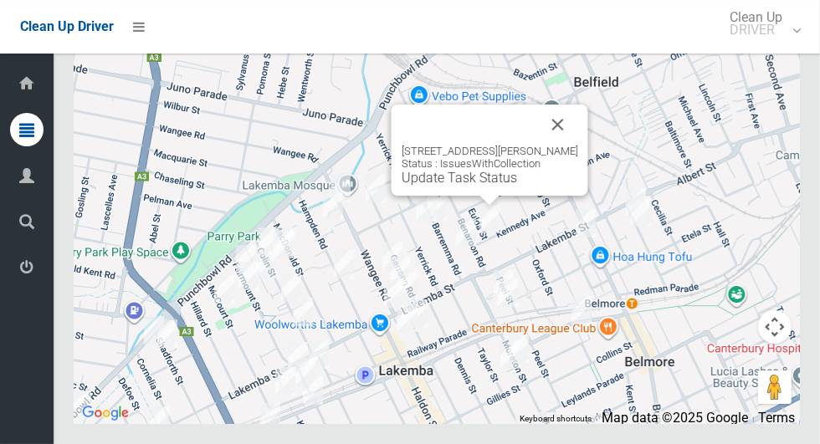
click at [562, 145] on button "Close" at bounding box center [558, 125] width 40 height 40
click at [557, 145] on button "Close" at bounding box center [558, 125] width 40 height 40
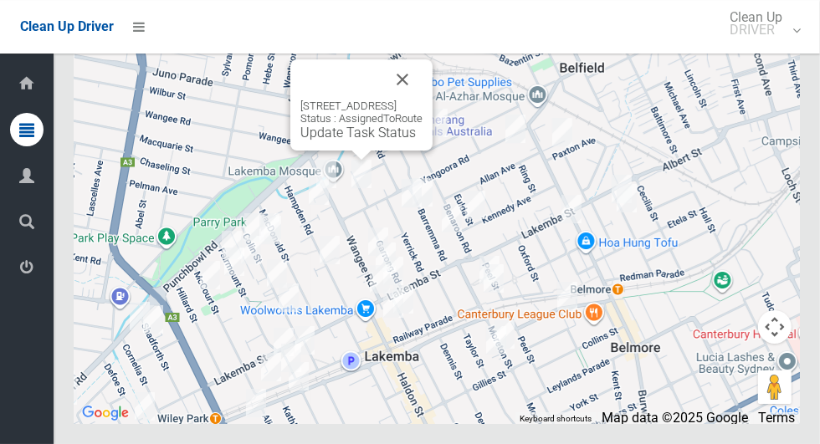
click at [423, 100] on button "Close" at bounding box center [402, 79] width 40 height 40
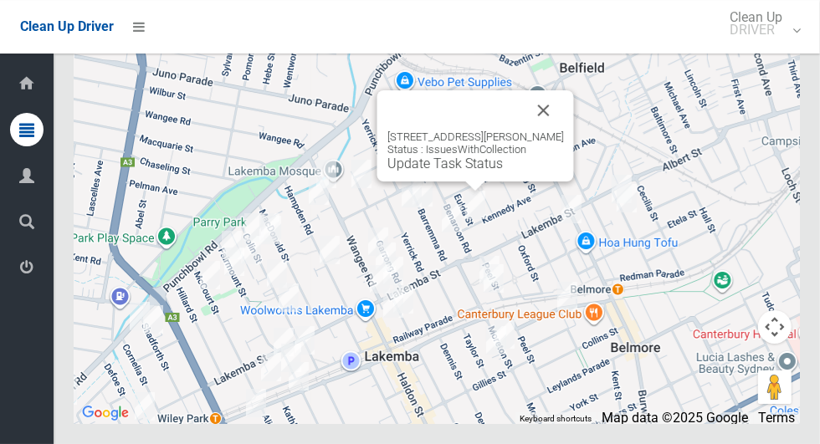
click at [551, 131] on button "Close" at bounding box center [544, 110] width 40 height 40
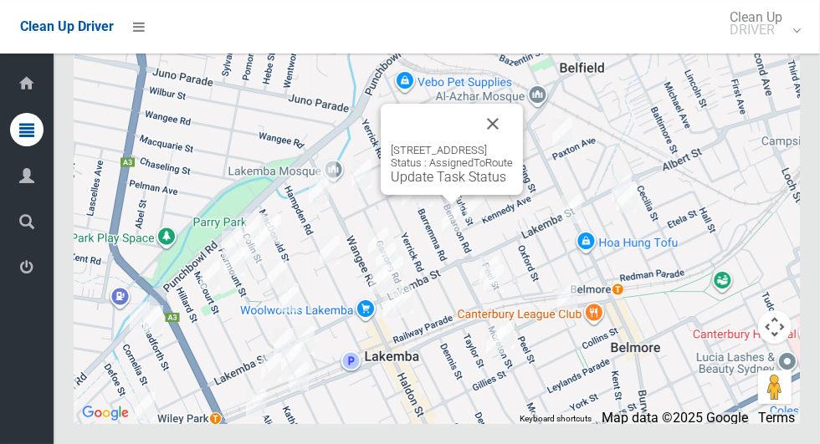
click at [437, 195] on div "15 Barremma Road, LAKEMBA NSW 2195 Status : AssignedToRoute Update Task Status" at bounding box center [452, 149] width 142 height 91
click at [437, 185] on link "Update Task Status" at bounding box center [448, 177] width 115 height 16
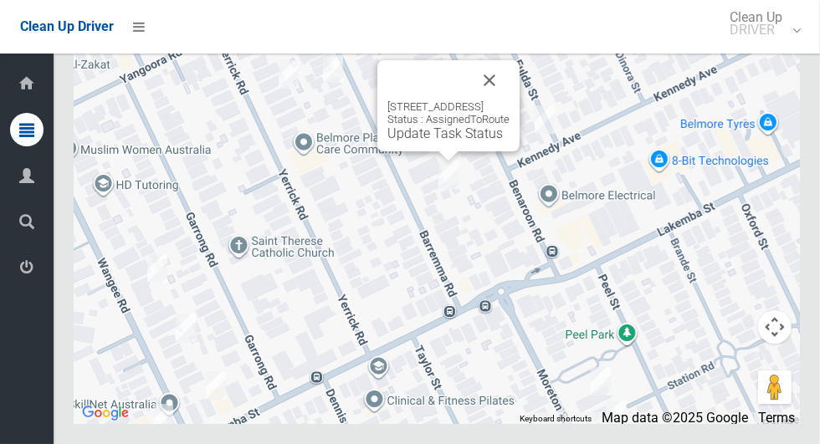
click at [510, 100] on button "Close" at bounding box center [490, 80] width 40 height 40
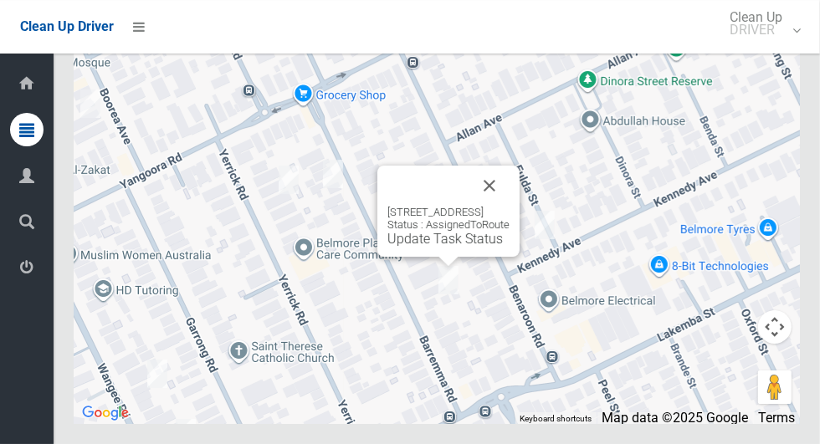
click at [438, 247] on link "Update Task Status" at bounding box center [444, 239] width 115 height 16
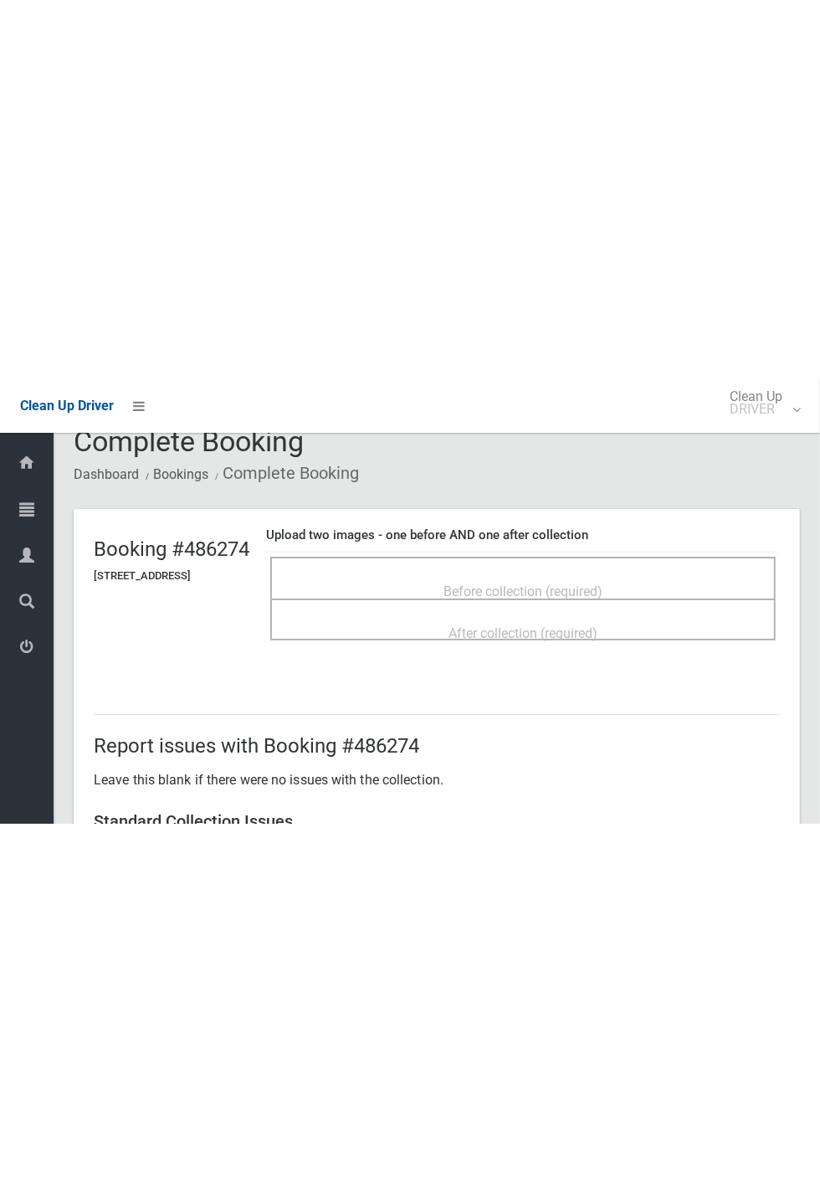
scroll to position [39, 0]
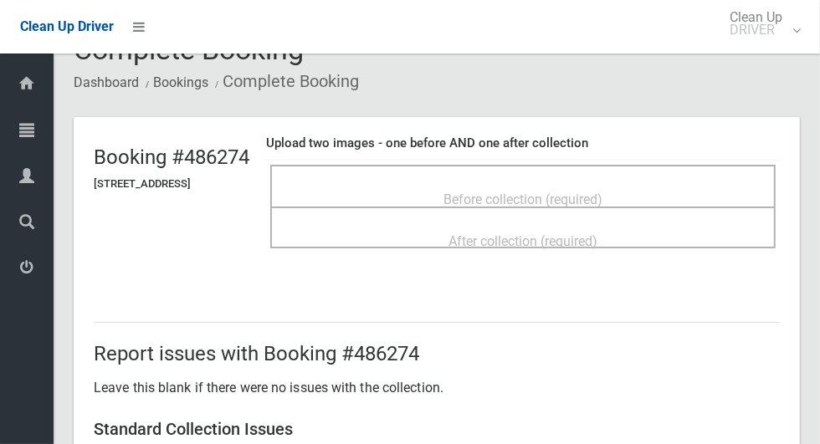
click at [664, 190] on div "Before collection (required)" at bounding box center [523, 198] width 469 height 31
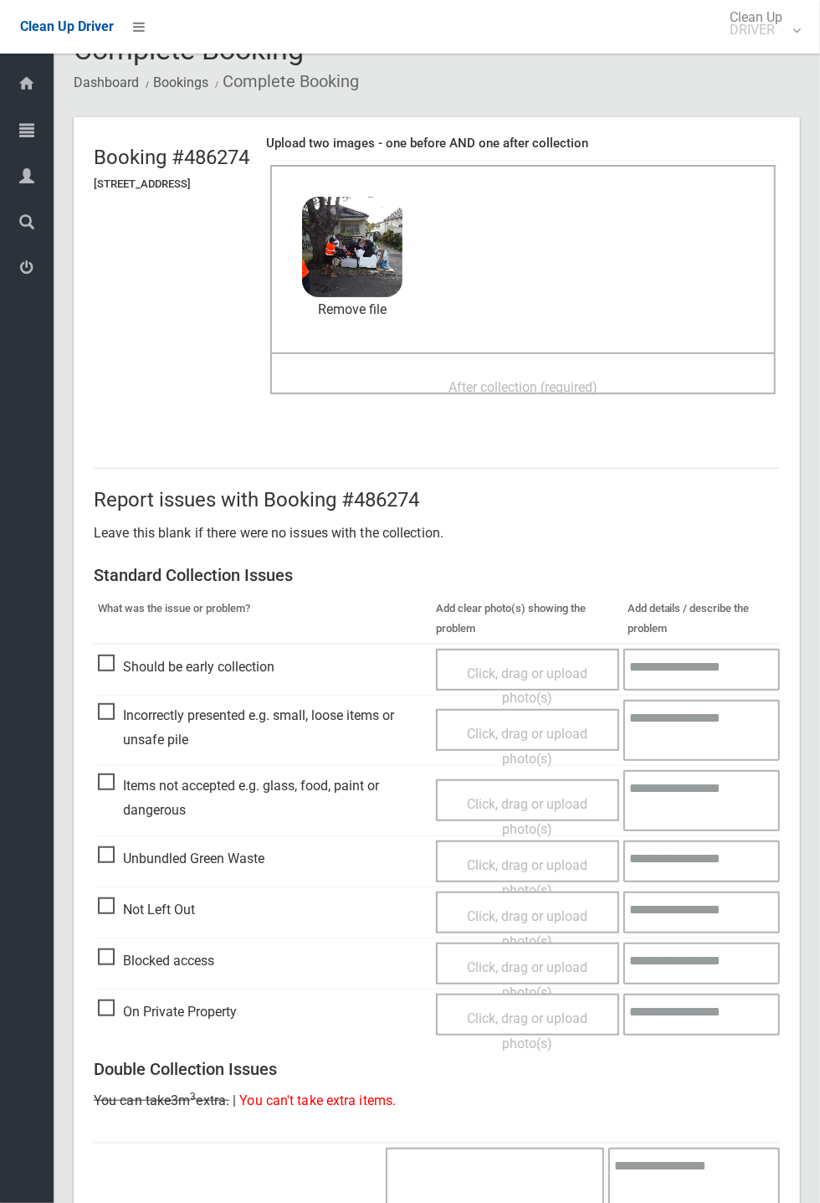
click at [598, 382] on span "After collection (required)" at bounding box center [523, 387] width 149 height 16
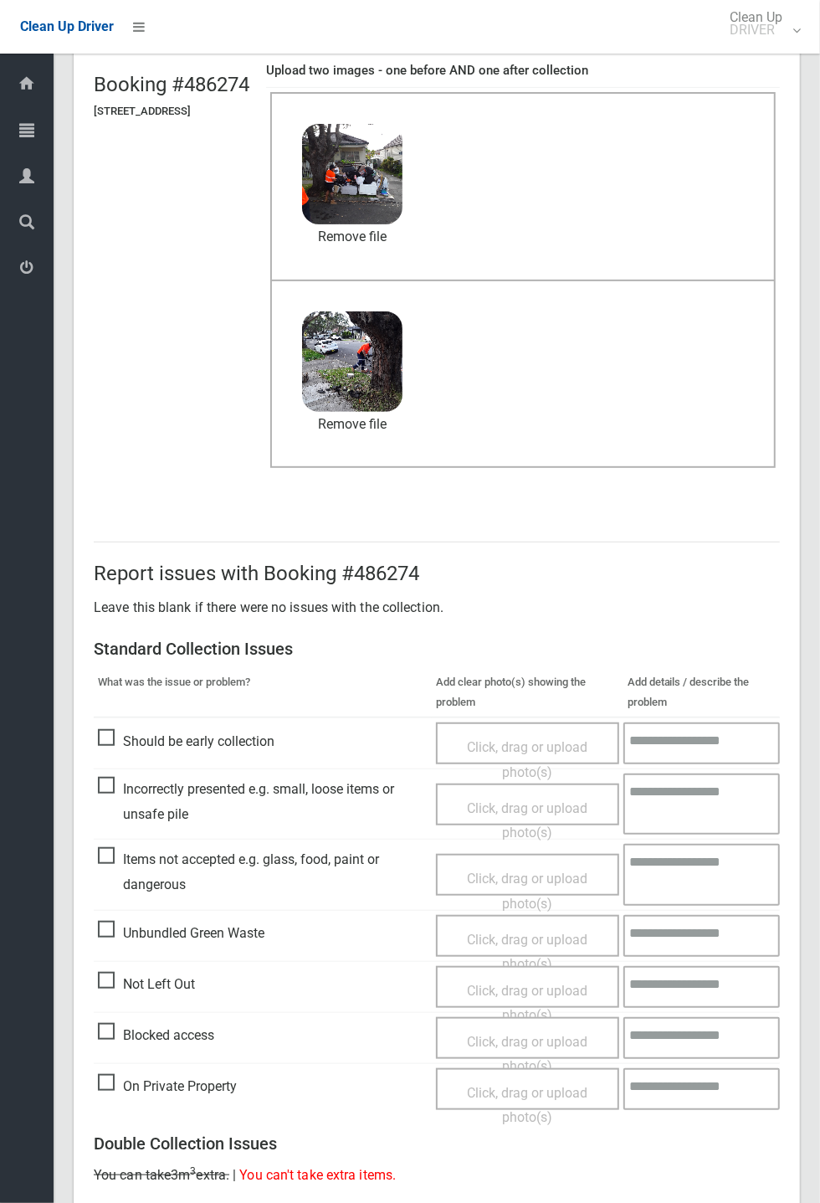
scroll to position [581, 0]
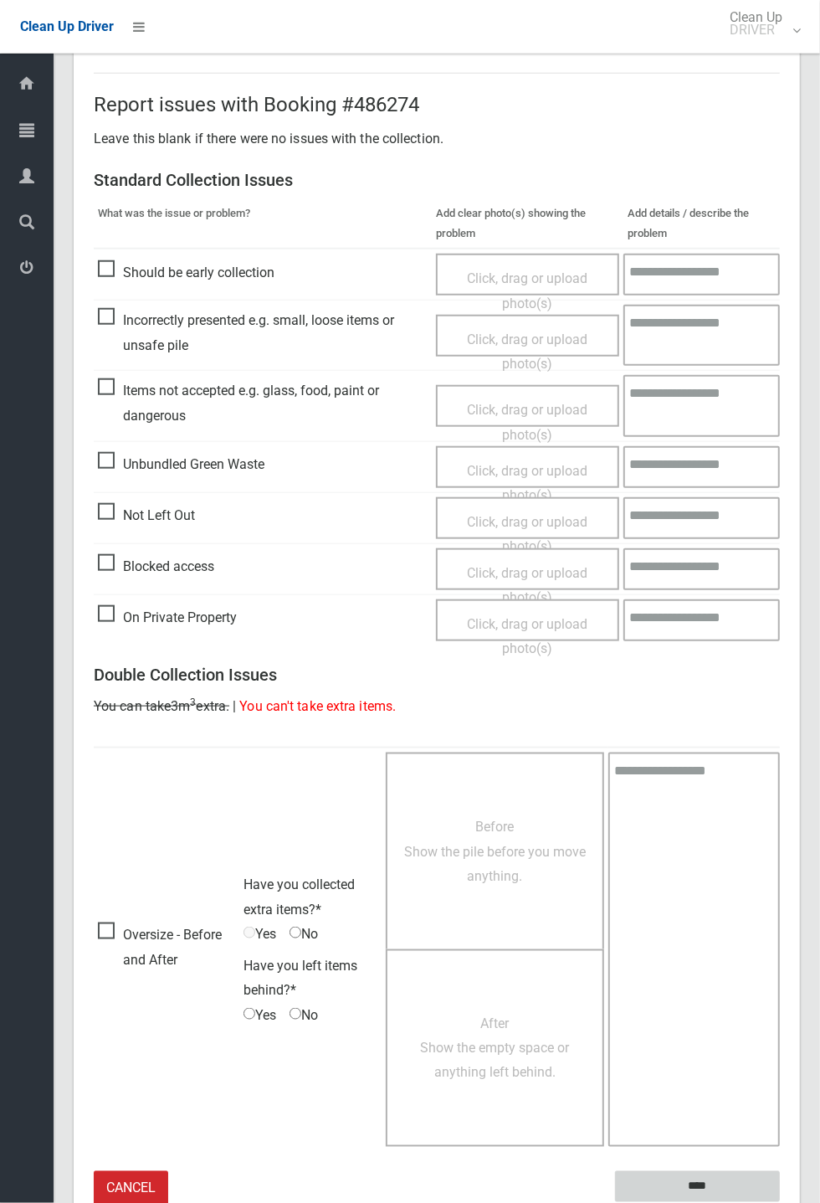
click at [780, 444] on input "****" at bounding box center [697, 1186] width 165 height 31
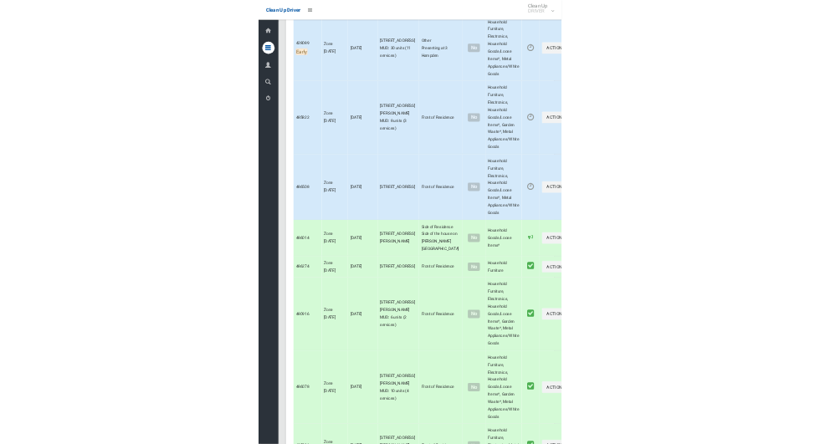
scroll to position [9464, 0]
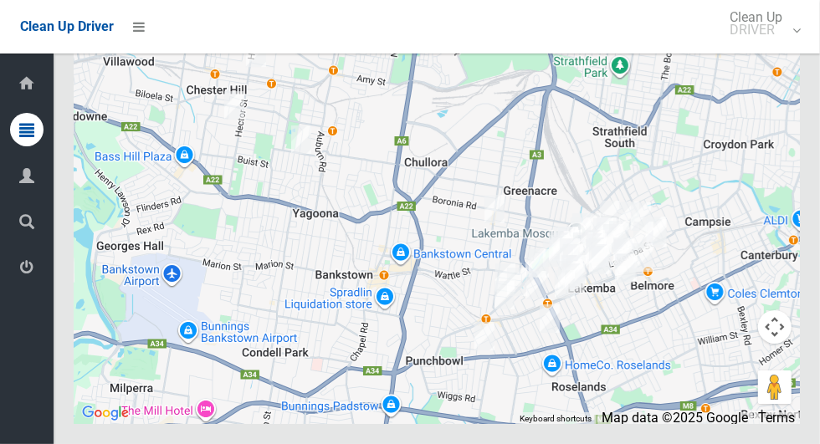
scroll to position [10251, 0]
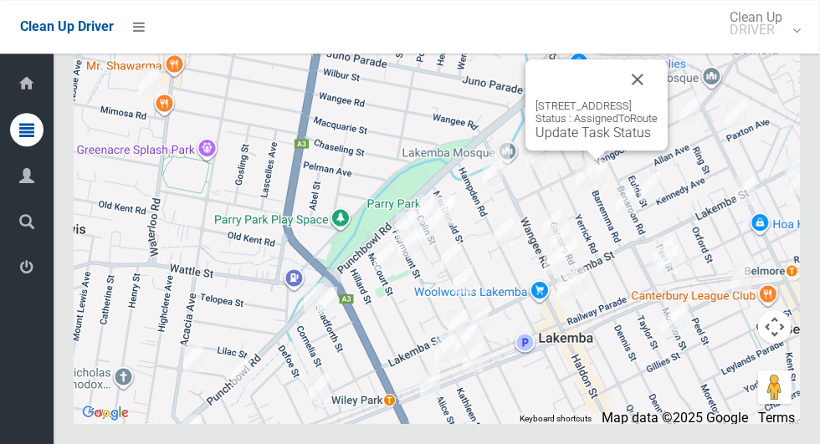
click at [595, 141] on link "Update Task Status" at bounding box center [593, 133] width 115 height 16
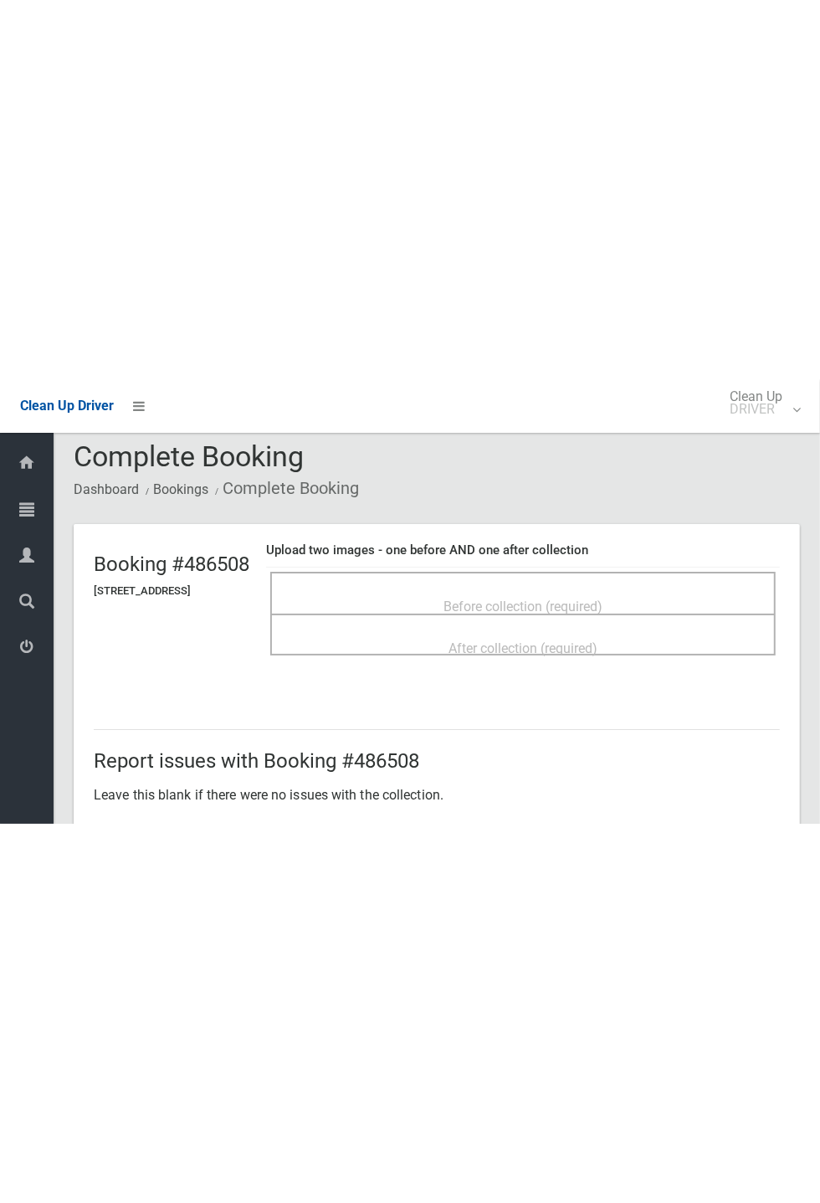
scroll to position [13, 0]
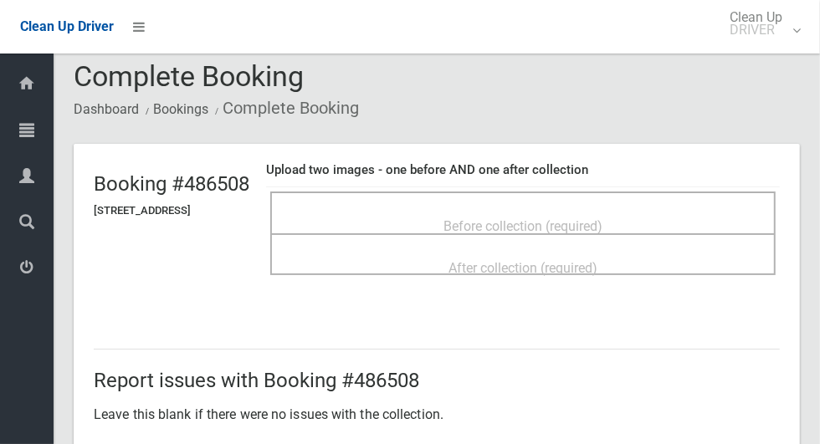
click at [560, 210] on div "Before collection (required)" at bounding box center [523, 225] width 469 height 31
click at [576, 218] on span "Before collection (required)" at bounding box center [523, 226] width 159 height 16
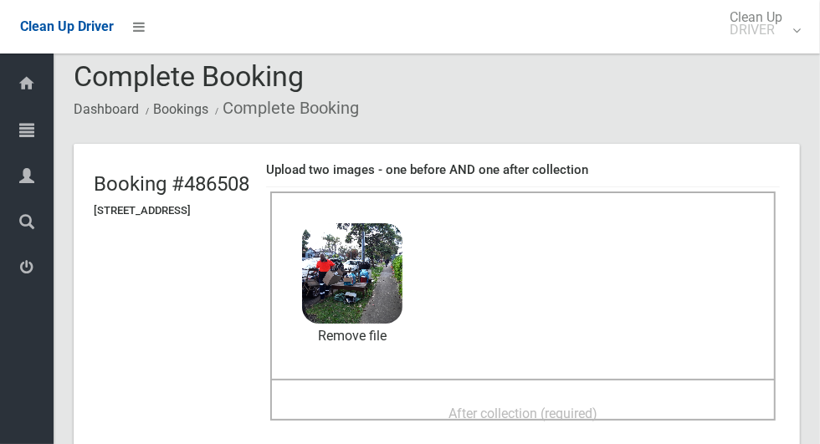
click at [672, 402] on div "After collection (required)" at bounding box center [523, 413] width 469 height 31
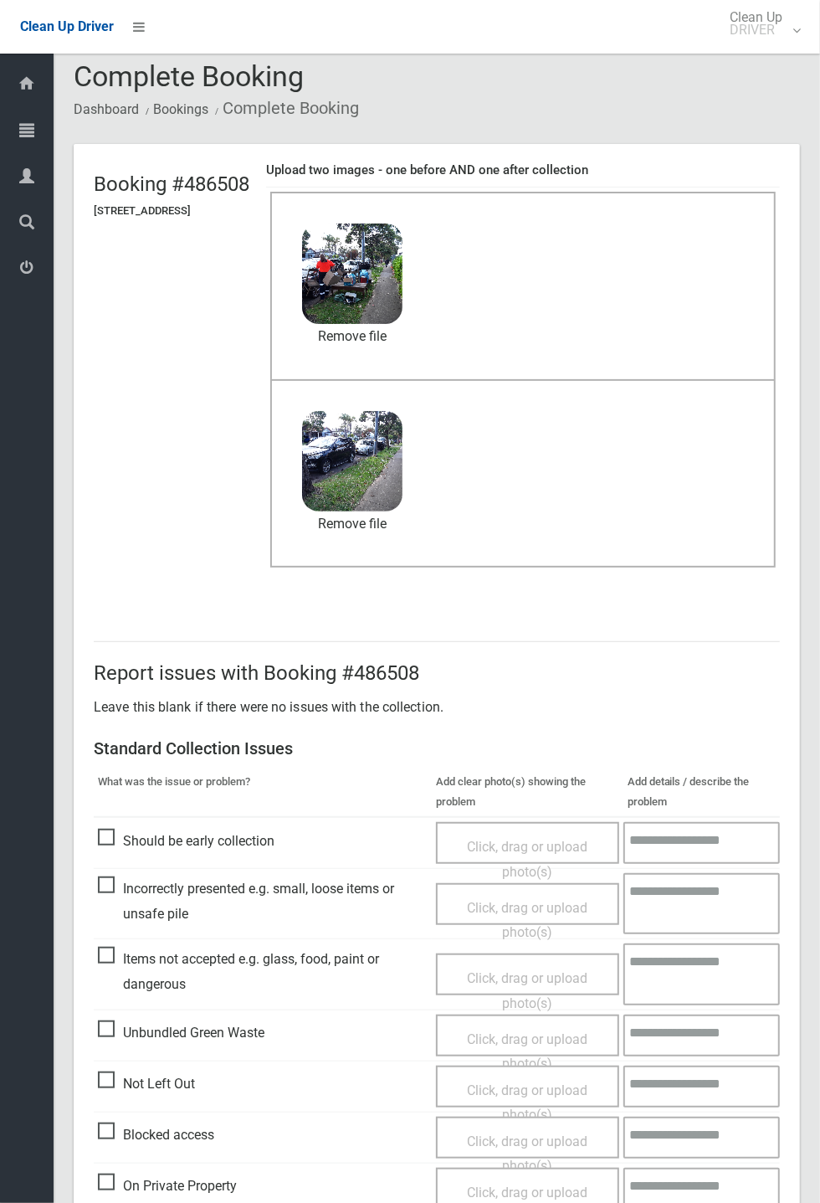
scroll to position [582, 0]
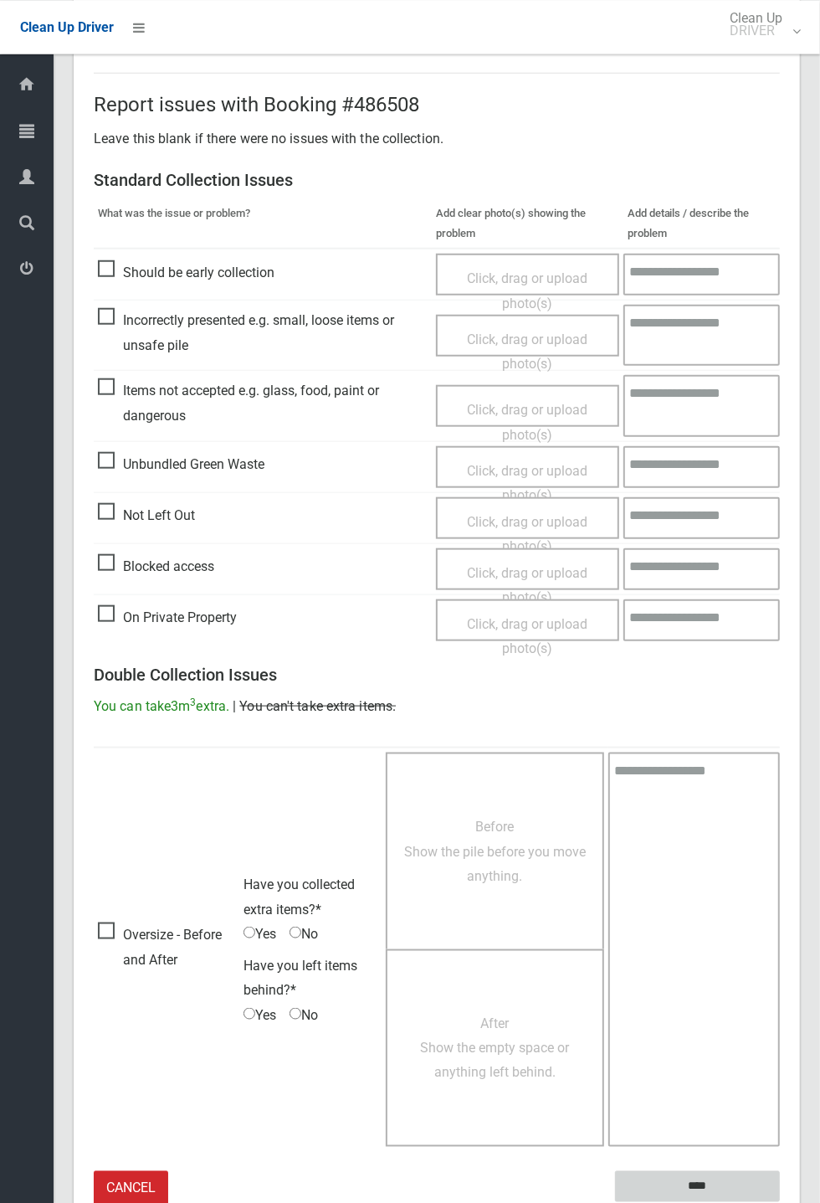
click at [705, 444] on input "****" at bounding box center [697, 1185] width 165 height 31
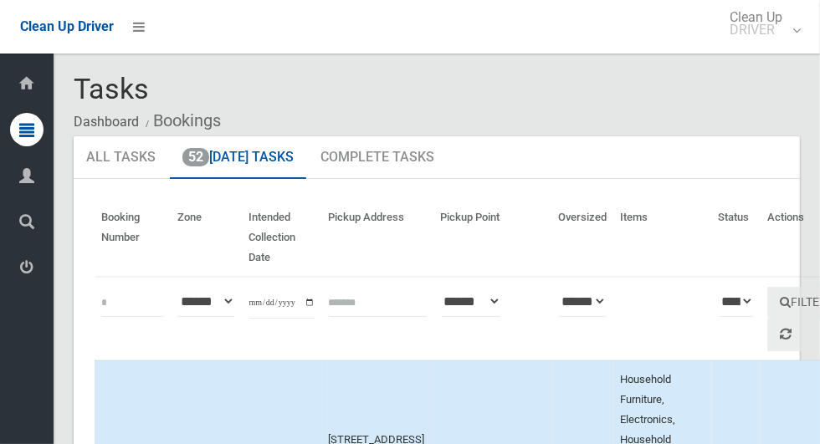
click at [19, 139] on div at bounding box center [26, 129] width 33 height 33
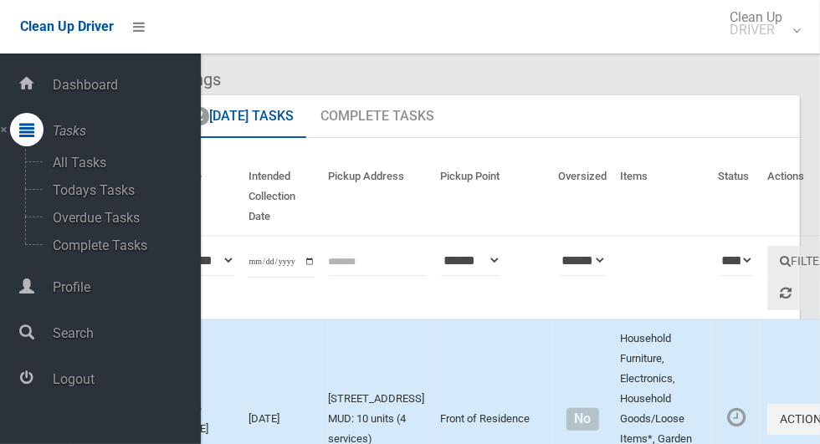
scroll to position [96, 0]
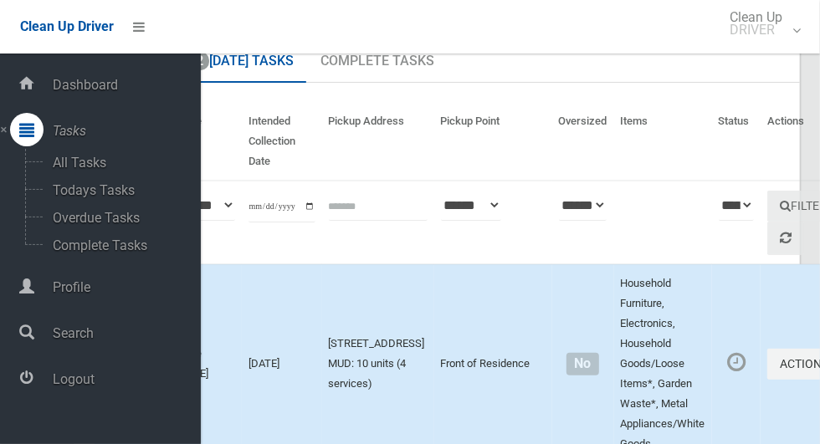
click at [53, 387] on span "Logout" at bounding box center [124, 380] width 153 height 16
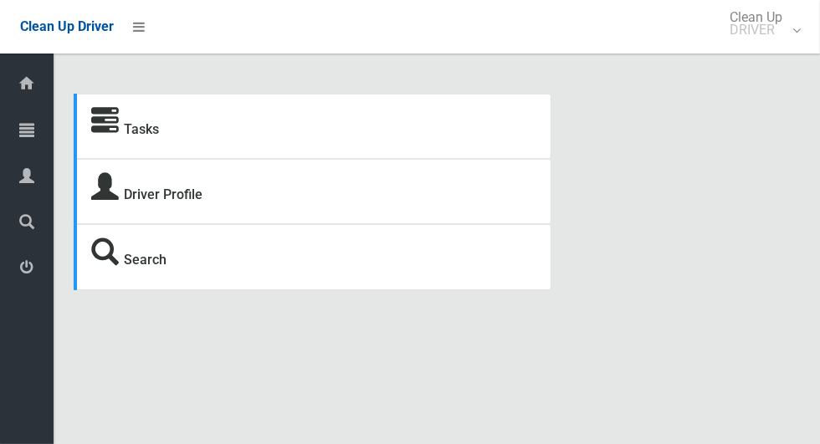
click at [20, 135] on icon at bounding box center [26, 129] width 15 height 33
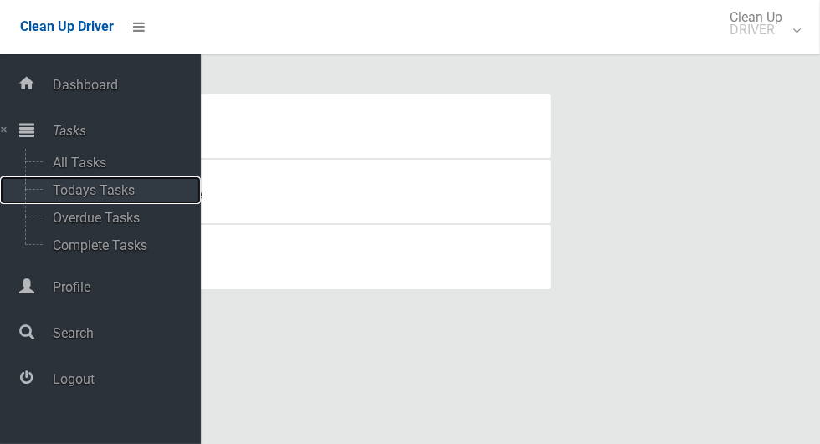
click at [73, 198] on span "Todays Tasks" at bounding box center [117, 190] width 139 height 16
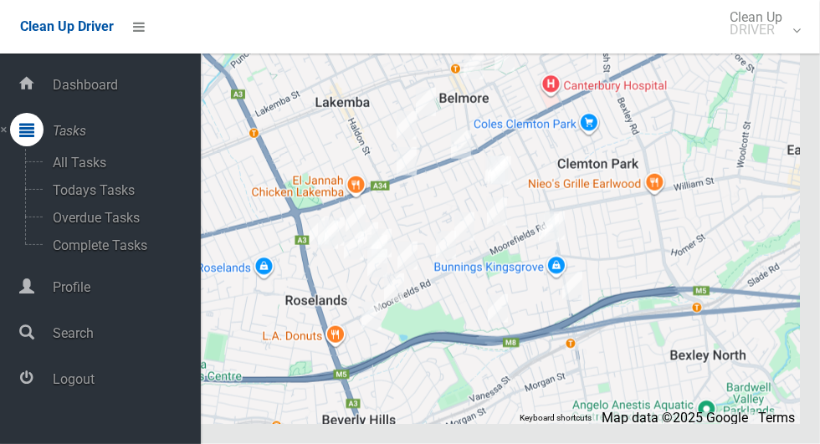
scroll to position [7691, 0]
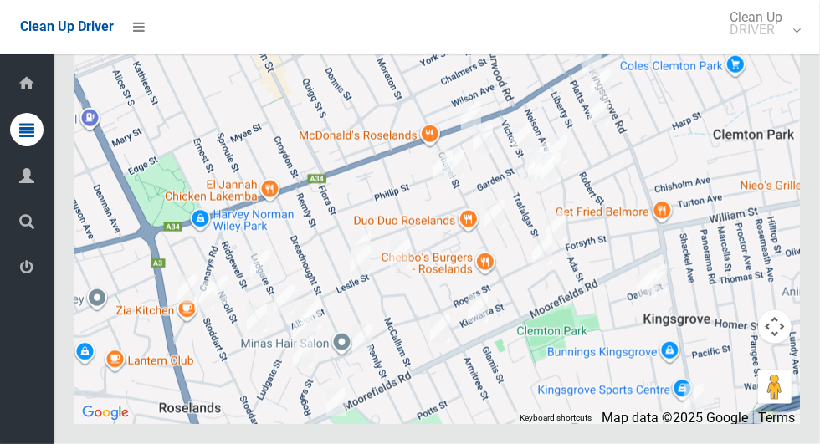
click at [29, 125] on icon at bounding box center [26, 129] width 15 height 33
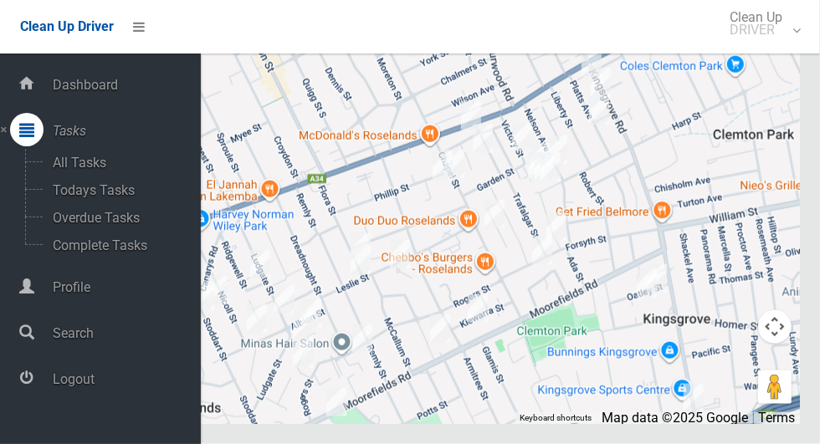
click at [55, 387] on span "Logout" at bounding box center [124, 380] width 153 height 16
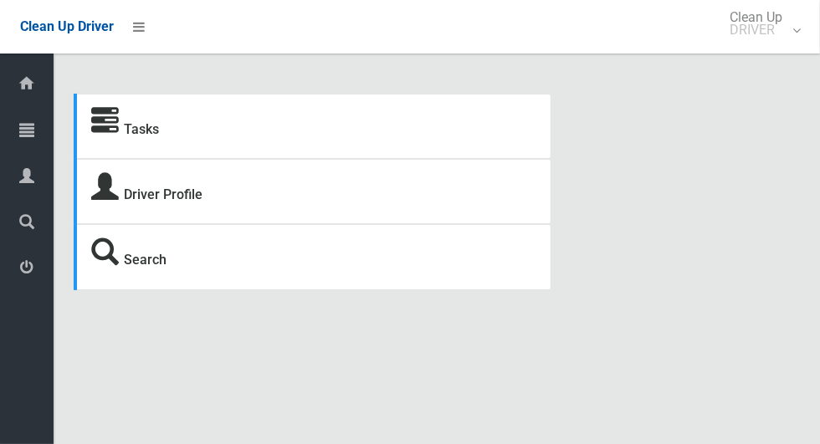
click at [8, 136] on link "Tasks" at bounding box center [27, 131] width 54 height 36
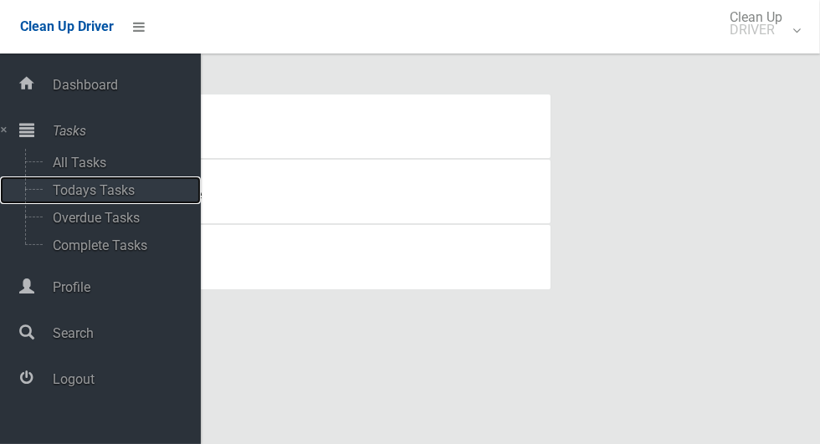
click at [77, 197] on span "Todays Tasks" at bounding box center [117, 190] width 139 height 16
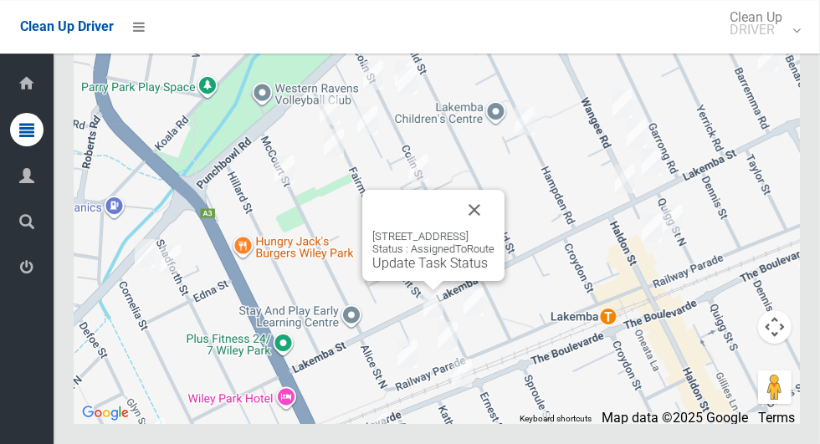
scroll to position [10251, 0]
click at [495, 230] on button "Close" at bounding box center [474, 210] width 40 height 40
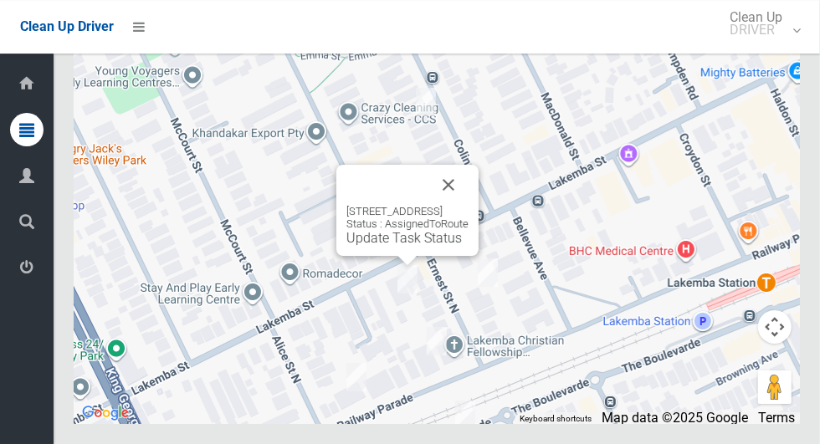
click at [469, 205] on button "Close" at bounding box center [449, 185] width 40 height 40
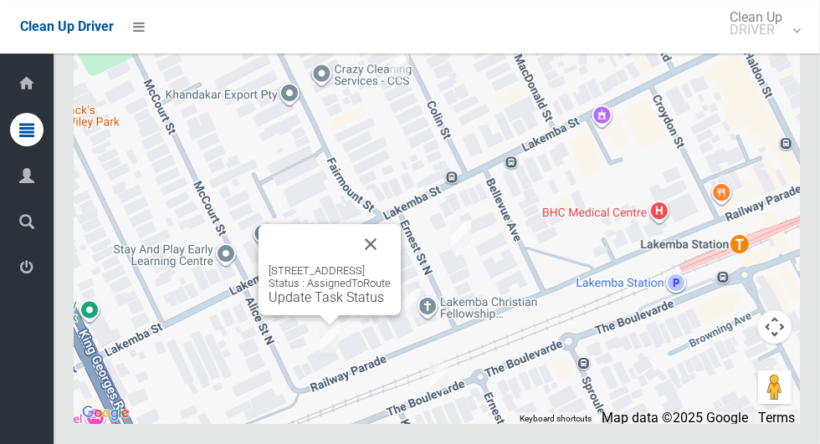
click at [351, 264] on div at bounding box center [310, 244] width 82 height 40
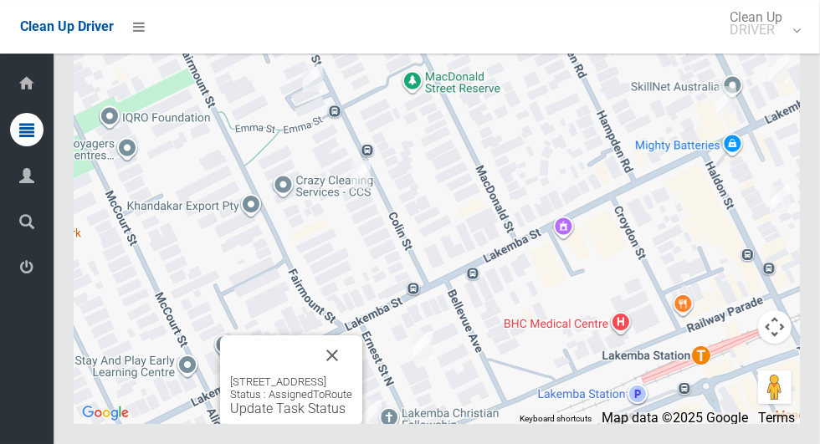
click at [352, 376] on button "Close" at bounding box center [332, 356] width 40 height 40
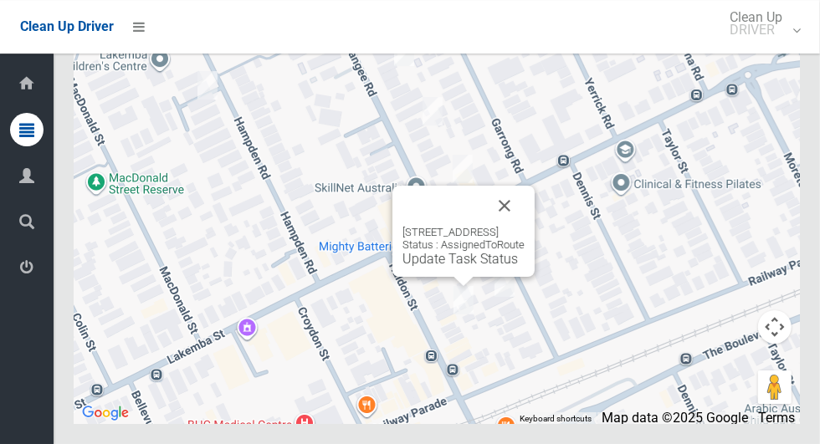
click at [524, 226] on button "Close" at bounding box center [505, 206] width 40 height 40
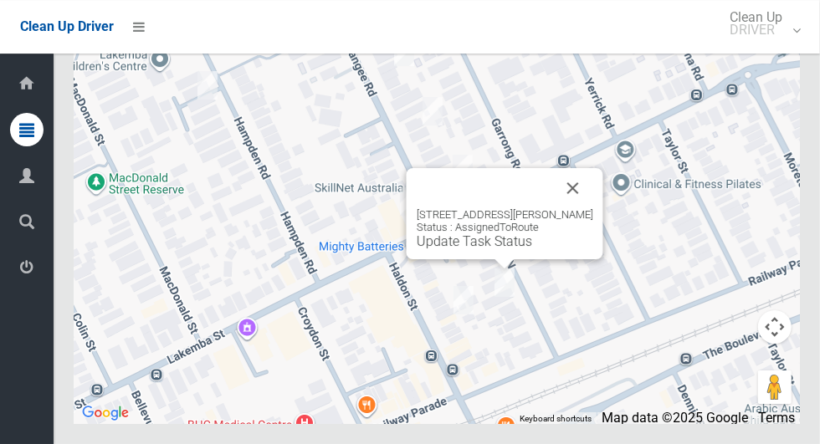
click at [577, 208] on button "Close" at bounding box center [573, 188] width 40 height 40
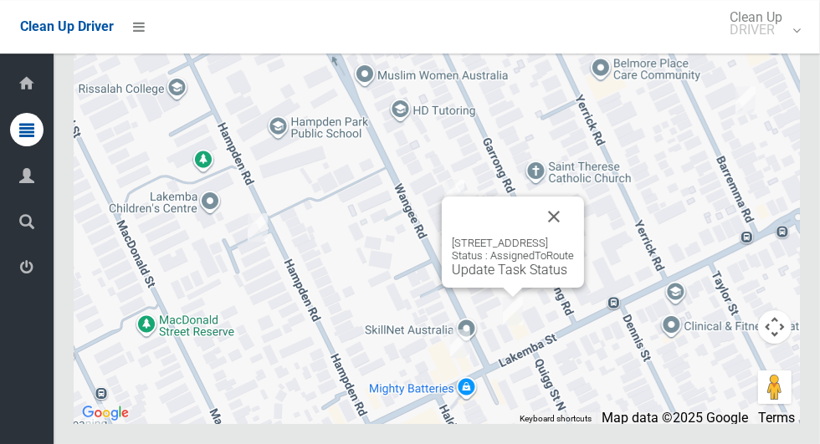
click at [574, 237] on button "Close" at bounding box center [554, 217] width 40 height 40
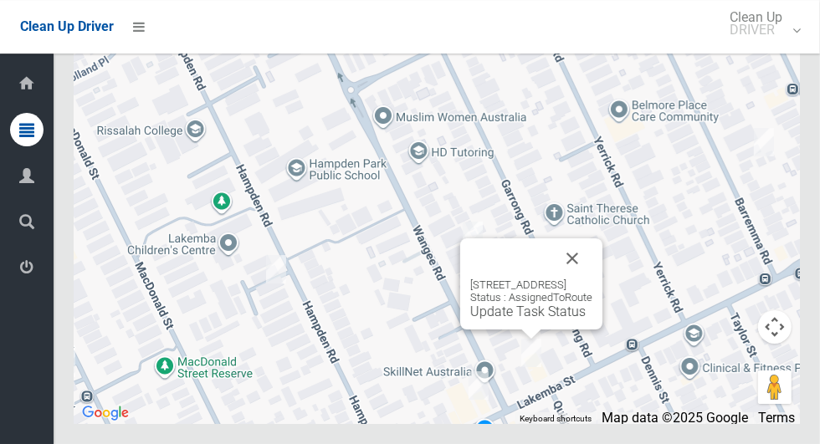
click at [593, 279] on button "Close" at bounding box center [572, 259] width 40 height 40
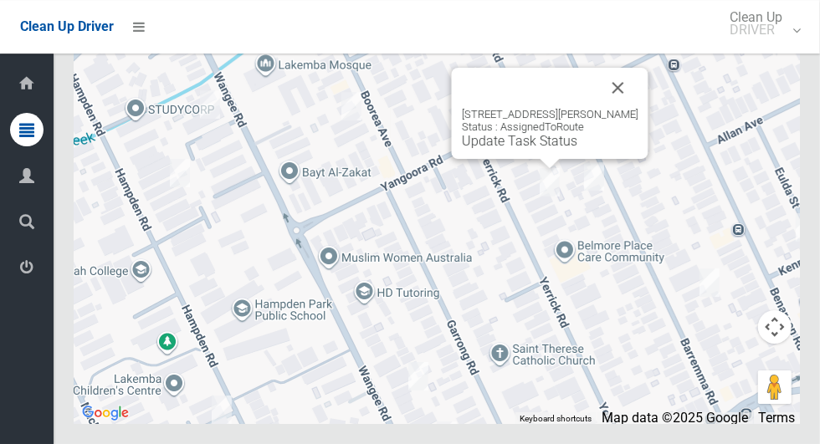
click at [601, 108] on button "Close" at bounding box center [618, 88] width 40 height 40
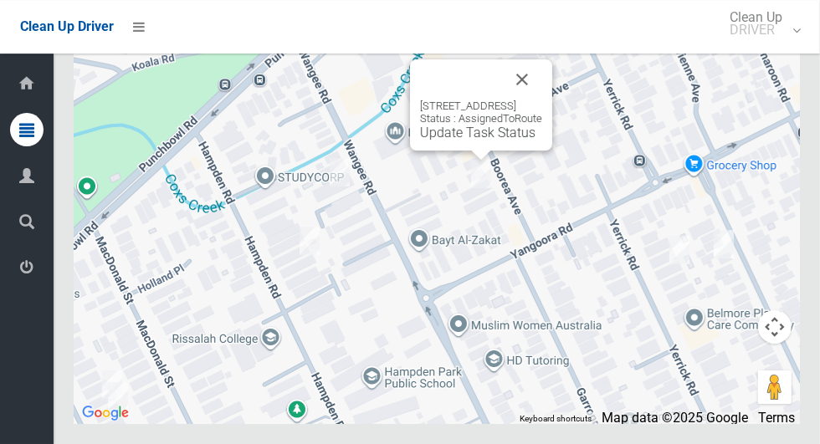
click at [502, 100] on div at bounding box center [461, 79] width 82 height 40
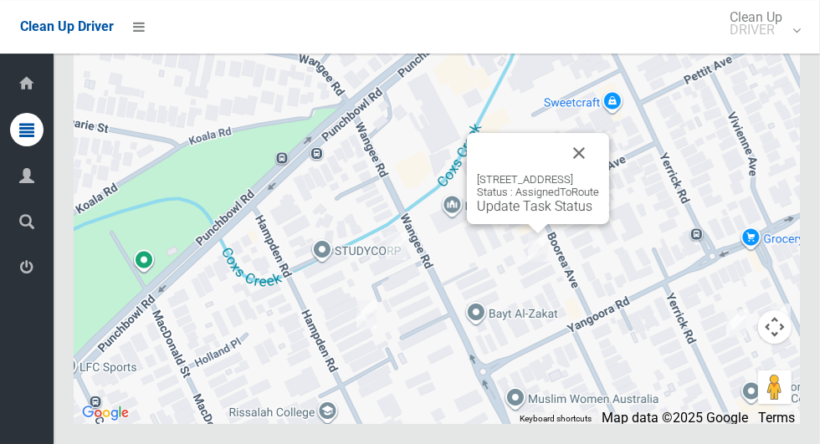
click at [595, 173] on button "Close" at bounding box center [579, 153] width 40 height 40
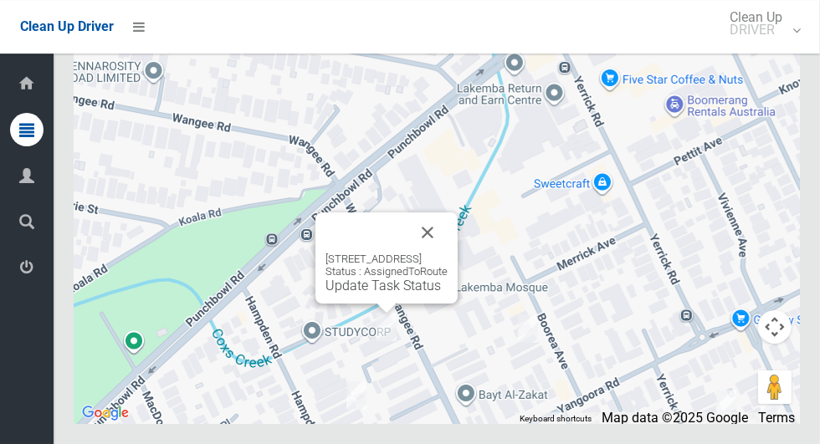
click at [444, 253] on button "Close" at bounding box center [428, 233] width 40 height 40
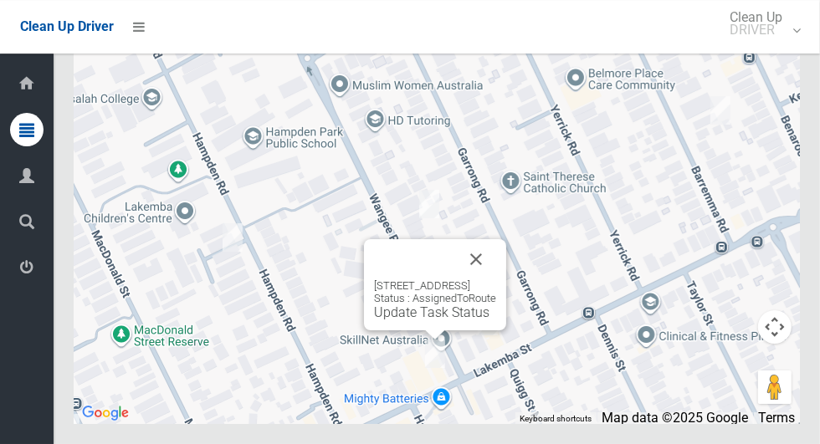
click at [496, 280] on button "Close" at bounding box center [476, 259] width 40 height 40
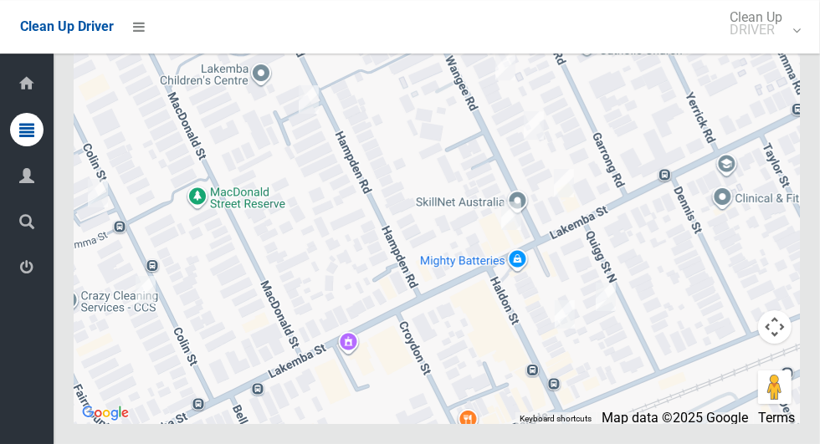
scroll to position [10249, 0]
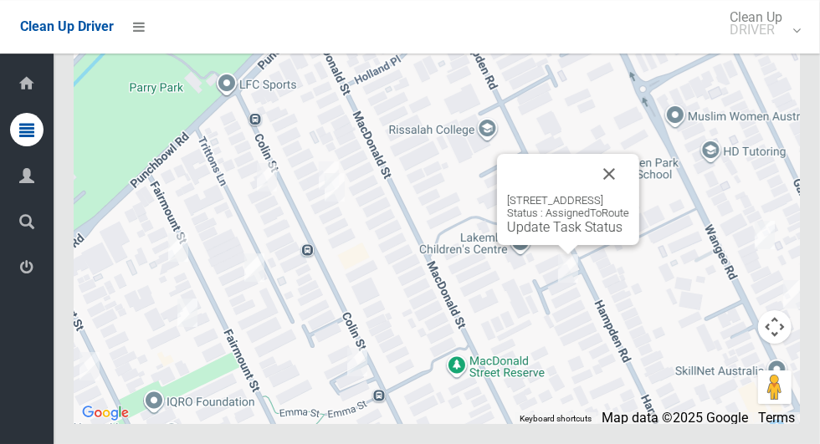
click at [629, 194] on button "Close" at bounding box center [609, 174] width 40 height 40
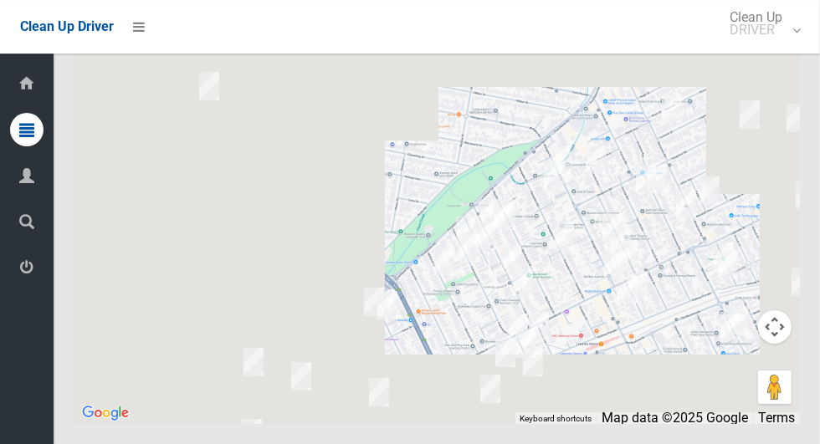
click at [248, 299] on div at bounding box center [437, 215] width 726 height 418
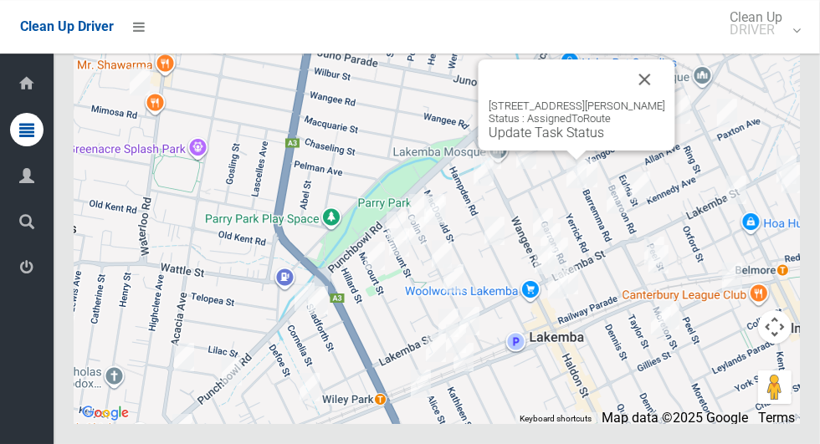
scroll to position [10251, 0]
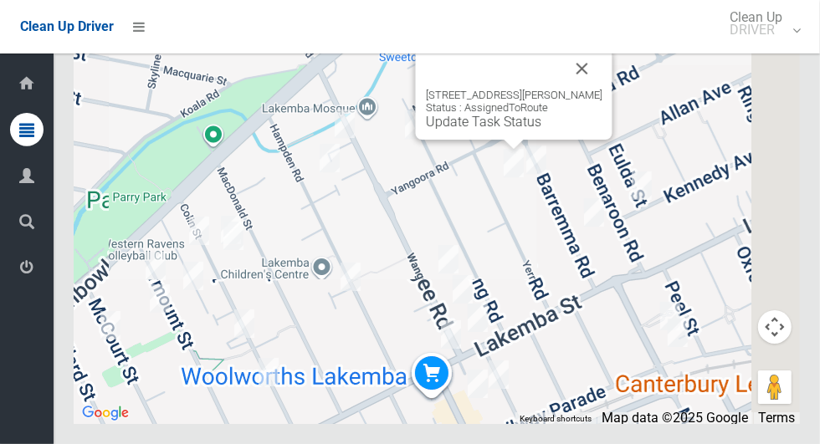
click at [594, 89] on button "Close" at bounding box center [582, 69] width 40 height 40
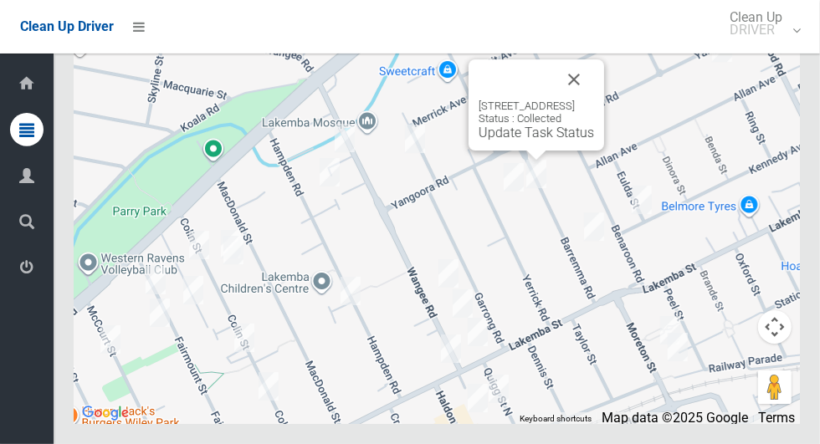
click at [594, 100] on button "Close" at bounding box center [574, 79] width 40 height 40
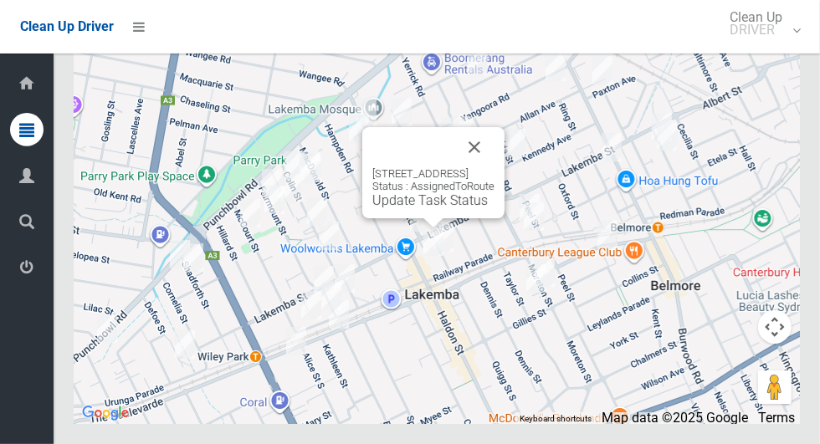
click at [495, 208] on div "29 Haldon Street, LAKEMBA NSW 2195 Status : AssignedToRoute Update Task Status" at bounding box center [433, 187] width 122 height 41
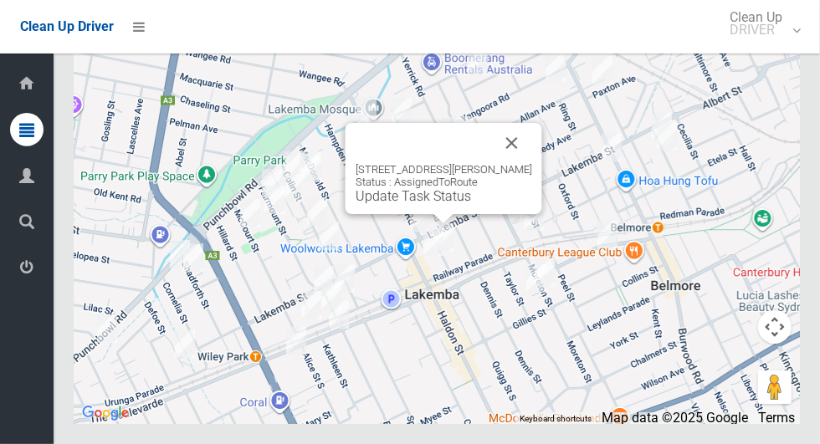
click at [532, 163] on button "Close" at bounding box center [512, 143] width 40 height 40
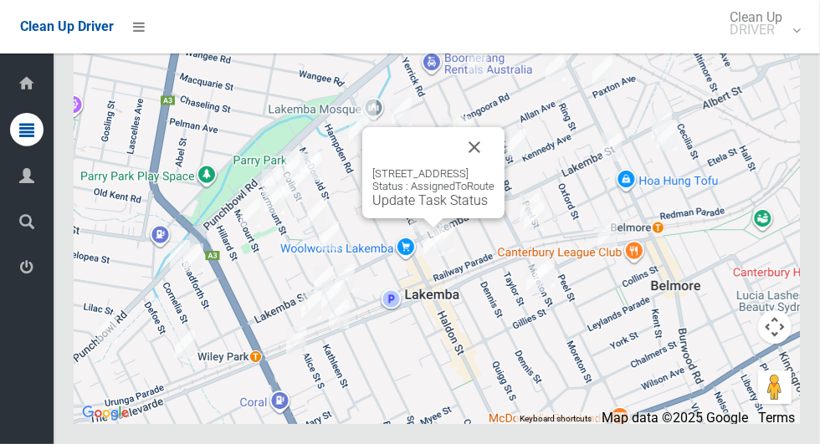
click at [495, 208] on div "29 Haldon Street, LAKEMBA NSW 2195 Status : AssignedToRoute Update Task Status" at bounding box center [433, 187] width 122 height 41
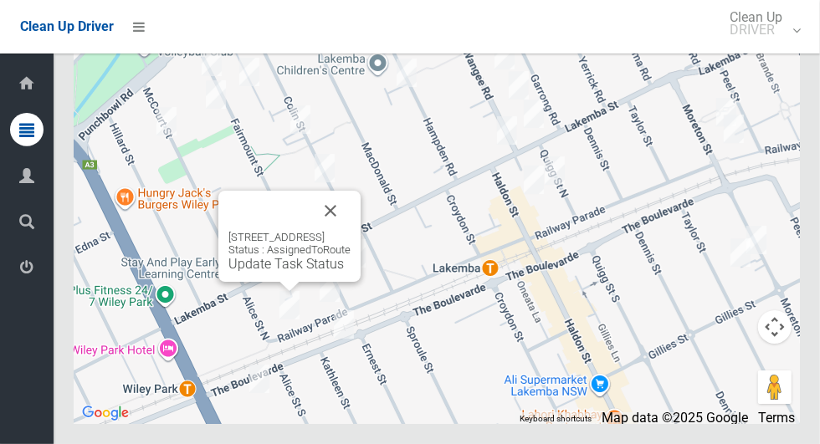
click at [351, 231] on button "Close" at bounding box center [330, 211] width 40 height 40
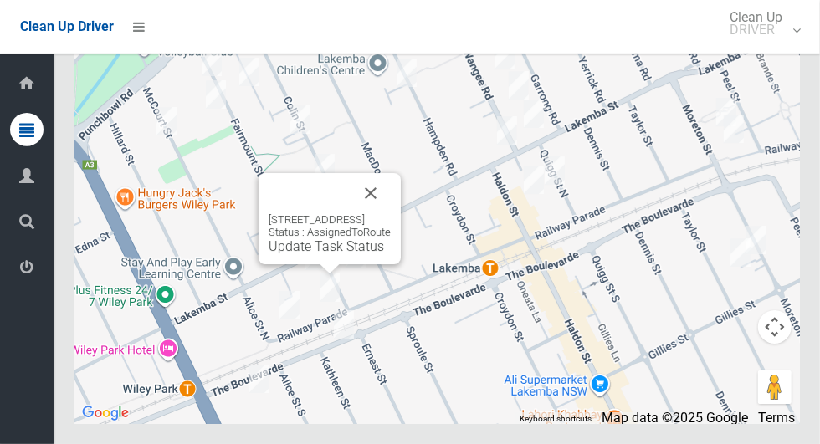
click at [391, 213] on button "Close" at bounding box center [371, 193] width 40 height 40
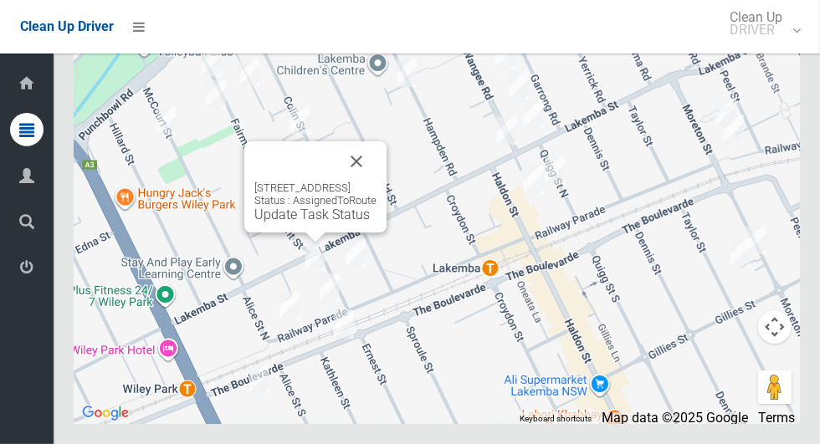
click at [377, 223] on div "246-248 Lakemba Street, LAKEMBA NSW 2195 Status : AssignedToRoute Update Task S…" at bounding box center [315, 202] width 122 height 41
click at [377, 182] on button "Close" at bounding box center [356, 161] width 40 height 40
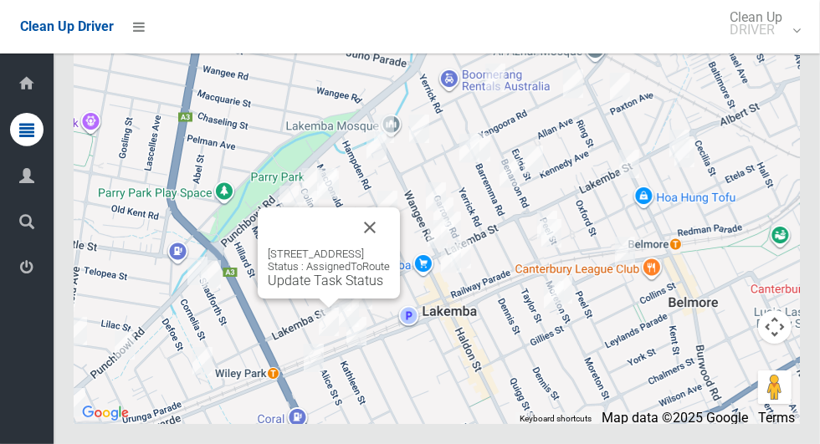
click at [390, 248] on button "Close" at bounding box center [370, 228] width 40 height 40
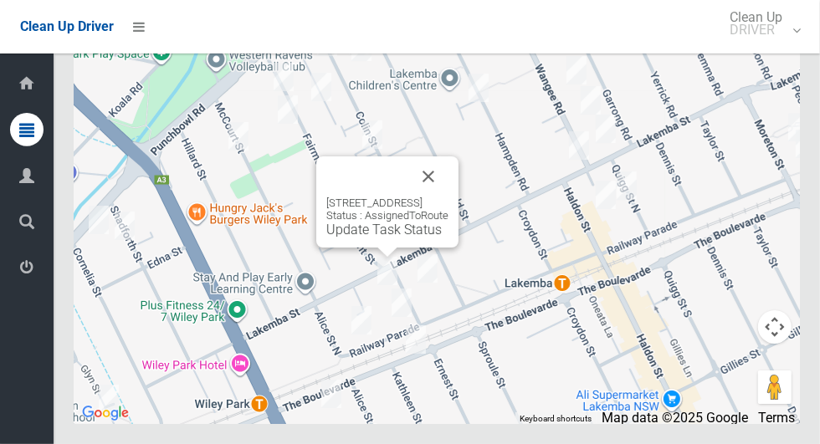
click at [449, 197] on button "Close" at bounding box center [428, 177] width 40 height 40
click at [357, 238] on link "Update Task Status" at bounding box center [383, 230] width 115 height 16
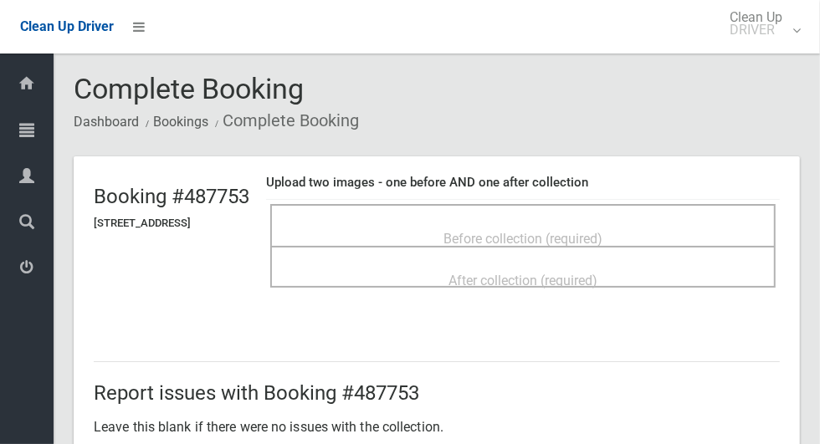
click at [603, 231] on span "Before collection (required)" at bounding box center [523, 239] width 159 height 16
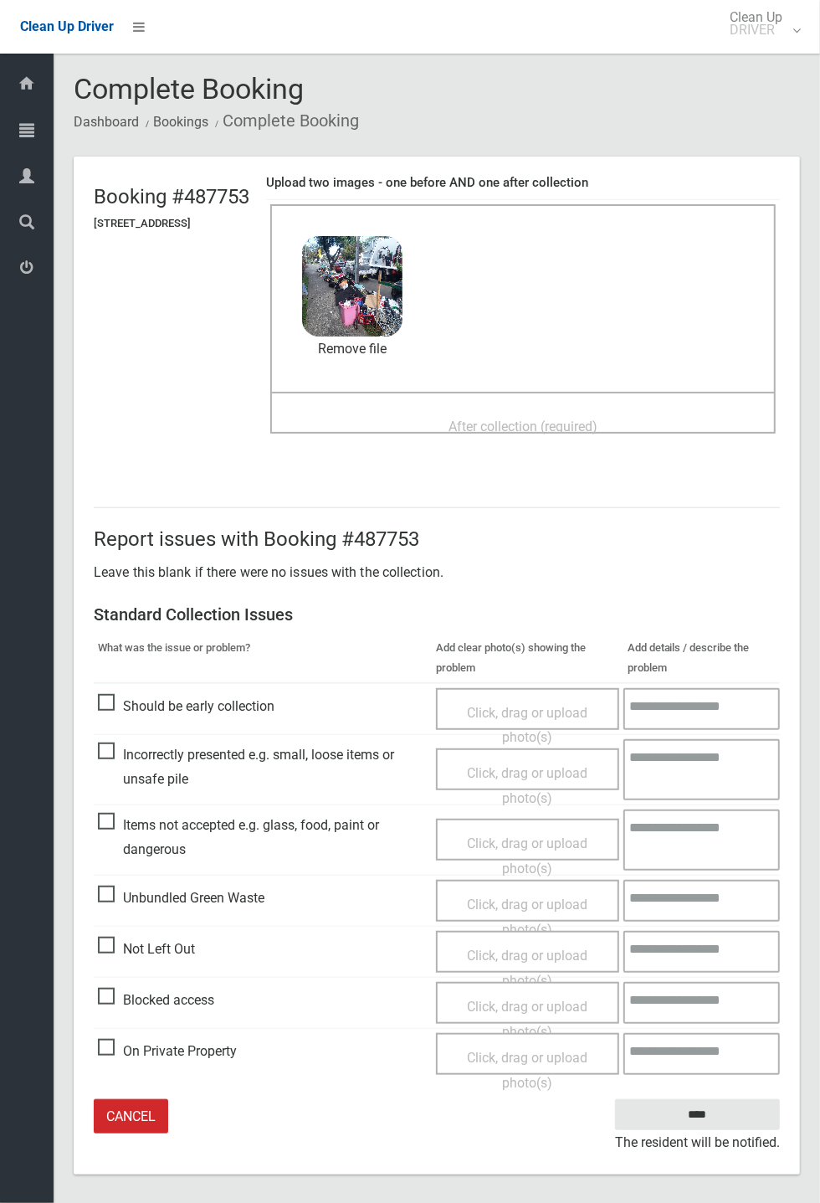
click at [598, 423] on span "After collection (required)" at bounding box center [523, 426] width 149 height 16
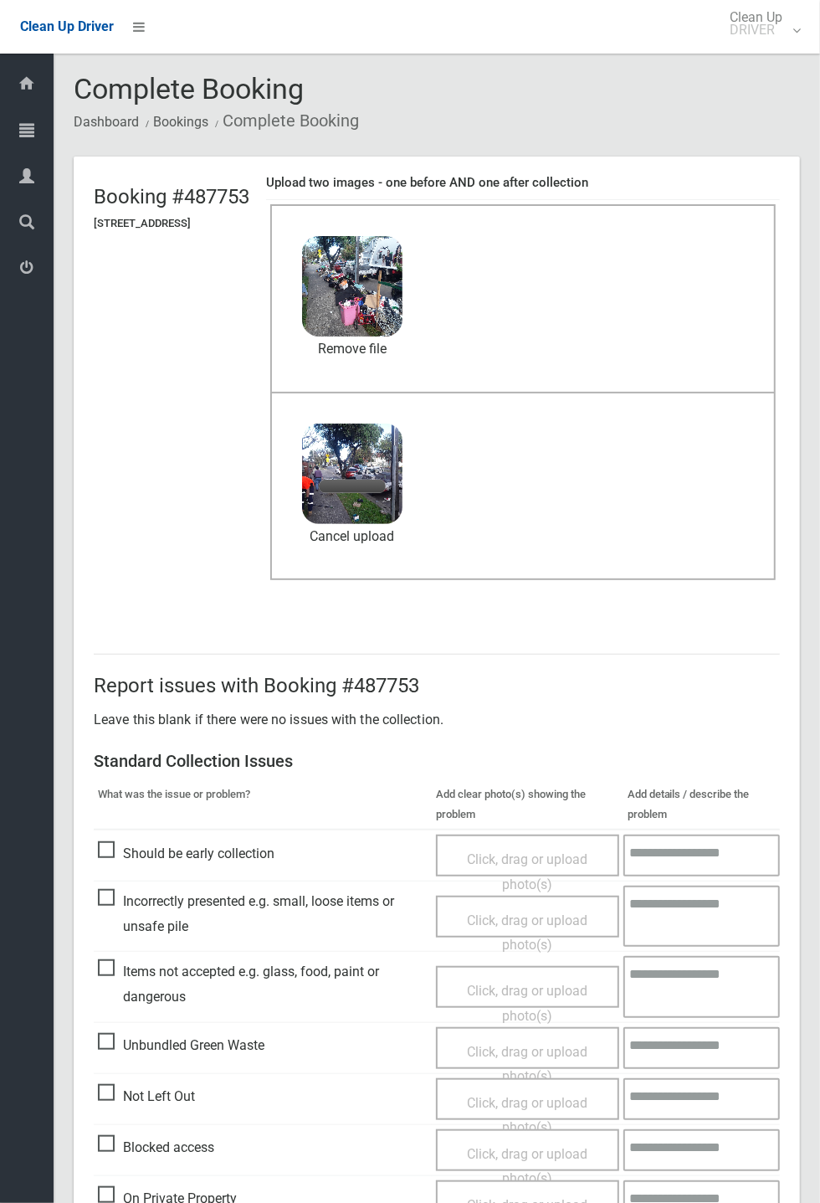
scroll to position [78, 0]
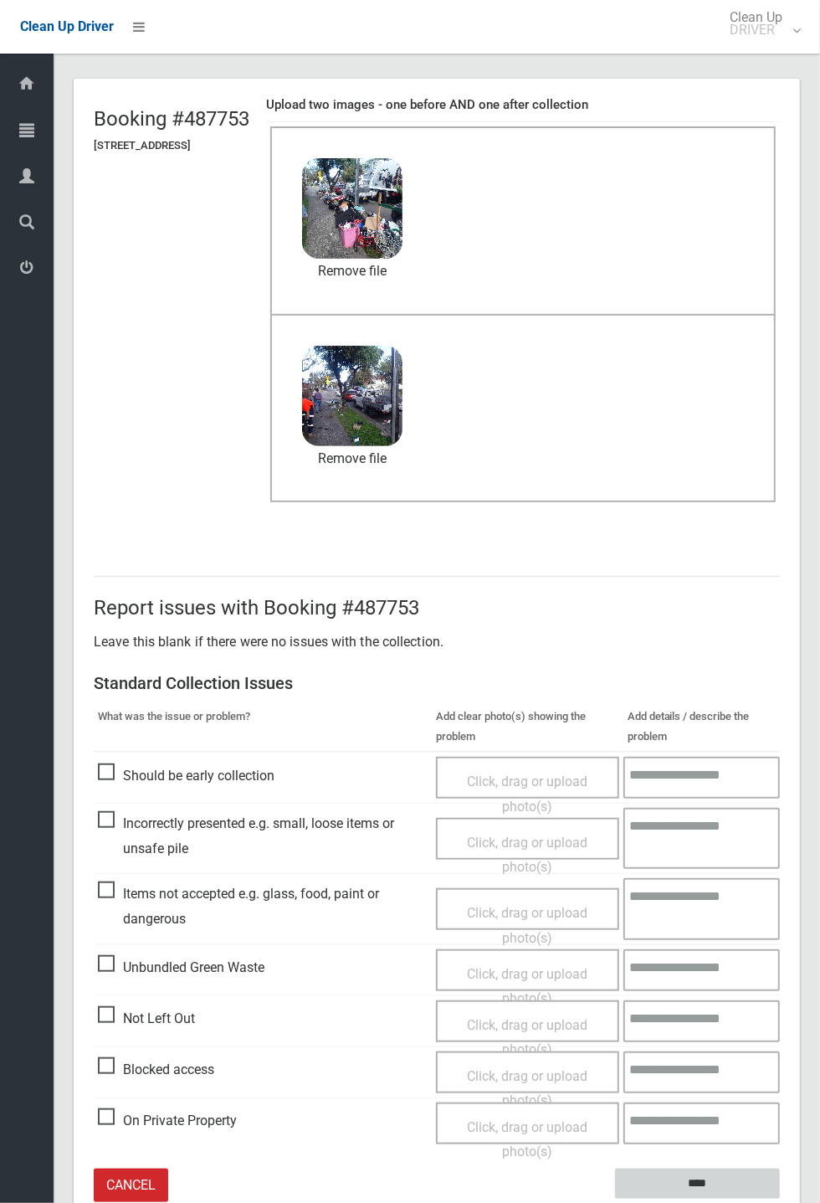
click at [707, 444] on input "****" at bounding box center [697, 1183] width 165 height 31
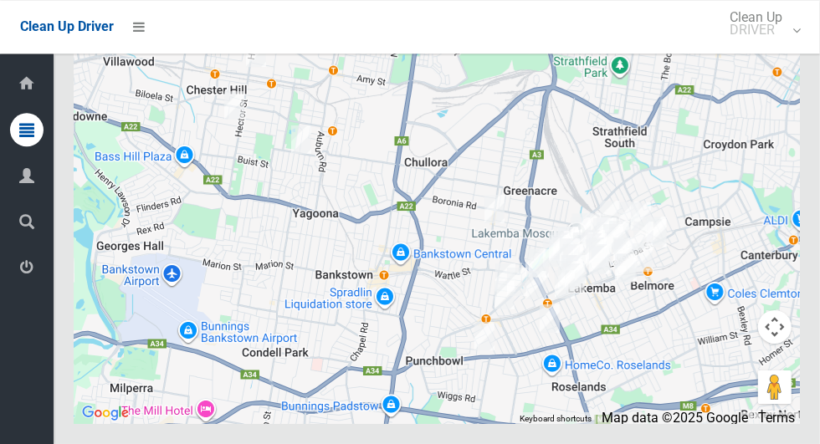
scroll to position [10251, 0]
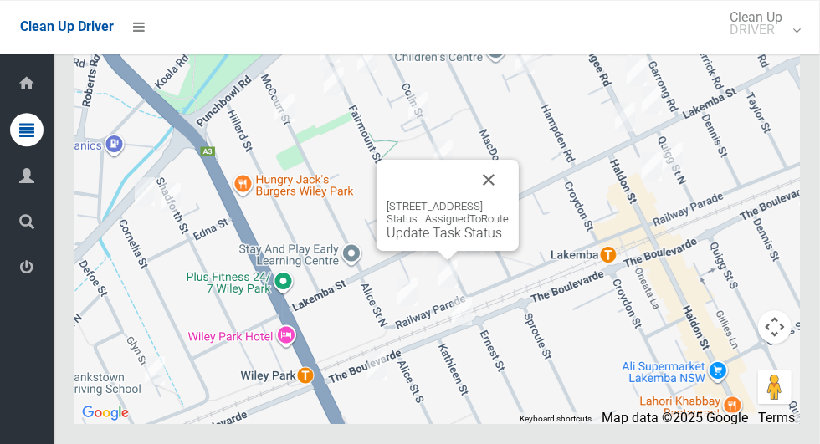
click at [509, 200] on button "Close" at bounding box center [489, 180] width 40 height 40
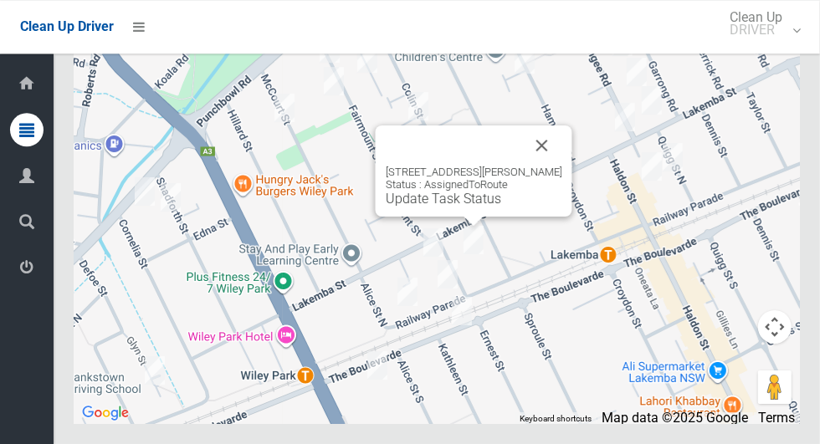
click at [475, 207] on link "Update Task Status" at bounding box center [443, 199] width 115 height 16
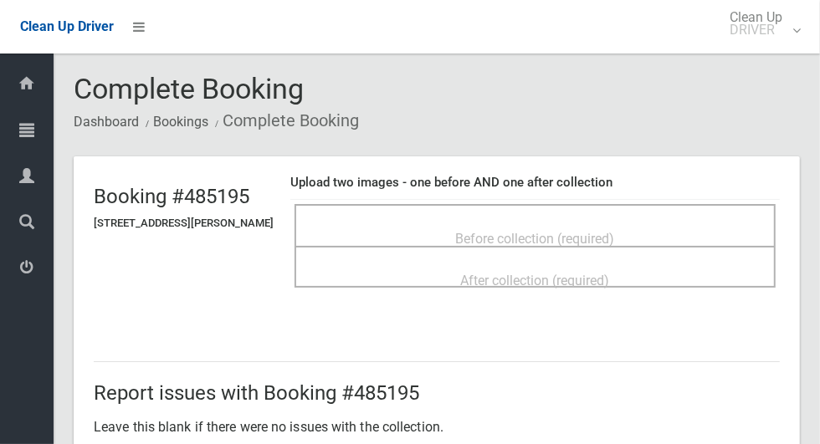
click at [649, 238] on div "Before collection (required)" at bounding box center [535, 238] width 444 height 31
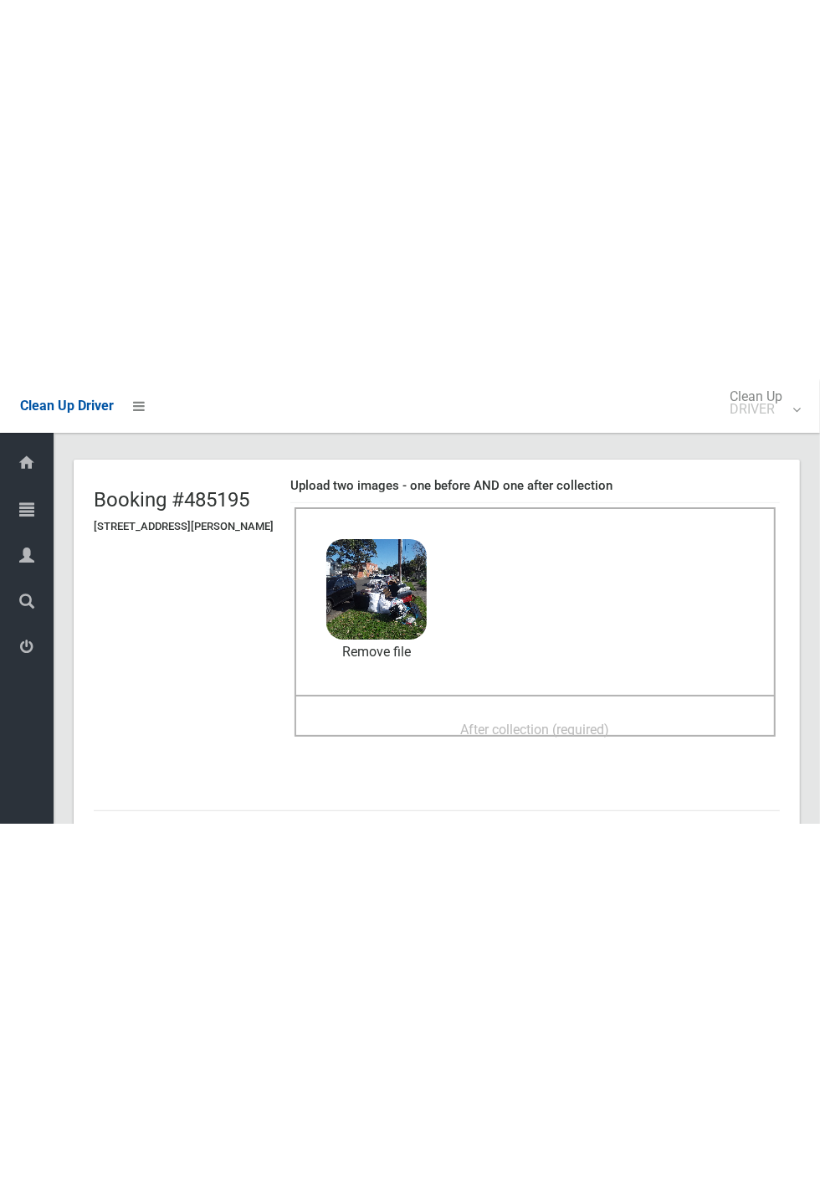
scroll to position [79, 0]
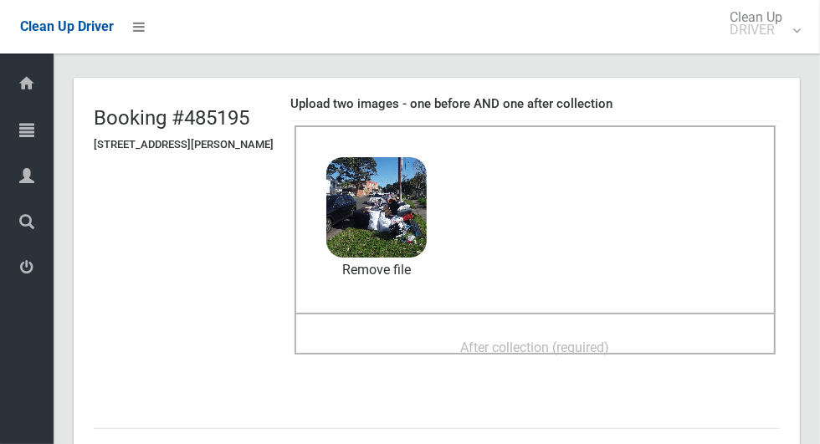
click at [647, 345] on div "After collection (required)" at bounding box center [535, 346] width 444 height 31
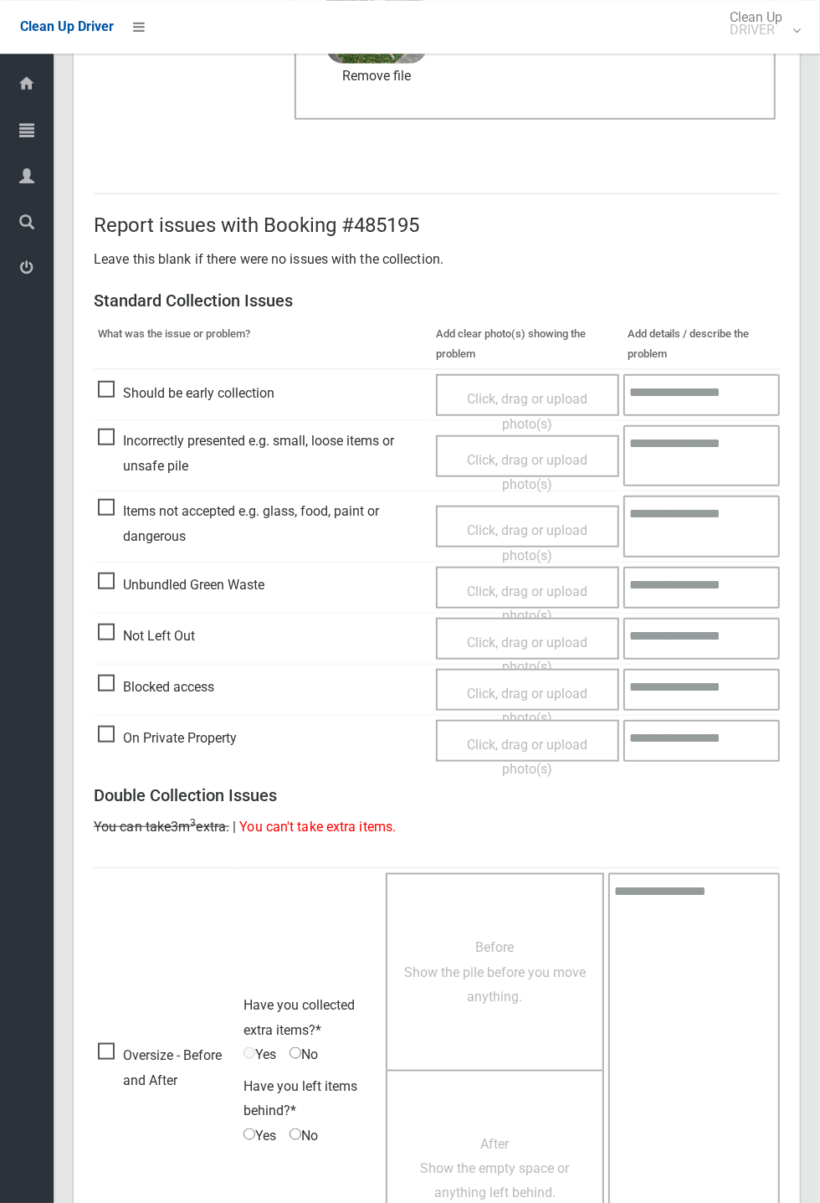
scroll to position [581, 0]
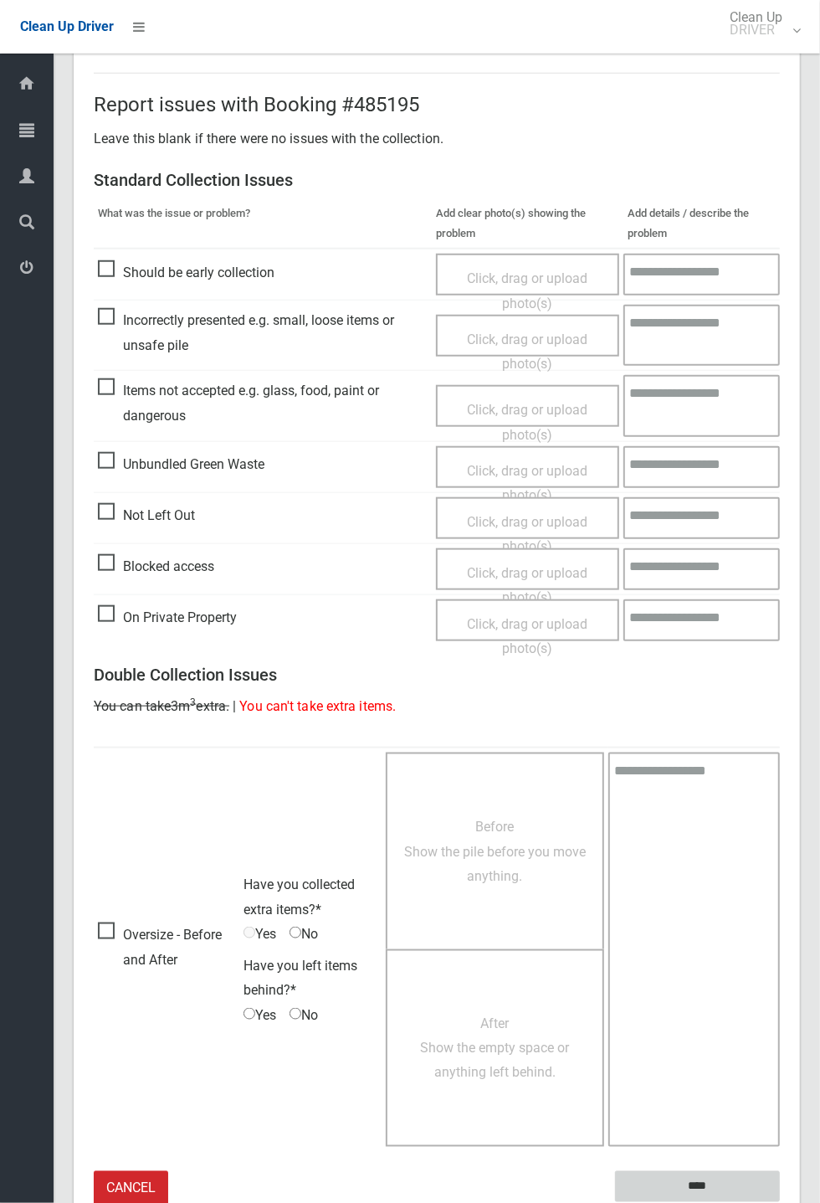
click at [780, 444] on input "****" at bounding box center [697, 1186] width 165 height 31
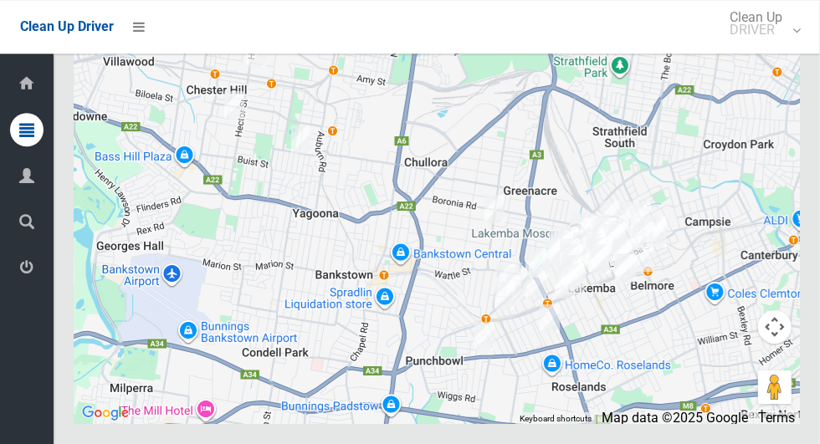
scroll to position [10251, 0]
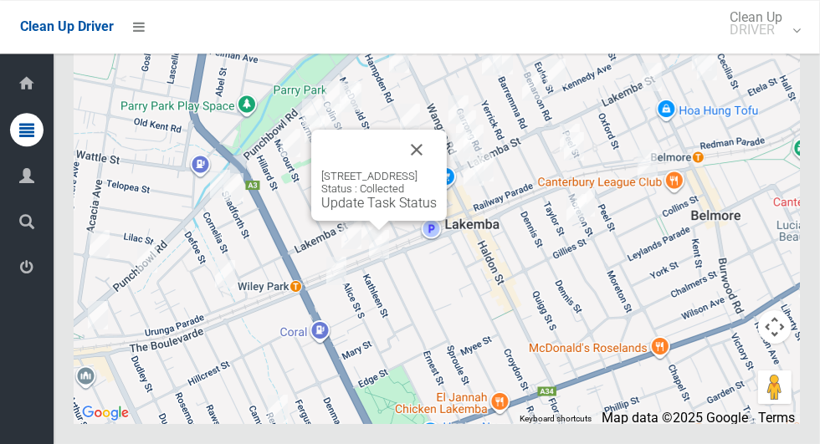
click at [437, 170] on button "Close" at bounding box center [417, 150] width 40 height 40
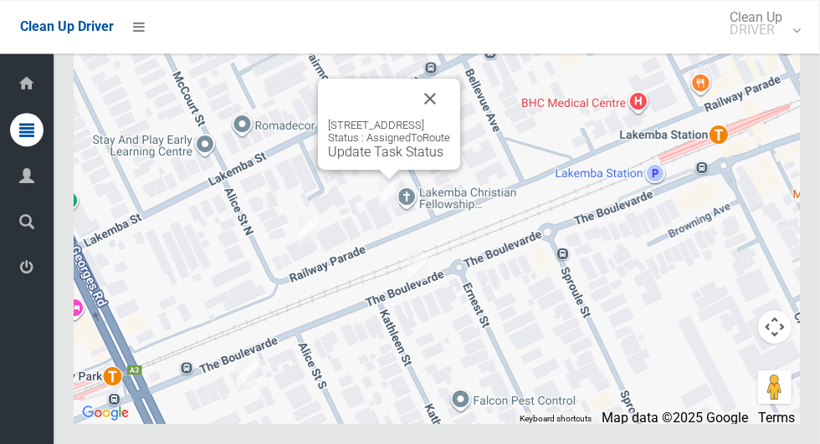
click at [379, 170] on div "[STREET_ADDRESS] Status : AssignedToRoute Update Task Status" at bounding box center [389, 124] width 142 height 91
click at [360, 160] on link "Update Task Status" at bounding box center [385, 152] width 115 height 16
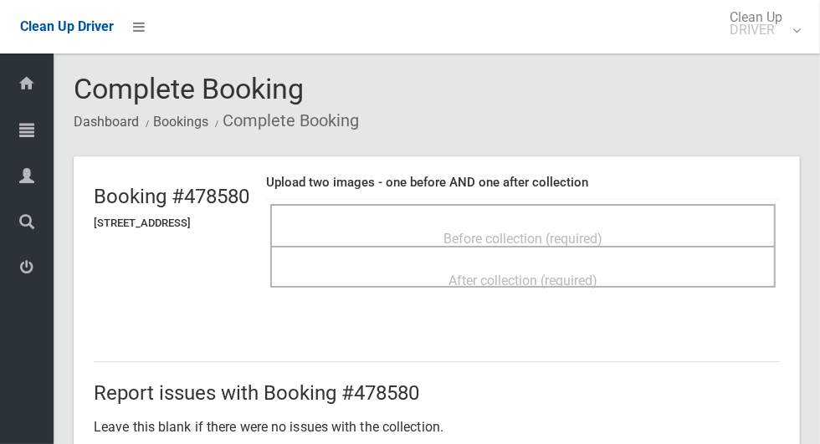
click at [691, 223] on div "Before collection (required)" at bounding box center [523, 238] width 469 height 31
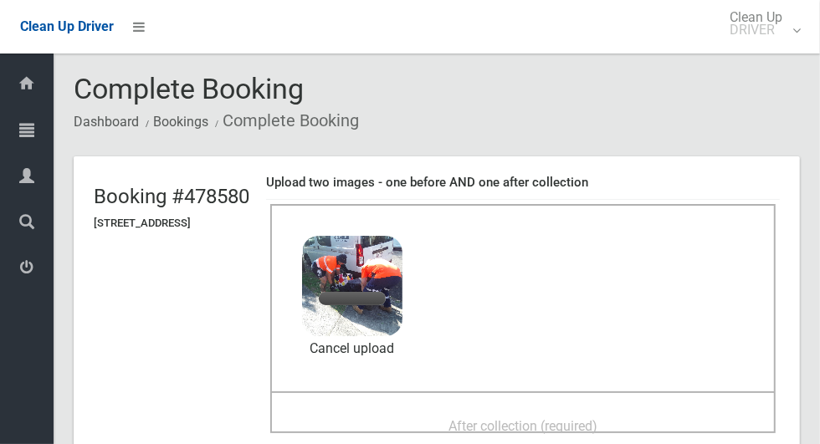
click at [592, 418] on span "After collection (required)" at bounding box center [523, 426] width 149 height 16
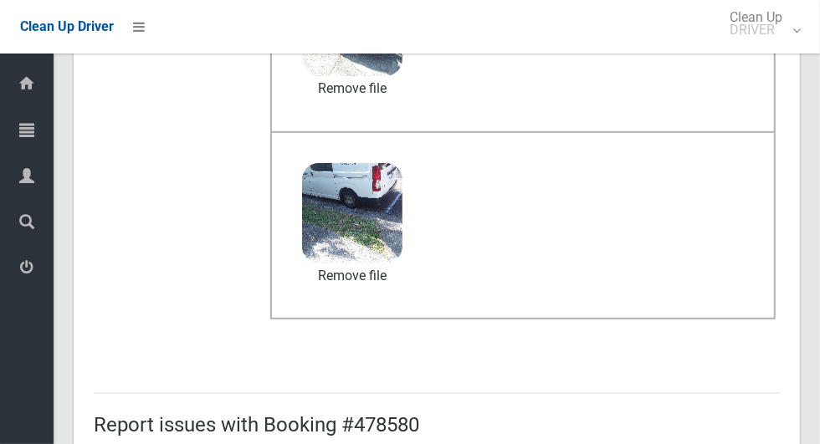
scroll to position [865, 0]
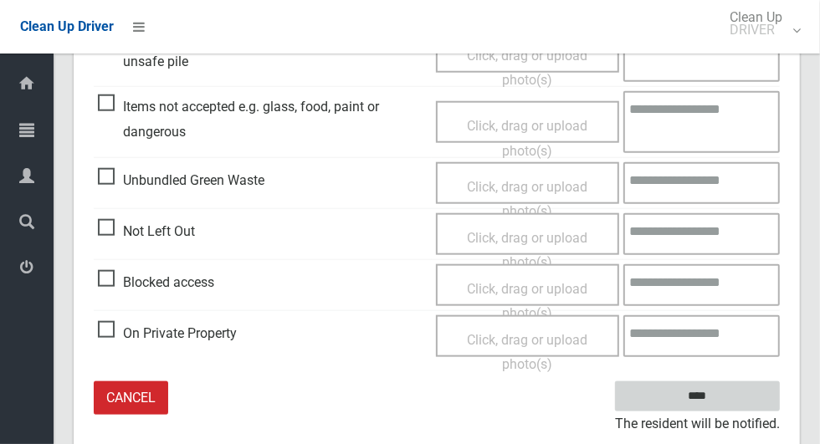
click at [739, 398] on input "****" at bounding box center [697, 397] width 165 height 31
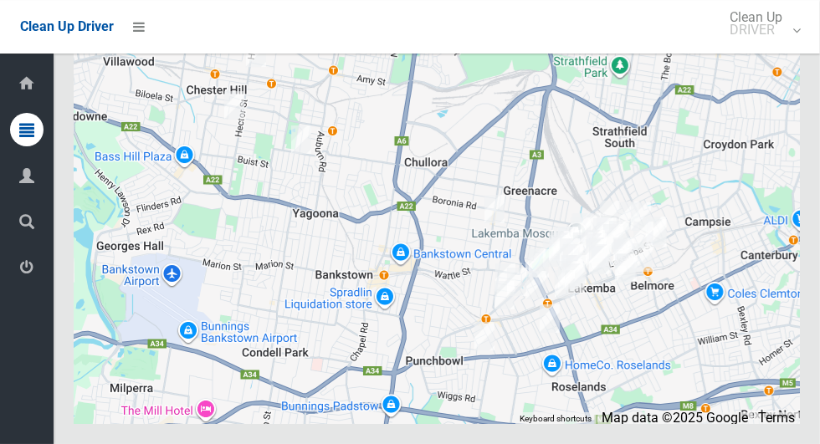
scroll to position [10251, 0]
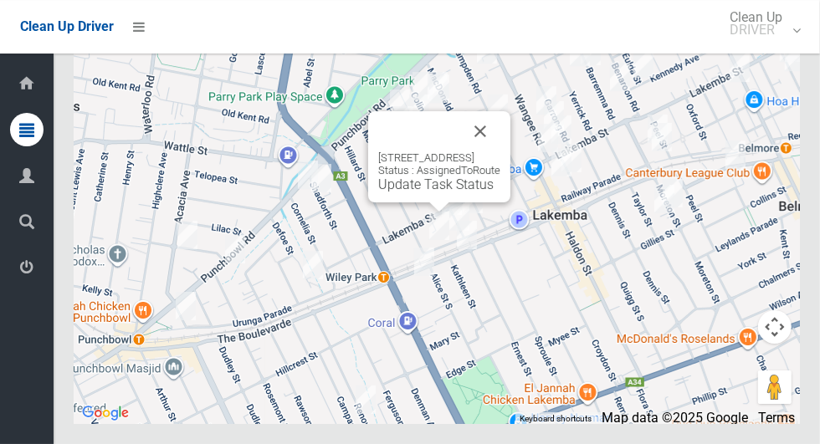
click at [424, 192] on link "Update Task Status" at bounding box center [435, 185] width 115 height 16
click at [403, 192] on link "Update Task Status" at bounding box center [435, 185] width 115 height 16
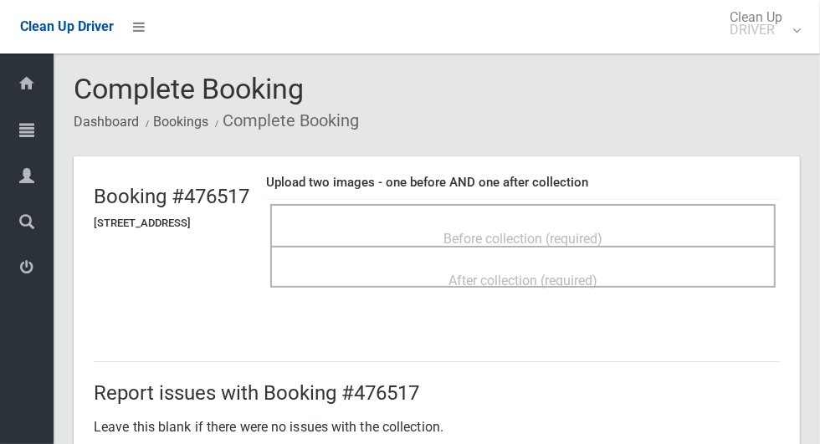
click at [603, 233] on span "Before collection (required)" at bounding box center [523, 239] width 159 height 16
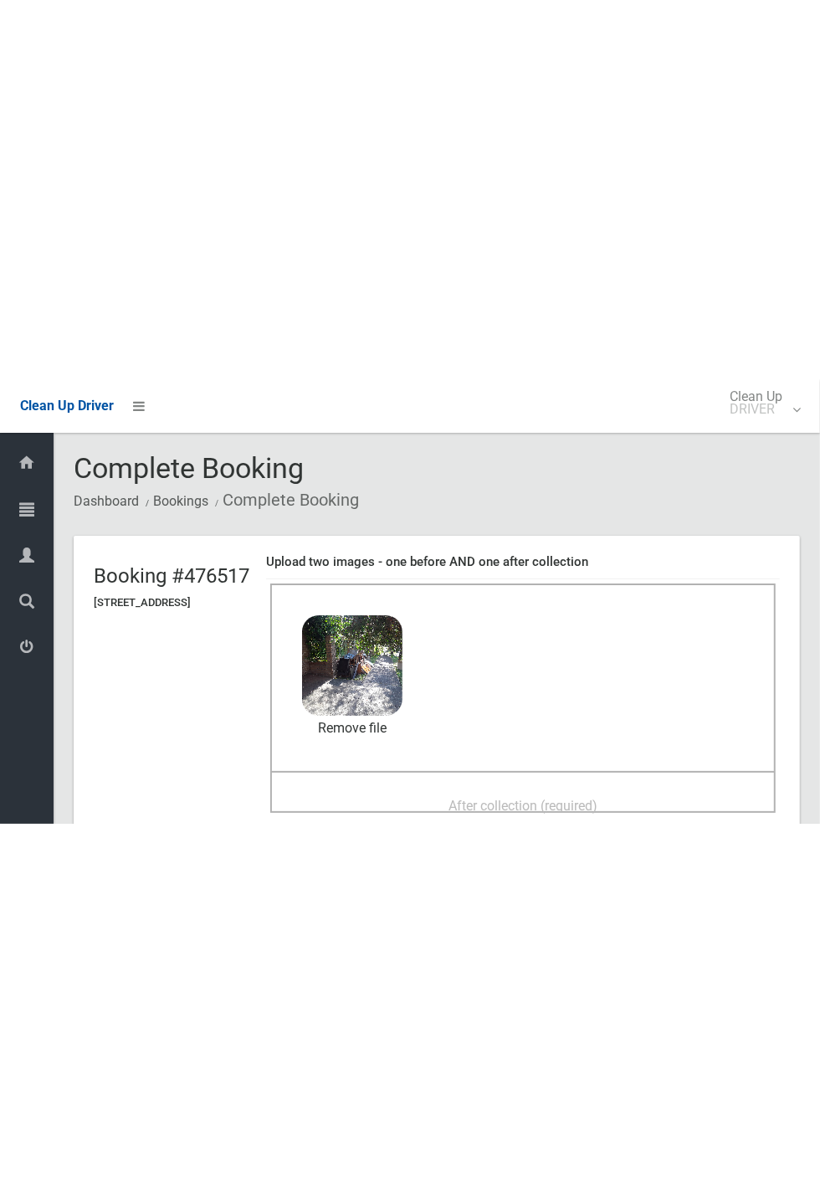
scroll to position [79, 0]
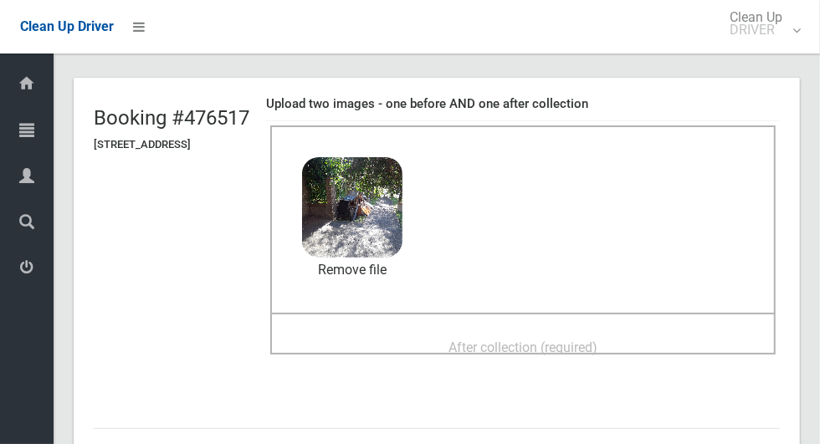
click at [674, 331] on div "After collection (required)" at bounding box center [523, 346] width 469 height 31
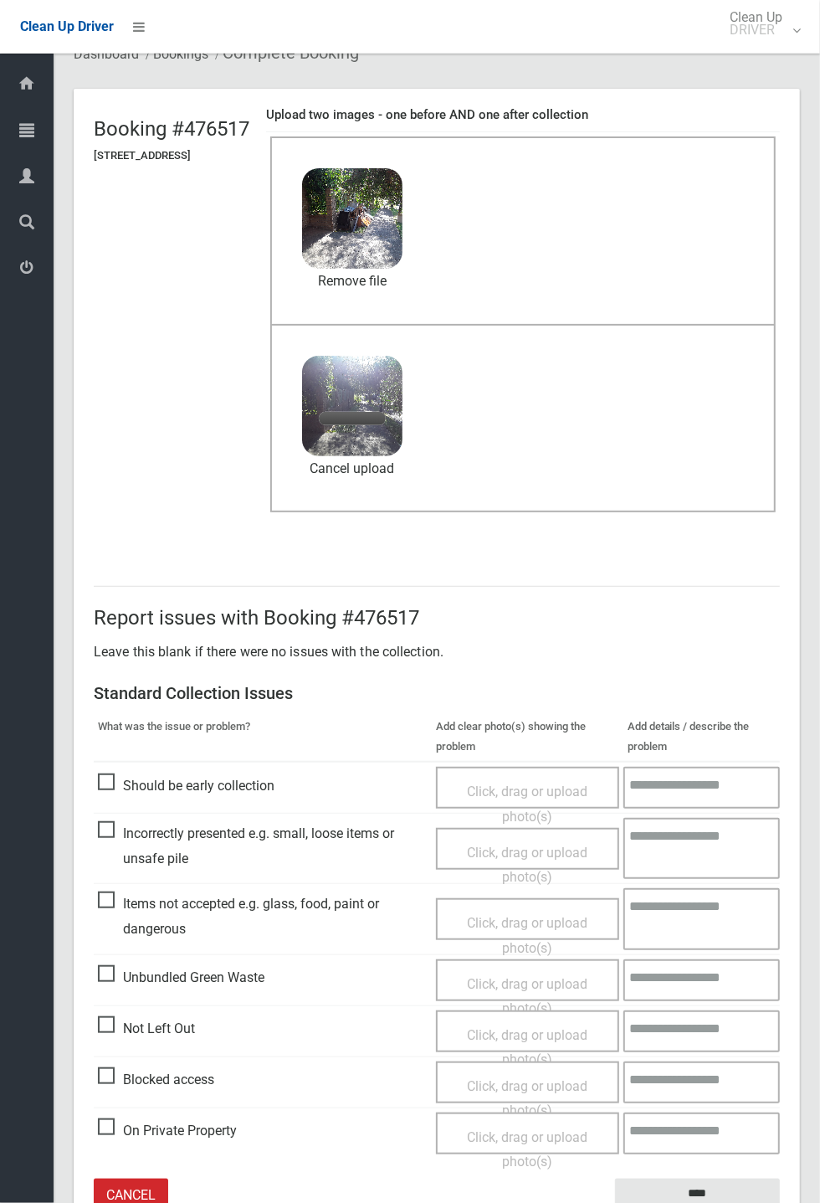
scroll to position [77, 0]
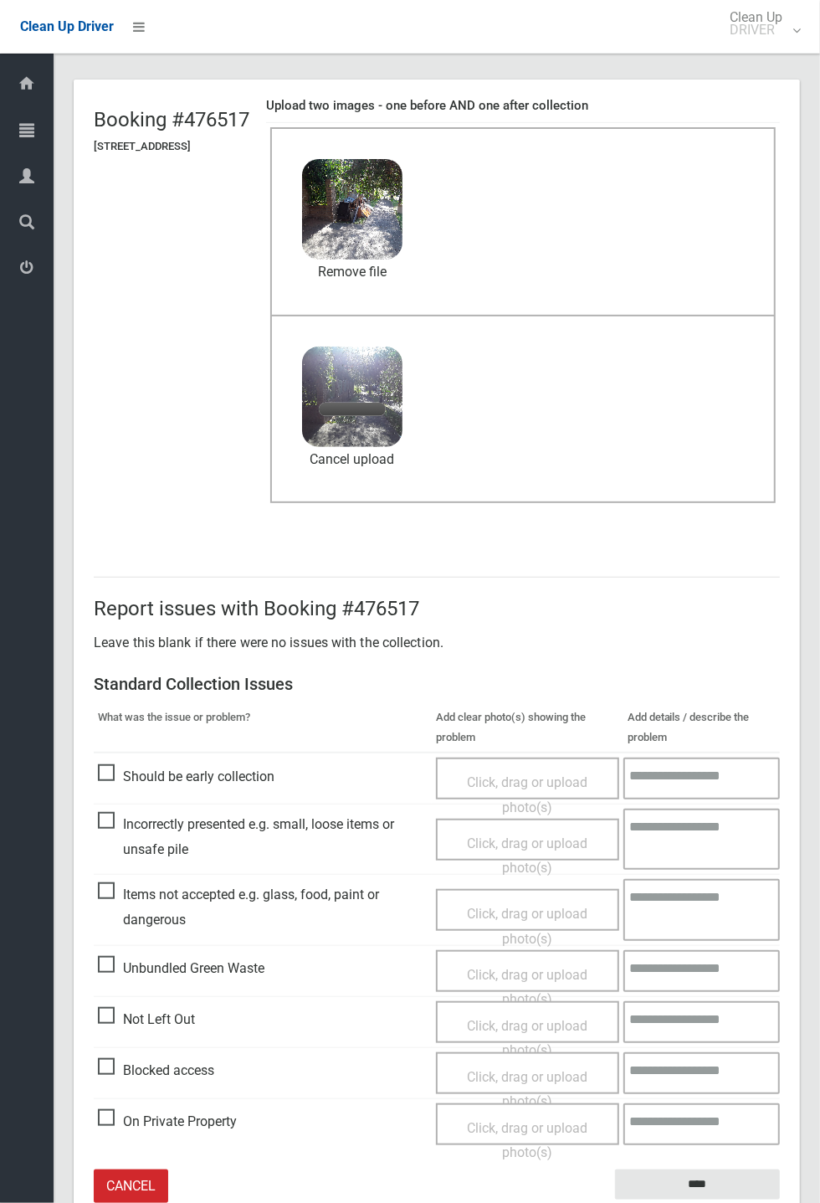
click at [113, 444] on span "Items not accepted e.g. glass, food, paint or dangerous" at bounding box center [263, 906] width 330 height 49
click at [563, 444] on span "Click, drag or upload photo(s)" at bounding box center [527, 926] width 121 height 41
click at [693, 444] on textarea at bounding box center [702, 909] width 155 height 61
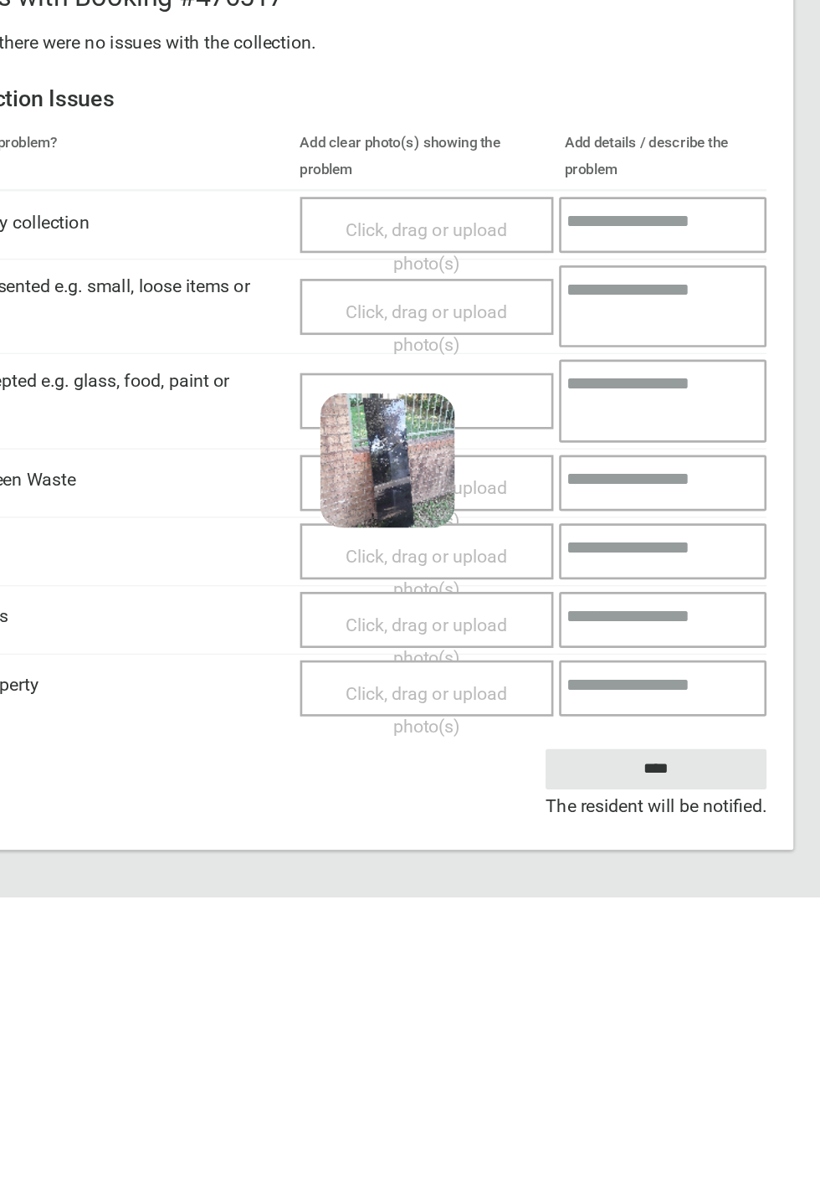
scroll to position [154, 0]
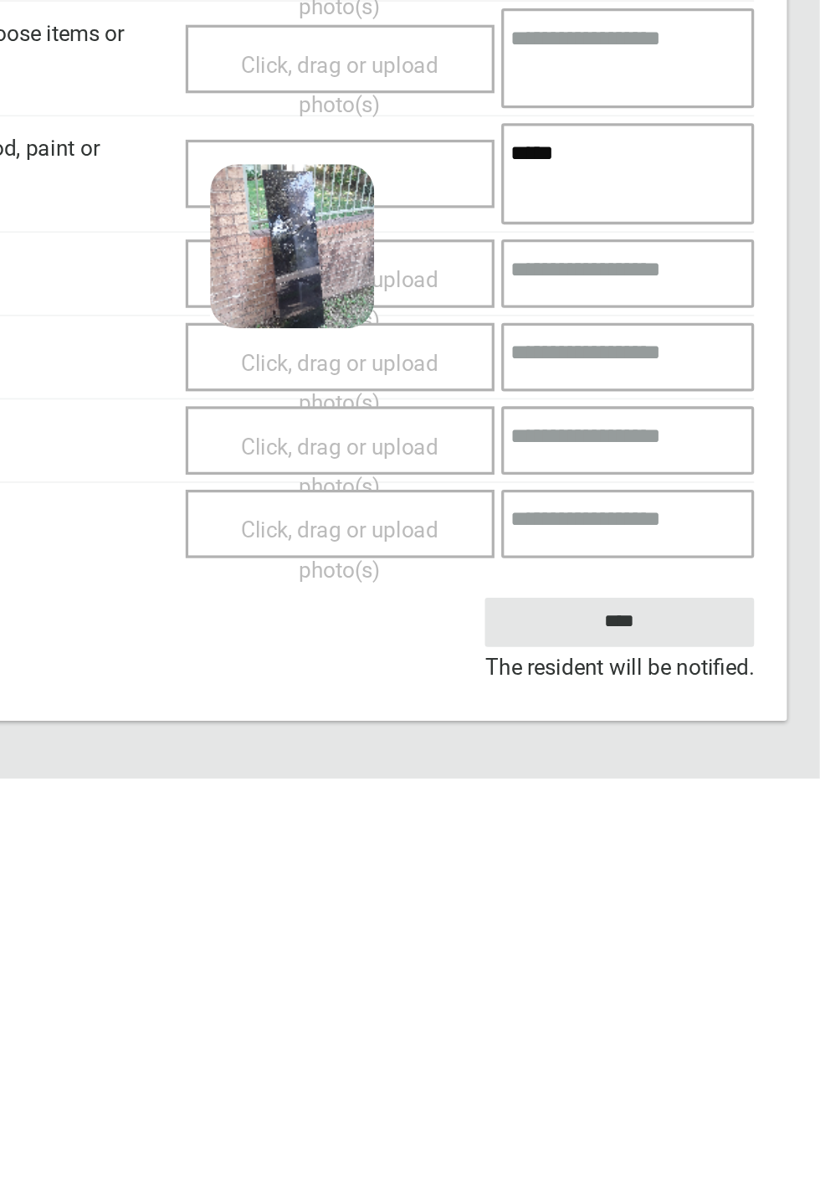
type textarea "*****"
click at [747, 444] on input "****" at bounding box center [697, 1107] width 165 height 31
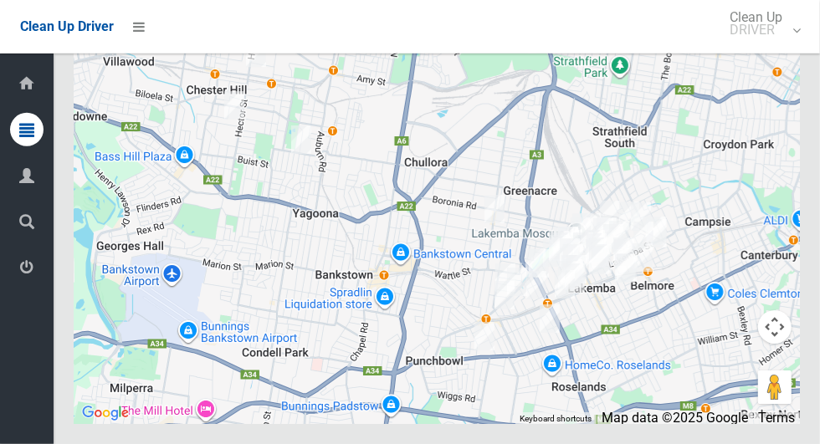
scroll to position [10251, 0]
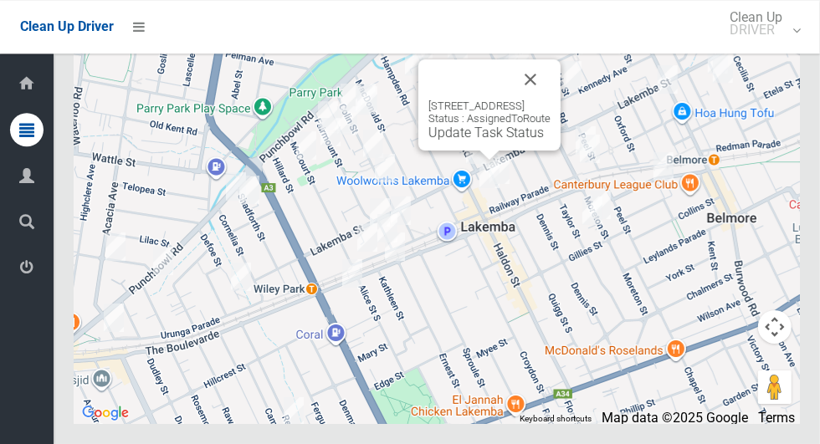
click at [551, 100] on button "Close" at bounding box center [531, 79] width 40 height 40
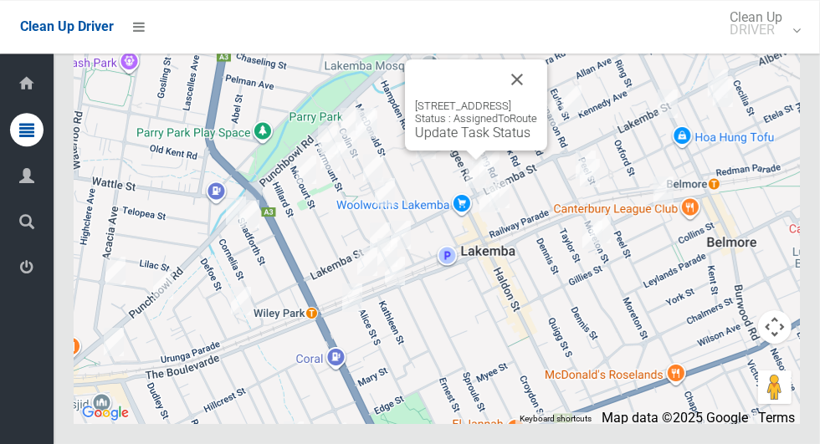
click at [450, 141] on link "Update Task Status" at bounding box center [472, 133] width 115 height 16
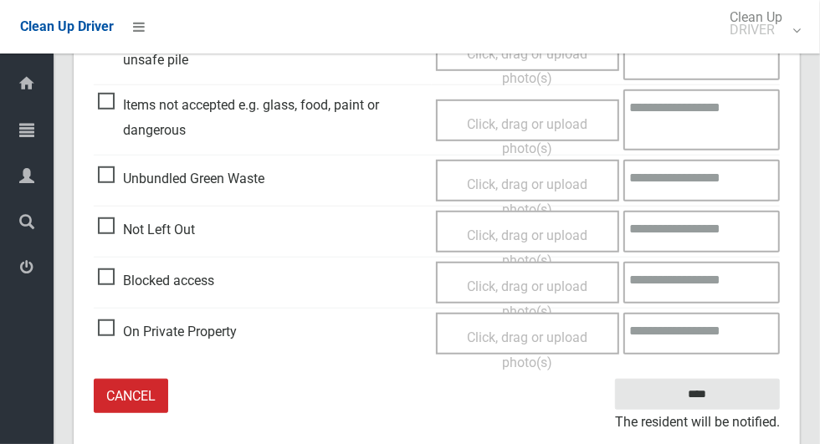
scroll to position [571, 0]
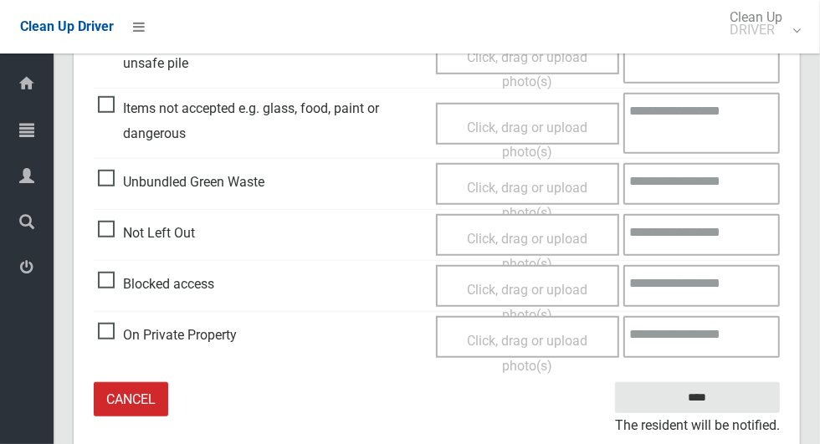
click at [116, 239] on span "Not Left Out" at bounding box center [146, 233] width 97 height 25
click at [573, 244] on span "Click, drag or upload photo(s)" at bounding box center [527, 251] width 121 height 41
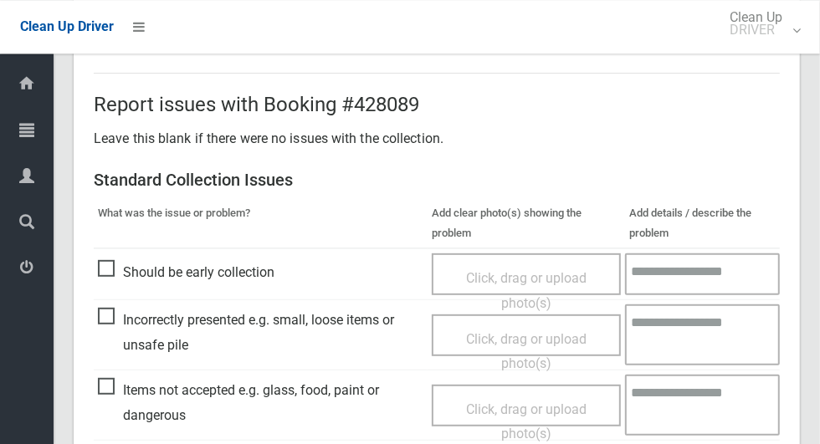
scroll to position [532, 0]
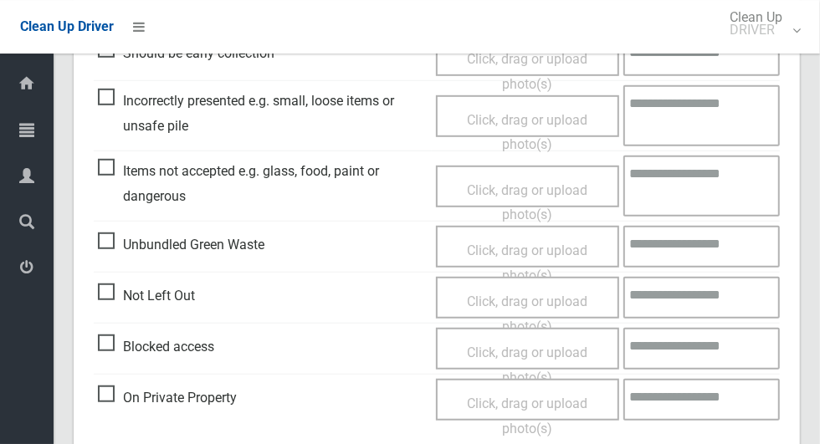
scroll to position [509, 0]
click at [119, 305] on span "Not Left Out" at bounding box center [146, 295] width 97 height 25
click at [114, 293] on span "Not Left Out" at bounding box center [146, 295] width 97 height 25
click at [524, 298] on span "Click, drag or upload photo(s)" at bounding box center [527, 313] width 121 height 41
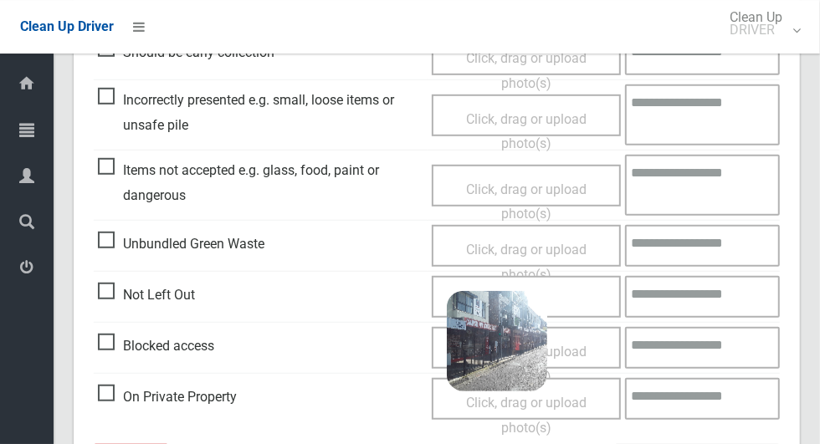
scroll to position [574, 0]
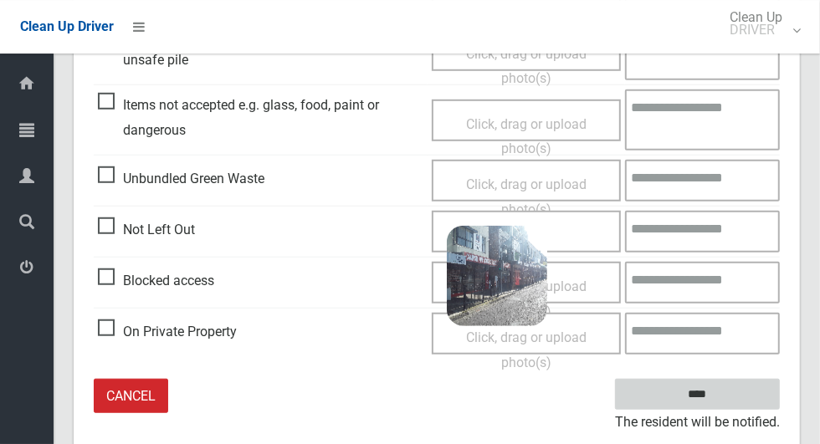
click at [756, 396] on input "****" at bounding box center [697, 394] width 165 height 31
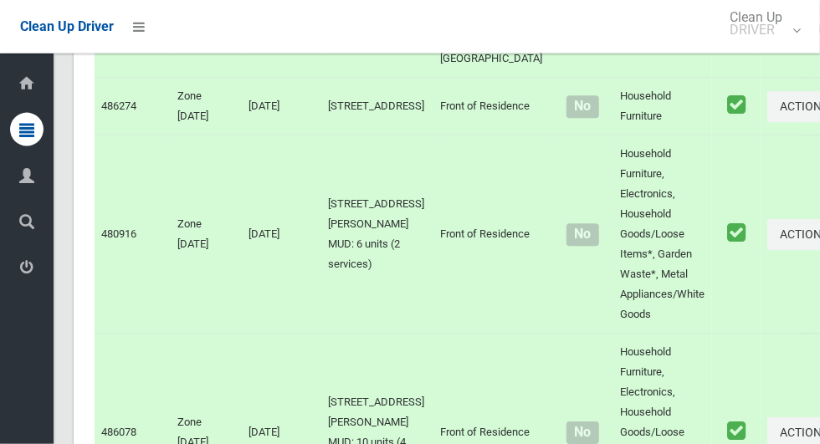
scroll to position [10251, 0]
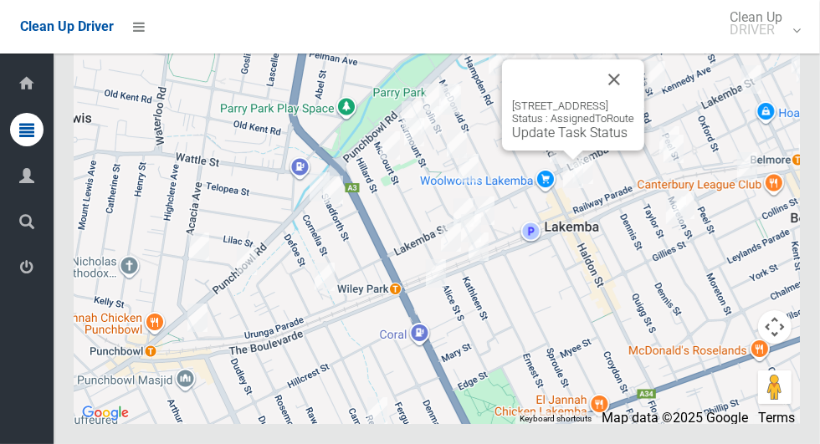
click at [544, 141] on link "Update Task Status" at bounding box center [569, 133] width 115 height 16
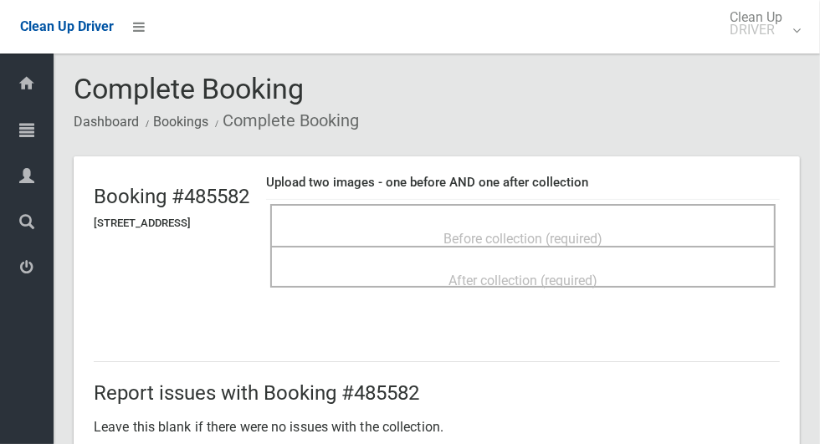
click at [603, 242] on span "Before collection (required)" at bounding box center [523, 239] width 159 height 16
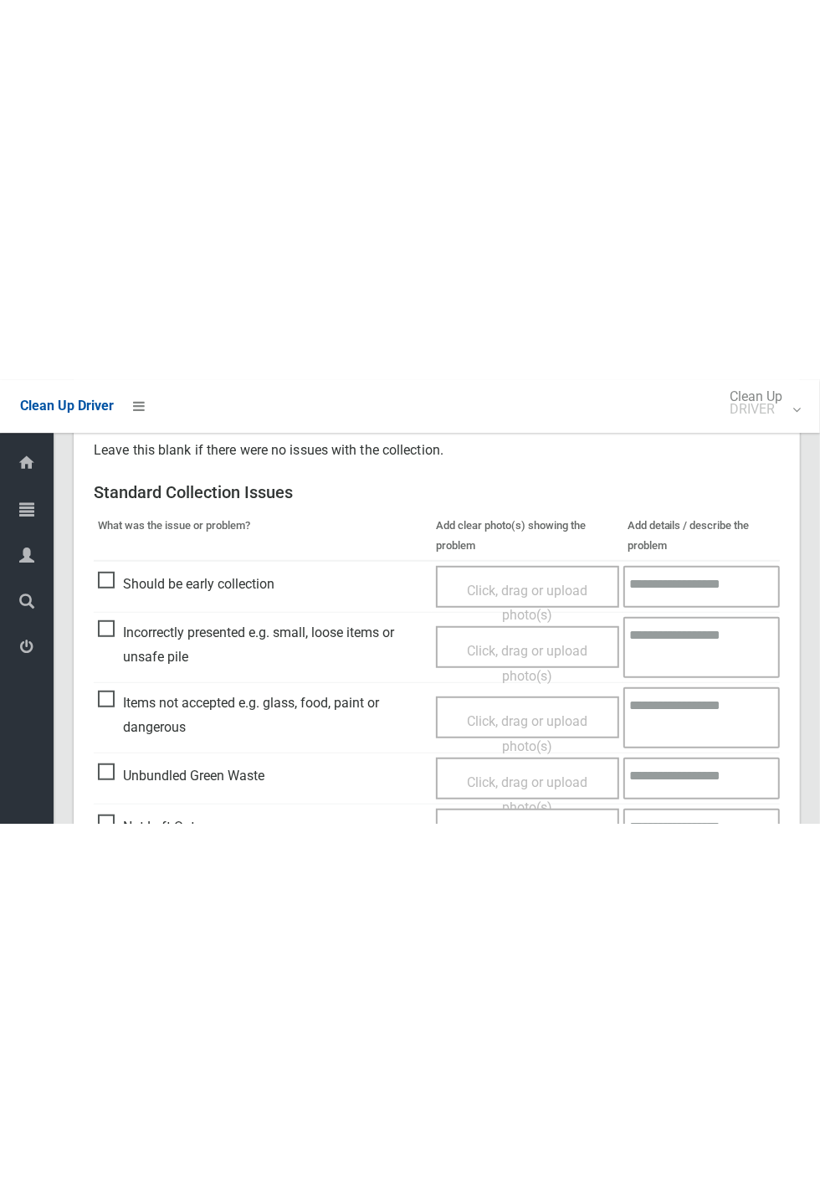
scroll to position [502, 0]
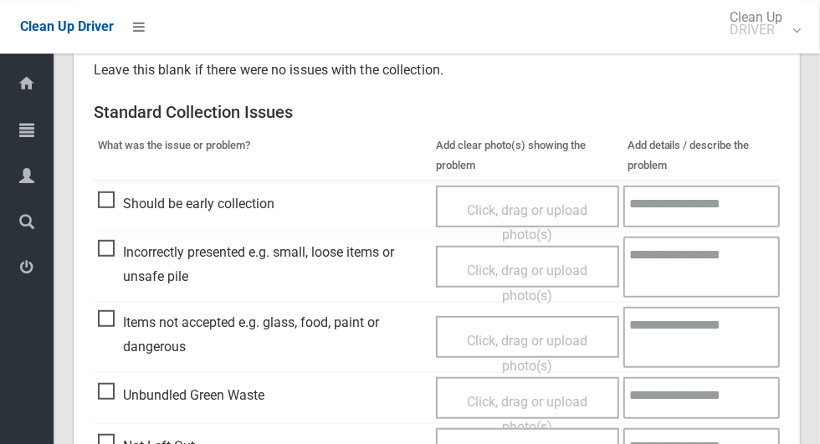
click at [106, 331] on span "Items not accepted e.g. glass, food, paint or dangerous" at bounding box center [263, 334] width 330 height 49
click at [540, 333] on span "Click, drag or upload photo(s)" at bounding box center [527, 353] width 121 height 41
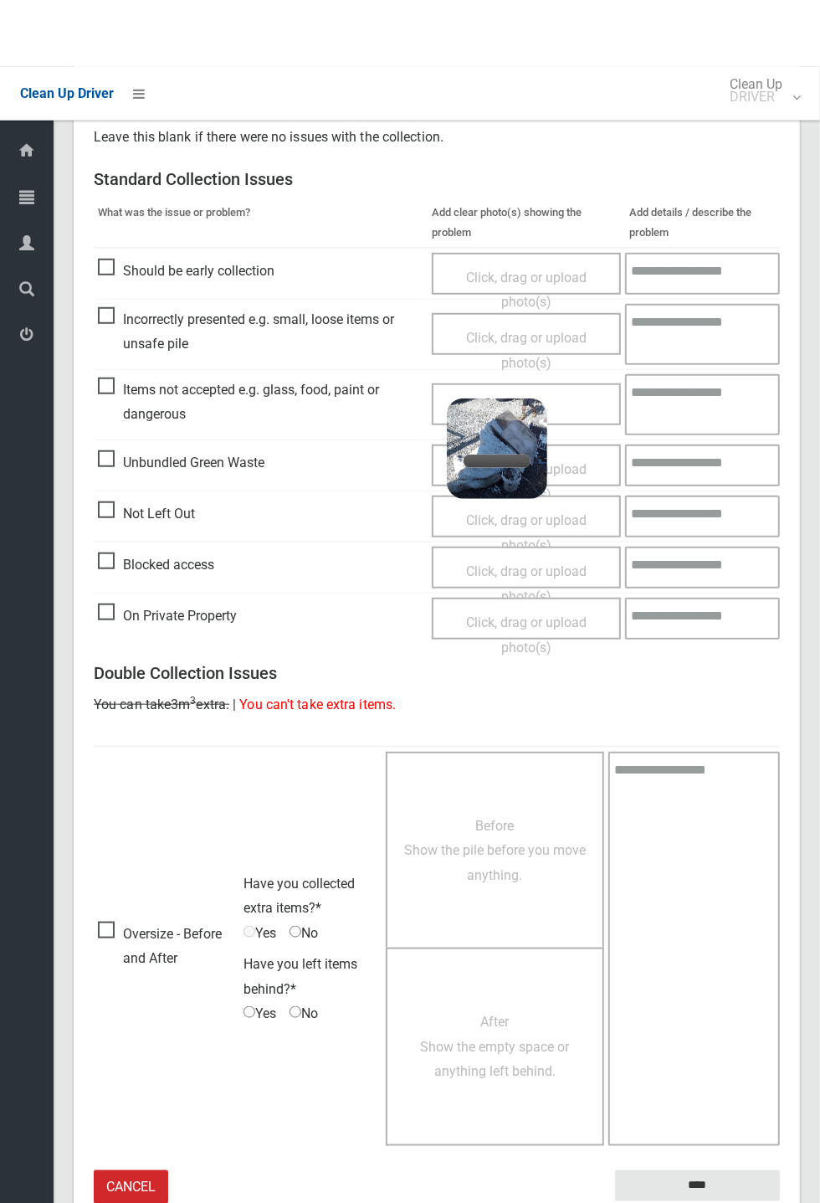
scroll to position [435, 0]
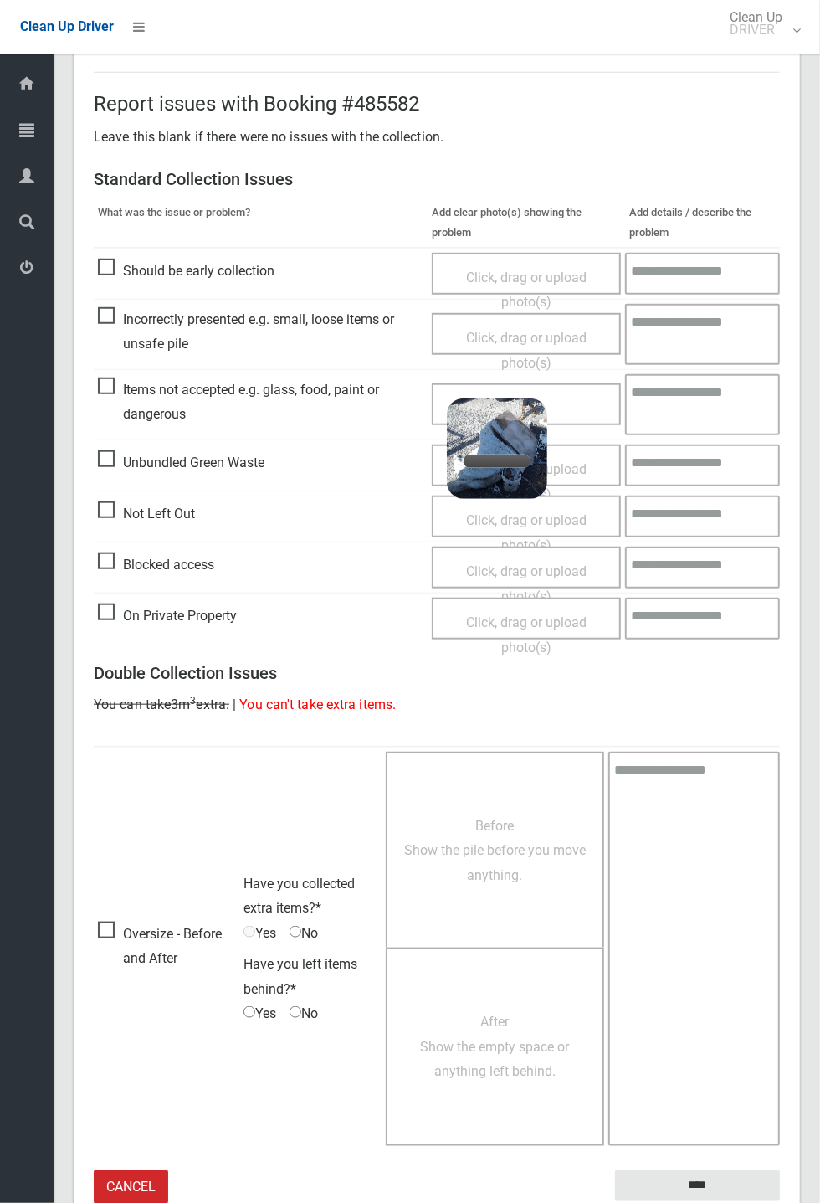
click at [587, 407] on div "Click, drag or upload photo(s) 3.8 MB 2025-10-0108.37.114140643958452111758.jpg…" at bounding box center [526, 404] width 189 height 42
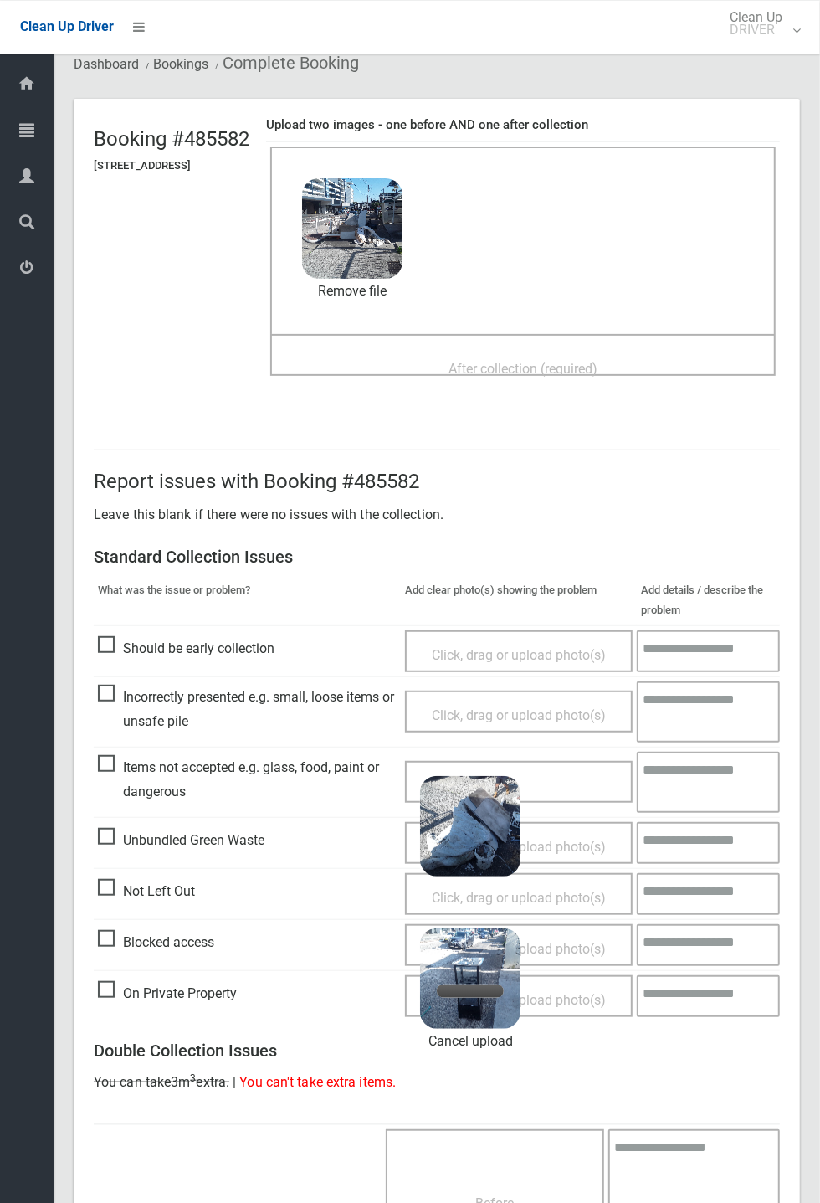
scroll to position [0, 0]
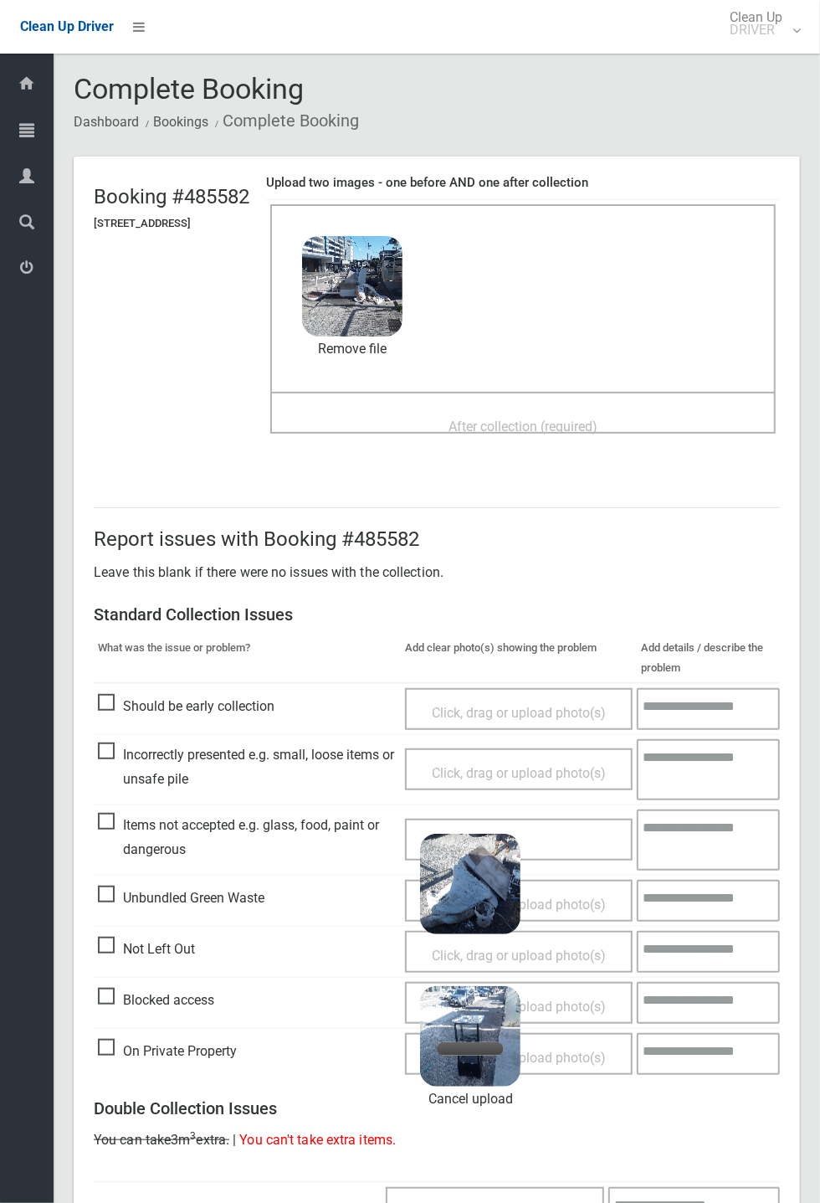
click at [598, 420] on span "After collection (required)" at bounding box center [523, 426] width 149 height 16
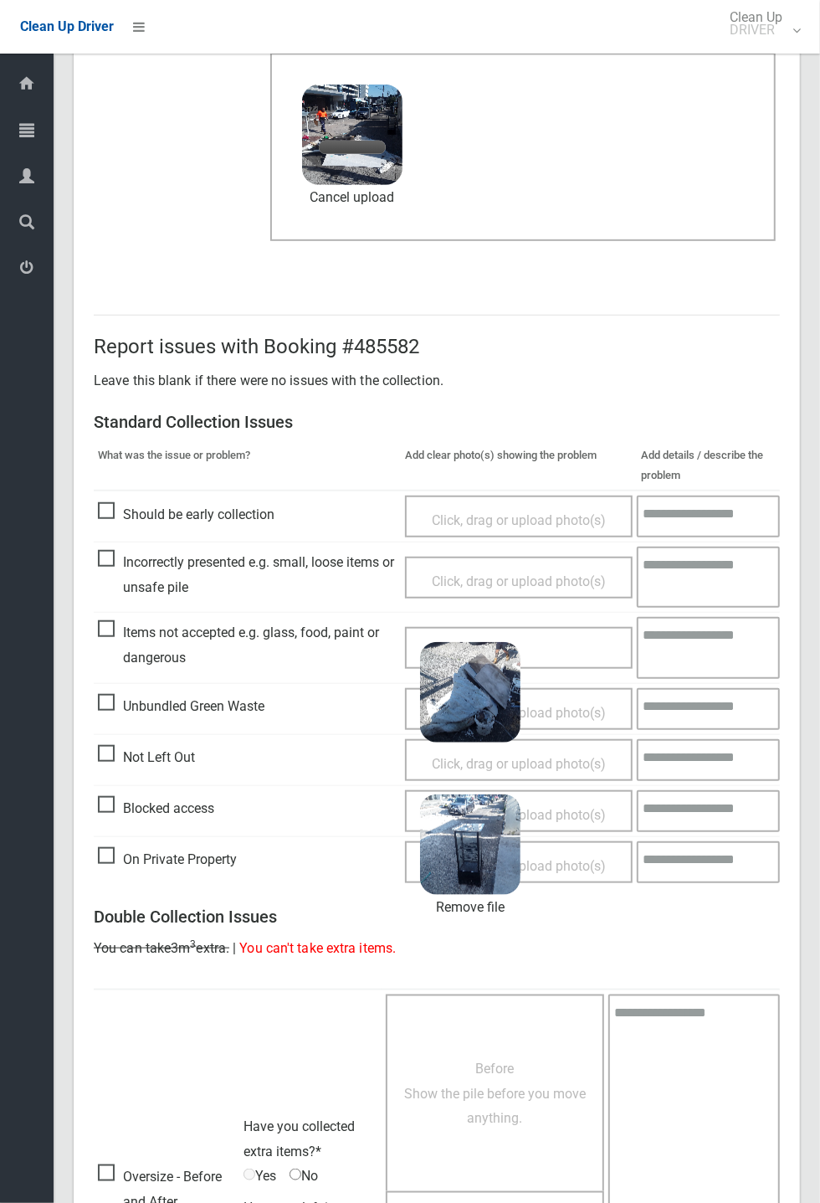
scroll to position [326, 0]
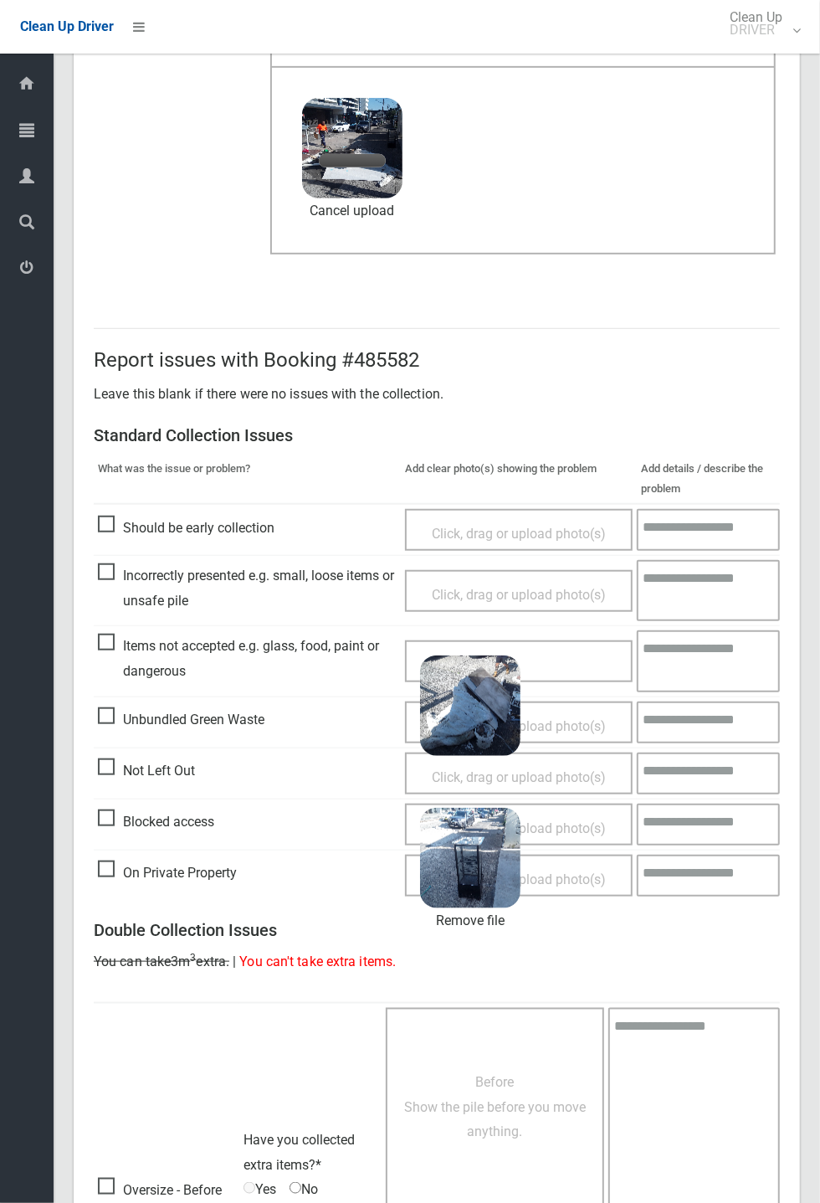
click at [706, 444] on textarea at bounding box center [708, 660] width 143 height 61
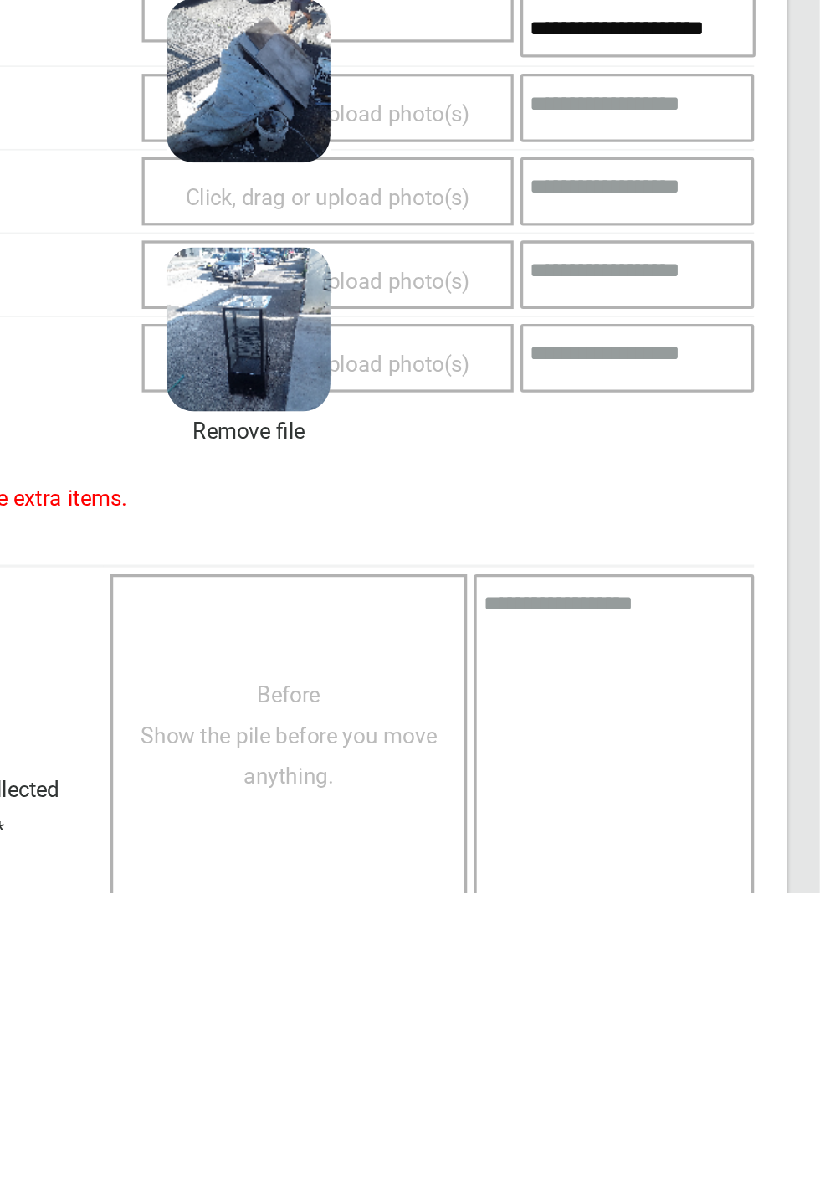
scroll to position [659, 0]
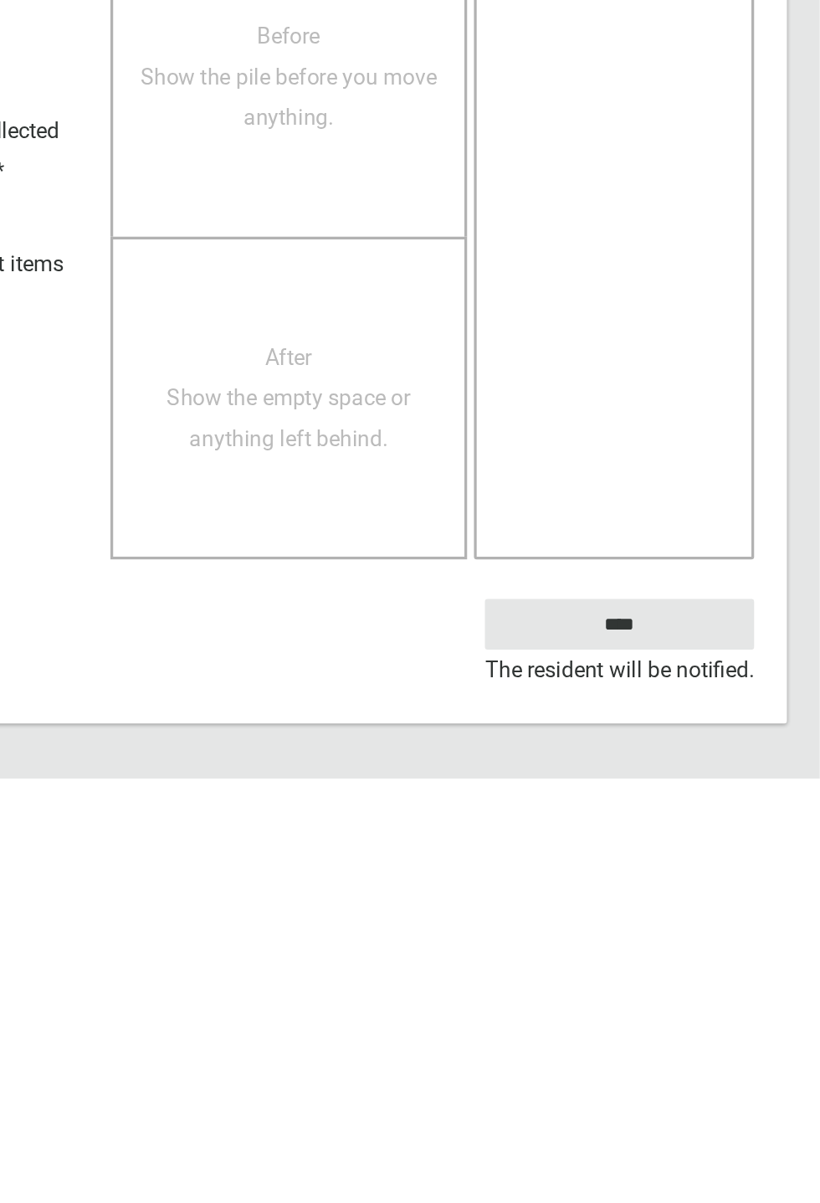
type textarea "**********"
click at [780, 444] on input "****" at bounding box center [697, 1108] width 165 height 31
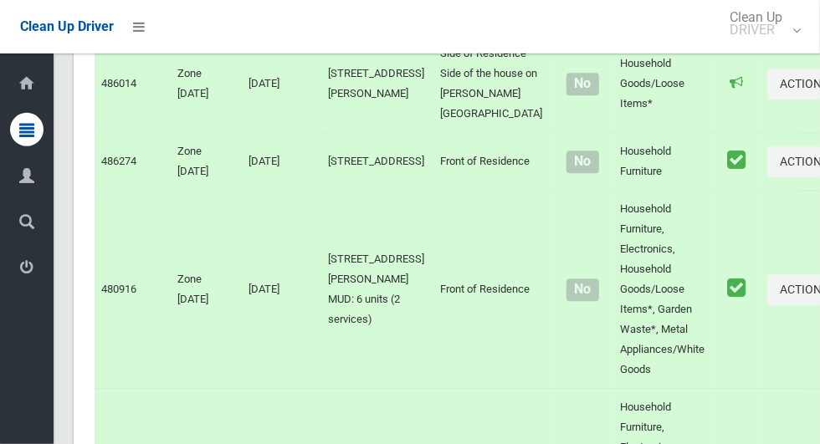
scroll to position [10251, 0]
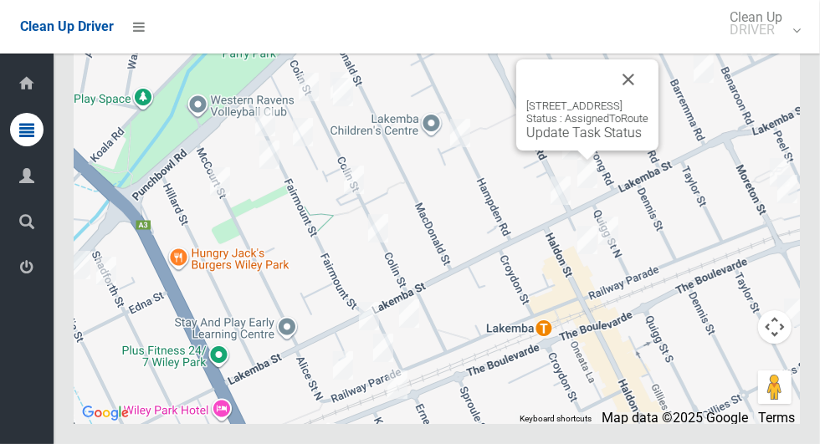
click at [649, 100] on button "Close" at bounding box center [628, 79] width 40 height 40
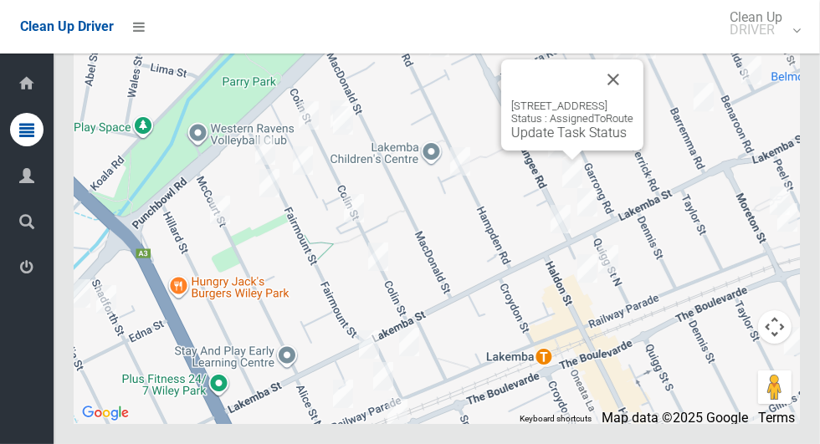
click at [634, 100] on button "Close" at bounding box center [613, 79] width 40 height 40
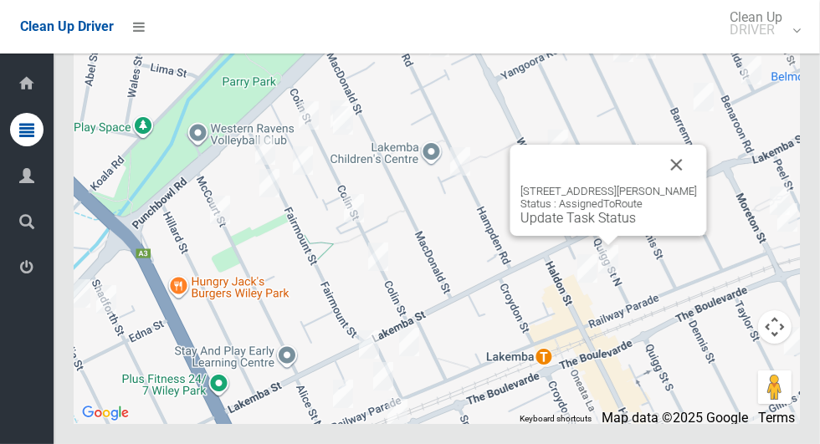
click at [588, 226] on link "Update Task Status" at bounding box center [578, 218] width 115 height 16
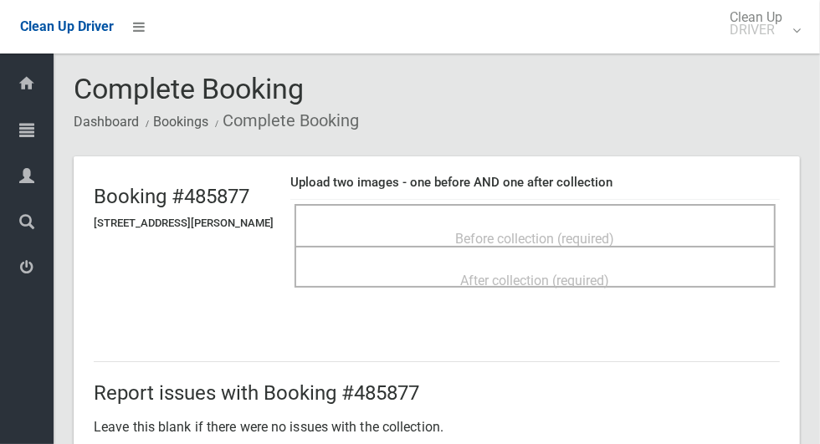
scroll to position [46, 0]
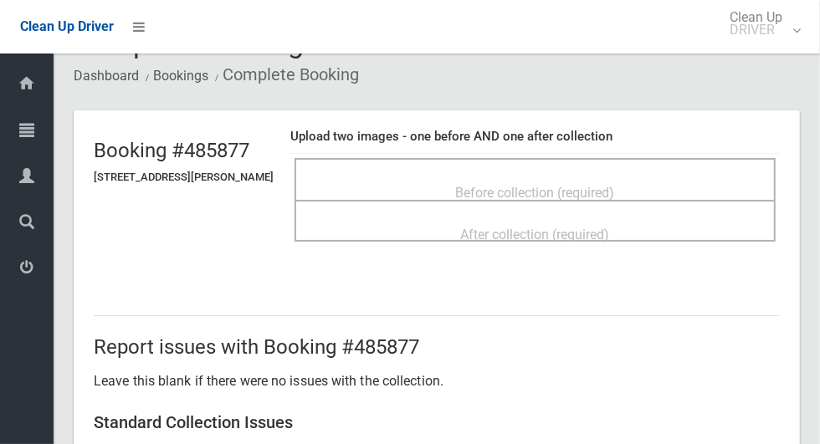
click at [725, 177] on div "Before collection (required)" at bounding box center [535, 192] width 444 height 31
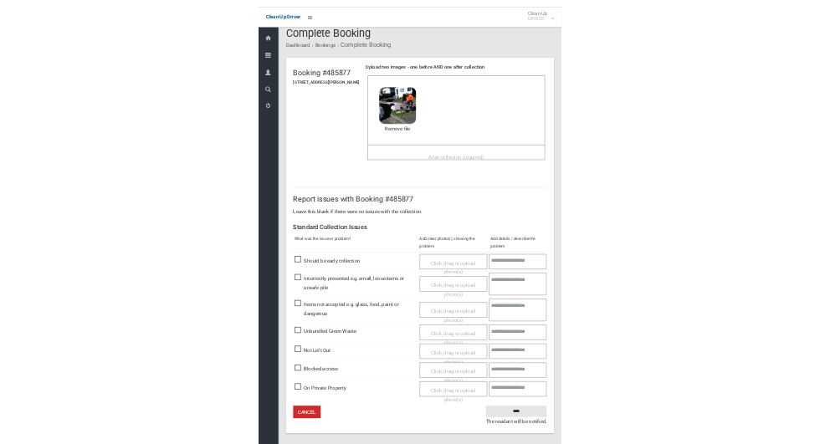
scroll to position [0, 0]
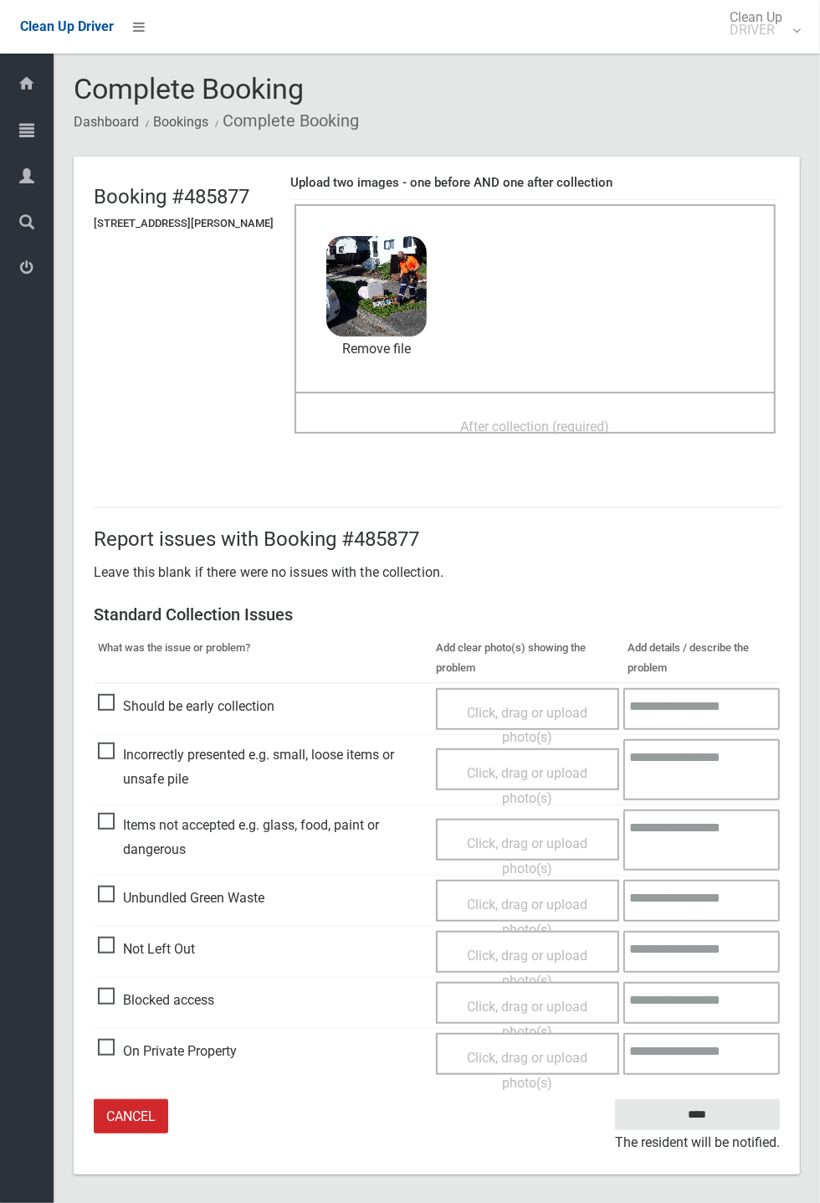
click at [2, 444] on div "Dashboard Tasks All Tasks Todays Tasks Overdue Tasks Complete Tasks Profile Sea…" at bounding box center [27, 628] width 54 height 1149
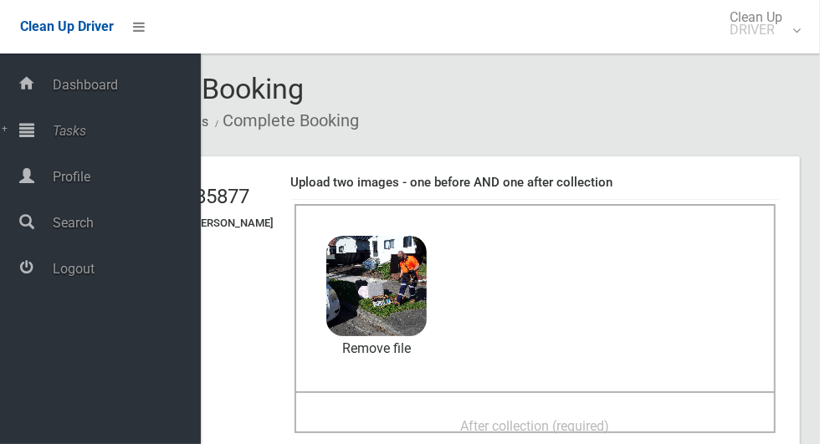
click at [721, 279] on div "Before collection (required) 3.7 MB 2025-10-0108.39.572971974207486413531.jpg C…" at bounding box center [535, 297] width 481 height 187
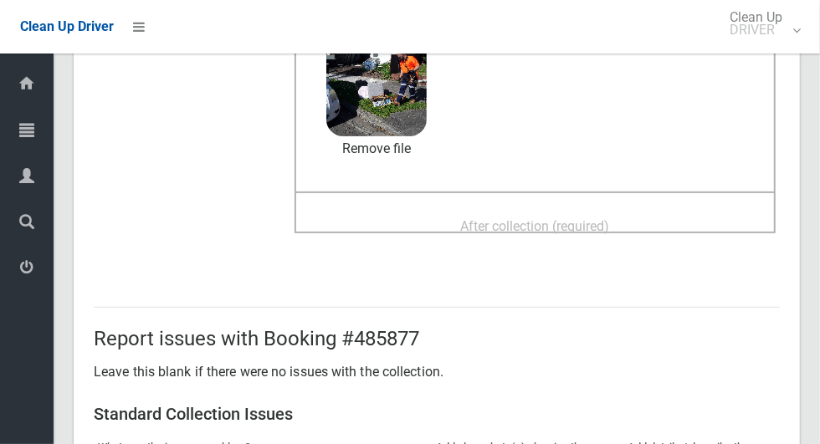
scroll to position [198, 0]
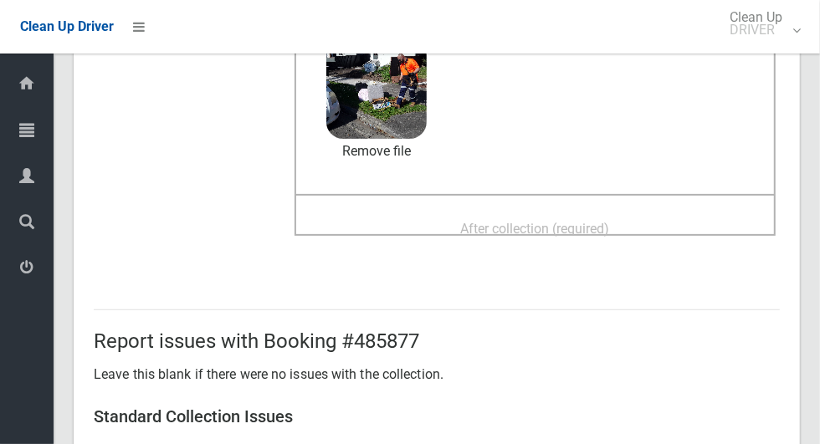
click at [654, 214] on div "After collection (required)" at bounding box center [535, 228] width 444 height 31
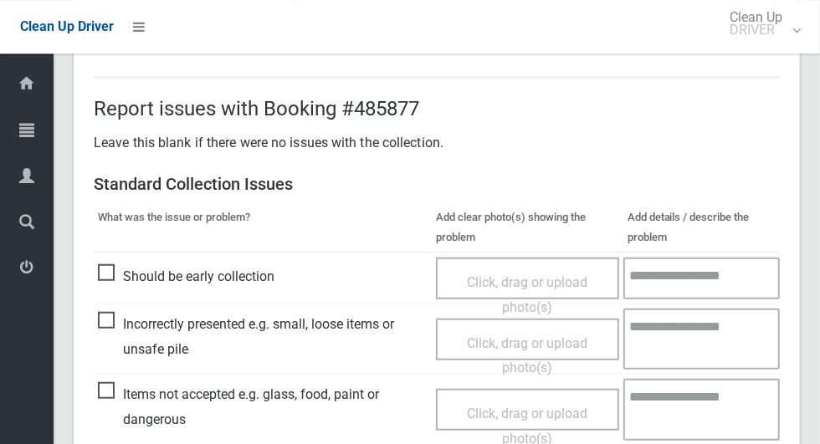
scroll to position [865, 0]
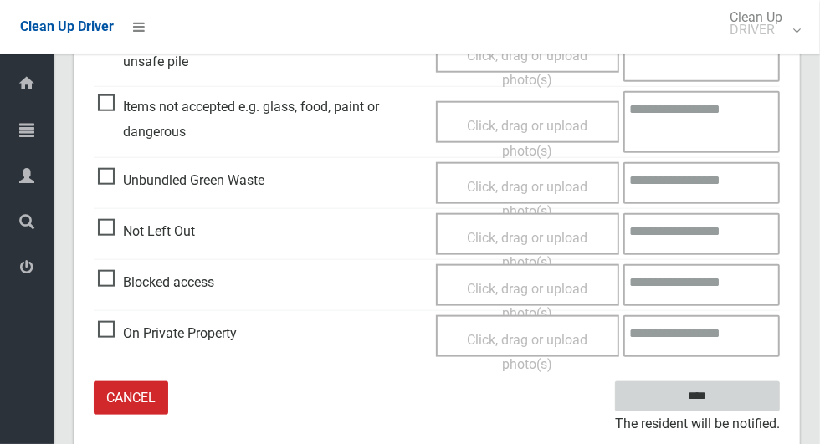
click at [756, 390] on input "****" at bounding box center [697, 397] width 165 height 31
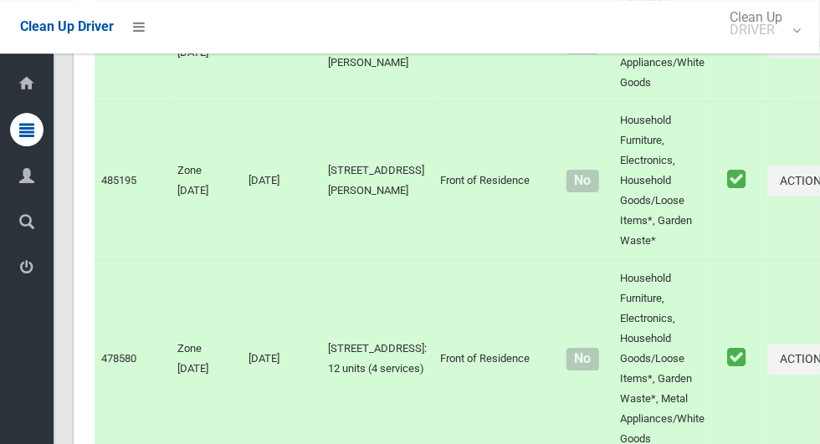
scroll to position [10251, 0]
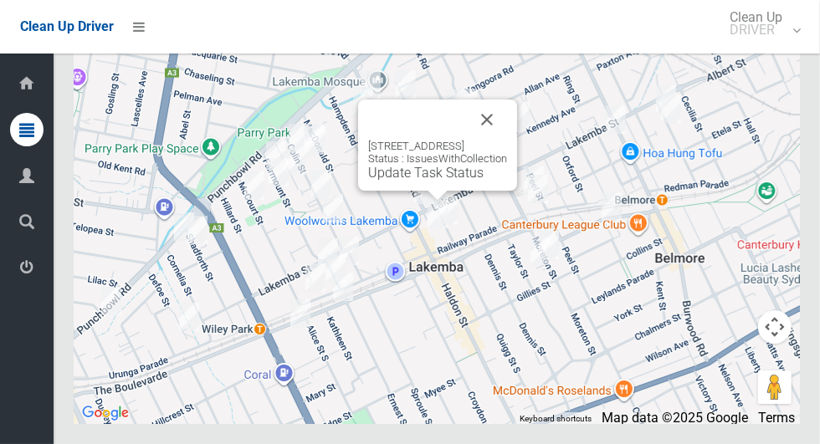
click at [507, 140] on button "Close" at bounding box center [487, 120] width 40 height 40
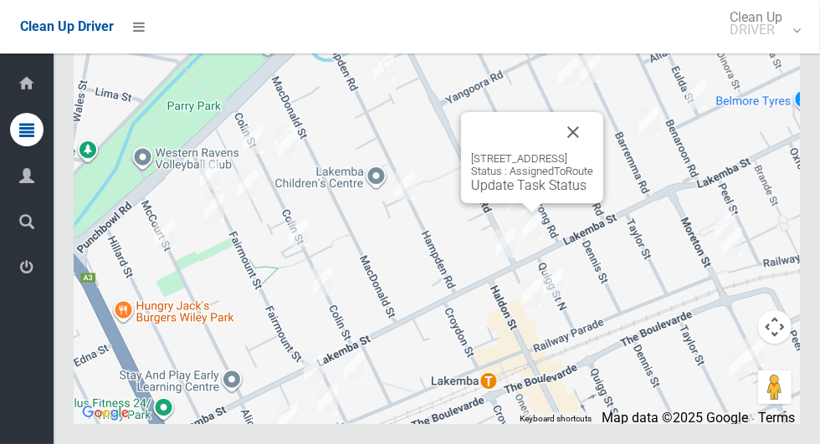
click at [505, 193] on link "Update Task Status" at bounding box center [528, 185] width 115 height 16
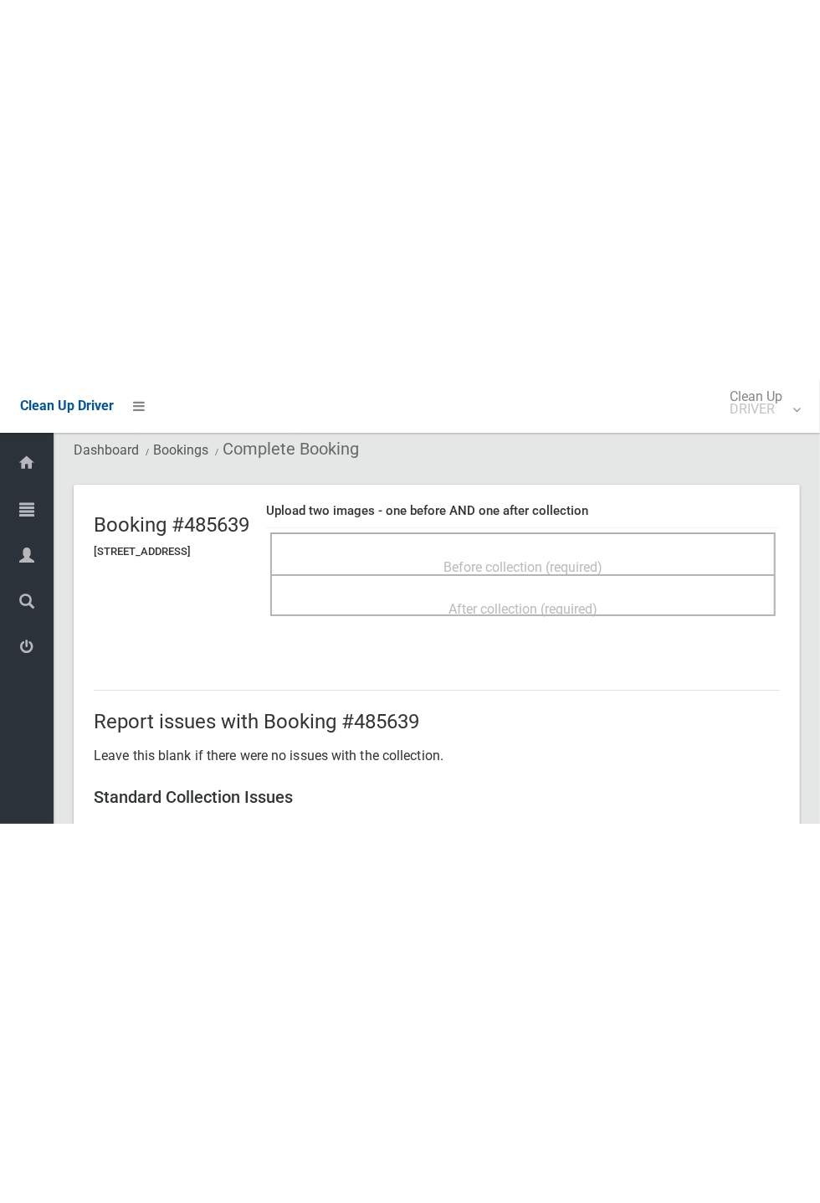
scroll to position [49, 0]
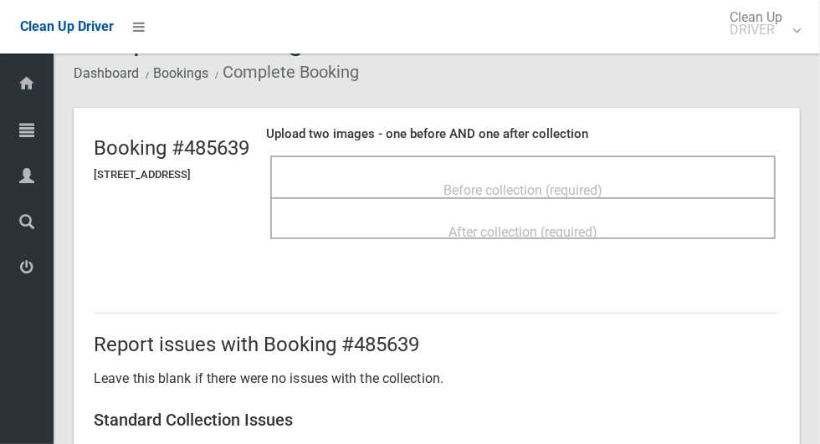
click at [675, 174] on div "Before collection (required)" at bounding box center [523, 189] width 469 height 31
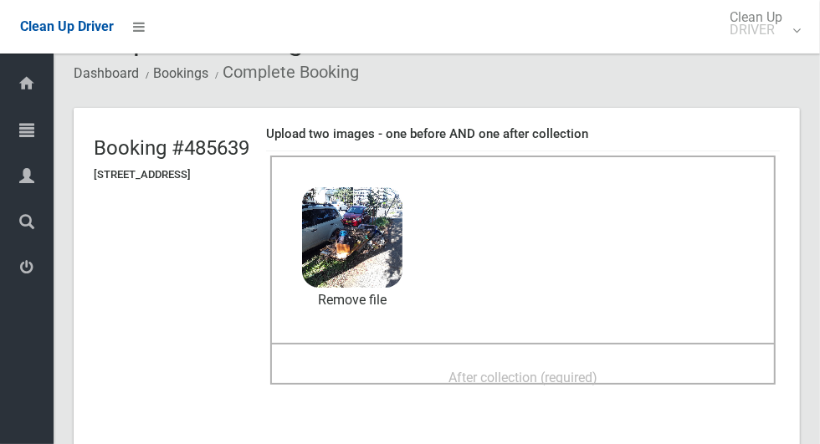
click at [598, 382] on span "After collection (required)" at bounding box center [523, 378] width 149 height 16
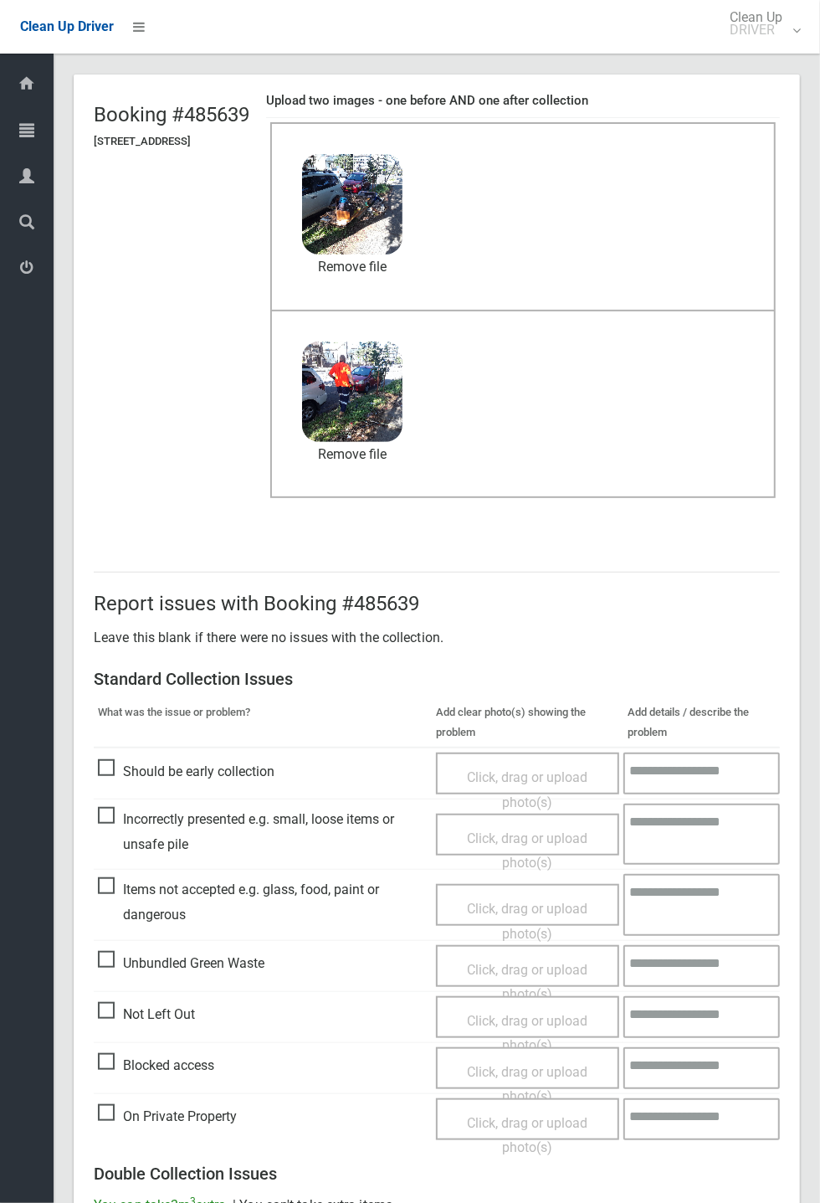
scroll to position [581, 0]
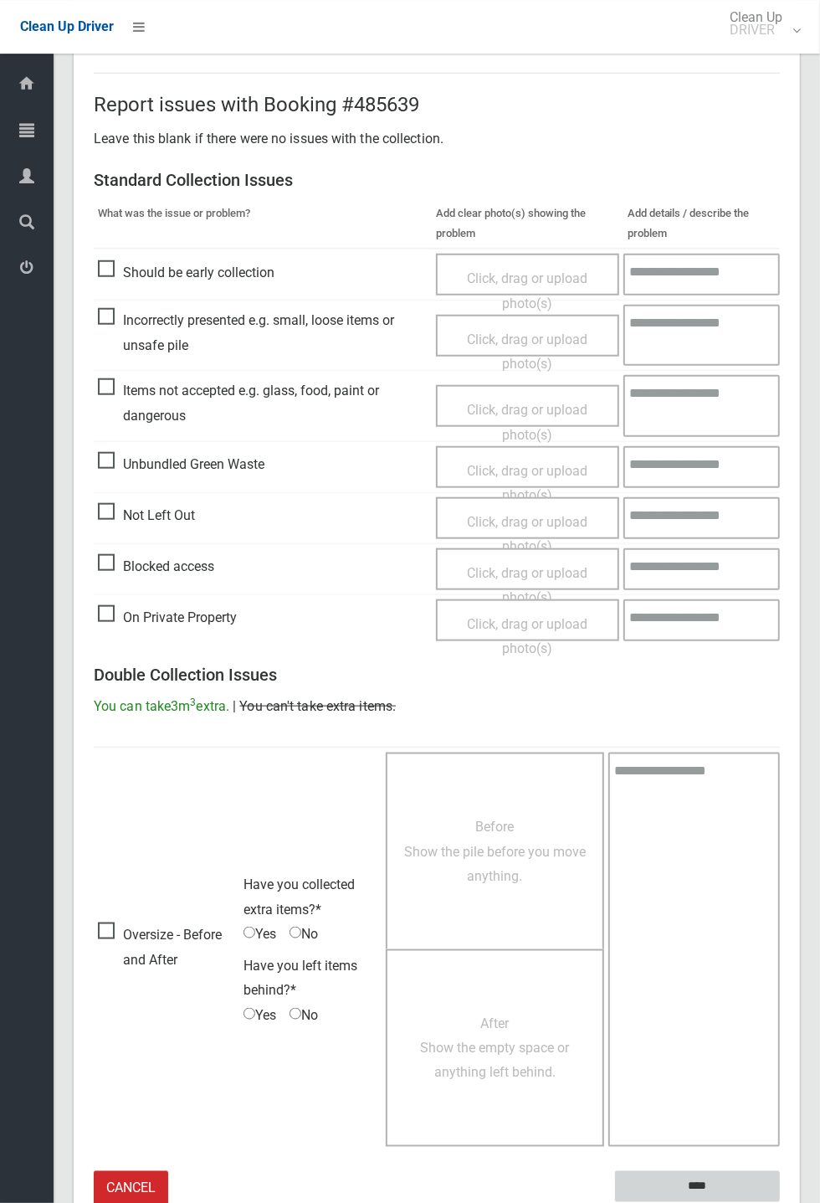
click at [780, 444] on input "****" at bounding box center [697, 1186] width 165 height 31
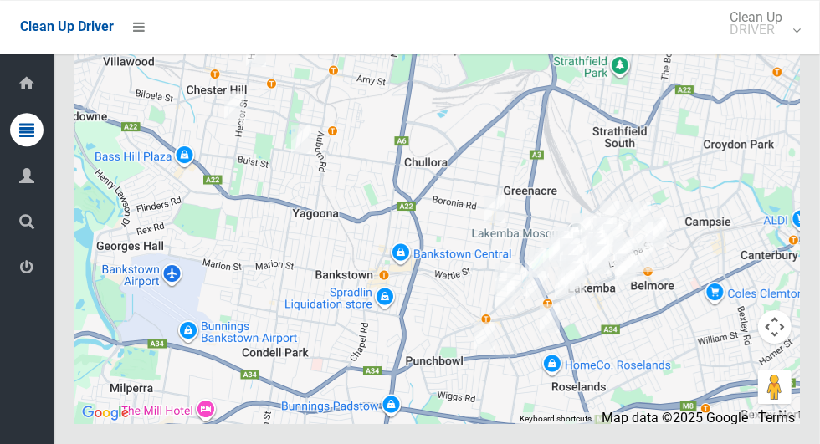
scroll to position [10113, 0]
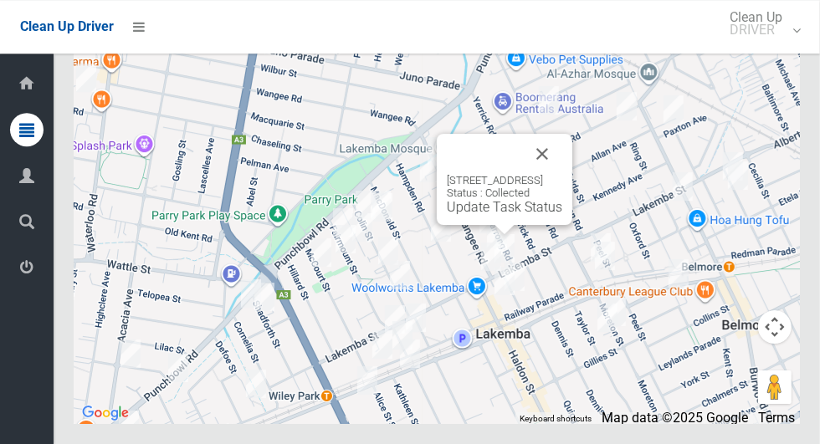
click at [562, 174] on button "Close" at bounding box center [542, 154] width 40 height 40
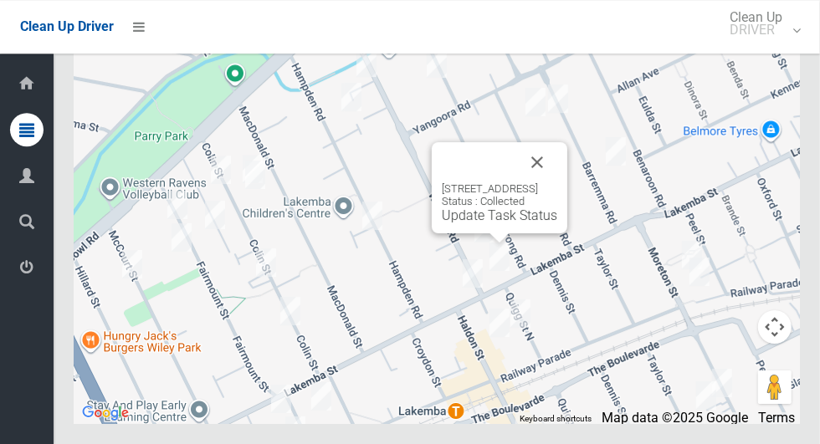
click at [557, 182] on button "Close" at bounding box center [537, 162] width 40 height 40
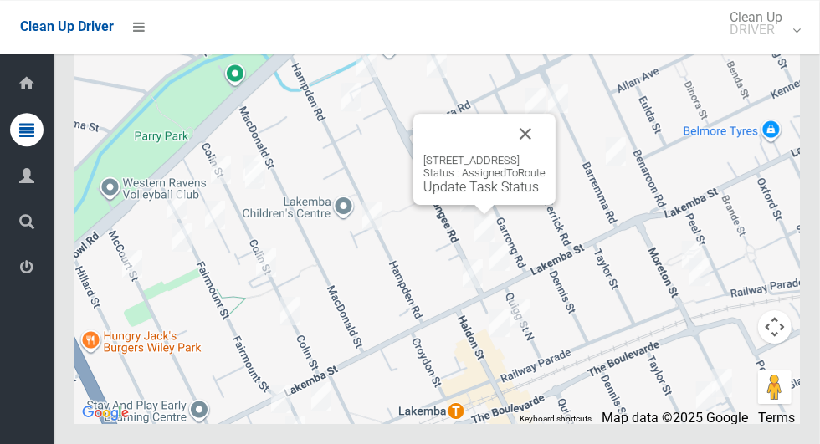
click at [546, 154] on button "Close" at bounding box center [526, 134] width 40 height 40
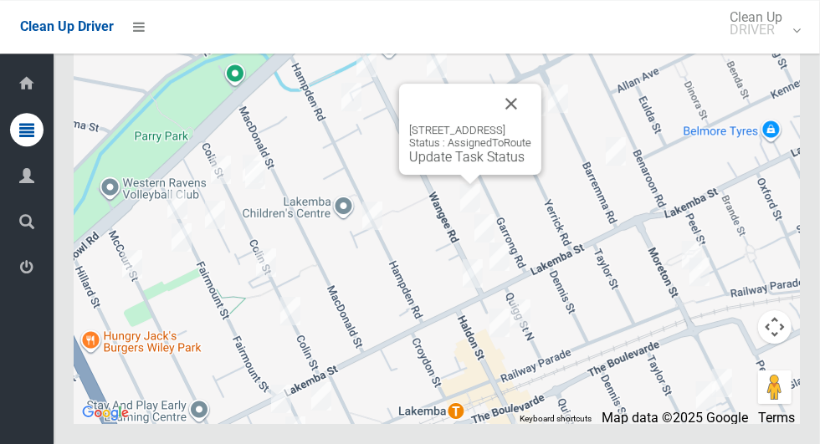
click at [531, 124] on button "Close" at bounding box center [511, 104] width 40 height 40
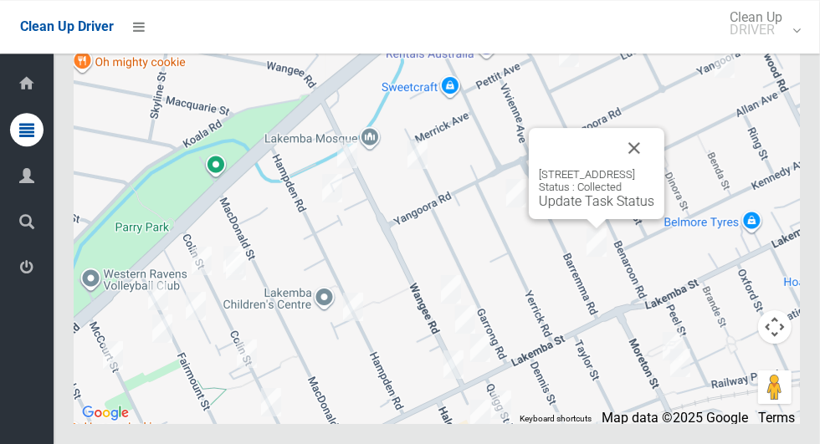
click at [654, 168] on button "Close" at bounding box center [634, 148] width 40 height 40
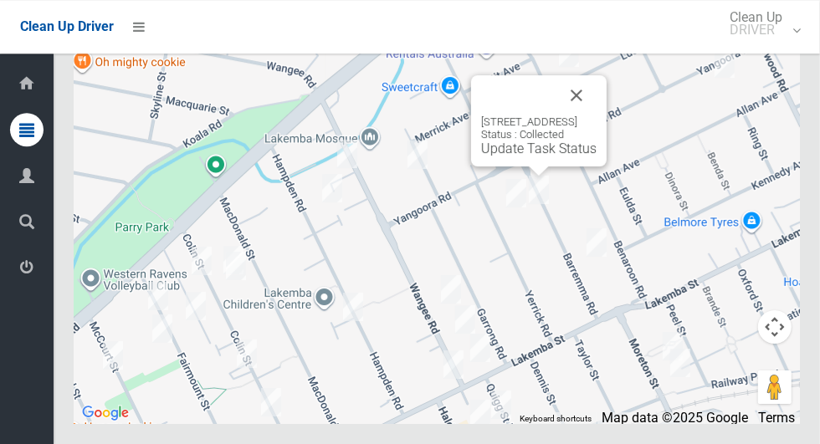
click at [597, 115] on button "Close" at bounding box center [577, 95] width 40 height 40
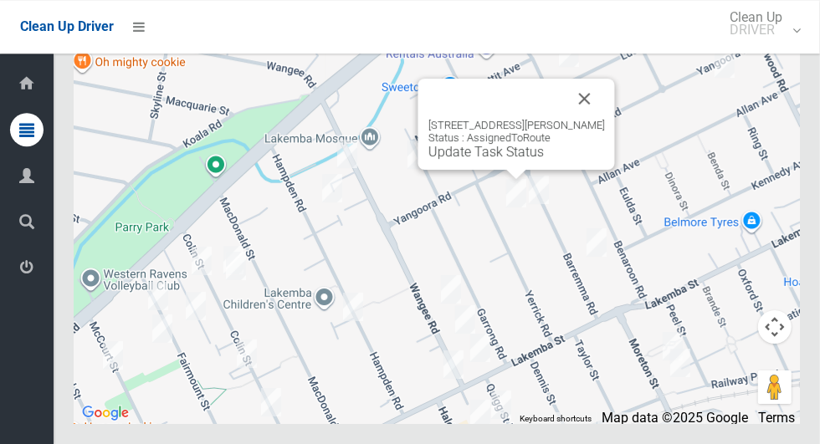
click at [508, 160] on link "Update Task Status" at bounding box center [486, 152] width 115 height 16
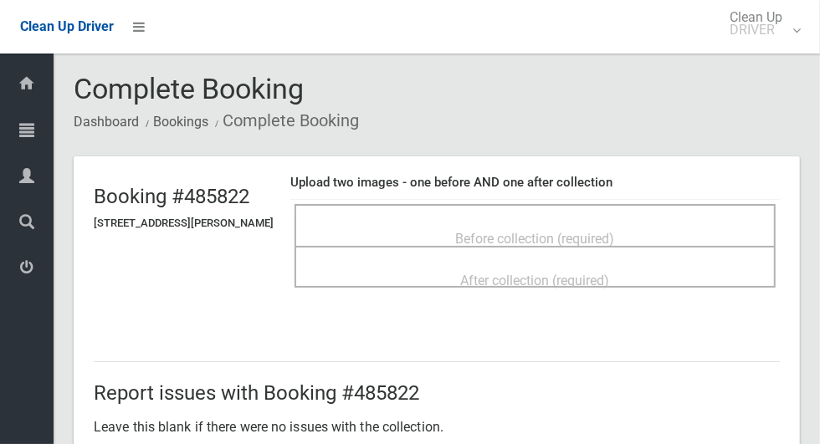
click at [618, 223] on div "Before collection (required)" at bounding box center [535, 238] width 444 height 31
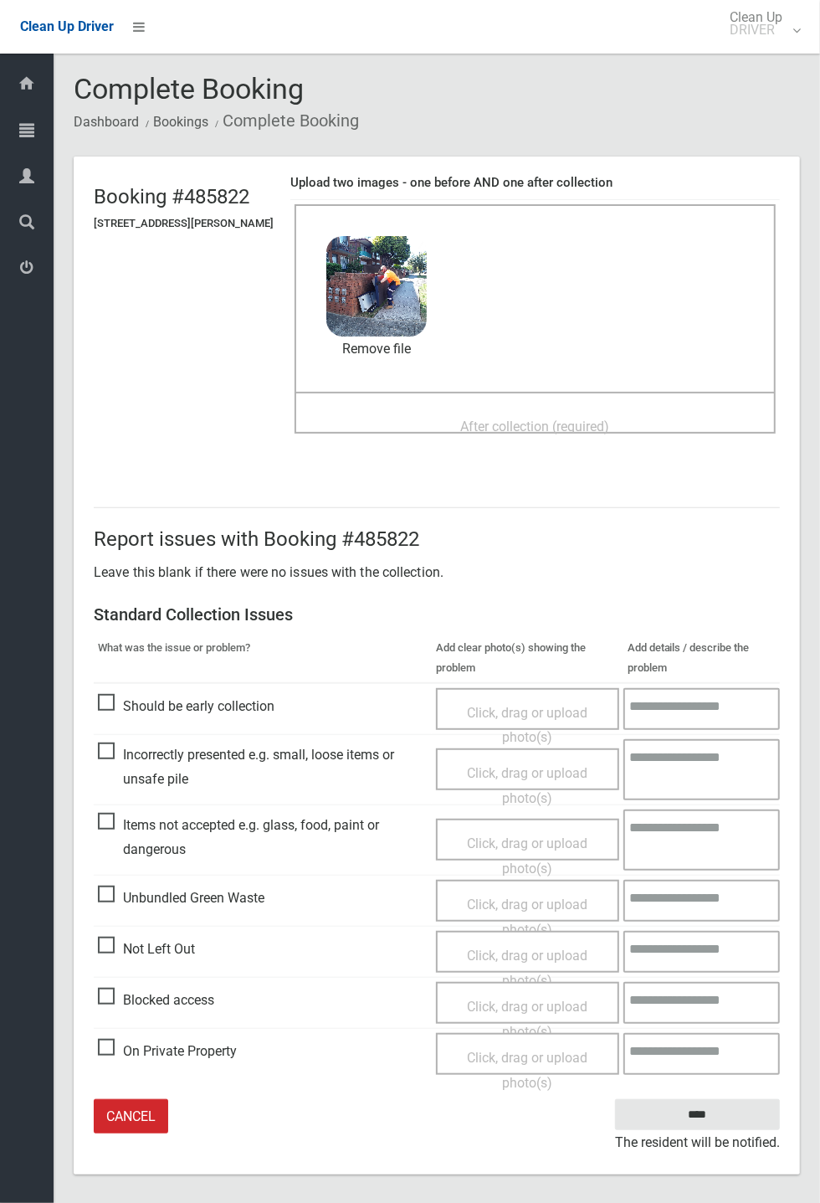
click at [610, 418] on span "After collection (required)" at bounding box center [535, 426] width 149 height 16
click at [651, 423] on div "After collection (required)" at bounding box center [535, 425] width 444 height 31
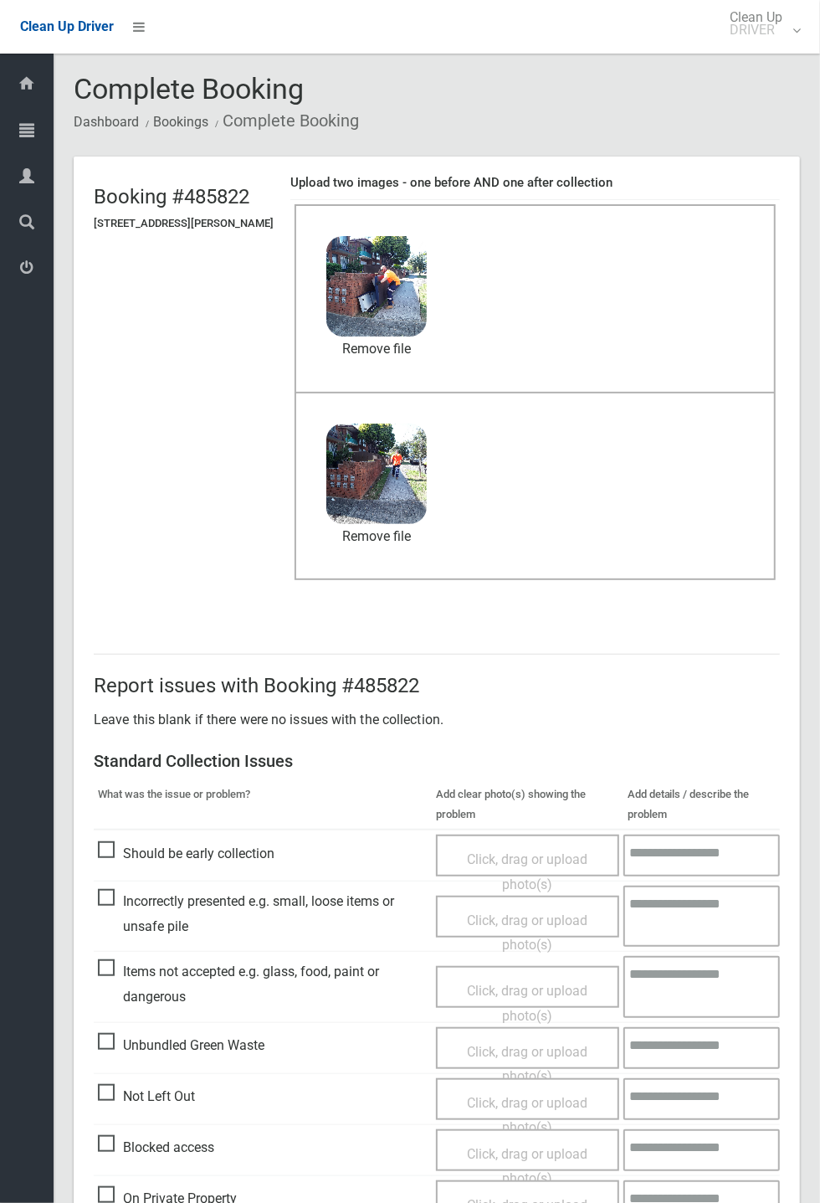
scroll to position [78, 0]
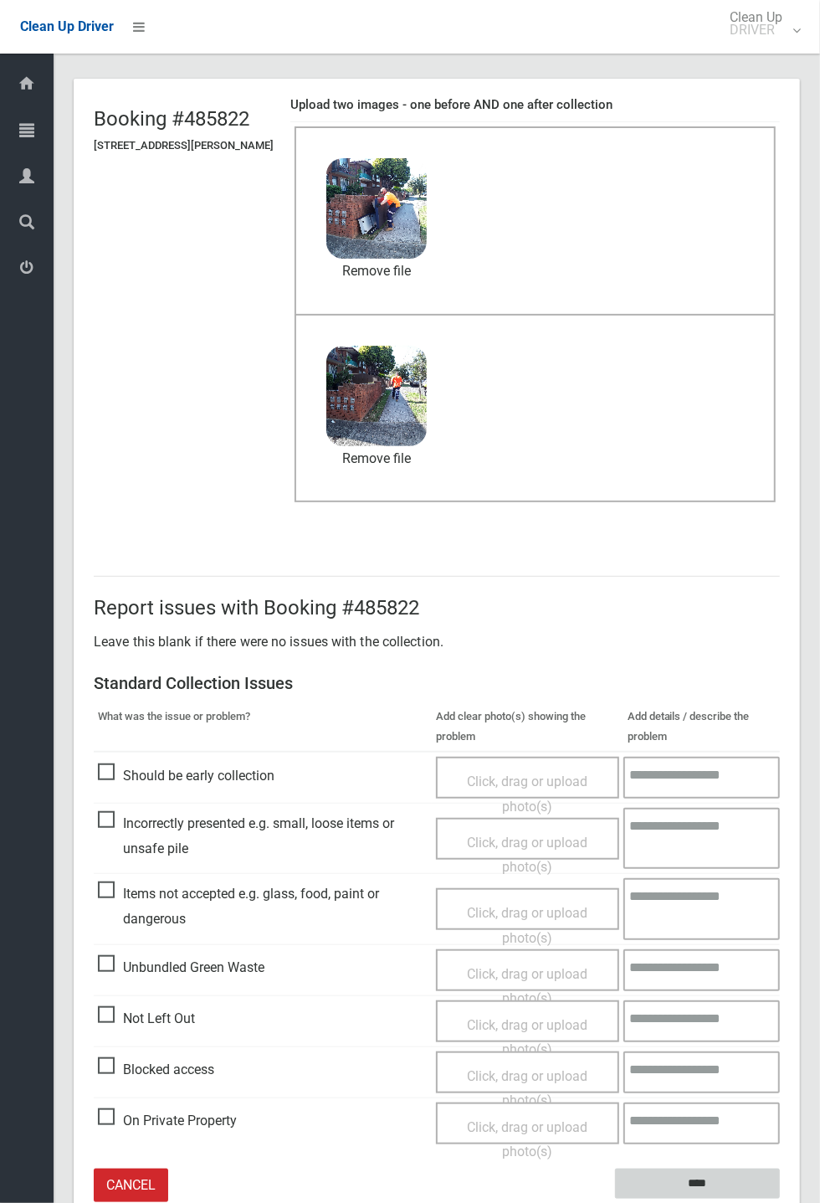
click at [780, 444] on input "****" at bounding box center [697, 1183] width 165 height 31
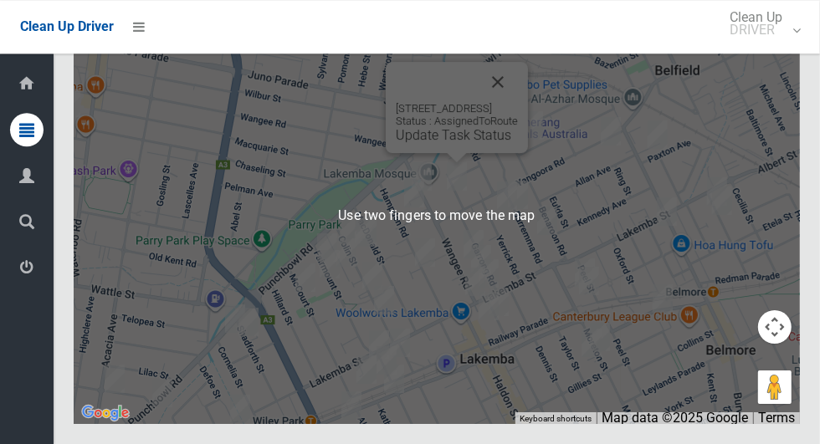
scroll to position [10098, 0]
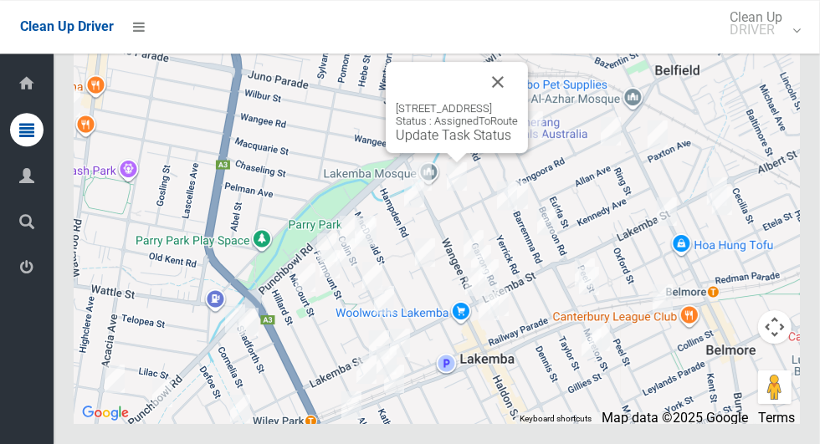
click at [518, 102] on button "Close" at bounding box center [498, 82] width 40 height 40
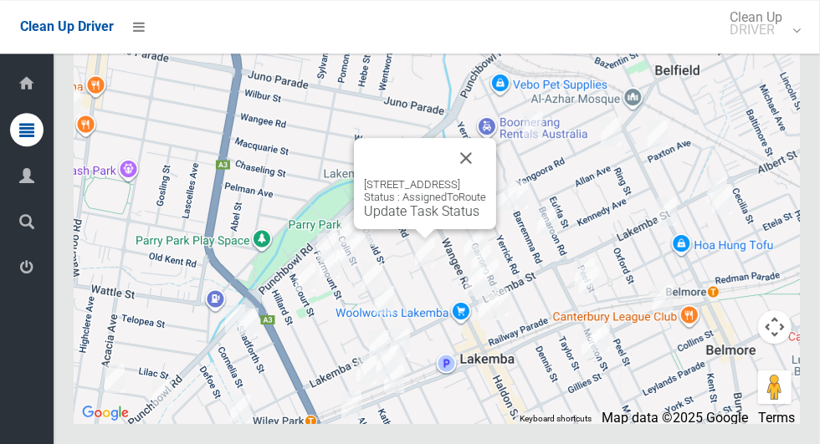
click at [486, 178] on button "Close" at bounding box center [466, 158] width 40 height 40
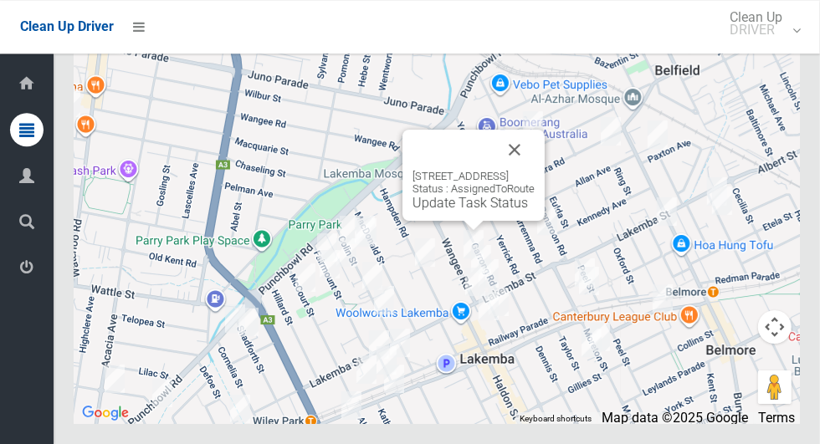
click at [545, 206] on div "[STREET_ADDRESS] Status : AssignedToRoute Update Task Status" at bounding box center [474, 175] width 142 height 91
click at [535, 170] on button "Close" at bounding box center [515, 150] width 40 height 40
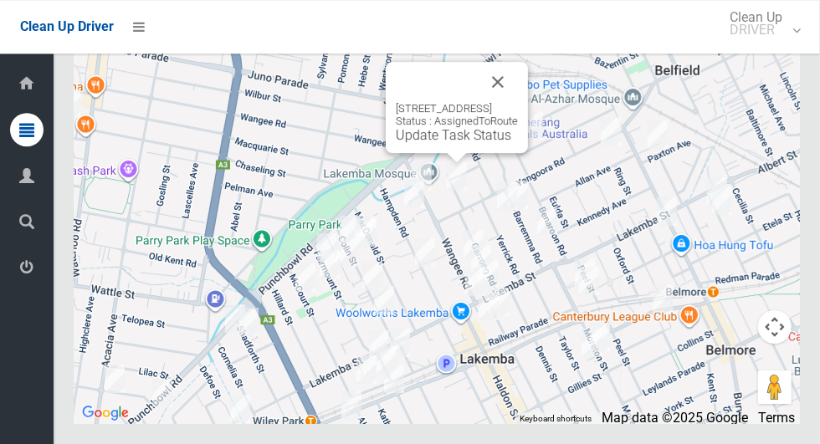
click at [450, 143] on link "Update Task Status" at bounding box center [453, 135] width 115 height 16
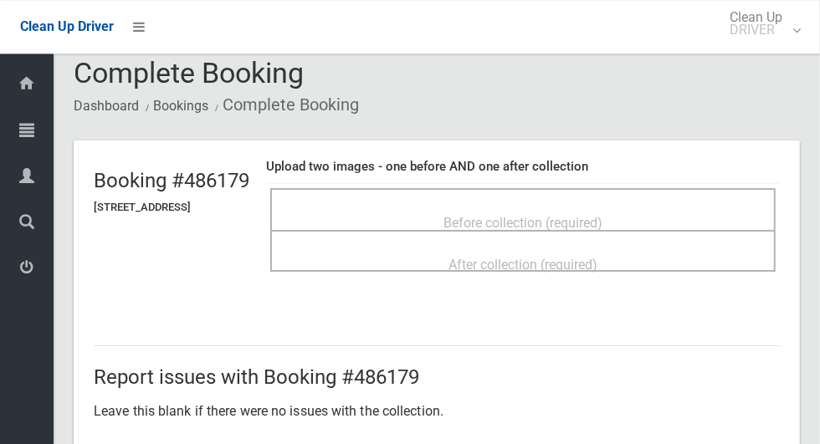
scroll to position [11, 0]
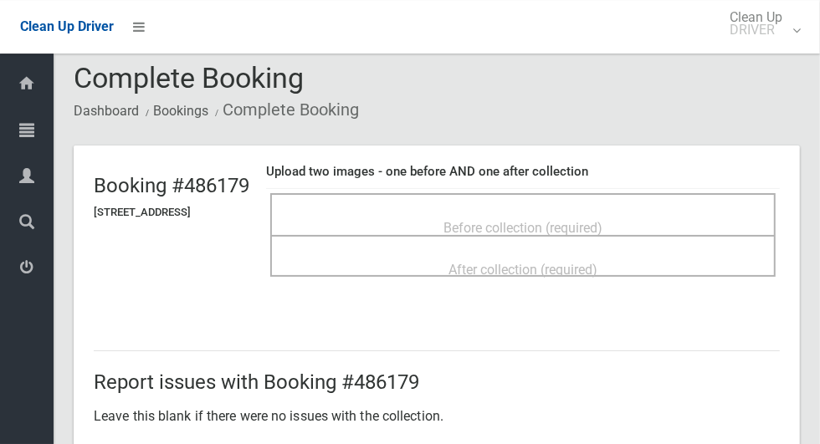
click at [685, 212] on div "Before collection (required)" at bounding box center [523, 227] width 469 height 31
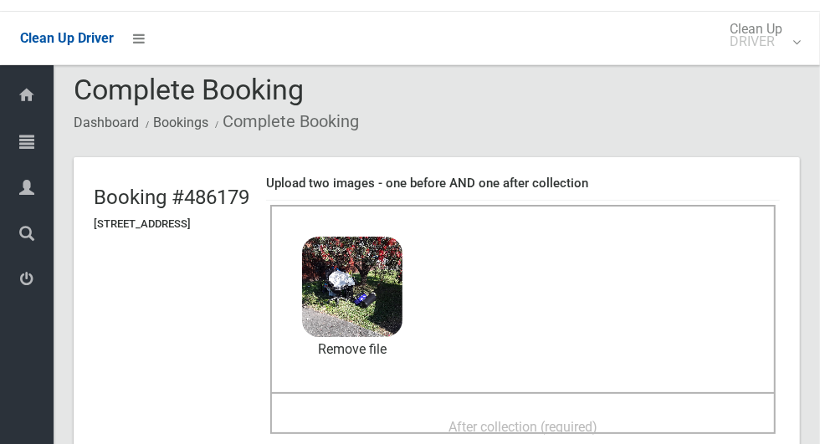
scroll to position [0, 0]
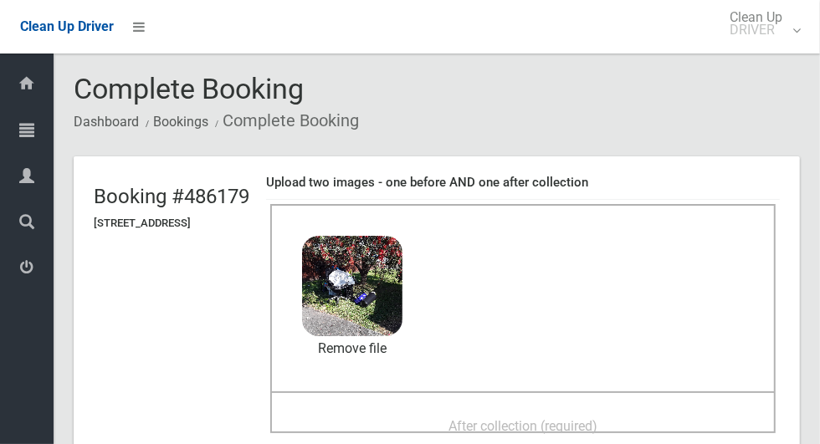
click at [598, 418] on span "After collection (required)" at bounding box center [523, 426] width 149 height 16
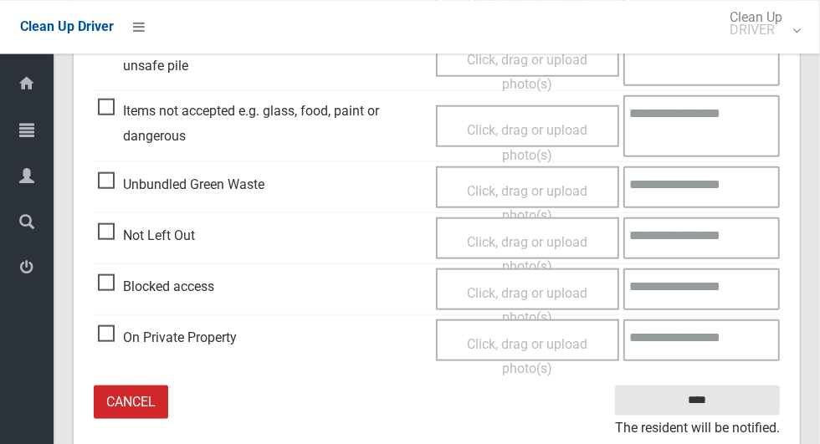
scroll to position [865, 0]
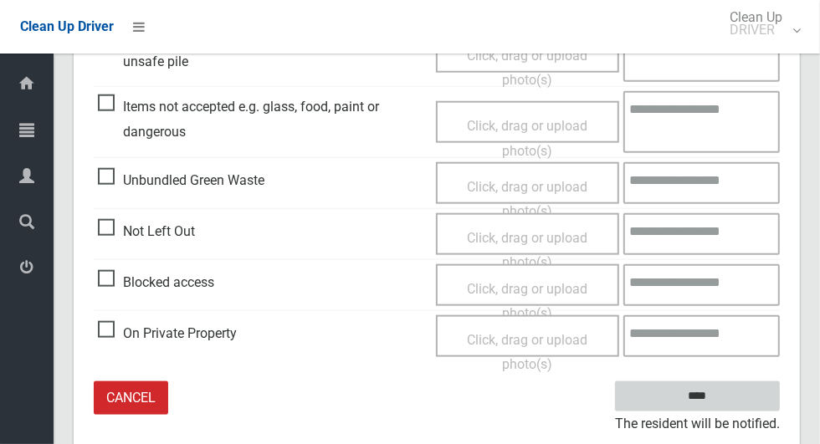
click at [741, 392] on input "****" at bounding box center [697, 397] width 165 height 31
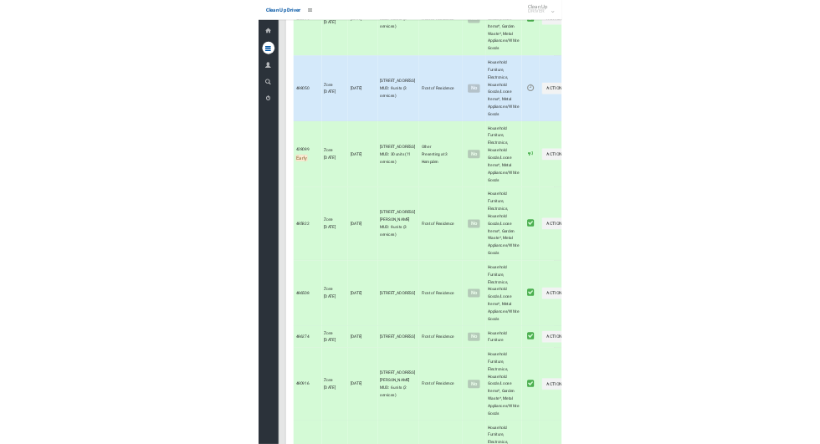
scroll to position [9326, 0]
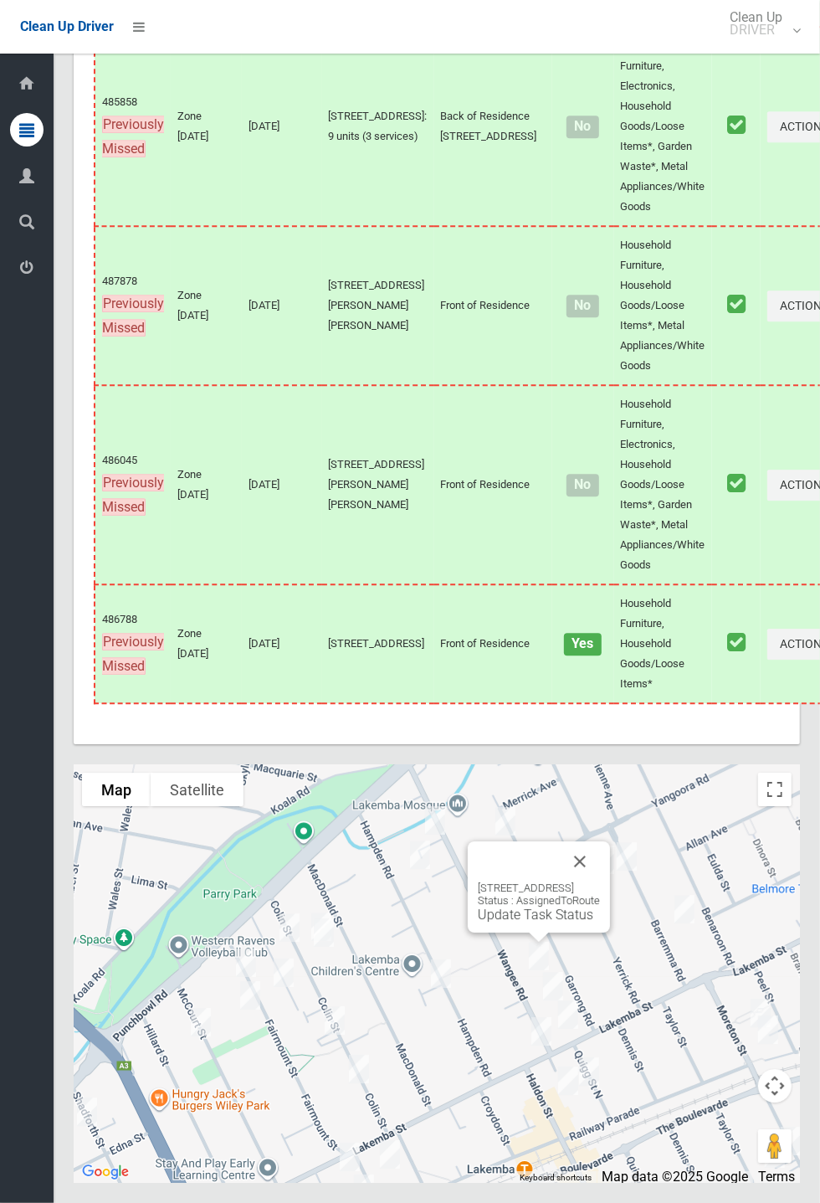
click at [600, 444] on button "Close" at bounding box center [580, 861] width 40 height 40
click at [614, 444] on button "Close" at bounding box center [594, 891] width 40 height 40
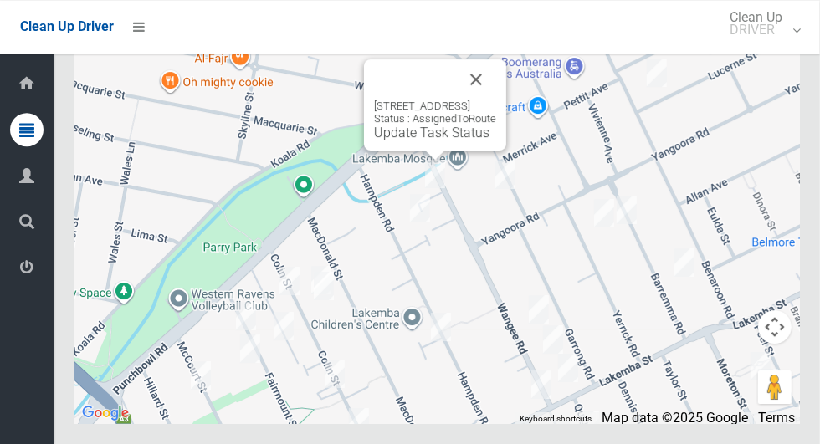
scroll to position [10108, 0]
click at [412, 141] on link "Update Task Status" at bounding box center [431, 133] width 115 height 16
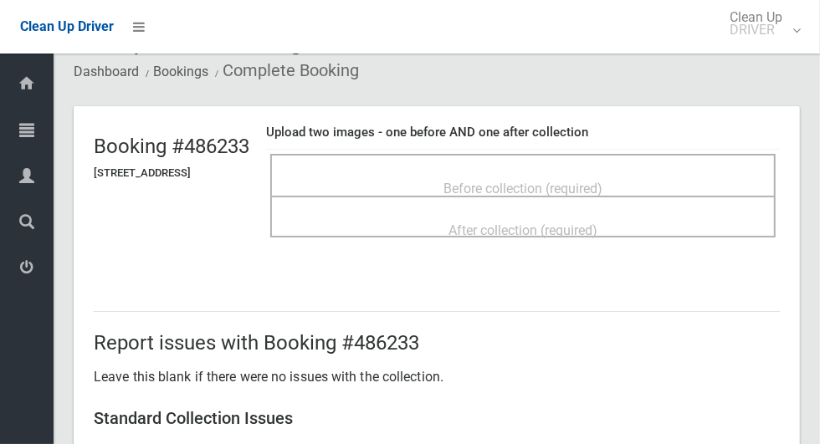
scroll to position [53, 0]
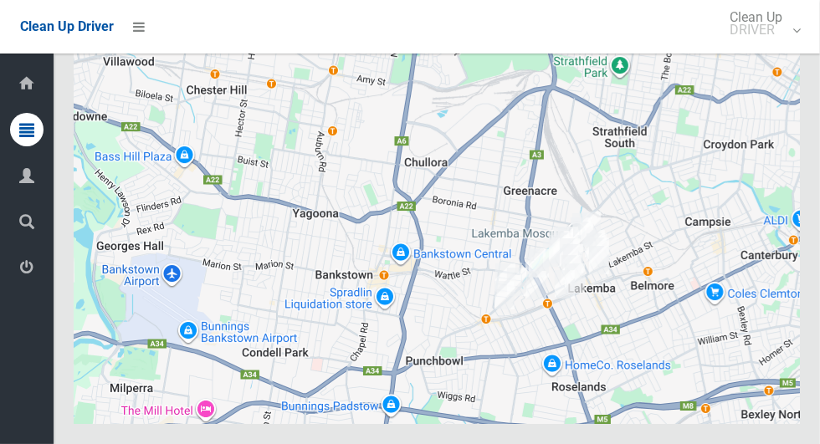
scroll to position [10107, 0]
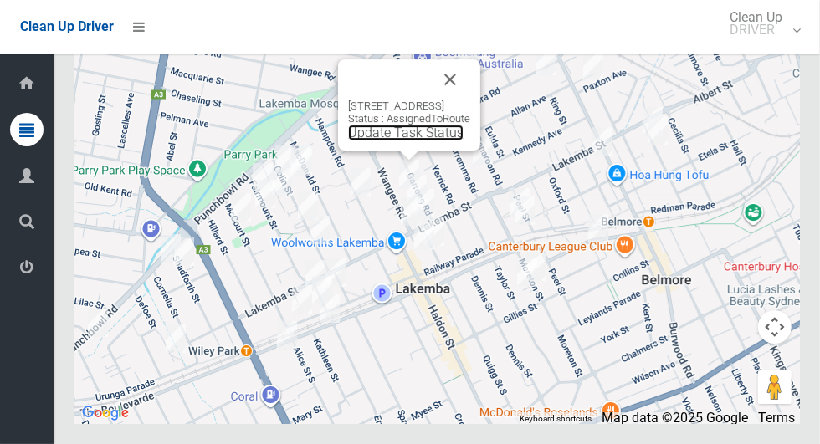
click at [396, 141] on link "Update Task Status" at bounding box center [405, 133] width 115 height 16
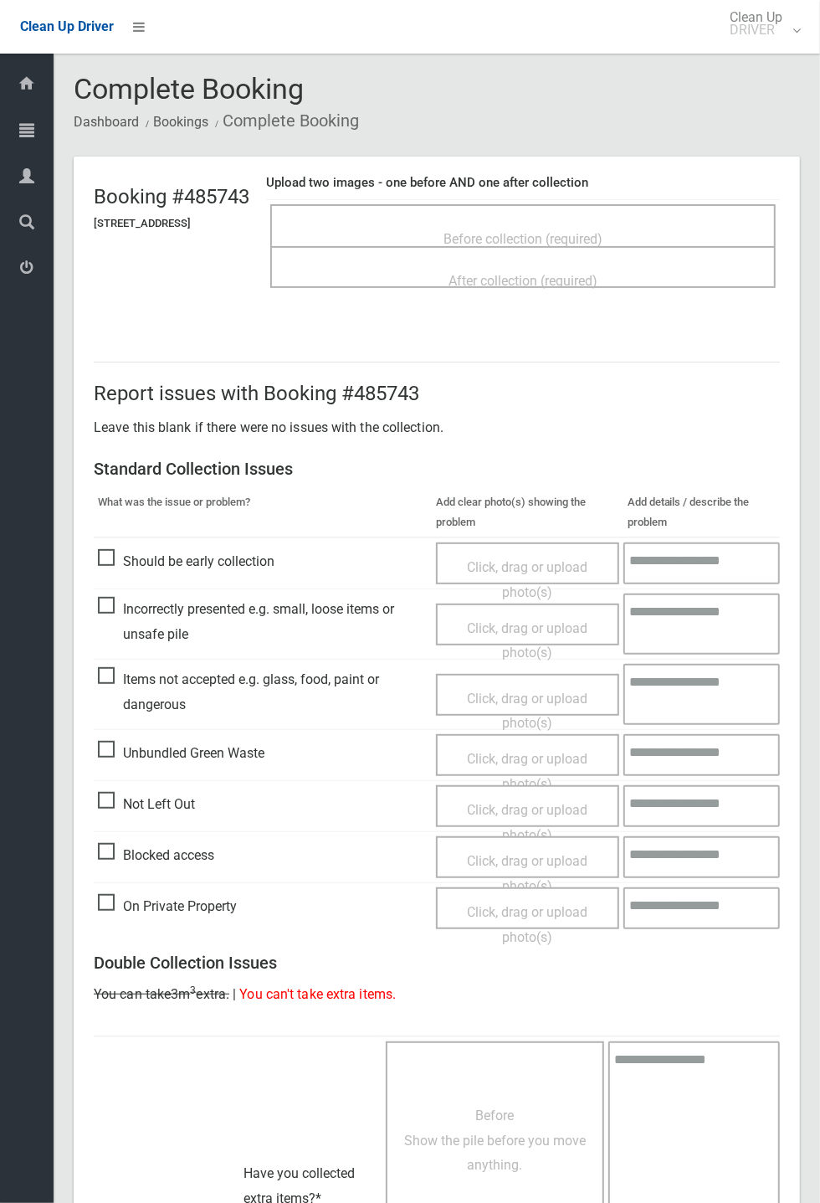
click at [657, 237] on div "Before collection (required)" at bounding box center [523, 238] width 469 height 31
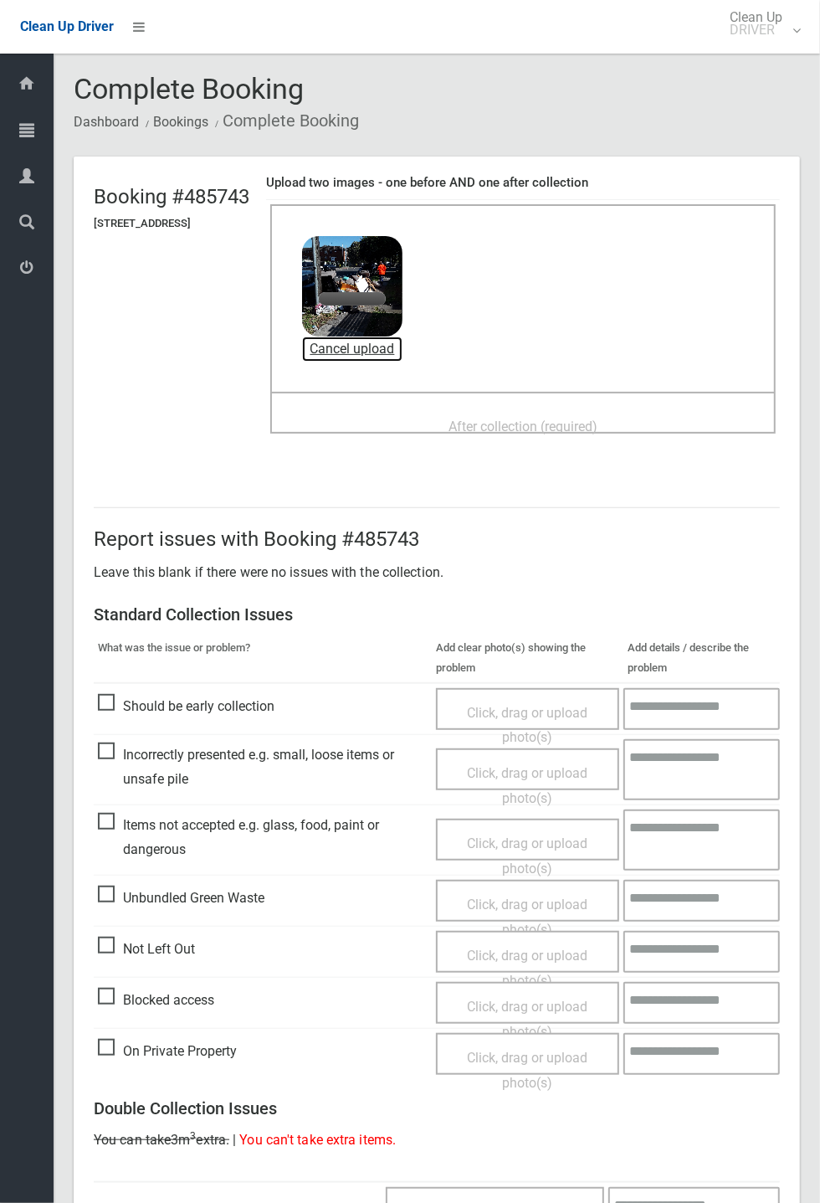
click at [400, 357] on link "Cancel upload" at bounding box center [352, 348] width 100 height 25
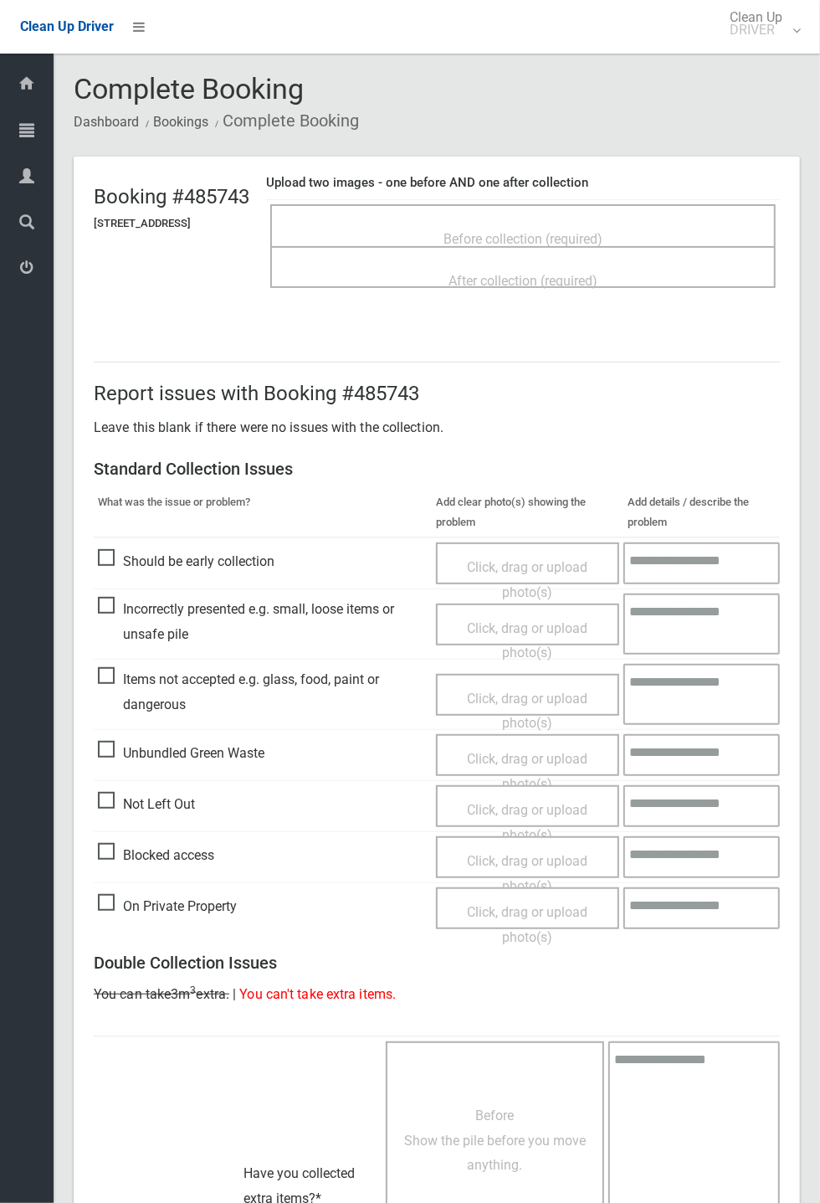
click at [561, 244] on span "Before collection (required)" at bounding box center [523, 239] width 159 height 16
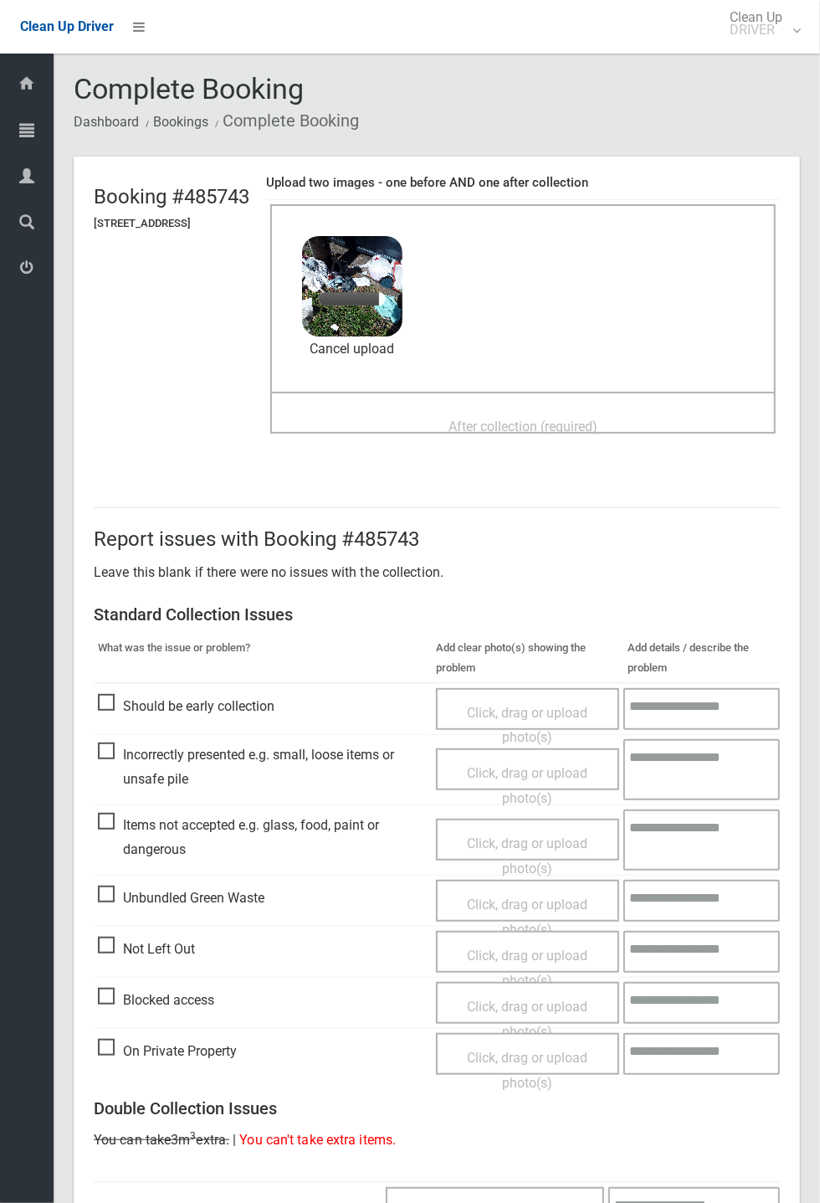
click at [598, 420] on span "After collection (required)" at bounding box center [523, 426] width 149 height 16
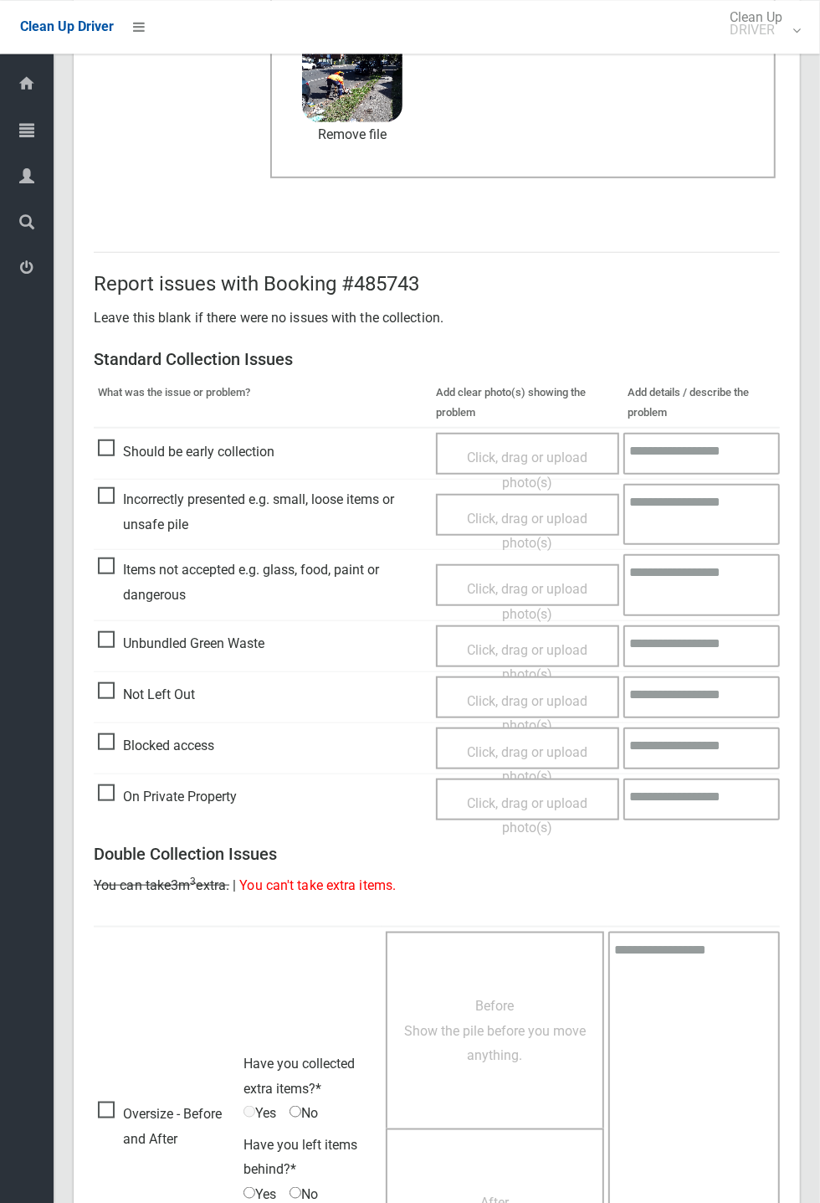
scroll to position [581, 0]
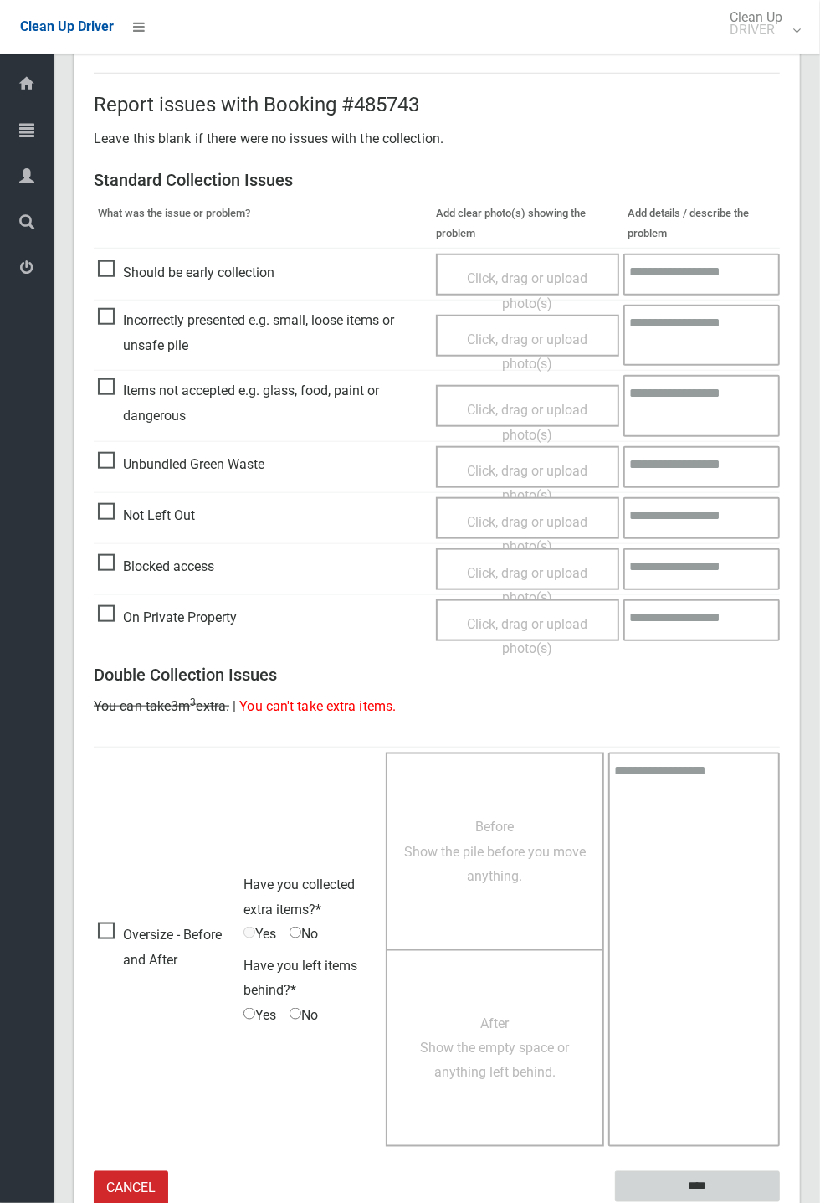
click at [780, 444] on input "****" at bounding box center [697, 1186] width 165 height 31
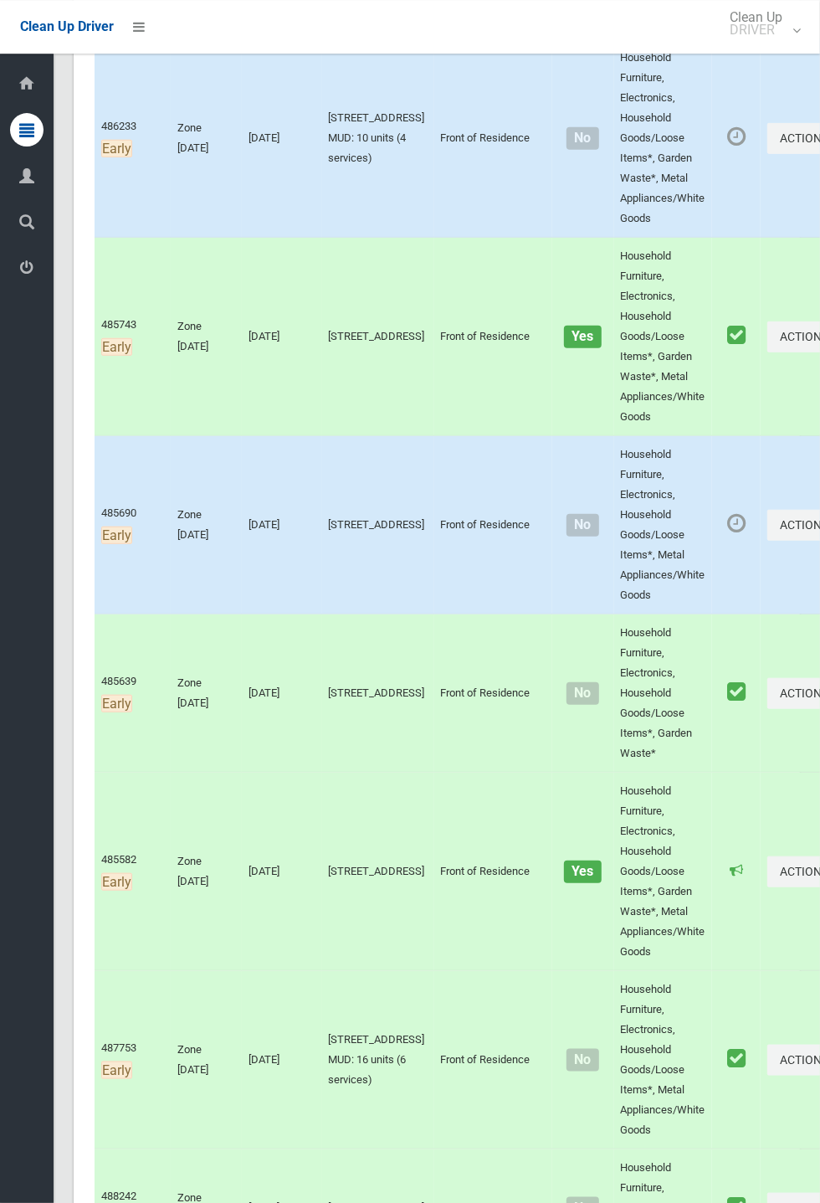
scroll to position [326, 0]
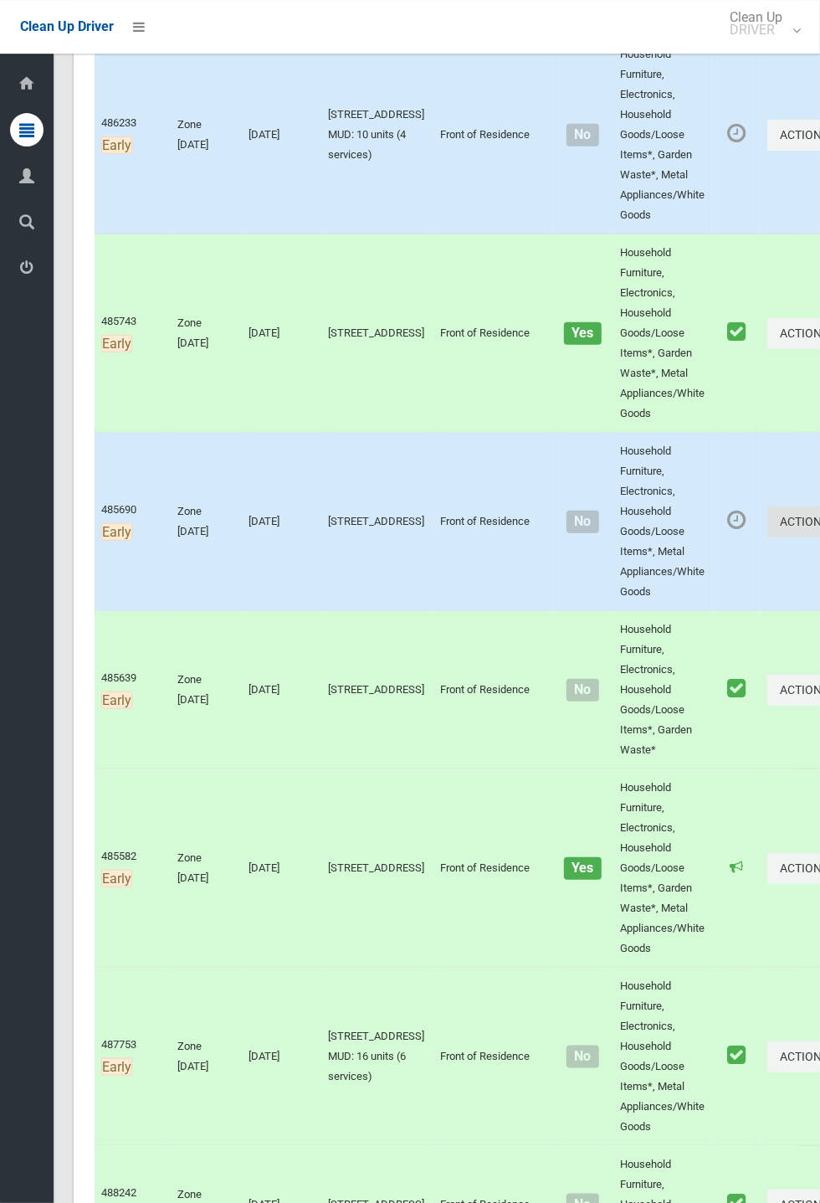
click at [819, 537] on button "Actions" at bounding box center [807, 521] width 80 height 31
click at [697, 576] on link "Complete Booking" at bounding box center [747, 558] width 199 height 33
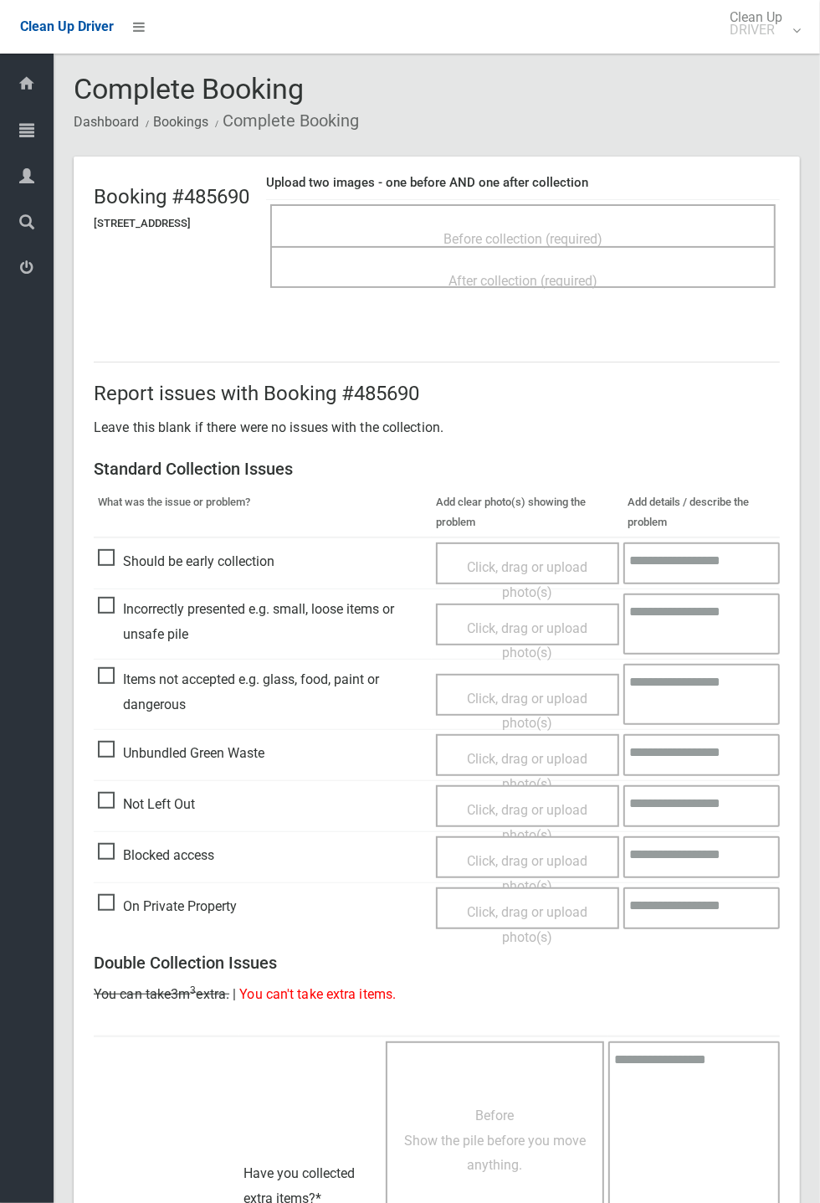
click at [603, 231] on span "Before collection (required)" at bounding box center [523, 239] width 159 height 16
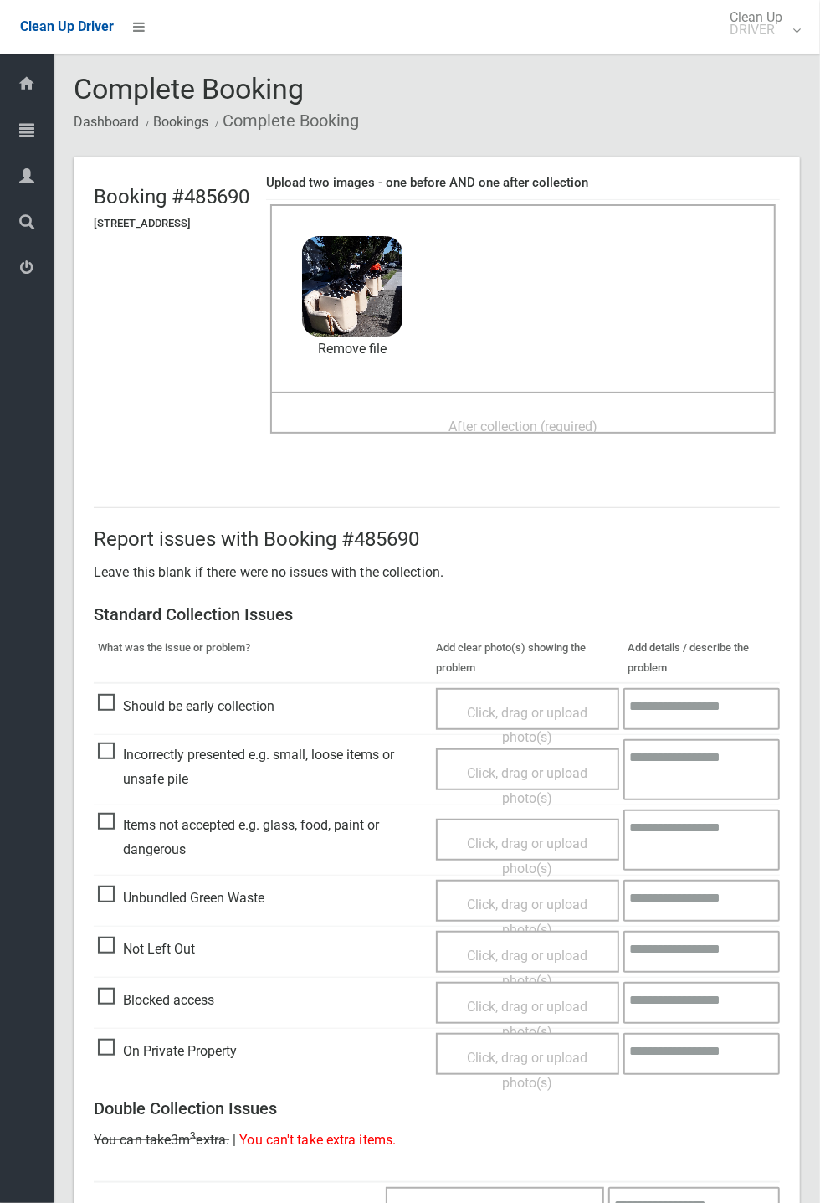
click at [593, 410] on div "After collection (required)" at bounding box center [523, 425] width 469 height 31
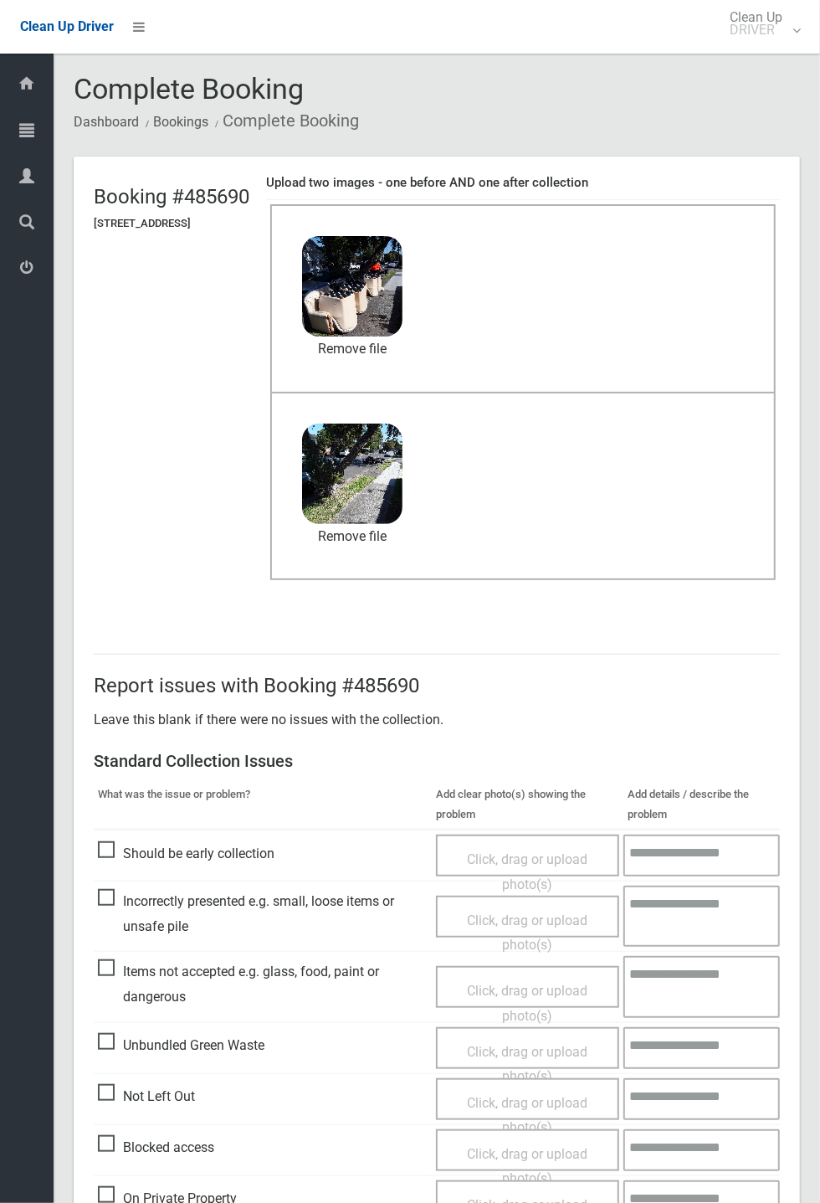
scroll to position [581, 0]
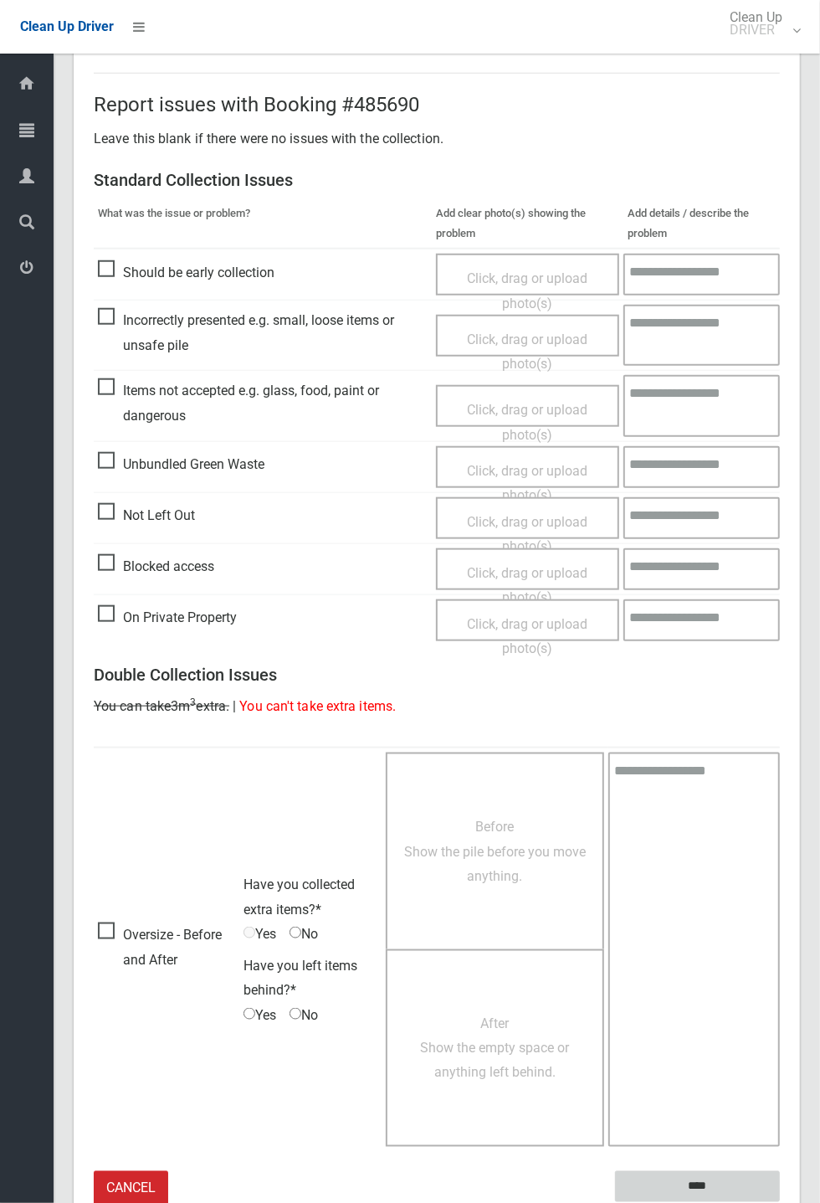
click at [752, 1175] on input "****" at bounding box center [697, 1186] width 165 height 31
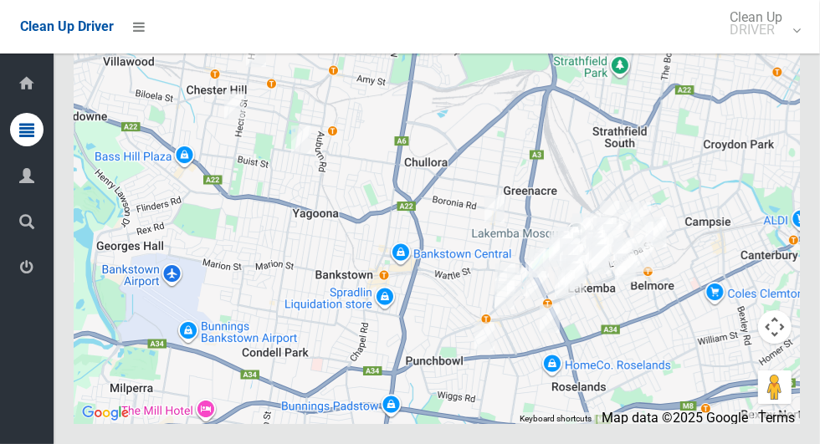
scroll to position [10113, 0]
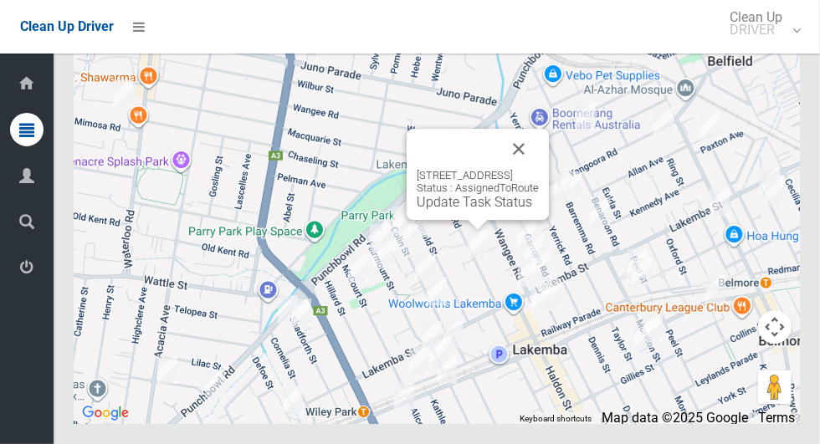
click at [469, 220] on div "28 Hampden Road, LAKEMBA NSW 2195 Status : AssignedToRoute Update Task Status" at bounding box center [478, 174] width 142 height 91
click at [464, 210] on link "Update Task Status" at bounding box center [474, 202] width 115 height 16
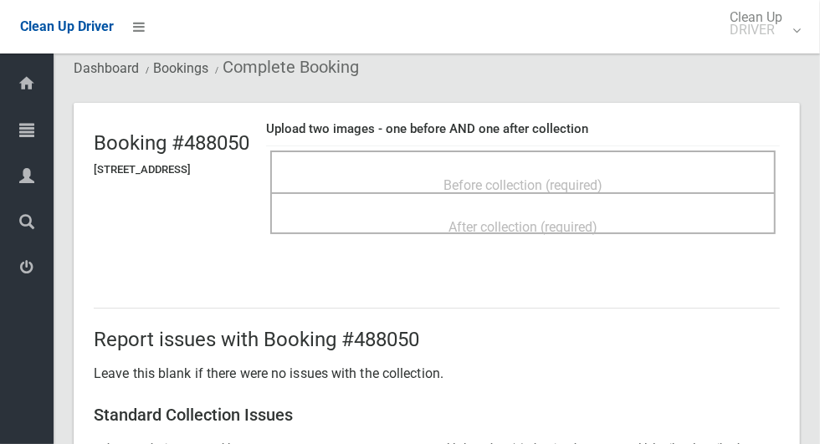
scroll to position [70, 0]
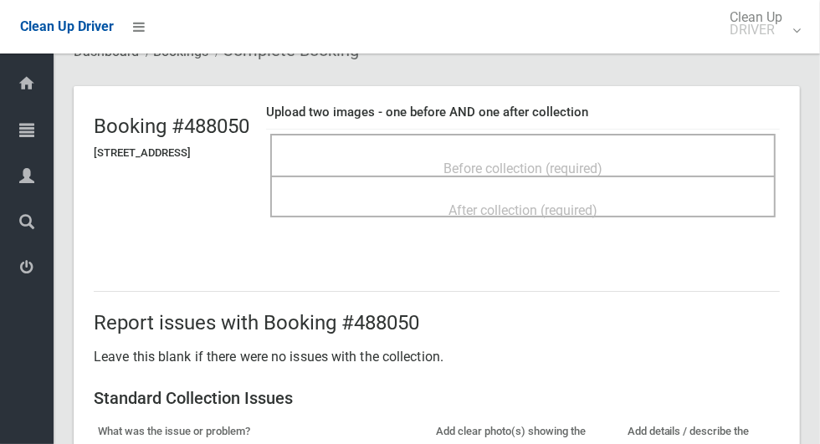
click at [659, 152] on div "Before collection (required)" at bounding box center [523, 167] width 469 height 31
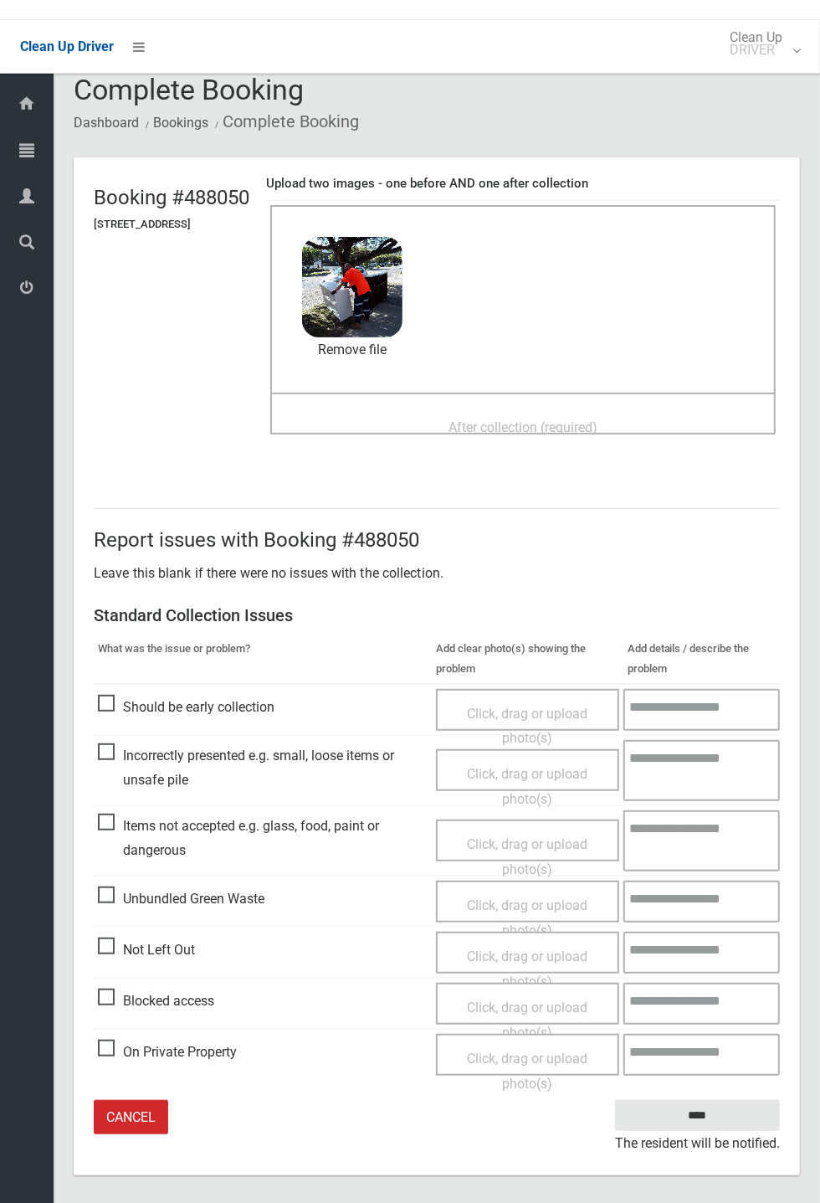
scroll to position [0, 0]
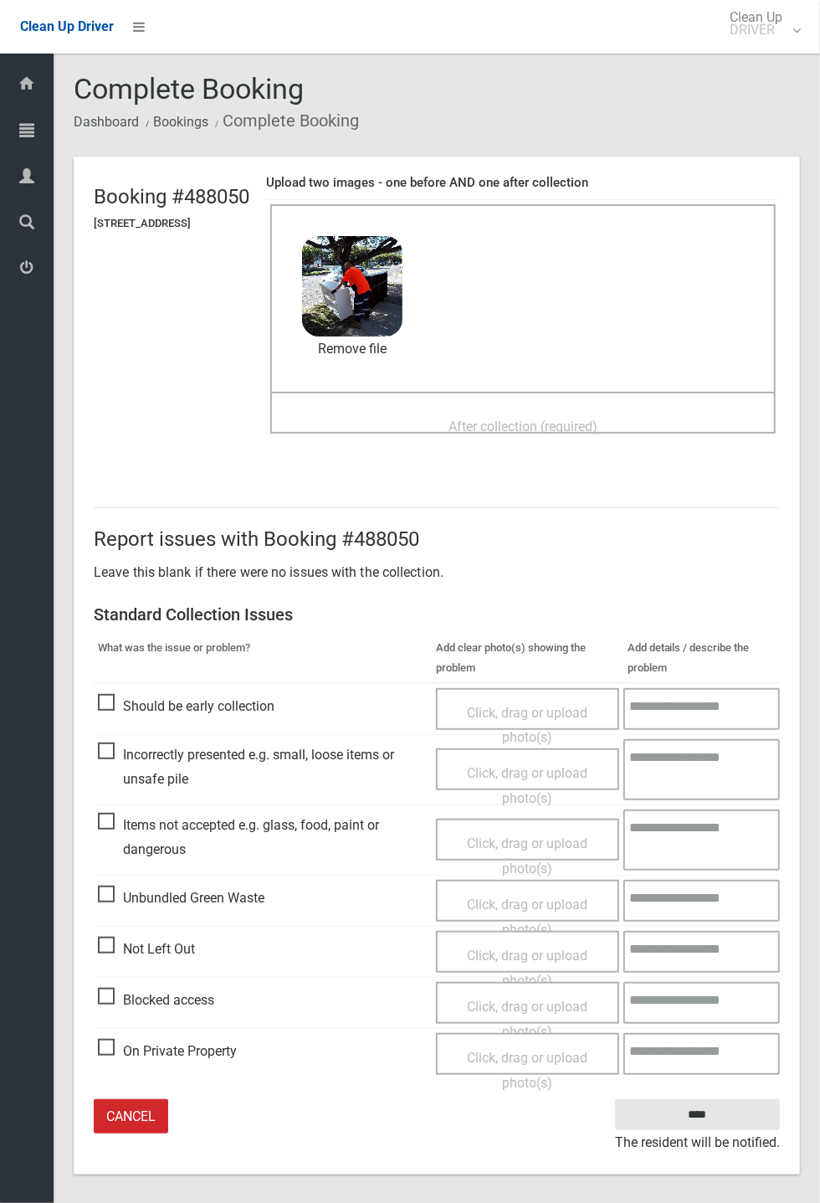
click at [598, 429] on span "After collection (required)" at bounding box center [523, 426] width 149 height 16
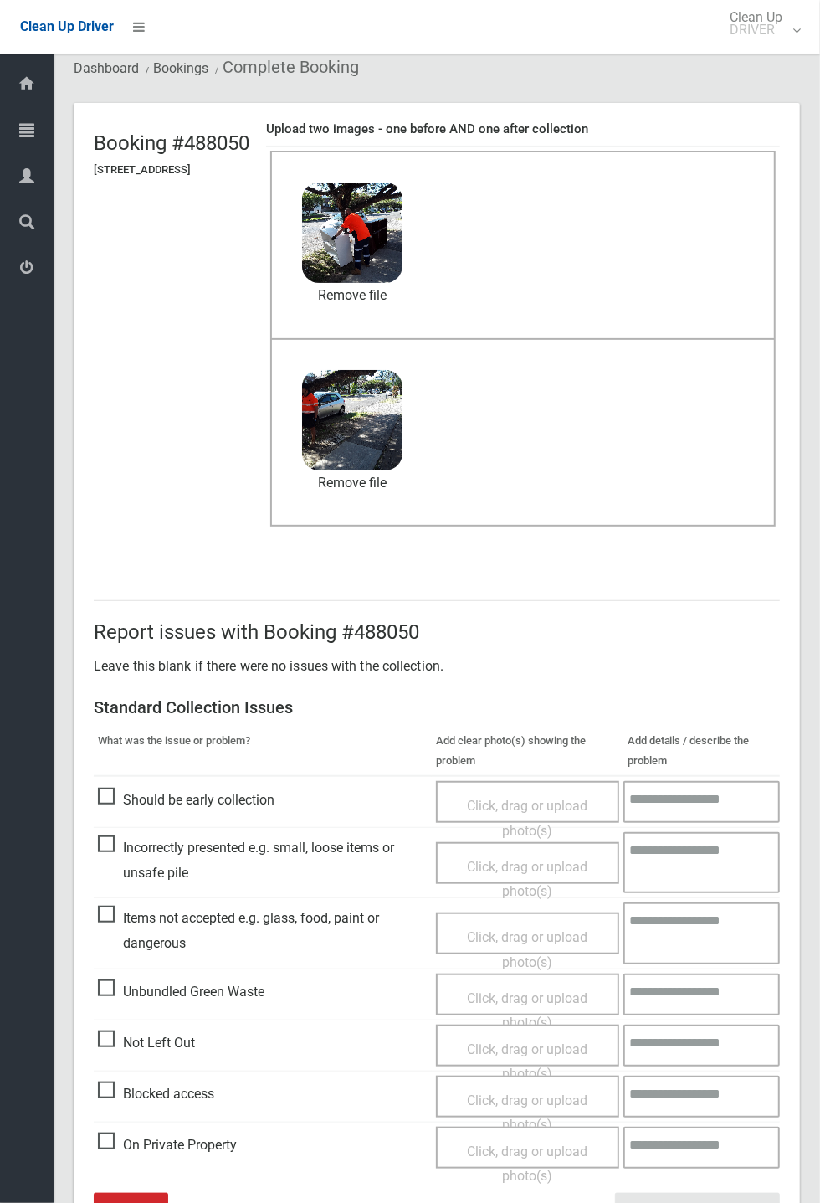
scroll to position [78, 0]
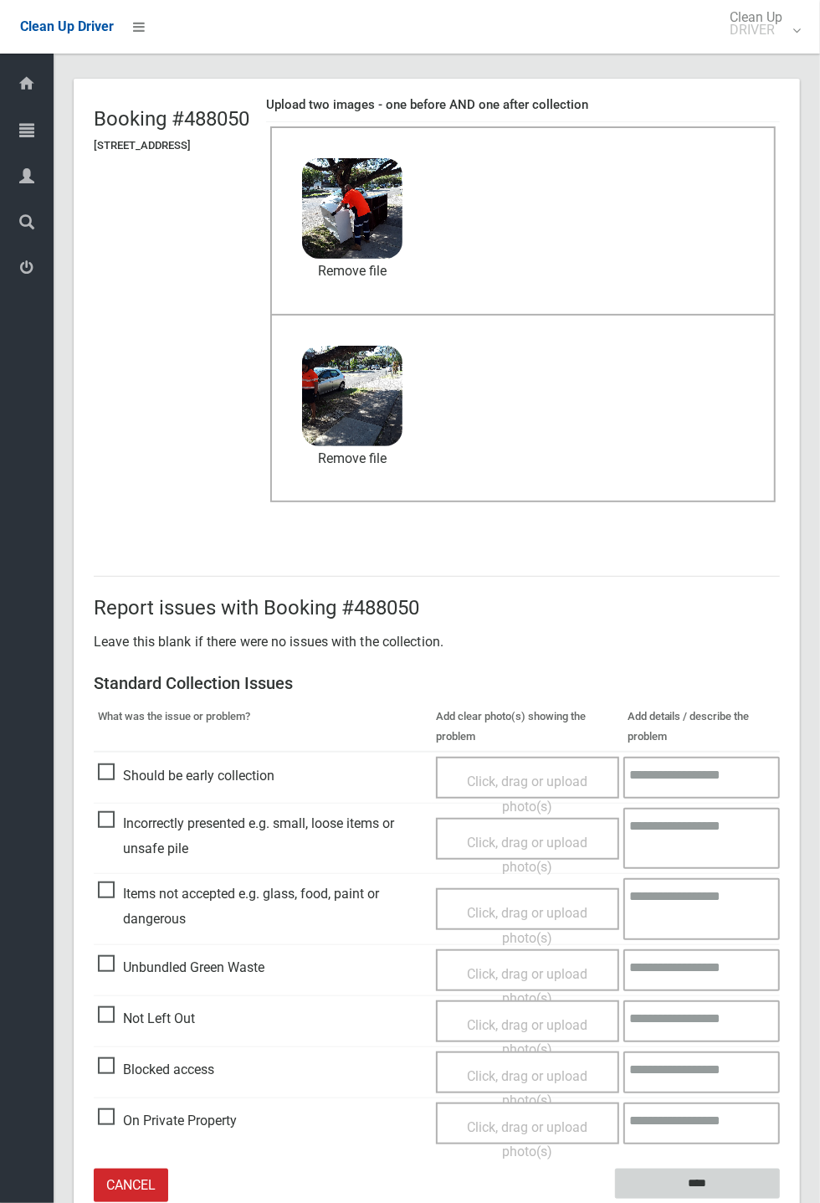
click at [780, 444] on input "****" at bounding box center [697, 1183] width 165 height 31
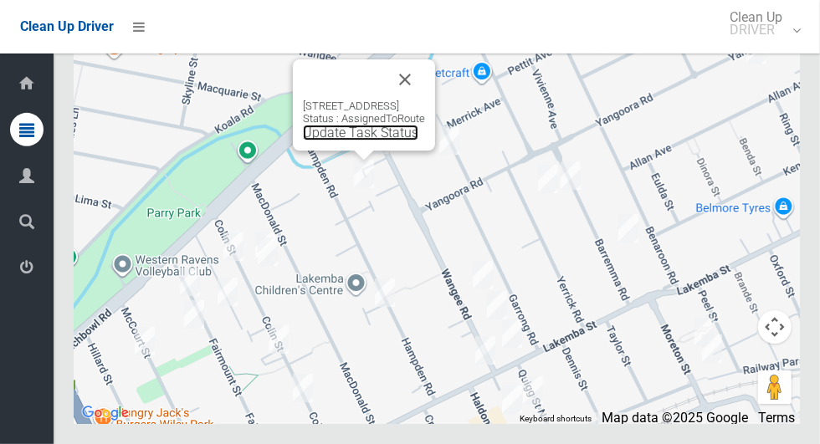
scroll to position [10109, 0]
click at [349, 141] on link "Update Task Status" at bounding box center [360, 133] width 115 height 16
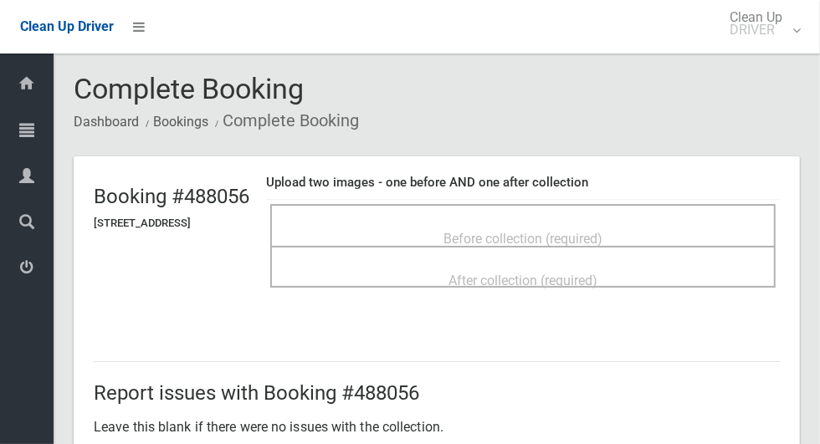
click at [598, 231] on span "Before collection (required)" at bounding box center [523, 239] width 159 height 16
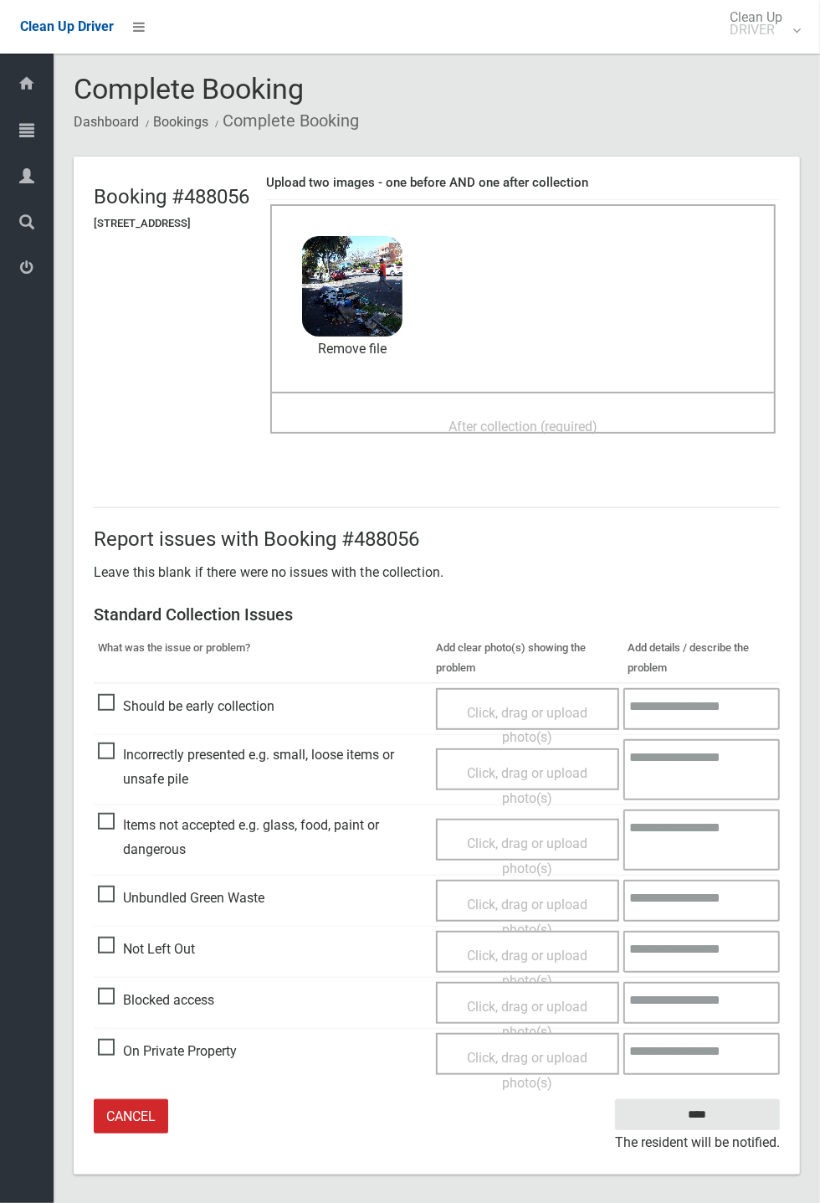
click at [598, 420] on span "After collection (required)" at bounding box center [523, 426] width 149 height 16
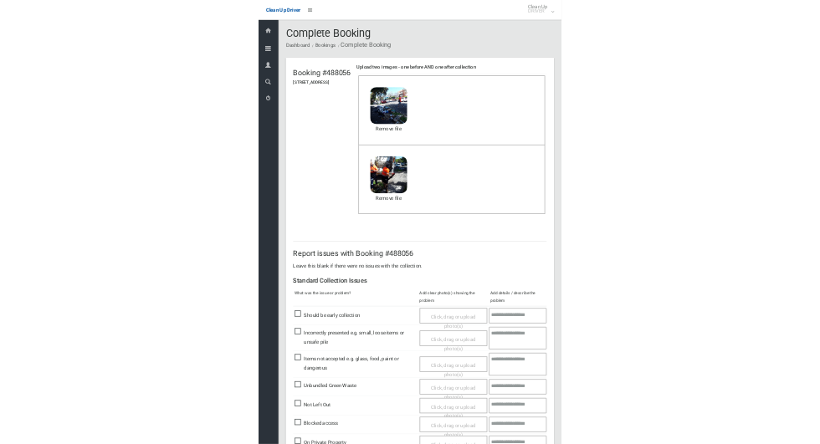
scroll to position [78, 0]
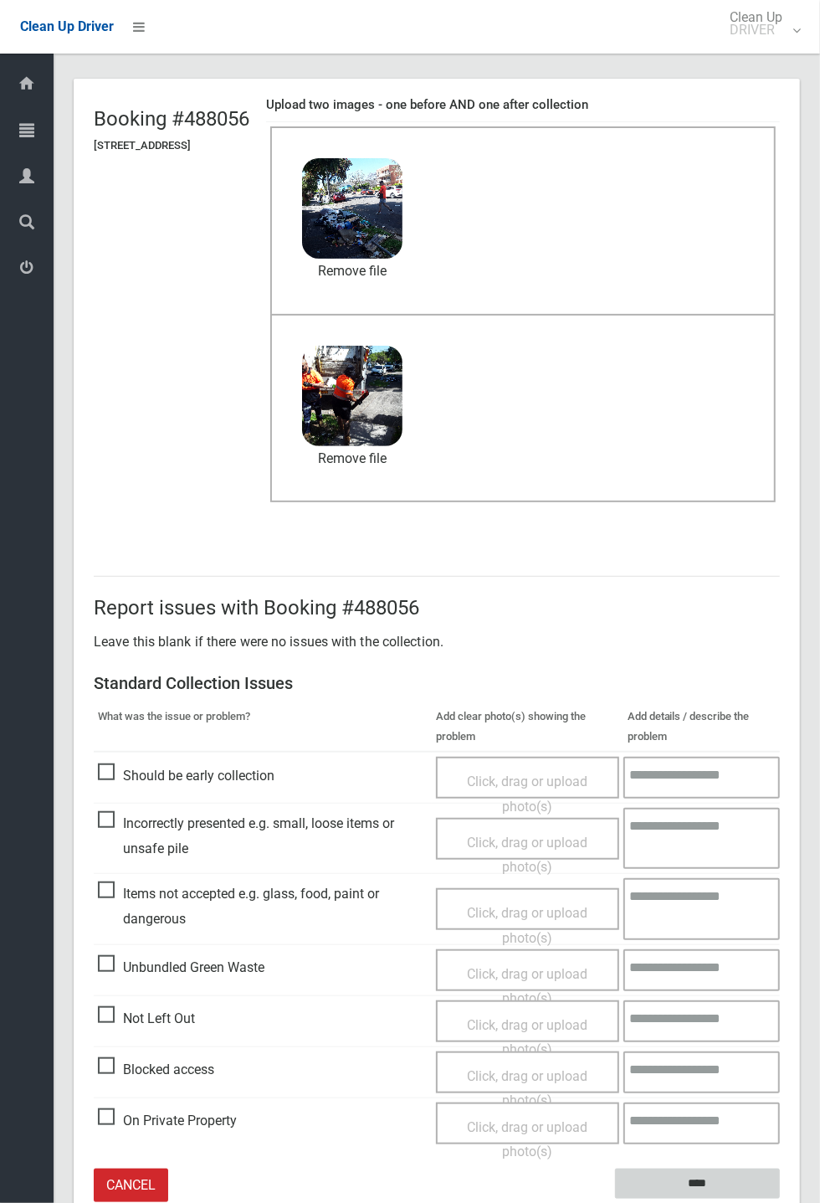
click at [709, 444] on input "****" at bounding box center [697, 1183] width 165 height 31
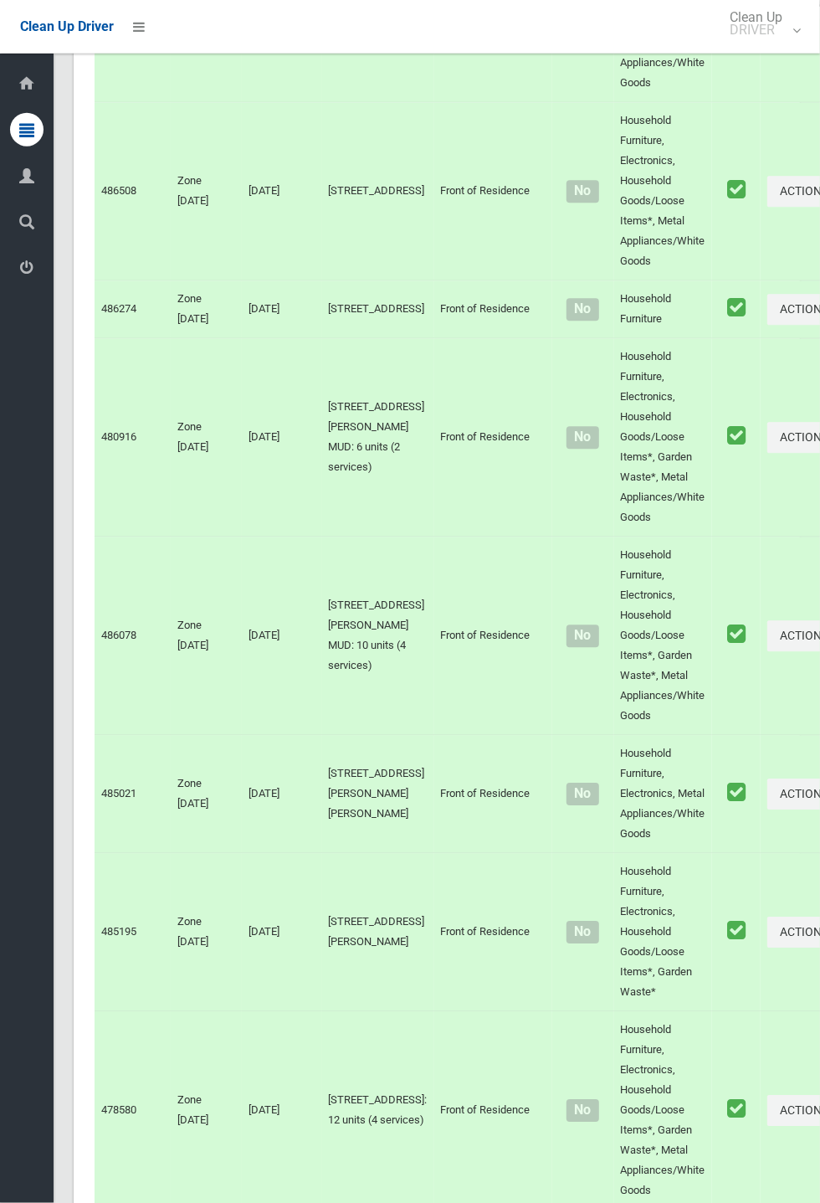
scroll to position [9326, 0]
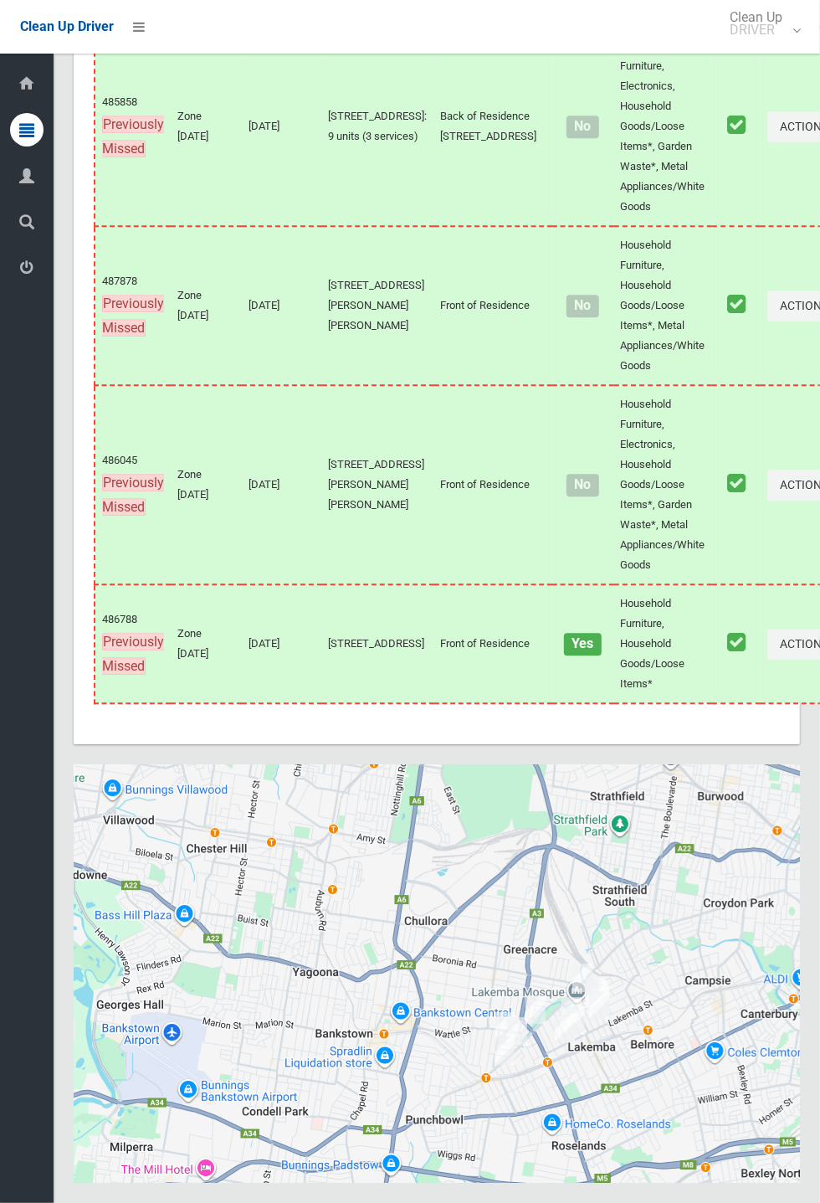
click at [316, 444] on div at bounding box center [437, 973] width 726 height 418
